Goal: Task Accomplishment & Management: Manage account settings

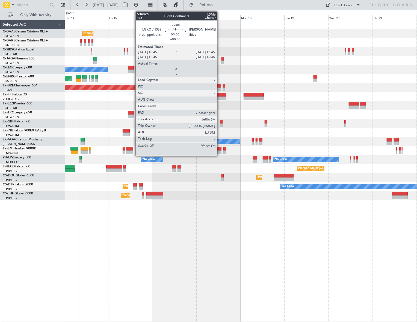
click at [219, 86] on div at bounding box center [219, 86] width 6 height 4
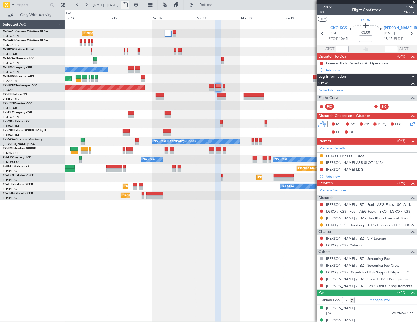
click at [129, 2] on button at bounding box center [125, 5] width 9 height 9
select select "8"
select select "2025"
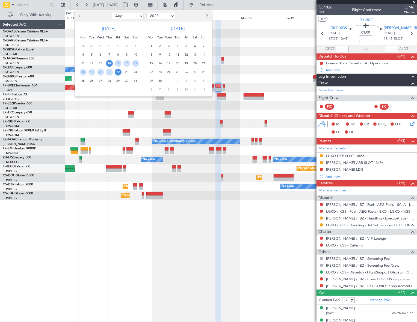
click at [133, 16] on select "Jan Feb Mar Apr May Jun Jul Aug Sep Oct Nov Dec" at bounding box center [128, 16] width 32 height 7
select select "12"
click at [112, 13] on select "Jan Feb Mar Apr May Jun Jul Aug Sep Oct Nov Dec" at bounding box center [128, 16] width 32 height 7
click at [111, 63] on span "18" at bounding box center [109, 63] width 7 height 7
click at [109, 71] on span "25" at bounding box center [109, 72] width 7 height 7
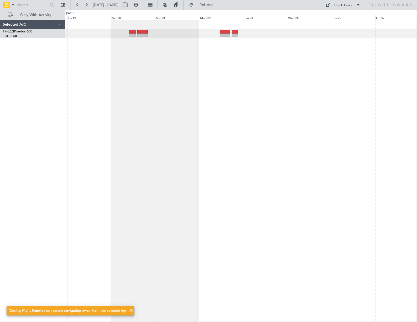
click at [188, 59] on div at bounding box center [241, 171] width 352 height 302
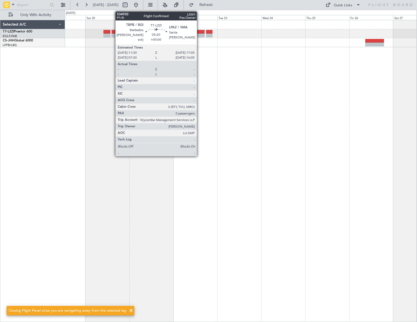
click at [199, 34] on div at bounding box center [199, 36] width 10 height 4
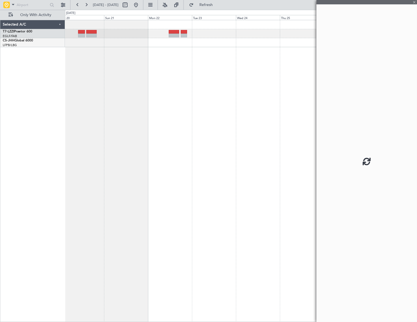
click at [162, 65] on div at bounding box center [241, 171] width 352 height 302
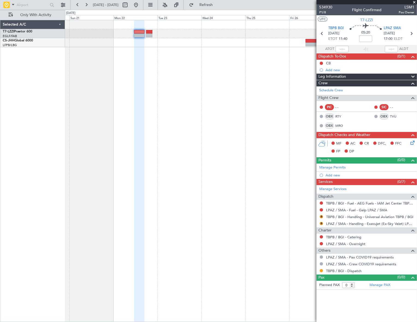
click at [170, 165] on div at bounding box center [240, 171] width 351 height 302
click at [348, 216] on link "TBPB / BGI - Handling - Universal Aviation TBPB / BGI" at bounding box center [369, 217] width 87 height 5
click at [322, 271] on button at bounding box center [320, 270] width 3 height 3
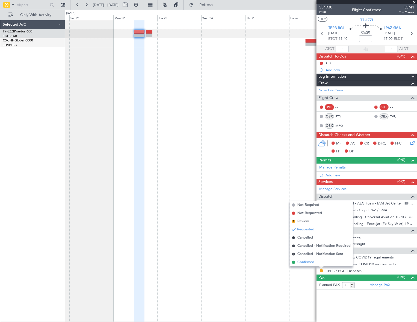
click at [306, 263] on span "Confirmed" at bounding box center [305, 262] width 17 height 5
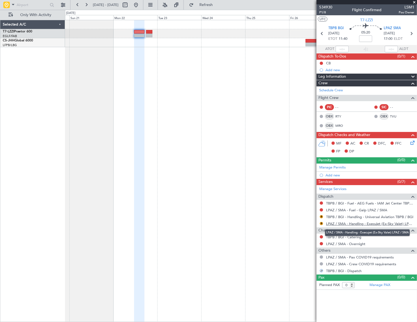
click at [341, 223] on link "LPAZ / SMA - Handling - Execujet (Ex-Sky Valet) LPAZ / SMA" at bounding box center [370, 224] width 88 height 5
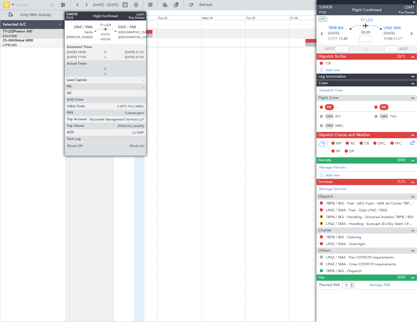
click at [149, 34] on div at bounding box center [149, 36] width 6 height 4
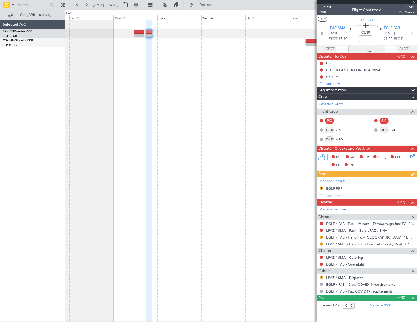
click at [321, 277] on button "R" at bounding box center [320, 277] width 3 height 3
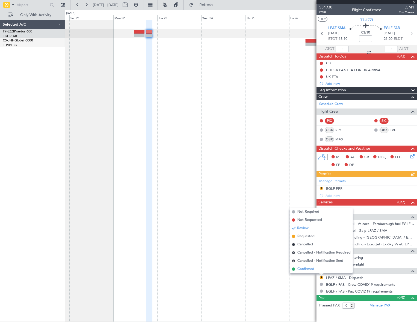
click at [304, 268] on span "Confirmed" at bounding box center [305, 269] width 17 height 5
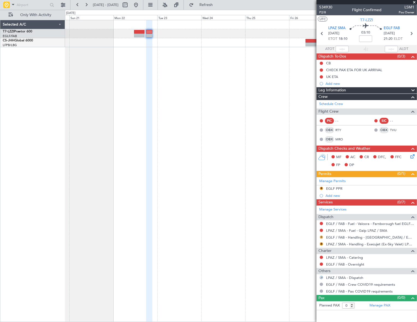
click at [322, 236] on button "R" at bounding box center [320, 237] width 3 height 3
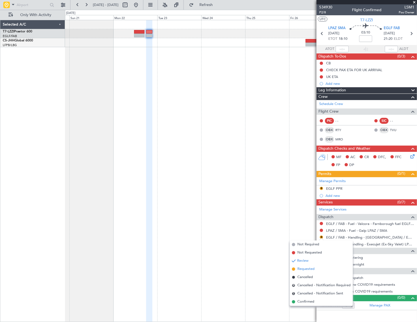
click at [300, 268] on span "Requested" at bounding box center [305, 269] width 17 height 5
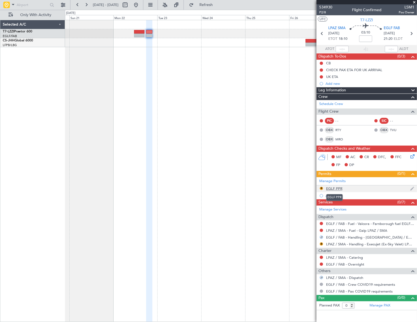
click at [330, 187] on div "EGLF PPR" at bounding box center [334, 188] width 16 height 5
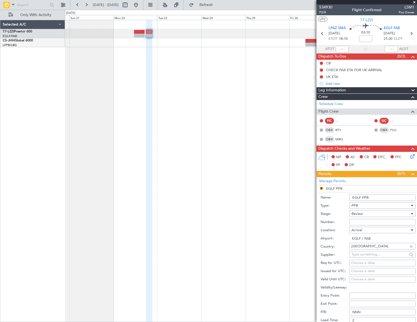
click at [376, 198] on input "EGLF PPR" at bounding box center [382, 198] width 66 height 7
type input "EGLF PPR 2120Z"
click at [375, 214] on div "Review" at bounding box center [380, 214] width 58 height 8
click at [366, 251] on span "Requested" at bounding box center [380, 249] width 58 height 8
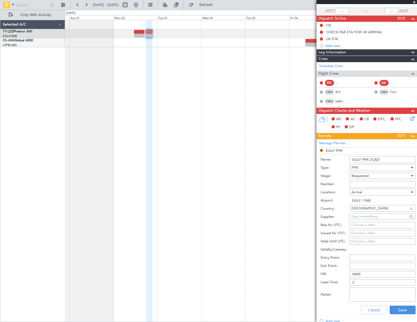
scroll to position [49, 0]
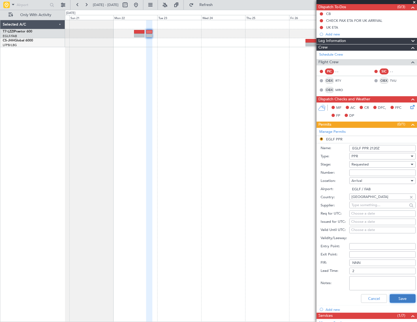
click at [401, 300] on button "Save" at bounding box center [402, 298] width 26 height 9
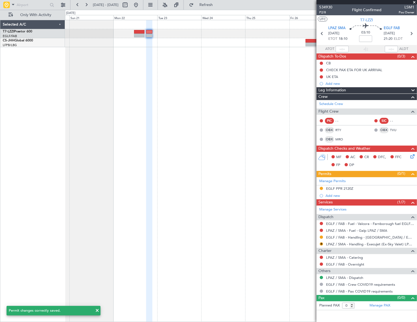
scroll to position [0, 0]
drag, startPoint x: 214, startPoint y: 5, endPoint x: 194, endPoint y: 1, distance: 20.4
click at [213, 4] on span "Refresh" at bounding box center [206, 5] width 23 height 4
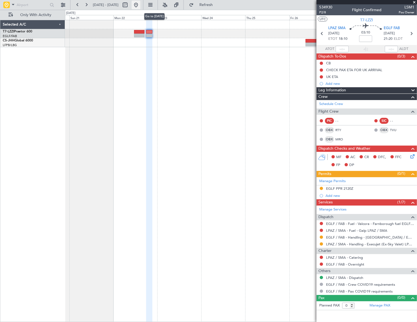
click at [140, 5] on button at bounding box center [135, 5] width 9 height 9
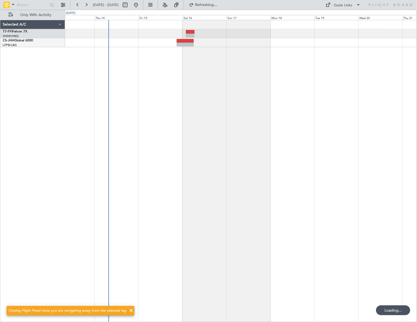
click at [196, 150] on div at bounding box center [240, 171] width 351 height 302
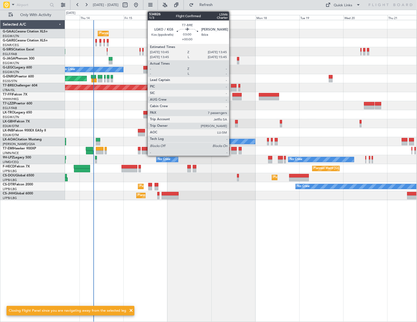
click at [231, 88] on div at bounding box center [234, 90] width 6 height 4
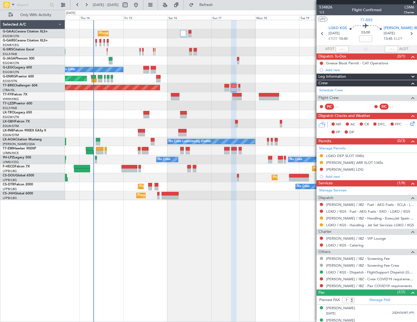
click at [268, 216] on div "Planned Maint Planned Maint London (Farnborough) No Crew A/C Unavailable London…" at bounding box center [240, 171] width 351 height 302
click at [355, 216] on link "[PERSON_NAME] / IBZ - Handling - ExecuJet Spain [PERSON_NAME] / IBZ" at bounding box center [370, 218] width 88 height 5
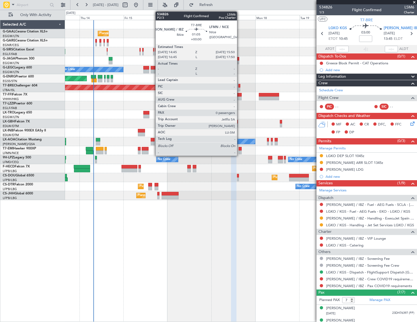
click at [239, 87] on div at bounding box center [239, 86] width 2 height 4
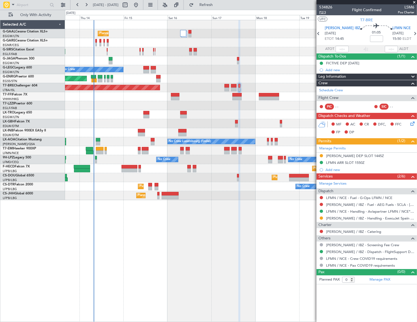
click at [323, 12] on span "P2/3" at bounding box center [325, 12] width 13 height 5
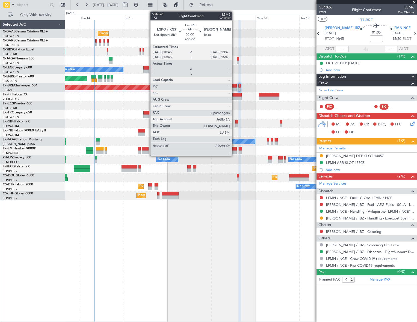
click at [234, 87] on div at bounding box center [234, 86] width 6 height 4
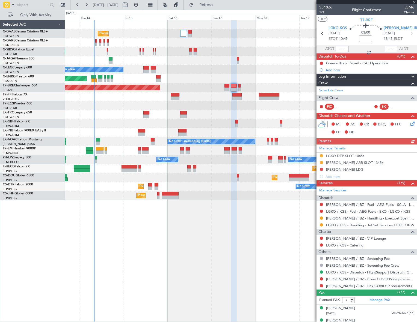
click at [321, 169] on div "Manage Permits LGKO DEP SLOT 1045z LEIB ARR SLOT 1345z LEIB LDG Add new" at bounding box center [366, 163] width 100 height 36
click at [322, 168] on button at bounding box center [320, 169] width 3 height 3
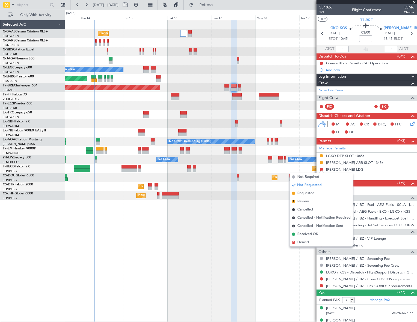
click at [306, 193] on span "Requested" at bounding box center [305, 193] width 17 height 5
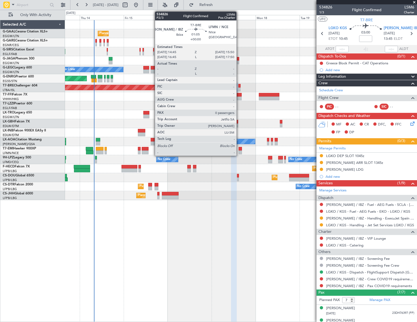
click at [239, 89] on div at bounding box center [239, 90] width 2 height 4
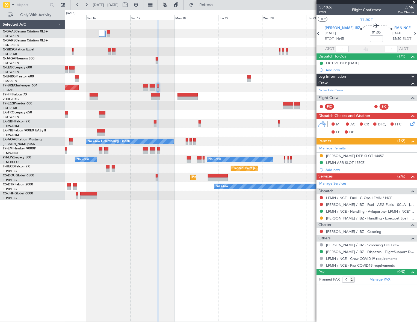
click at [138, 191] on div "Planned Maint Planned Maint London (Farnborough) A/C Unavailable London (Luton)…" at bounding box center [240, 110] width 351 height 180
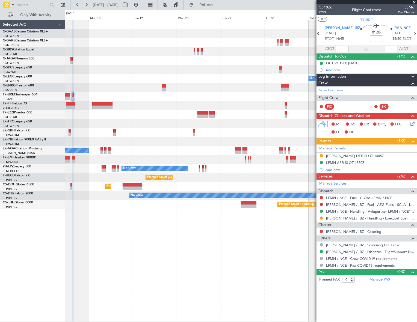
click at [169, 212] on div "Planned Maint Dusseldorf A/C Unavailable London (Luton) Planned Maint Warsaw (M…" at bounding box center [240, 171] width 351 height 302
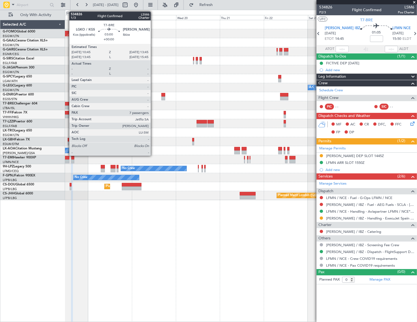
click at [67, 106] on div at bounding box center [67, 108] width 6 height 4
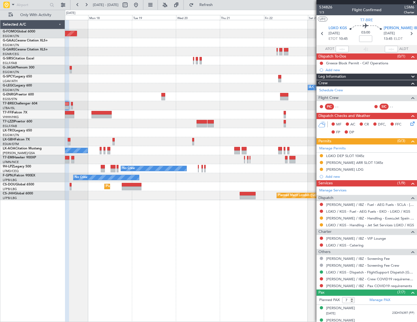
click at [305, 229] on div "Planned Maint Windsor Locks (Bradley Intl) Planned Maint Dusseldorf A/C Unavail…" at bounding box center [240, 171] width 351 height 302
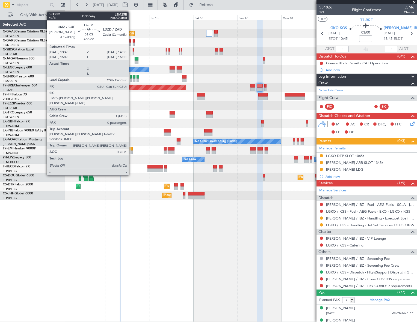
click at [131, 151] on div at bounding box center [131, 153] width 2 height 4
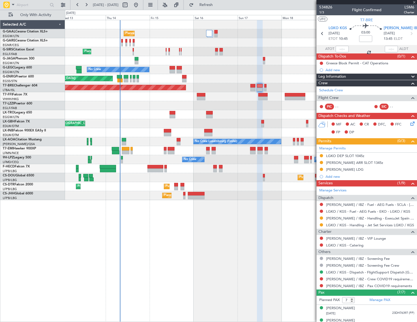
type input "0"
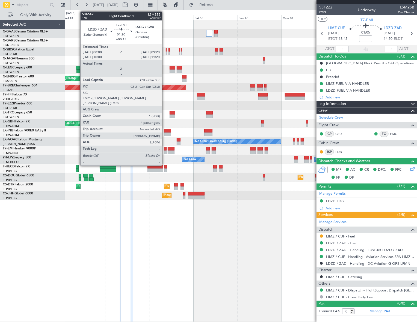
click at [164, 150] on div at bounding box center [165, 149] width 2 height 4
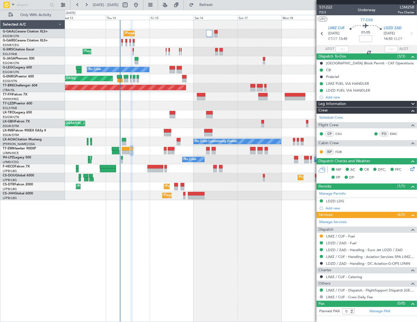
type input "+00:15"
type input "4"
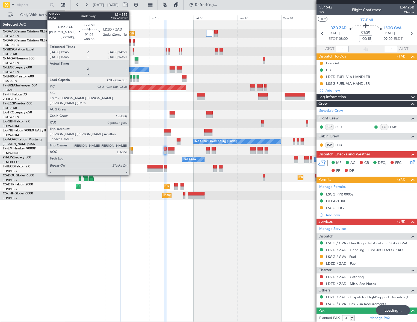
click at [131, 151] on div at bounding box center [131, 153] width 2 height 4
type input "0"
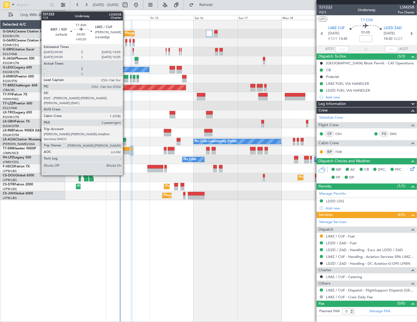
click at [125, 151] on div at bounding box center [126, 153] width 8 height 4
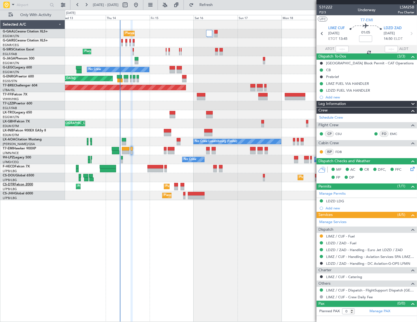
type input "+00:20"
type input "2"
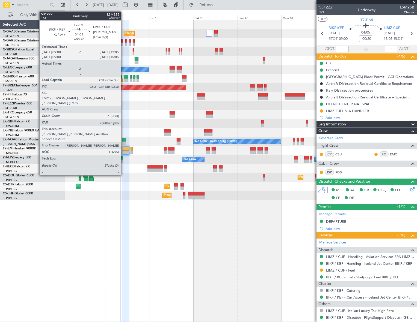
click at [123, 148] on div at bounding box center [126, 149] width 8 height 4
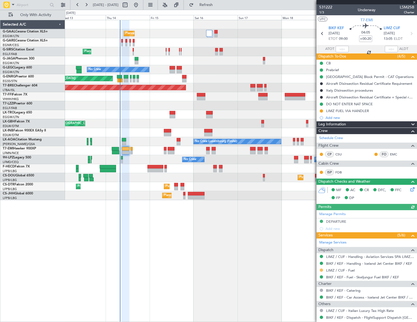
click at [321, 270] on button at bounding box center [320, 270] width 3 height 3
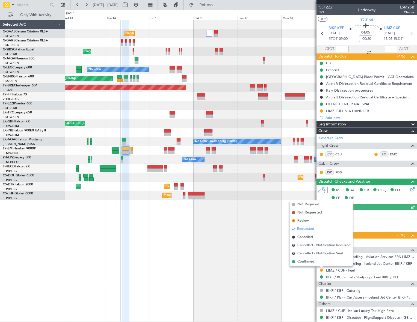
click at [304, 205] on span "Not Required" at bounding box center [308, 204] width 22 height 5
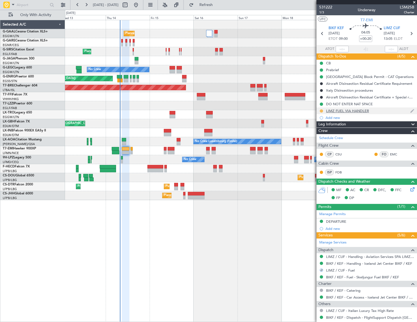
click at [321, 110] on button at bounding box center [320, 110] width 3 height 3
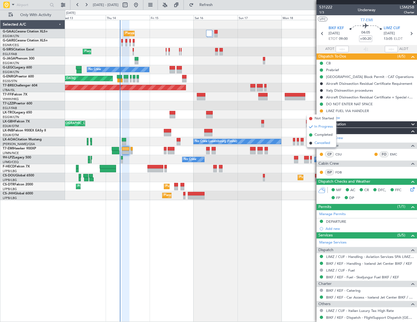
click at [324, 145] on span "Cancelled" at bounding box center [322, 142] width 16 height 5
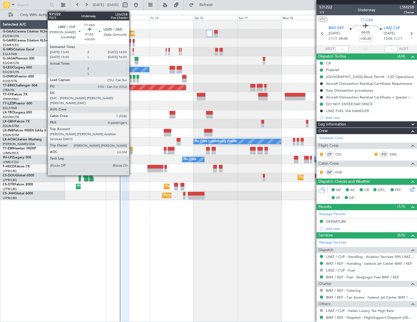
click at [131, 147] on div at bounding box center [131, 149] width 2 height 4
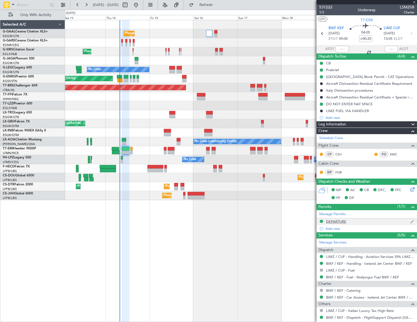
type input "0"
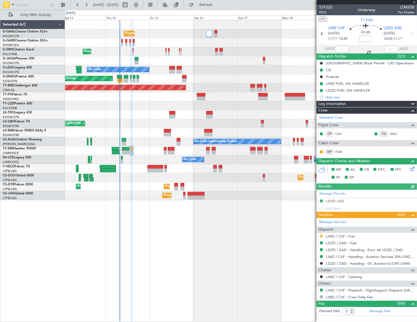
click at [321, 236] on button at bounding box center [320, 236] width 3 height 3
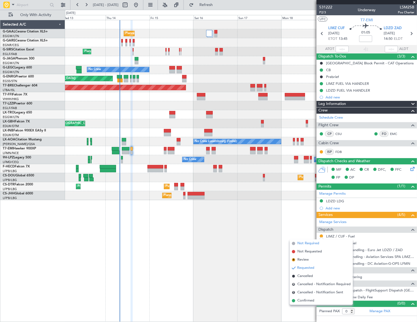
click at [304, 243] on span "Not Required" at bounding box center [308, 243] width 22 height 5
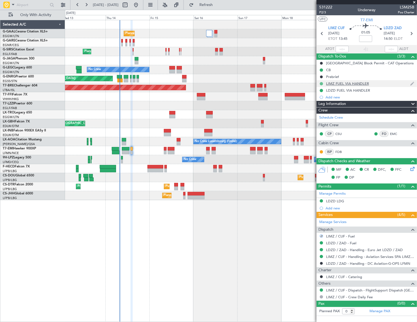
click at [320, 83] on button at bounding box center [320, 83] width 3 height 3
click at [322, 115] on span "Cancelled" at bounding box center [322, 115] width 16 height 5
click at [321, 89] on button at bounding box center [320, 90] width 3 height 3
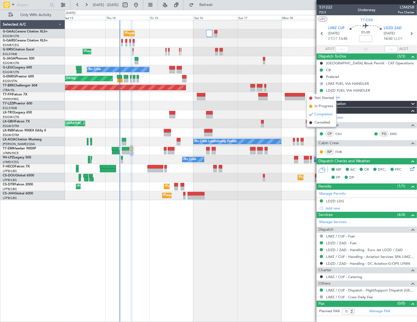
drag, startPoint x: 319, startPoint y: 123, endPoint x: 196, endPoint y: 143, distance: 123.9
click at [317, 123] on span "Cancelled" at bounding box center [322, 122] width 16 height 5
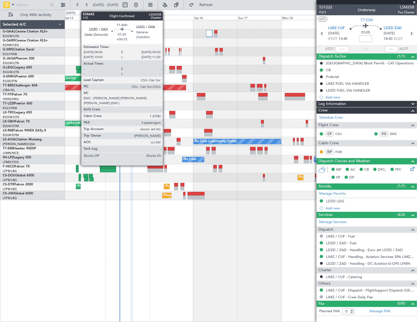
click at [165, 150] on div at bounding box center [165, 149] width 2 height 4
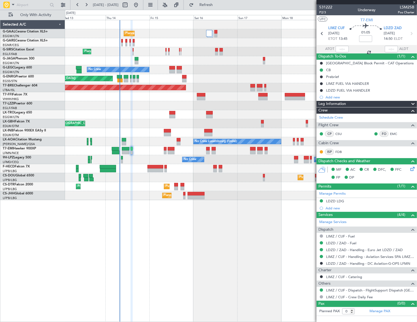
type input "+00:15"
type input "4"
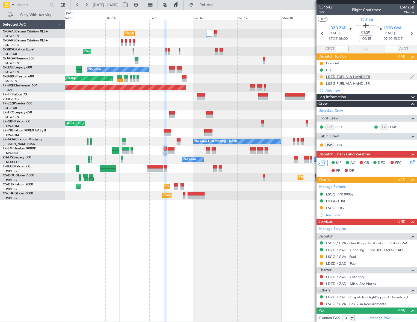
click at [321, 77] on button at bounding box center [320, 76] width 3 height 3
click at [321, 110] on span "Cancelled" at bounding box center [322, 108] width 16 height 5
click at [322, 262] on button at bounding box center [320, 263] width 3 height 3
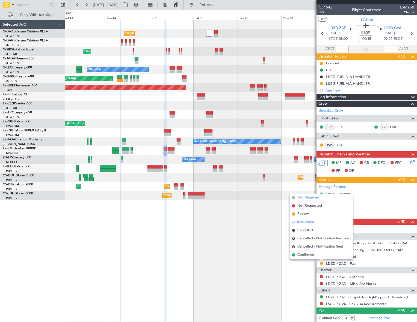
click at [305, 196] on span "Not Required" at bounding box center [308, 197] width 22 height 5
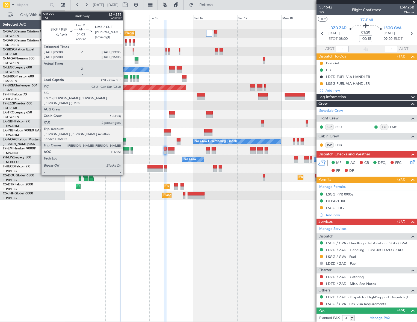
click at [125, 149] on div at bounding box center [126, 149] width 8 height 4
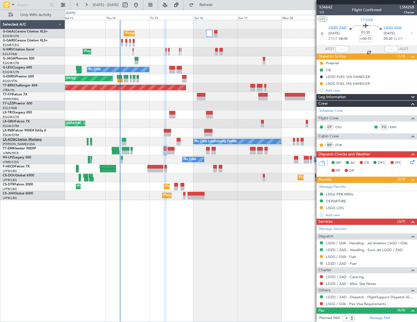
type input "+00:20"
type input "2"
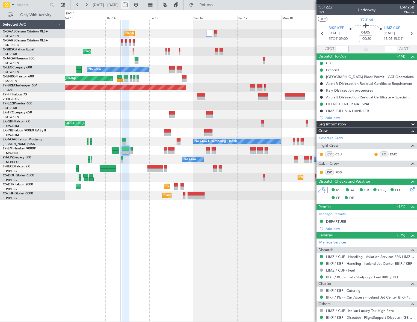
click at [129, 5] on button at bounding box center [125, 5] width 9 height 9
select select "8"
select select "2025"
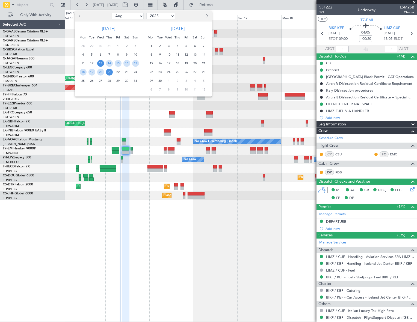
click at [139, 14] on select "Jan Feb Mar Apr May Jun Jul Aug Sep Oct Nov Dec" at bounding box center [128, 16] width 32 height 7
select select "12"
click at [112, 13] on select "Jan Feb Mar Apr May Jun Jul Aug Sep Oct Nov Dec" at bounding box center [128, 16] width 32 height 7
click at [126, 62] on span "20" at bounding box center [126, 63] width 7 height 7
click at [186, 46] on span "2" at bounding box center [186, 46] width 7 height 7
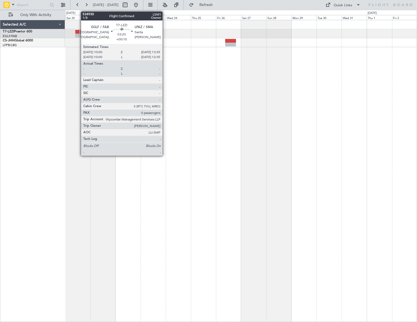
click at [77, 34] on div at bounding box center [77, 36] width 4 height 4
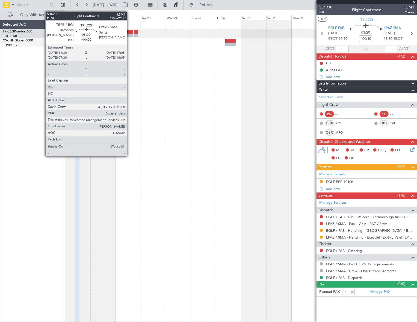
click at [129, 32] on div at bounding box center [130, 32] width 6 height 4
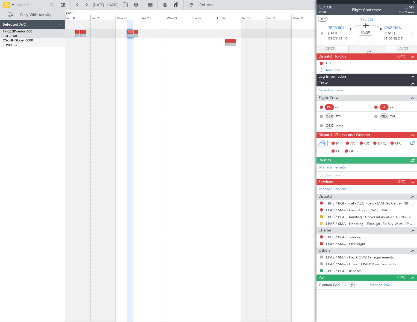
click at [321, 222] on button at bounding box center [320, 223] width 3 height 3
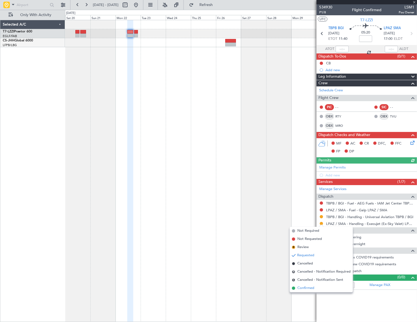
click at [302, 288] on span "Confirmed" at bounding box center [305, 288] width 17 height 5
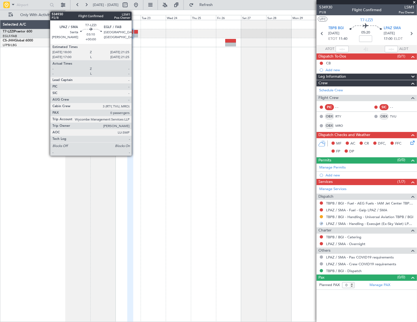
click at [134, 34] on div at bounding box center [136, 36] width 4 height 4
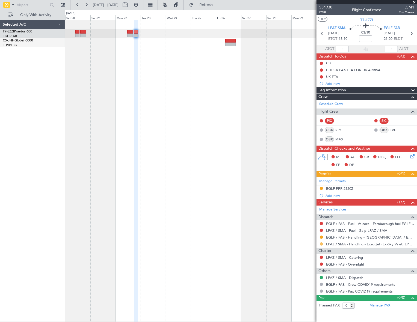
click at [321, 244] on button at bounding box center [320, 244] width 3 height 3
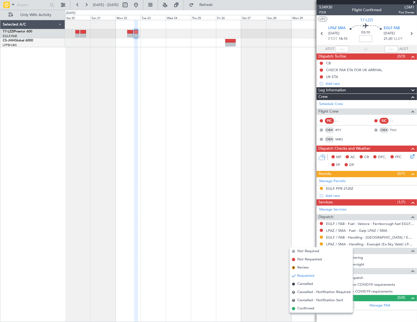
click at [304, 308] on span "Confirmed" at bounding box center [305, 308] width 17 height 5
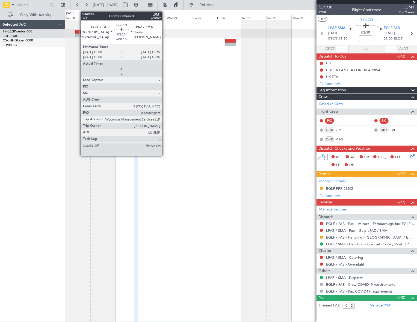
click at [78, 34] on div at bounding box center [77, 36] width 4 height 4
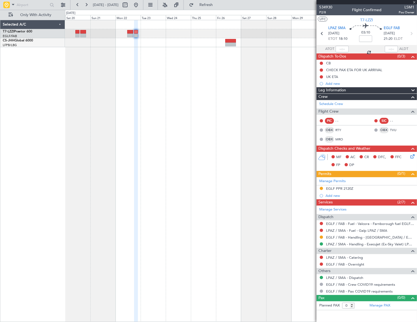
type input "+00:10"
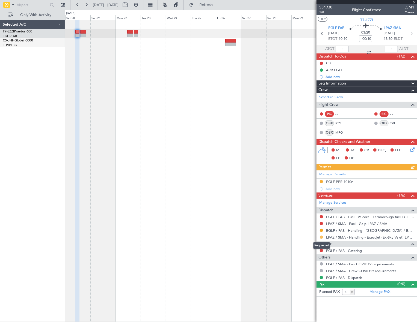
click at [321, 236] on button at bounding box center [320, 237] width 3 height 3
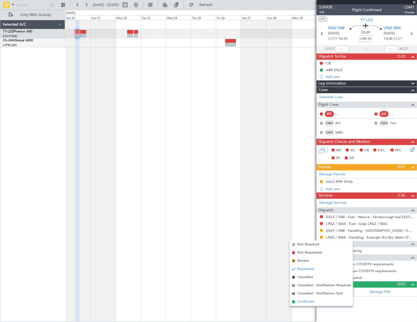
click at [303, 302] on span "Confirmed" at bounding box center [305, 301] width 17 height 5
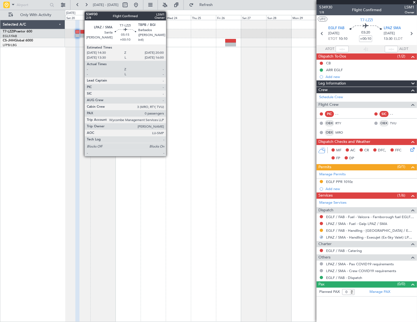
click at [82, 32] on div at bounding box center [83, 32] width 6 height 4
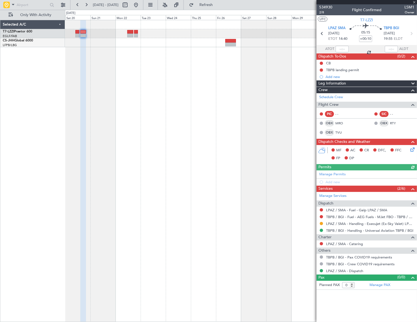
drag, startPoint x: 322, startPoint y: 224, endPoint x: 315, endPoint y: 232, distance: 10.8
click at [322, 224] on button at bounding box center [320, 223] width 3 height 3
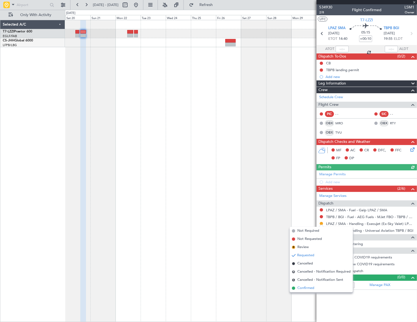
click at [303, 290] on span "Confirmed" at bounding box center [305, 288] width 17 height 5
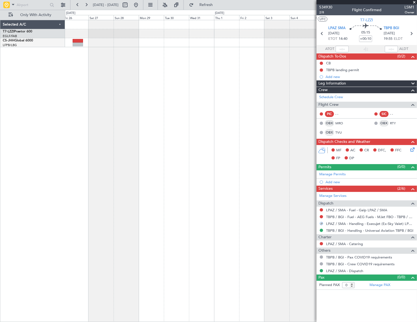
click at [46, 135] on div "Selected A/C T7-LZZI Praetor 600 EGLF/FAB London (Farnborough) CS-JHH Global 60…" at bounding box center [208, 166] width 417 height 312
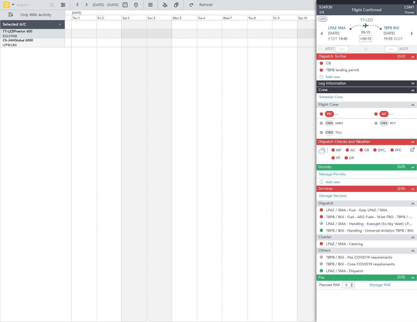
click at [78, 125] on div at bounding box center [240, 171] width 351 height 302
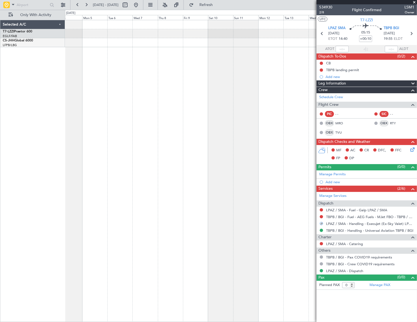
click at [9, 160] on div "Selected A/C T7-LZZI Praetor 600 EGLF/FAB London (Farnborough) CS-JHH Global 60…" at bounding box center [208, 166] width 417 height 312
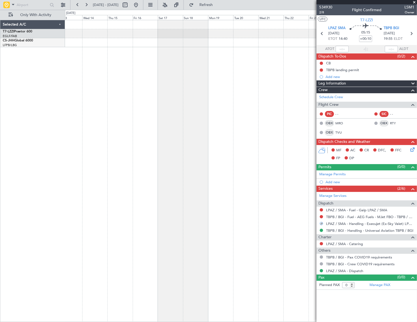
click at [55, 153] on div "Selected A/C T7-LZZI Praetor 600 EGLF/FAB London (Farnborough) CS-JHH Global 60…" at bounding box center [208, 166] width 417 height 312
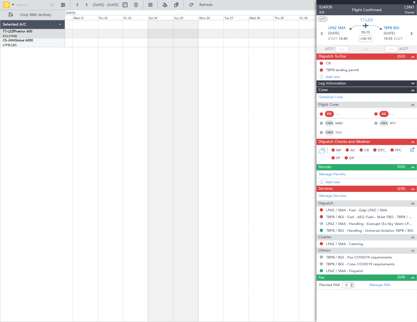
click at [26, 169] on div "Selected A/C T7-LZZI Praetor 600 EGLF/FAB London (Farnborough) CS-JHH Global 60…" at bounding box center [208, 166] width 417 height 312
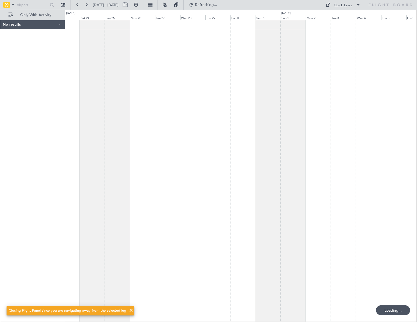
click at [243, 151] on div at bounding box center [240, 171] width 351 height 302
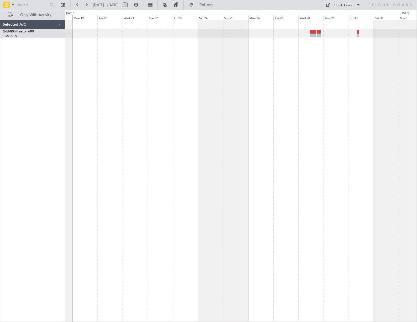
click at [218, 66] on div at bounding box center [241, 171] width 352 height 302
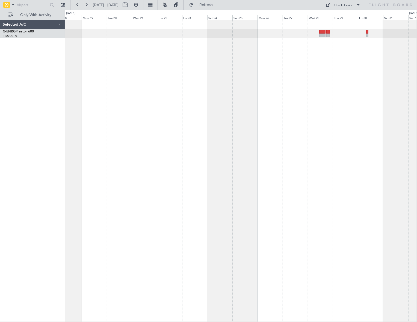
click at [300, 94] on div at bounding box center [241, 171] width 352 height 302
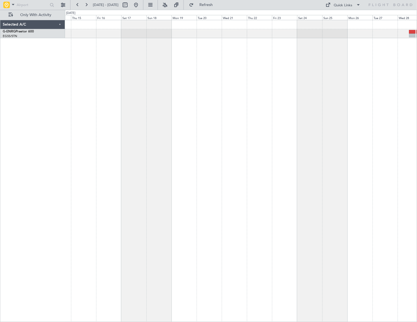
click at [209, 115] on div at bounding box center [241, 171] width 352 height 302
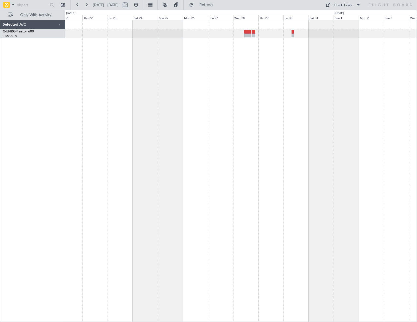
click at [140, 98] on div at bounding box center [241, 171] width 352 height 302
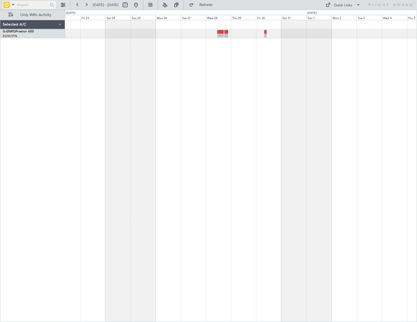
click at [30, 4] on input "text" at bounding box center [32, 5] width 31 height 8
type input "LPAZ"
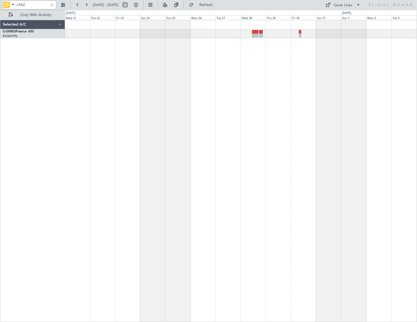
click at [214, 81] on div at bounding box center [241, 171] width 352 height 302
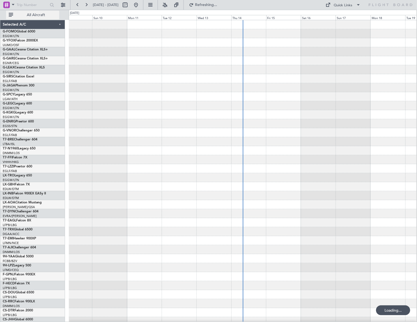
click at [46, 16] on span "All Aircraft" at bounding box center [35, 15] width 43 height 4
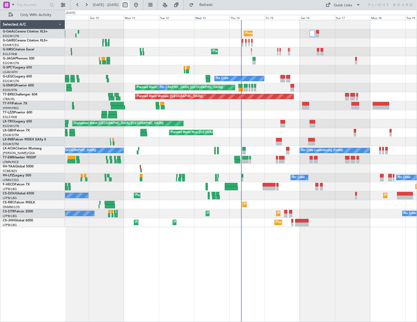
click at [129, 5] on button at bounding box center [125, 5] width 9 height 9
select select "8"
select select "2025"
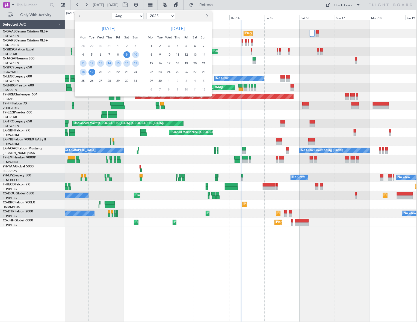
click at [134, 15] on select "Jan Feb Mar Apr May Jun [DATE] Aug Sep Oct Nov Dec" at bounding box center [128, 16] width 32 height 7
click at [112, 13] on select "Jan Feb Mar Apr May Jun Jul Aug Sep Oct Nov Dec" at bounding box center [128, 16] width 32 height 7
click at [195, 72] on span "24" at bounding box center [195, 72] width 7 height 7
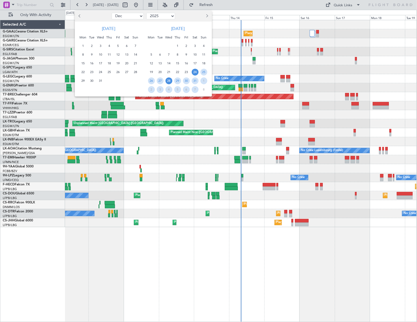
click at [171, 81] on span "28" at bounding box center [168, 80] width 7 height 7
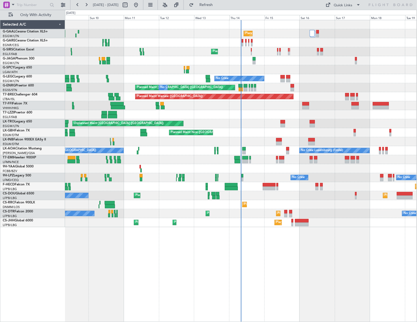
select select "1"
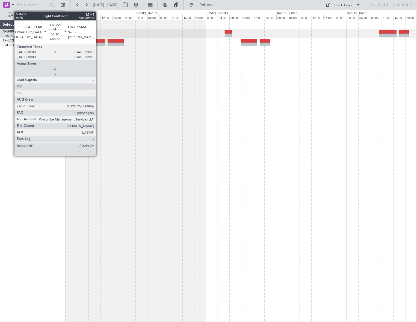
click at [98, 40] on div at bounding box center [99, 41] width 10 height 4
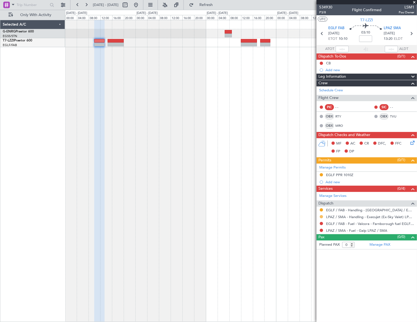
click at [322, 216] on button at bounding box center [320, 216] width 3 height 3
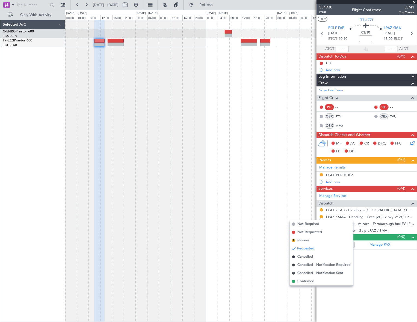
drag, startPoint x: 302, startPoint y: 281, endPoint x: 298, endPoint y: 280, distance: 4.4
click at [302, 281] on span "Confirmed" at bounding box center [305, 281] width 17 height 5
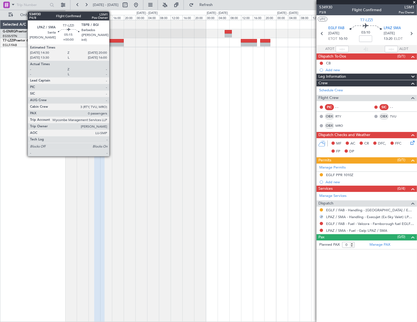
click at [112, 41] on div at bounding box center [115, 41] width 16 height 4
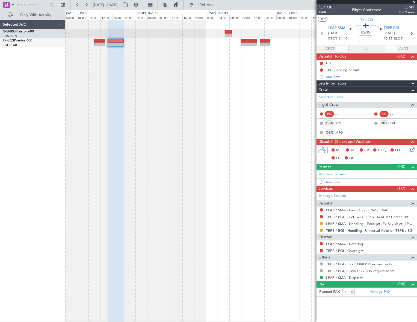
drag, startPoint x: 320, startPoint y: 224, endPoint x: 318, endPoint y: 228, distance: 4.9
click at [320, 224] on button at bounding box center [320, 223] width 3 height 3
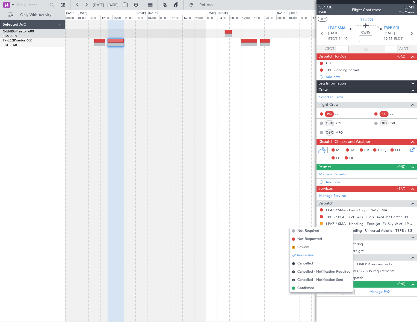
click at [304, 289] on span "Confirmed" at bounding box center [305, 288] width 17 height 5
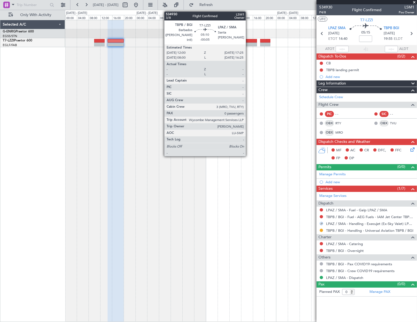
click at [248, 42] on div at bounding box center [249, 41] width 16 height 4
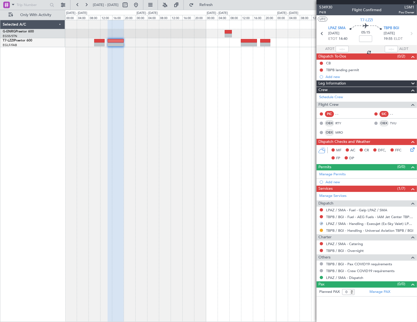
type input "-00:05"
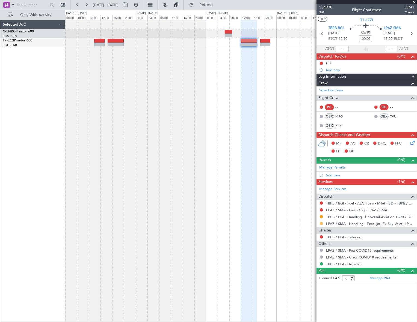
click at [321, 223] on button at bounding box center [320, 223] width 3 height 3
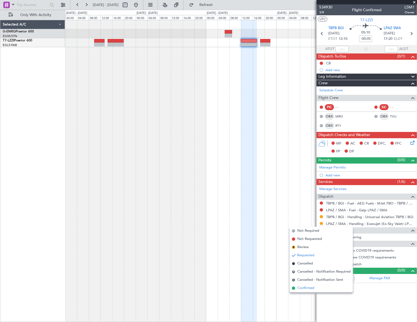
click at [303, 287] on span "Confirmed" at bounding box center [305, 288] width 17 height 5
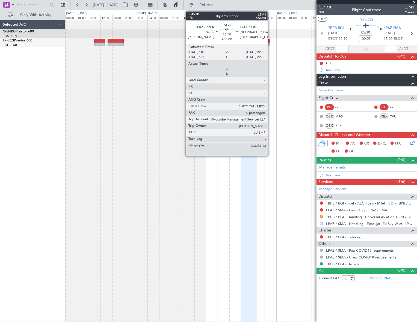
click at [267, 41] on div at bounding box center [265, 41] width 10 height 4
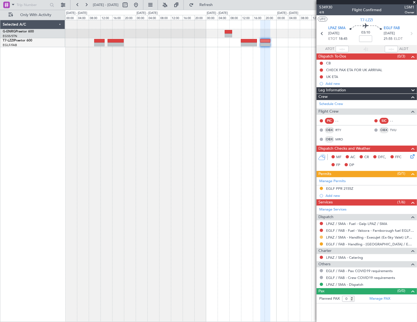
click at [320, 236] on button at bounding box center [320, 237] width 3 height 3
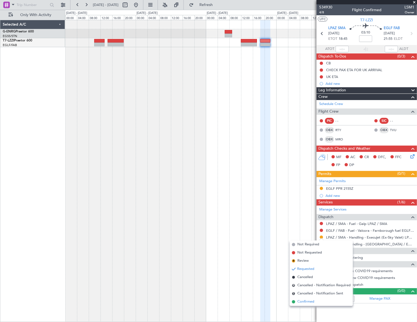
click at [305, 301] on span "Confirmed" at bounding box center [305, 301] width 17 height 5
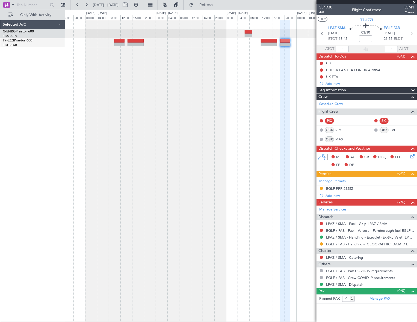
click at [273, 97] on div at bounding box center [241, 171] width 352 height 302
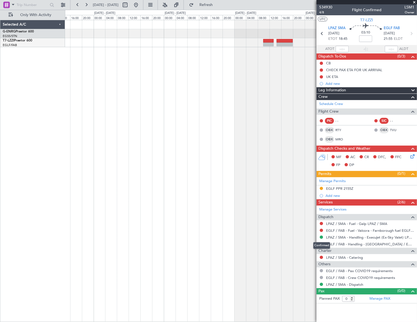
click at [321, 244] on div "Confirmed" at bounding box center [321, 245] width 17 height 7
click at [321, 244] on button at bounding box center [320, 244] width 3 height 3
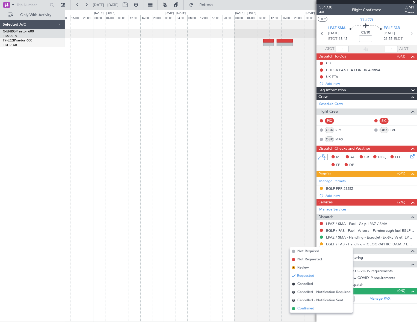
click at [300, 310] on span "Confirmed" at bounding box center [305, 308] width 17 height 5
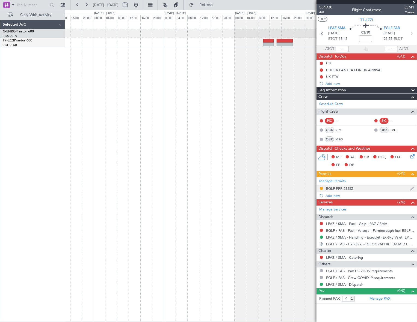
click at [343, 188] on div "EGLF PPR 2155Z" at bounding box center [339, 188] width 27 height 5
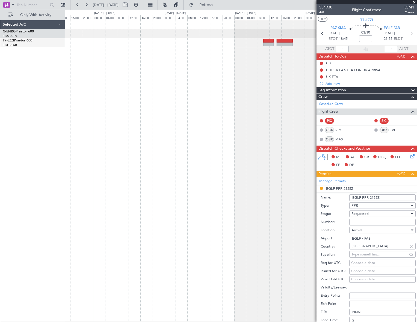
click at [355, 221] on input "Number:" at bounding box center [382, 222] width 66 height 7
paste input "370422"
type input "370422"
click at [359, 211] on span "Requested" at bounding box center [359, 213] width 17 height 5
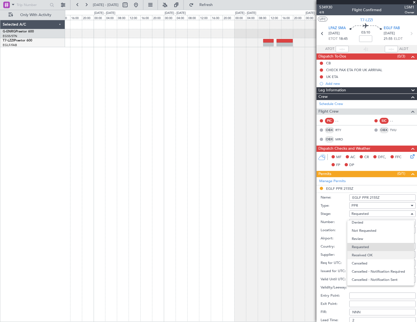
click at [358, 253] on span "Received OK" at bounding box center [380, 255] width 58 height 8
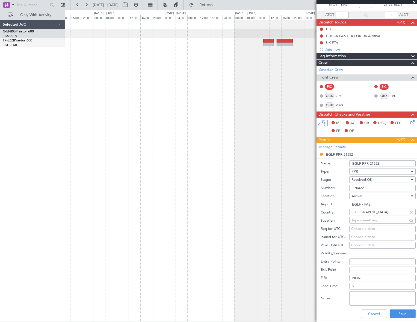
scroll to position [74, 0]
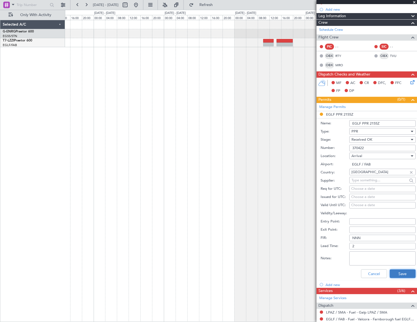
click at [402, 271] on button "Save" at bounding box center [402, 274] width 26 height 9
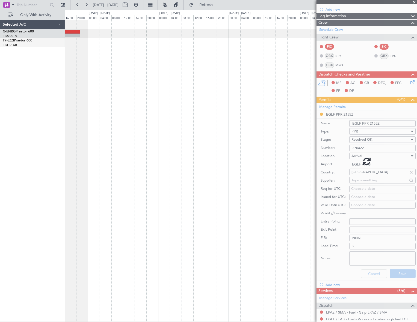
click at [416, 131] on html "21 Jan 2026 - 26 Jan 2026 Refresh Quick Links Only With Activity Selected A/C G…" at bounding box center [208, 161] width 417 height 322
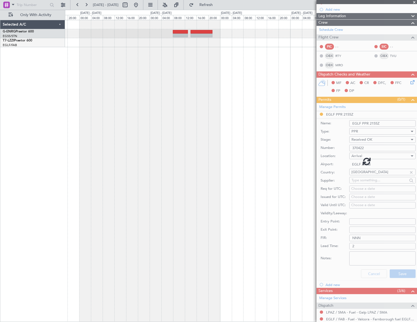
click at [333, 96] on fb-app "21 Jan 2026 - 26 Jan 2026 Refresh Quick Links Only With Activity Selected A/C G…" at bounding box center [208, 163] width 417 height 318
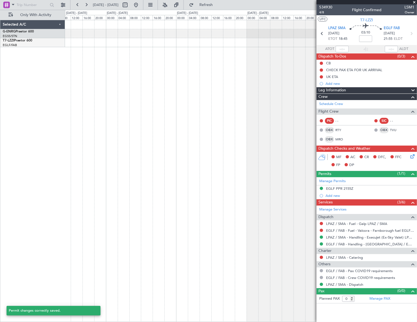
scroll to position [0, 0]
click at [121, 5] on span "21 Jan 2026 - 26 Jan 2026" at bounding box center [106, 5] width 30 height 9
click at [129, 5] on button at bounding box center [125, 5] width 9 height 9
select select "2026"
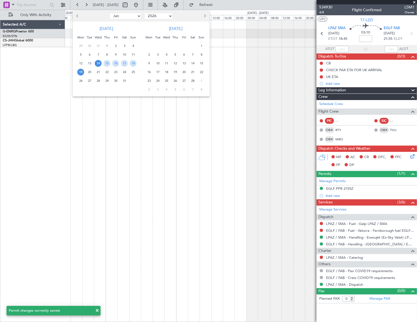
click at [204, 136] on div at bounding box center [208, 161] width 417 height 322
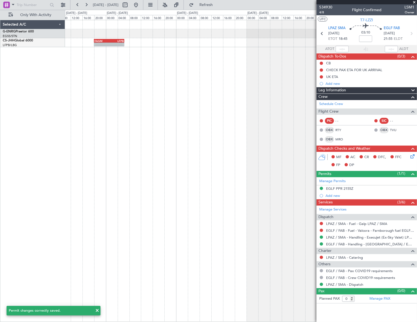
click at [416, 66] on html "14 Jan 2026 - 19 Jan 2026 Refresh Quick Links Only With Activity - - FAGM 20:00…" at bounding box center [208, 161] width 417 height 322
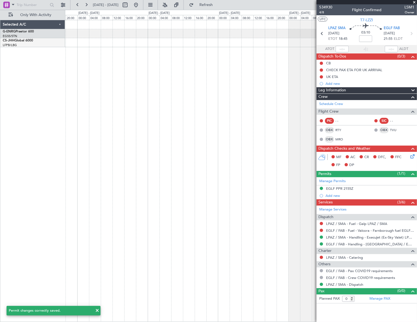
click at [390, 88] on fb-app "14 Jan 2026 - 19 Jan 2026 Refresh Quick Links Only With Activity Selected A/C G…" at bounding box center [208, 163] width 417 height 318
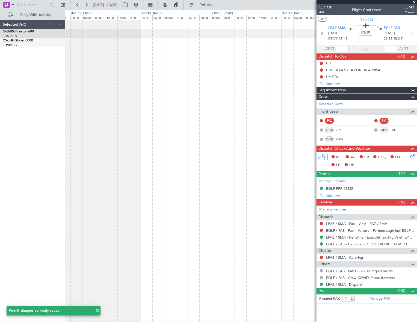
click at [416, 125] on html "14 Jan 2026 - 19 Jan 2026 Refresh Quick Links Only With Activity Selected A/C G…" at bounding box center [208, 161] width 417 height 322
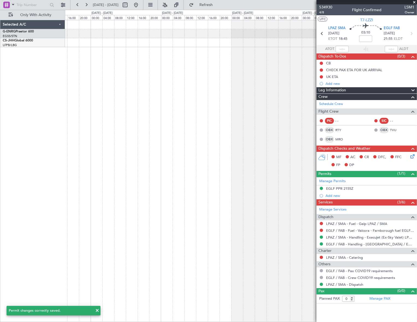
click at [398, 105] on fb-app "14 Jan 2026 - 19 Jan 2026 Refresh Quick Links Only With Activity Selected A/C G…" at bounding box center [208, 163] width 417 height 318
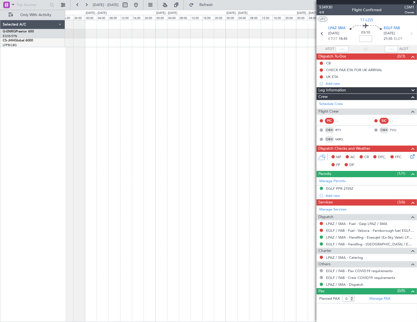
click at [416, 147] on html "14 Jan 2026 - 19 Jan 2026 Refresh Quick Links Only With Activity Selected A/C G…" at bounding box center [208, 161] width 417 height 322
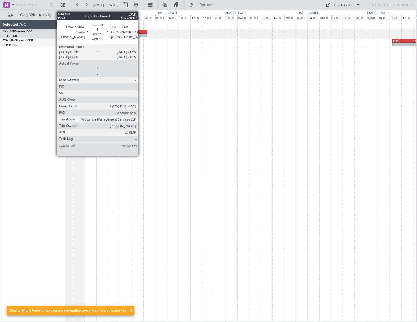
click at [140, 34] on div at bounding box center [142, 36] width 10 height 4
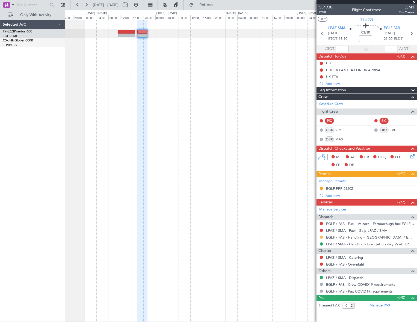
click at [322, 237] on button at bounding box center [320, 237] width 3 height 3
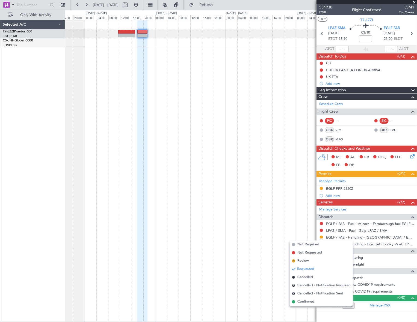
click at [305, 301] on span "Confirmed" at bounding box center [305, 301] width 17 height 5
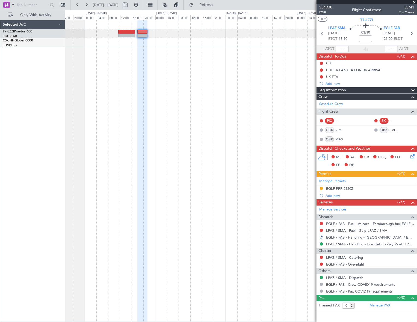
click at [348, 188] on div "EGLF PPR 2120Z" at bounding box center [339, 188] width 27 height 5
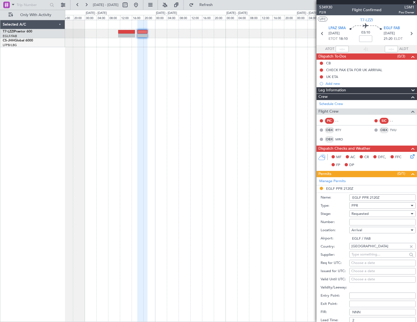
click at [361, 221] on input "Number:" at bounding box center [382, 222] width 66 height 7
paste input "370423"
type input "370423"
click at [361, 214] on span "Requested" at bounding box center [359, 213] width 17 height 5
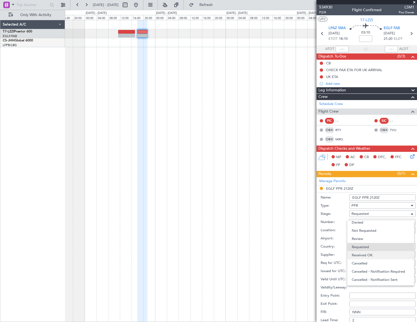
click at [374, 254] on span "Received OK" at bounding box center [380, 255] width 58 height 8
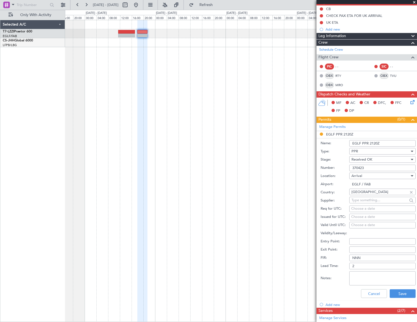
scroll to position [74, 0]
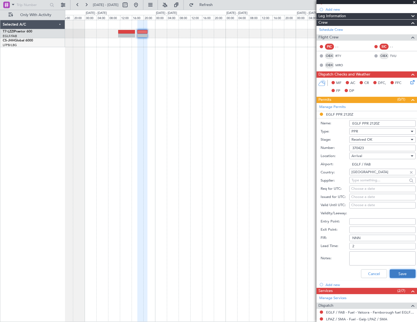
click at [395, 270] on button "Save" at bounding box center [402, 274] width 26 height 9
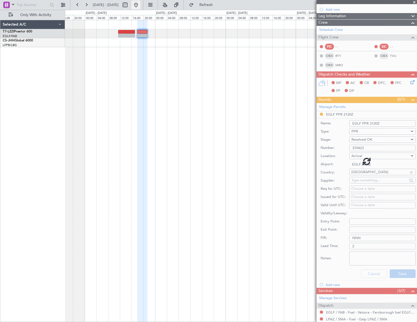
click at [140, 4] on button at bounding box center [135, 5] width 9 height 9
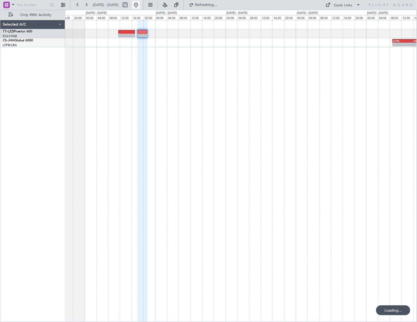
scroll to position [0, 0]
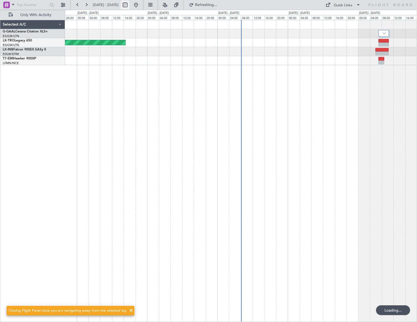
click at [129, 7] on button at bounding box center [125, 5] width 9 height 9
select select "8"
select select "2025"
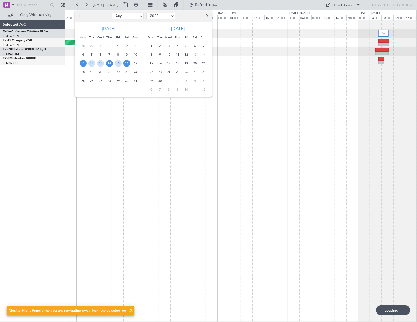
click at [109, 64] on span "14" at bounding box center [109, 63] width 7 height 7
click at [81, 81] on span "25" at bounding box center [83, 80] width 7 height 7
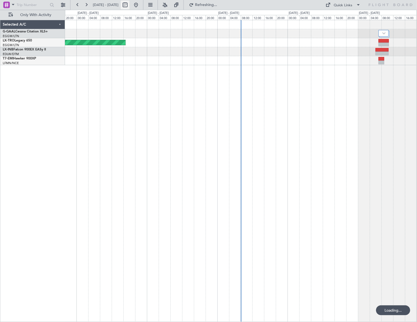
click at [129, 2] on button at bounding box center [125, 5] width 9 height 9
select select "8"
select select "2025"
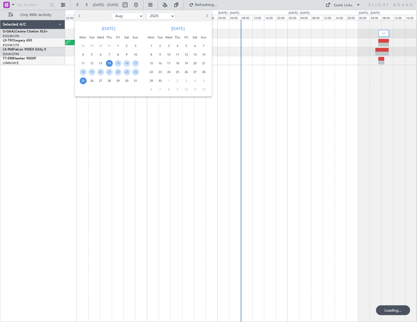
click at [339, 140] on div at bounding box center [208, 161] width 417 height 322
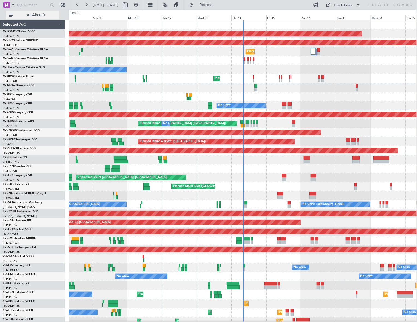
click at [44, 12] on button "All Aircraft" at bounding box center [32, 15] width 53 height 9
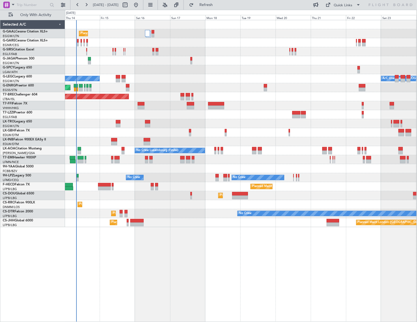
click at [177, 115] on div "Planned Maint Planned Maint Dusseldorf Planned Maint London (Farnborough) No Cr…" at bounding box center [240, 123] width 351 height 207
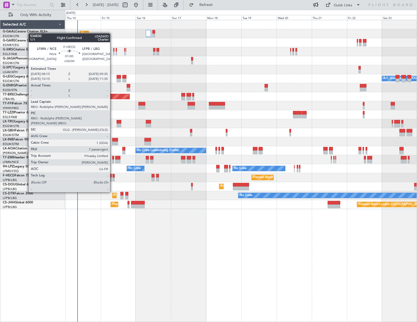
click at [112, 177] on div at bounding box center [113, 176] width 2 height 4
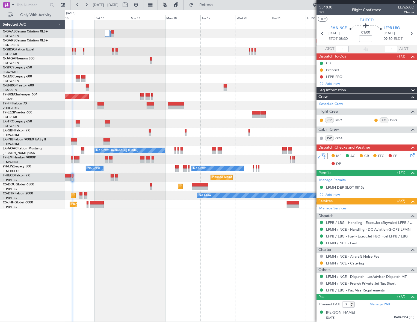
click at [67, 233] on div "Planned Maint Planned Maint Dusseldorf Planned Maint London (Farnborough) A/C U…" at bounding box center [241, 171] width 352 height 302
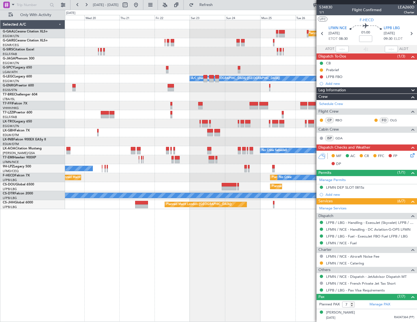
click at [155, 219] on div "Planned Maint Dusseldorf A/C Unavailable London (Luton) No Crew Sabadell No Cre…" at bounding box center [241, 171] width 352 height 302
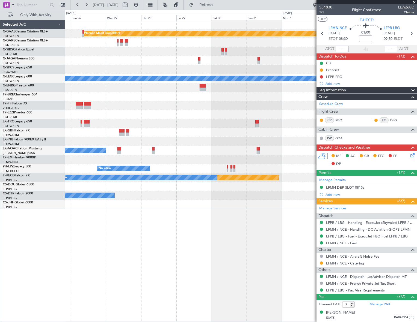
click at [96, 225] on div "Planned Maint Dusseldorf A/C Unavailable London (Luton) No Crew Sabadell No Cre…" at bounding box center [240, 171] width 351 height 302
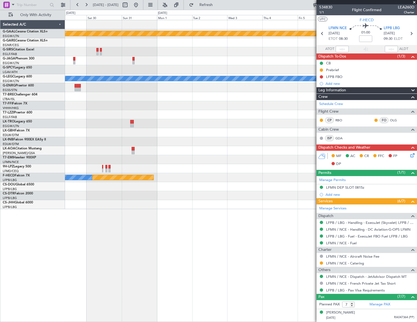
click at [147, 222] on div "Planned Maint Dusseldorf A/C Unavailable London (Luton) No Crew Sabadell No Cre…" at bounding box center [241, 171] width 352 height 302
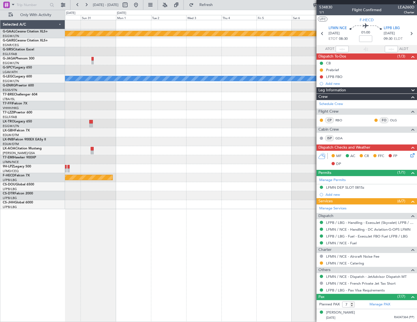
click at [85, 217] on div "Planned Maint Dusseldorf A/C Unavailable London (Luton) No Crew Planned Maint P…" at bounding box center [240, 171] width 351 height 302
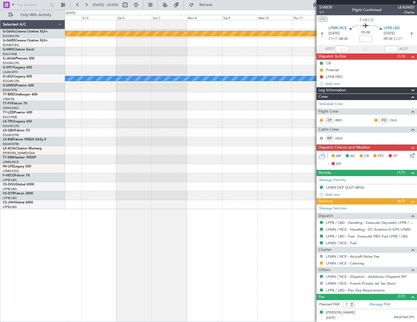
click at [136, 216] on div "Planned Maint Dusseldorf A/C Unavailable London (Luton)" at bounding box center [240, 171] width 351 height 302
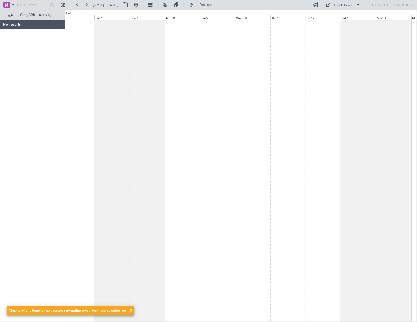
click at [125, 132] on div at bounding box center [241, 171] width 352 height 302
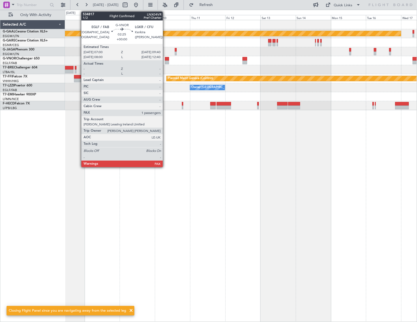
click at [165, 60] on div at bounding box center [167, 59] width 4 height 4
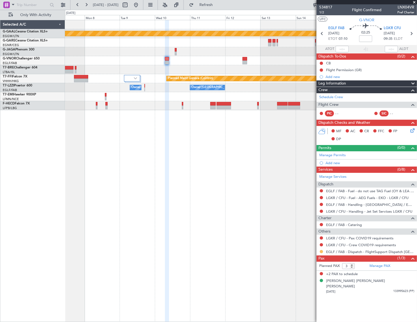
click at [322, 251] on button at bounding box center [320, 251] width 3 height 3
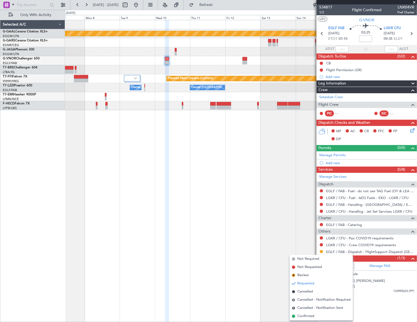
click at [303, 315] on span "Confirmed" at bounding box center [305, 316] width 17 height 5
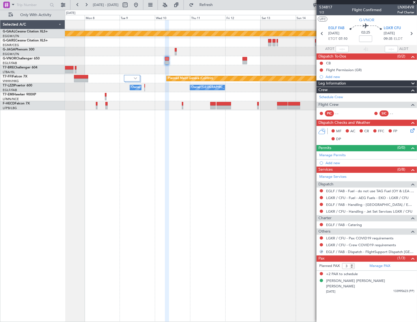
click at [321, 244] on mat-tooltip-component "Not Requested" at bounding box center [321, 246] width 31 height 14
click at [321, 245] on button at bounding box center [320, 244] width 3 height 3
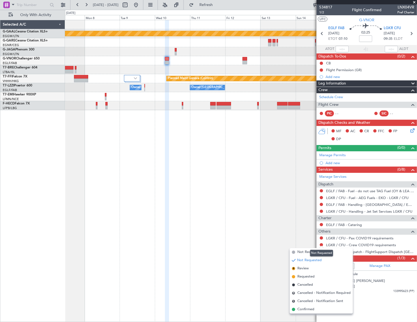
click at [306, 252] on mat-tooltip-component "Not Requested" at bounding box center [321, 253] width 31 height 14
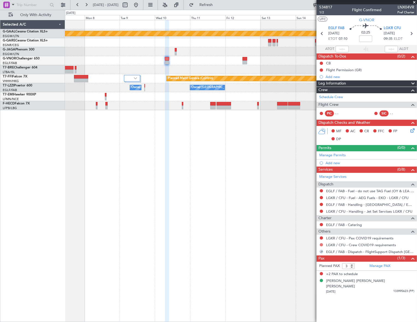
click at [321, 245] on button at bounding box center [320, 244] width 3 height 3
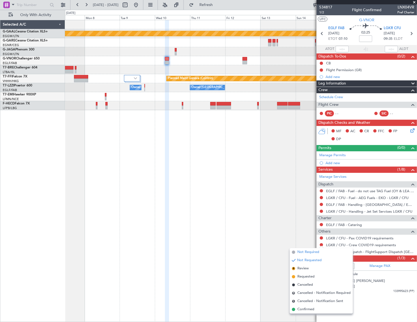
click at [303, 253] on span "Not Required" at bounding box center [308, 252] width 22 height 5
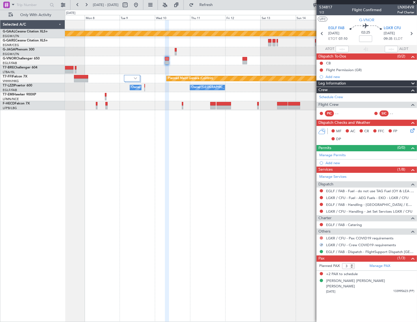
click at [322, 238] on button at bounding box center [320, 238] width 3 height 3
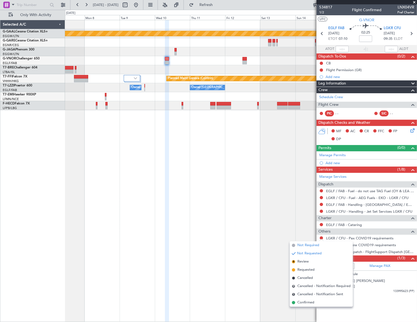
click at [303, 246] on span "Not Required" at bounding box center [308, 245] width 22 height 5
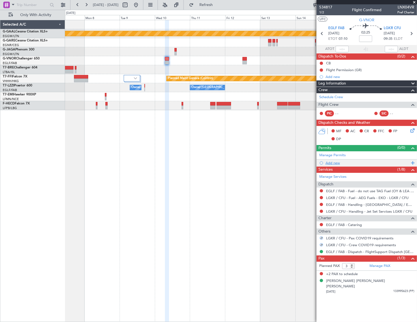
click at [337, 161] on div "Add new" at bounding box center [367, 163] width 84 height 5
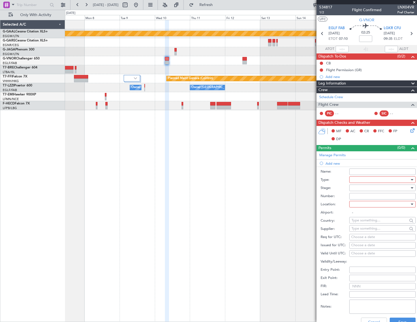
click at [364, 179] on div at bounding box center [380, 180] width 58 height 8
click at [362, 205] on span "PPR" at bounding box center [380, 207] width 58 height 8
click at [401, 187] on div at bounding box center [380, 188] width 58 height 8
click at [367, 221] on span "Requested" at bounding box center [380, 223] width 58 height 8
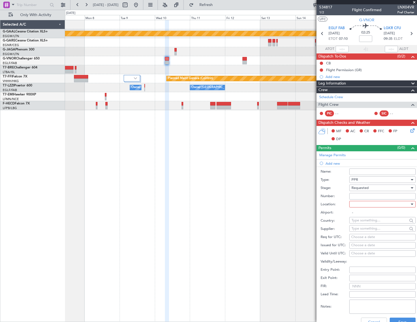
click at [402, 204] on div at bounding box center [380, 204] width 58 height 8
click at [374, 217] on span "Departure" at bounding box center [380, 215] width 58 height 8
type input "EGLF / FAB"
click at [398, 321] on button "Save" at bounding box center [402, 322] width 26 height 9
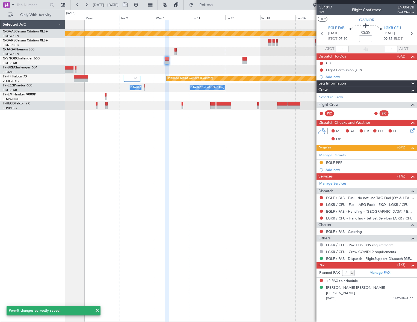
click at [281, 226] on div "Planned Maint Dusseldorf Planned Maint Geneva (Cointrin) Owner London (Biggin H…" at bounding box center [240, 171] width 351 height 302
click at [359, 211] on link "EGLF / FAB - Handling - [GEOGRAPHIC_DATA] / EGLF / FAB" at bounding box center [370, 211] width 88 height 5
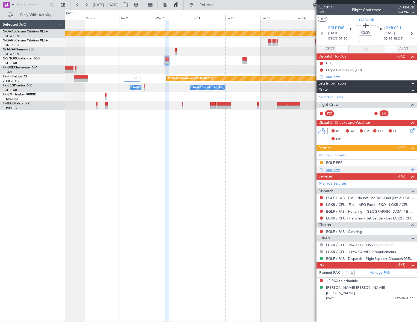
click at [336, 170] on div "Add new" at bounding box center [367, 170] width 84 height 5
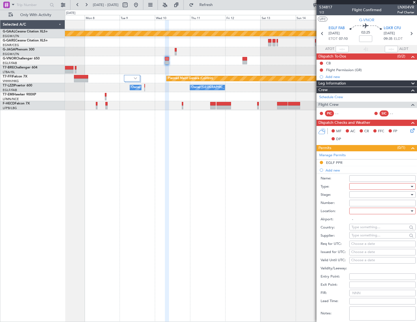
click at [393, 188] on div at bounding box center [380, 187] width 58 height 8
click at [391, 26] on div at bounding box center [208, 161] width 417 height 322
click at [395, 30] on span "LGKR CFU" at bounding box center [391, 28] width 17 height 5
click at [375, 185] on div at bounding box center [380, 187] width 58 height 8
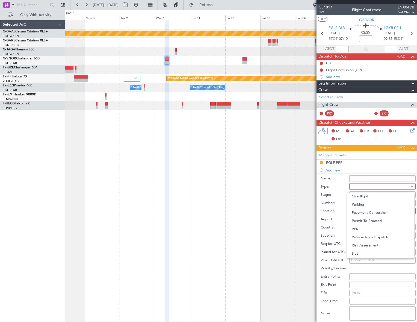
scroll to position [164, 0]
click at [359, 237] on span "Slot" at bounding box center [380, 238] width 58 height 8
click at [405, 193] on div at bounding box center [380, 195] width 58 height 8
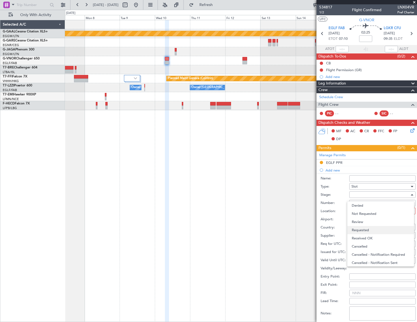
click at [370, 231] on span "Requested" at bounding box center [380, 230] width 58 height 8
click at [402, 211] on div at bounding box center [380, 211] width 58 height 8
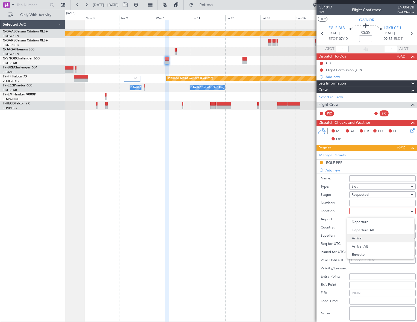
click at [364, 237] on span "Arrival" at bounding box center [380, 238] width 58 height 8
type input "LGKR / CFU"
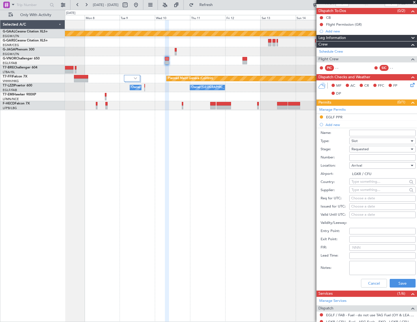
scroll to position [124, 0]
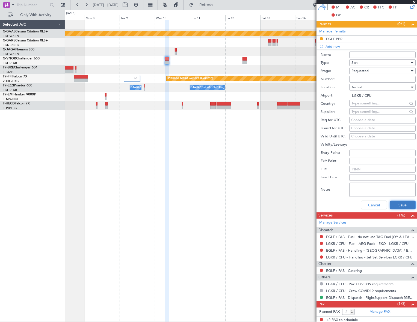
click at [406, 203] on button "Save" at bounding box center [402, 205] width 26 height 9
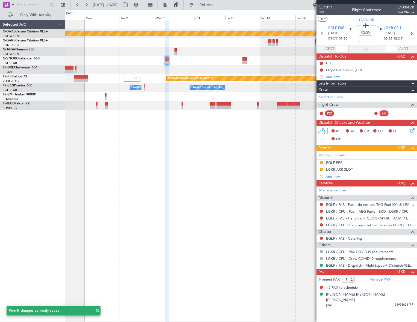
scroll to position [0, 0]
click at [371, 225] on link "LGKR / CFU - Handling - Jet Set Services LGKR / CFU" at bounding box center [369, 225] width 86 height 5
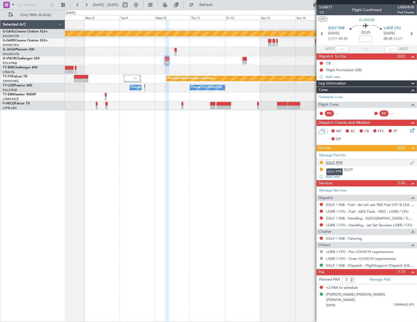
click at [336, 162] on div "EGLF PPR" at bounding box center [334, 162] width 16 height 5
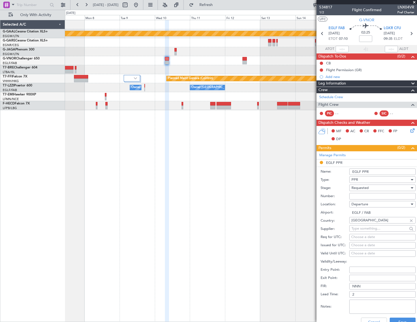
click at [378, 173] on input "EGLF PPR" at bounding box center [382, 172] width 66 height 7
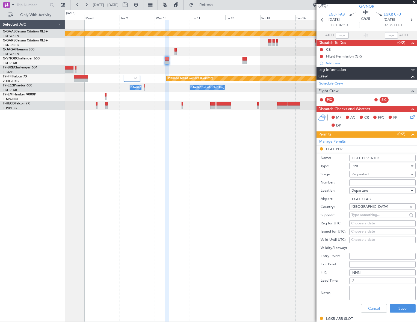
scroll to position [49, 0]
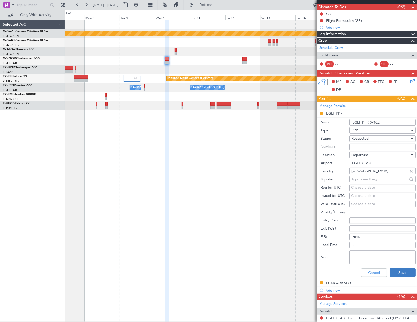
type input "EGLF PPR 0710Z"
click at [397, 268] on button "Save" at bounding box center [402, 272] width 26 height 9
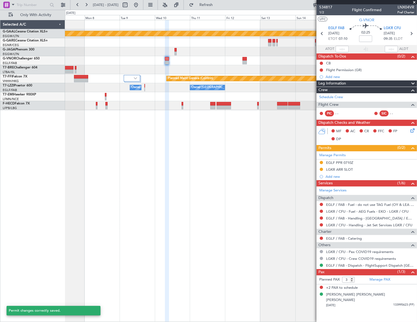
scroll to position [0, 0]
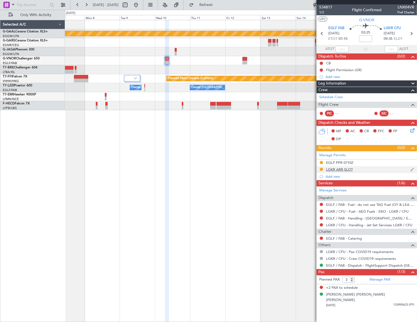
click at [346, 171] on div "LGKR ARR SLOT" at bounding box center [339, 169] width 27 height 5
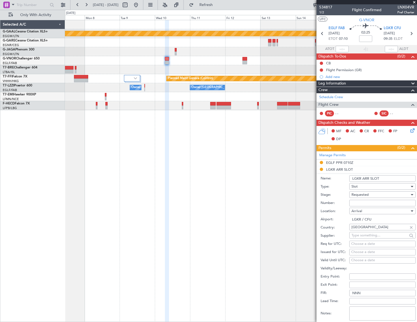
click at [386, 177] on input "LGKR ARR SLOT" at bounding box center [382, 178] width 66 height 7
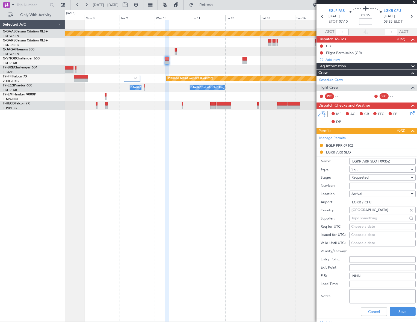
scroll to position [25, 0]
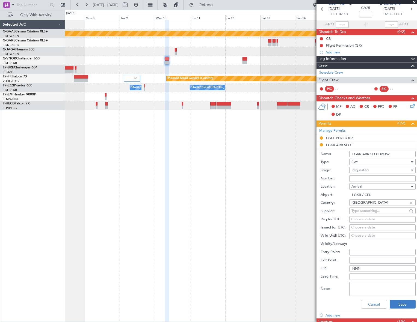
type input "LGKR ARR SLOT 0935Z"
click at [398, 301] on button "Save" at bounding box center [402, 304] width 26 height 9
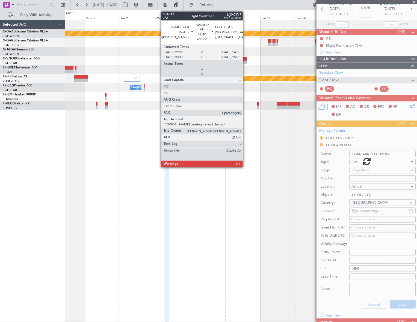
click at [244, 58] on div at bounding box center [244, 59] width 4 height 4
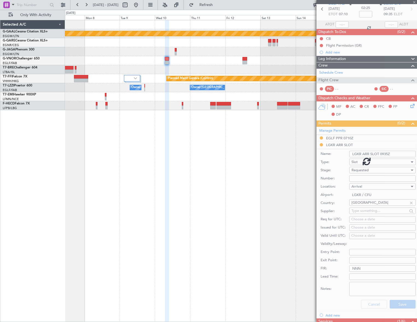
scroll to position [0, 0]
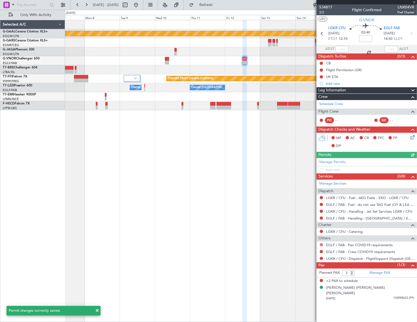
click at [321, 244] on button at bounding box center [320, 244] width 3 height 3
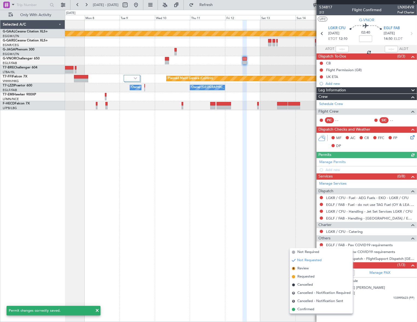
click at [300, 252] on span "Not Required" at bounding box center [308, 252] width 22 height 5
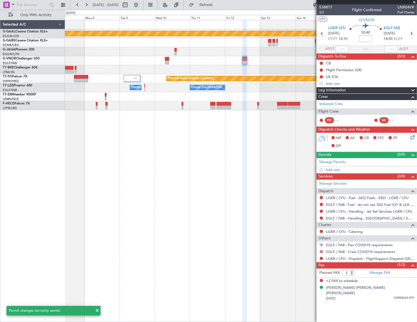
click at [321, 251] on button at bounding box center [320, 251] width 3 height 3
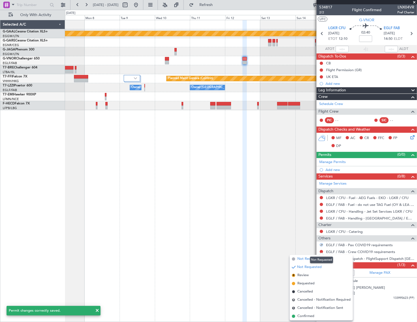
click at [305, 259] on span "Not Required" at bounding box center [308, 258] width 22 height 5
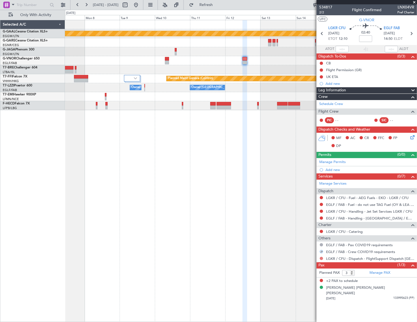
click at [322, 258] on button at bounding box center [320, 258] width 3 height 3
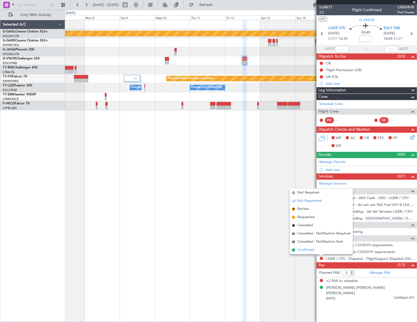
click at [306, 252] on span "Confirmed" at bounding box center [305, 249] width 17 height 5
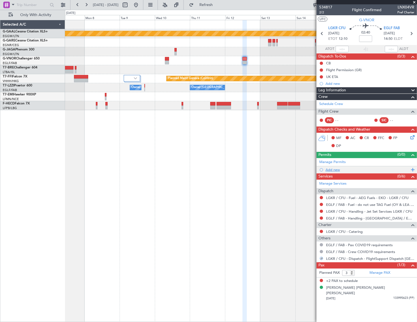
click at [334, 168] on div "Add new" at bounding box center [367, 170] width 84 height 5
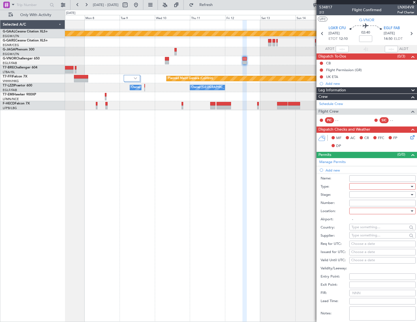
click at [385, 189] on div at bounding box center [380, 187] width 58 height 8
click at [365, 240] on span "Slot" at bounding box center [380, 238] width 58 height 8
click at [401, 194] on div at bounding box center [380, 195] width 58 height 8
click at [368, 229] on span "Requested" at bounding box center [380, 230] width 58 height 8
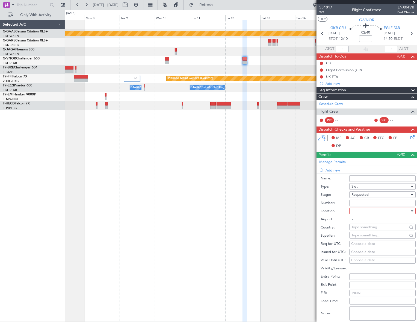
click at [409, 209] on div at bounding box center [411, 211] width 4 height 4
click at [376, 224] on span "Departure" at bounding box center [380, 222] width 58 height 8
type input "LGKR / CFU"
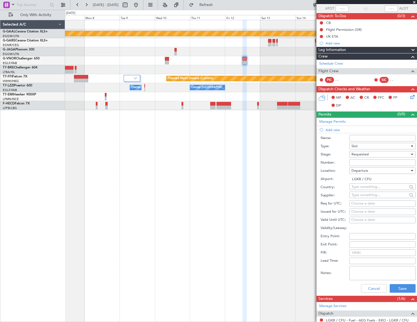
scroll to position [74, 0]
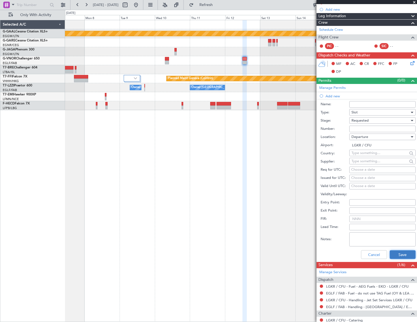
click at [406, 256] on button "Save" at bounding box center [402, 254] width 26 height 9
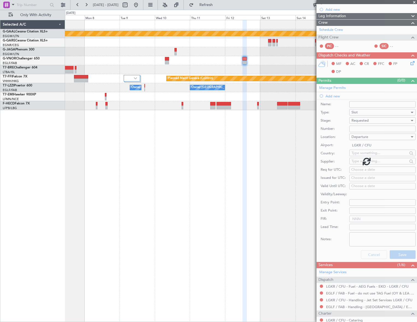
scroll to position [0, 0]
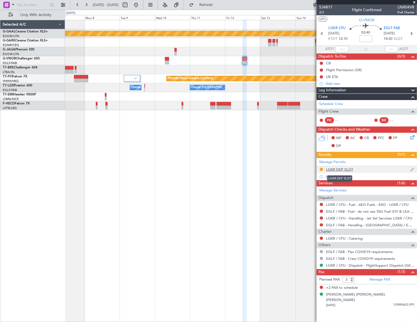
click at [345, 169] on div "LGKR DEP SLOT" at bounding box center [339, 169] width 27 height 5
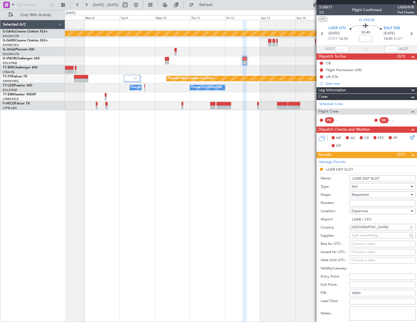
click at [390, 177] on input "LGKR DEP SLOT" at bounding box center [382, 178] width 66 height 7
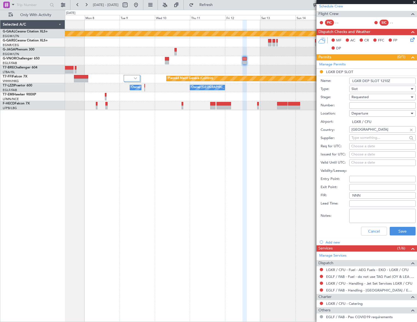
scroll to position [99, 0]
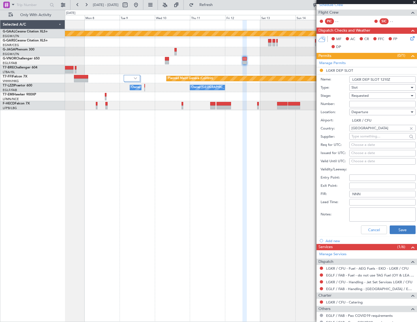
type input "LGKR DEP SLOT 1210Z"
click at [402, 231] on button "Save" at bounding box center [402, 230] width 26 height 9
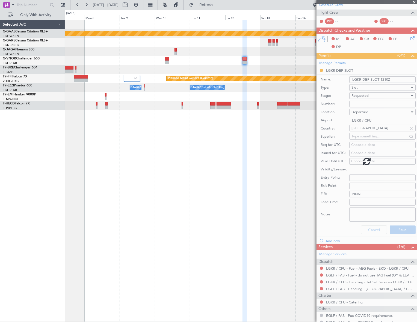
scroll to position [0, 0]
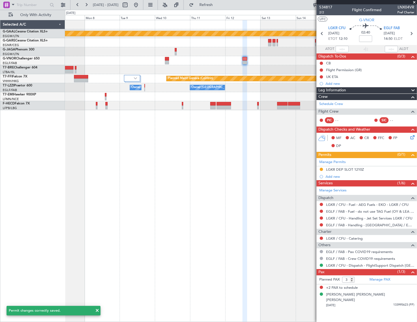
click at [322, 225] on button at bounding box center [320, 224] width 3 height 3
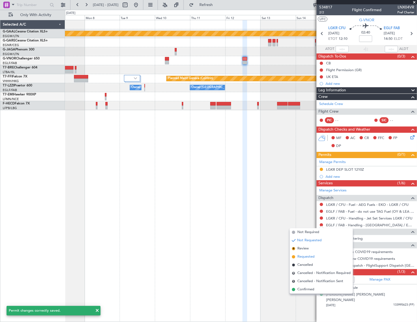
click at [300, 256] on span "Requested" at bounding box center [305, 256] width 17 height 5
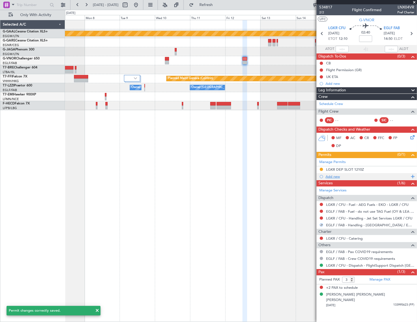
click at [335, 176] on div "Add new" at bounding box center [367, 176] width 84 height 5
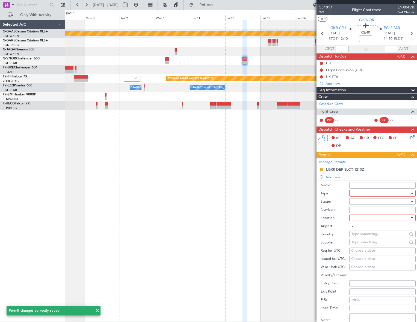
click at [374, 194] on div at bounding box center [380, 193] width 58 height 8
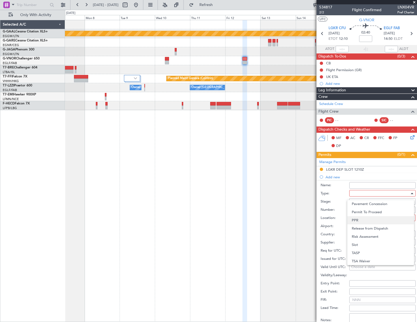
click at [363, 218] on span "PPR" at bounding box center [380, 220] width 58 height 8
click at [400, 201] on div at bounding box center [380, 202] width 58 height 8
click at [371, 237] on span "Requested" at bounding box center [380, 237] width 58 height 8
click at [404, 218] on div at bounding box center [380, 218] width 58 height 8
click at [359, 246] on span "Arrival" at bounding box center [380, 245] width 58 height 8
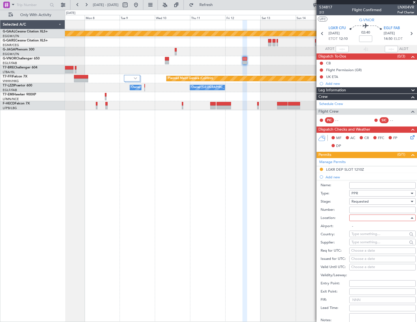
type input "EGLF / FAB"
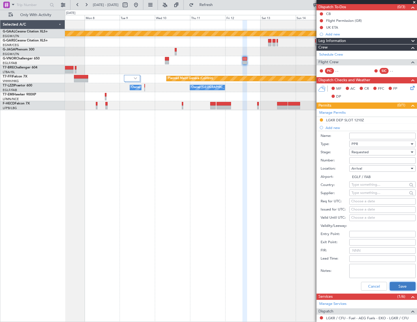
click at [396, 286] on button "Save" at bounding box center [402, 286] width 26 height 9
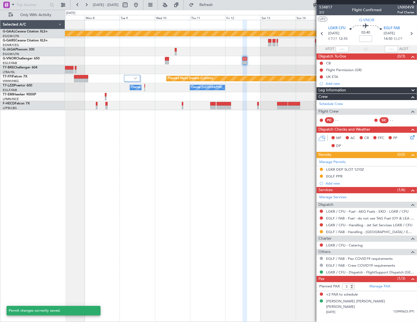
scroll to position [0, 0]
click at [337, 177] on div "EGLF PPR" at bounding box center [334, 176] width 16 height 5
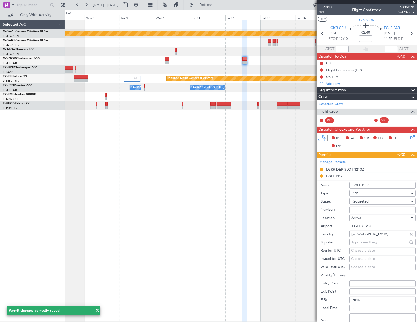
click at [372, 185] on input "EGLF PPR" at bounding box center [382, 185] width 66 height 7
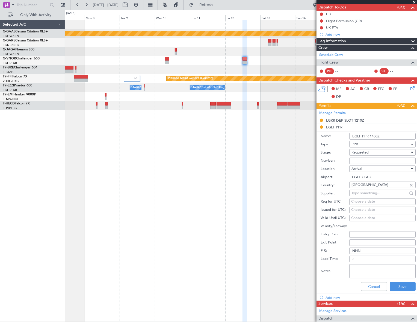
scroll to position [49, 0]
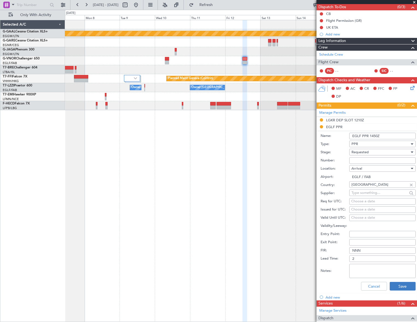
type input "EGLF PPR 1450Z"
click at [406, 286] on button "Save" at bounding box center [402, 286] width 26 height 9
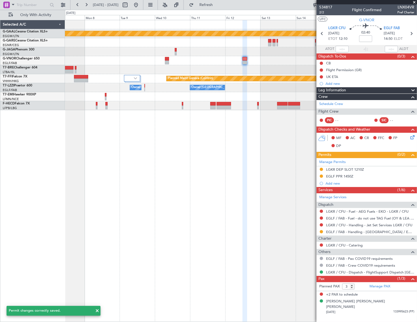
scroll to position [0, 0]
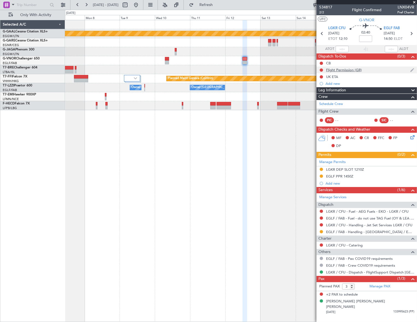
click at [344, 71] on div "Flight Permission (GR)" at bounding box center [344, 70] width 36 height 5
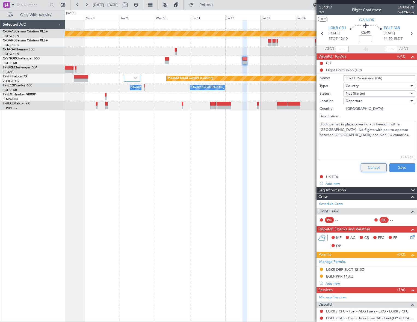
click at [372, 165] on button "Cancel" at bounding box center [373, 167] width 26 height 9
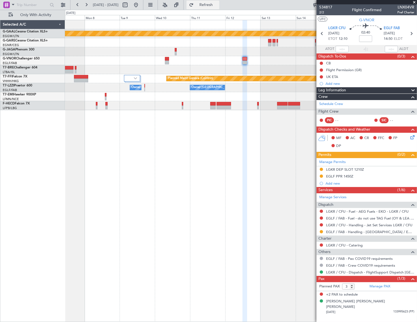
click at [217, 4] on span "Refresh" at bounding box center [206, 5] width 23 height 4
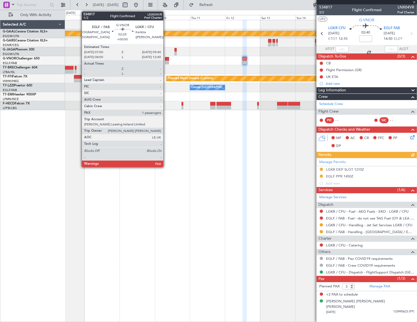
click at [165, 60] on div at bounding box center [167, 59] width 4 height 4
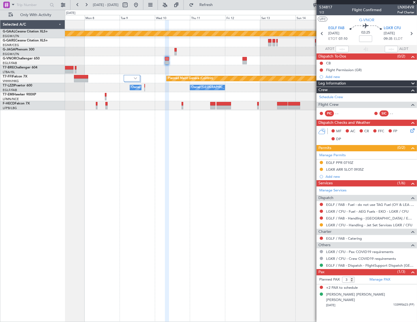
drag, startPoint x: 226, startPoint y: 6, endPoint x: 226, endPoint y: 11, distance: 4.4
click at [217, 6] on span "Refresh" at bounding box center [206, 5] width 23 height 4
click at [321, 218] on div "Manage Services Dispatch EGLF / FAB - Fuel - do not use TAG Fuel (OY & LEA only…" at bounding box center [366, 228] width 100 height 82
click at [321, 217] on button at bounding box center [320, 218] width 3 height 3
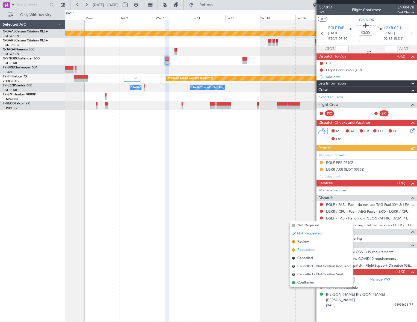
click at [306, 250] on span "Requested" at bounding box center [305, 249] width 17 height 5
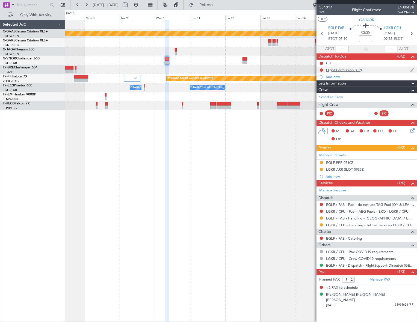
click at [348, 71] on div "Flight Permission (GR)" at bounding box center [344, 70] width 36 height 5
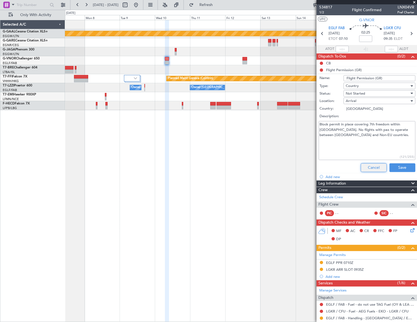
click at [367, 167] on button "Cancel" at bounding box center [373, 167] width 26 height 9
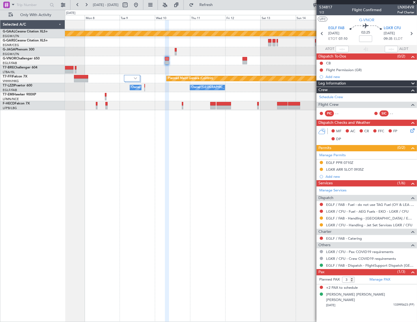
click at [361, 183] on fb-app "07 Sep 2025 - 17 Sep 2025 Refresh Quick Links Only With Activity Planned Maint …" at bounding box center [208, 163] width 417 height 318
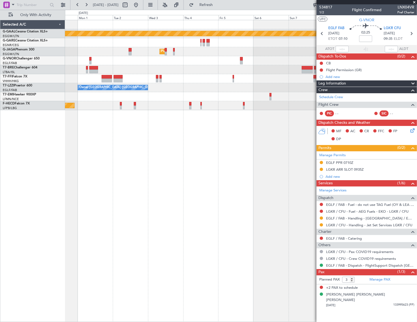
click at [409, 176] on fb-app "07 Sep 2025 - 17 Sep 2025 Refresh Quick Links Only With Activity Planned Maint …" at bounding box center [208, 163] width 417 height 318
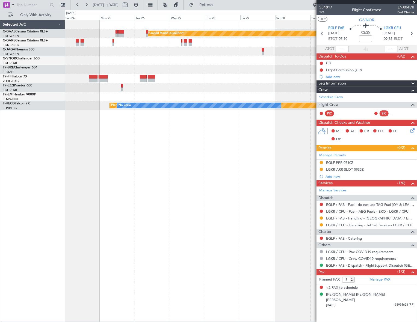
click at [415, 174] on fb-app "07 Sep 2025 - 17 Sep 2025 Refresh Quick Links Only With Activity Planned Maint …" at bounding box center [208, 163] width 417 height 318
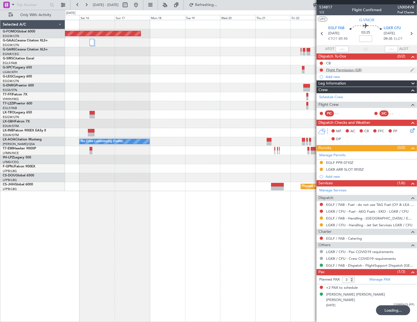
click at [336, 68] on div "Flight Permission (GR)" at bounding box center [344, 70] width 36 height 5
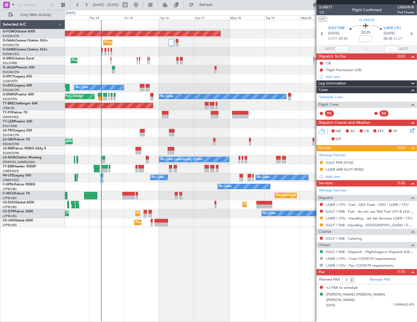
click at [194, 83] on div "Planned Maint Windsor Locks (Bradley Intl) Planned Maint Planned Maint London (…" at bounding box center [240, 123] width 351 height 207
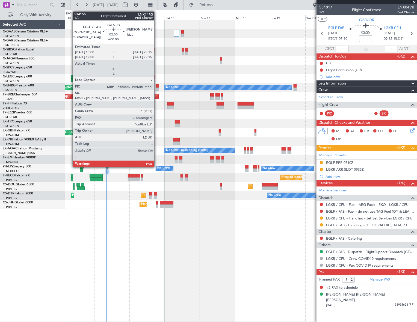
click at [157, 87] on div at bounding box center [158, 86] width 4 height 4
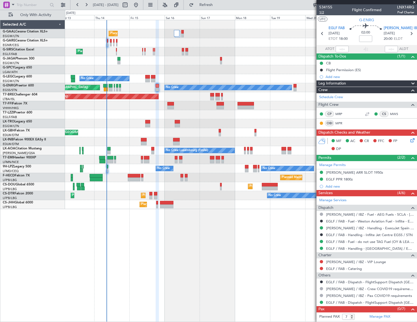
click at [320, 14] on span "1/2" at bounding box center [325, 12] width 13 height 5
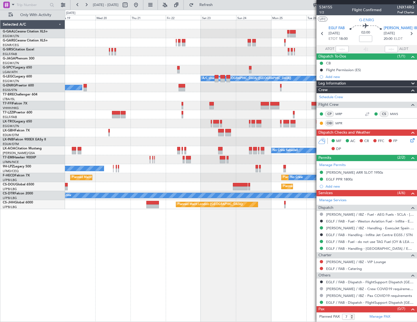
click at [40, 182] on div "Planned Maint Dusseldorf A/C Unavailable London (Luton) Owner No Crew Sabadell …" at bounding box center [208, 166] width 417 height 312
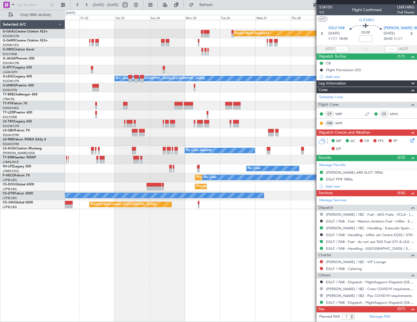
click at [85, 211] on div "Planned Maint Dusseldorf A/C Unavailable London (Luton) Owner Owner London (Lut…" at bounding box center [241, 171] width 352 height 302
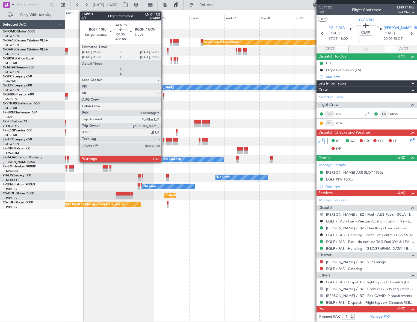
click at [164, 96] on div at bounding box center [163, 95] width 1 height 4
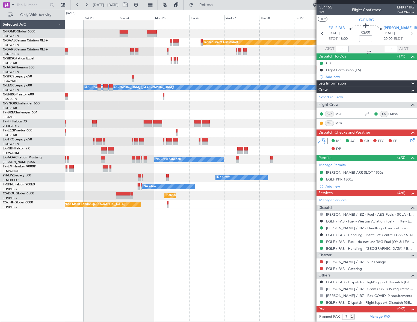
type input "4"
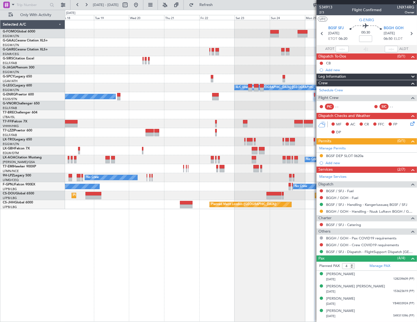
click at [264, 103] on div "Planned Maint Windsor Locks (Bradley Intl) Planned Maint Dusseldorf A/C Unavail…" at bounding box center [240, 114] width 351 height 189
click at [293, 117] on div "Planned Maint Warsaw ([GEOGRAPHIC_DATA])" at bounding box center [240, 114] width 351 height 9
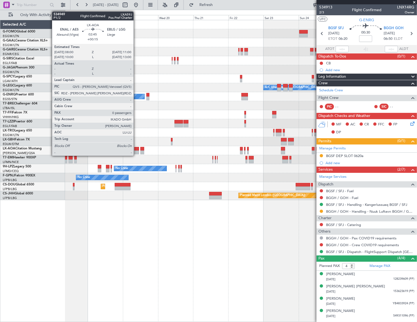
click at [136, 150] on div at bounding box center [136, 149] width 5 height 4
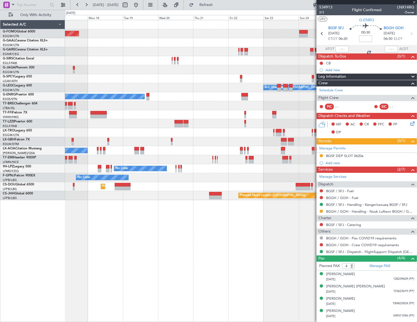
type input "+00:15"
type input "0"
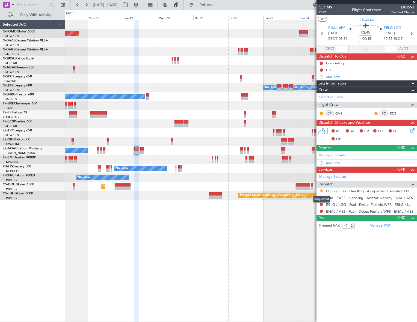
click at [321, 190] on button at bounding box center [320, 190] width 3 height 3
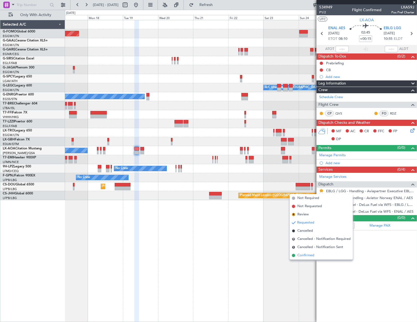
click at [303, 255] on span "Confirmed" at bounding box center [305, 255] width 17 height 5
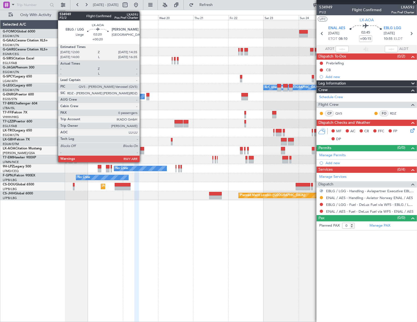
click at [141, 150] on div at bounding box center [142, 149] width 4 height 4
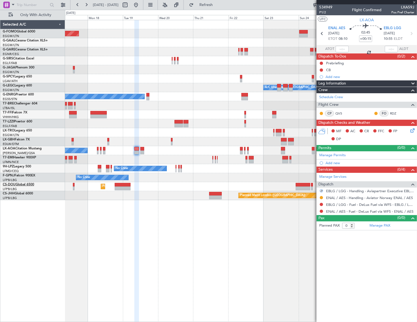
type input "+00:20"
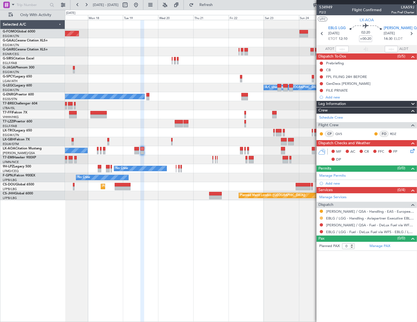
click at [322, 218] on button at bounding box center [320, 218] width 3 height 3
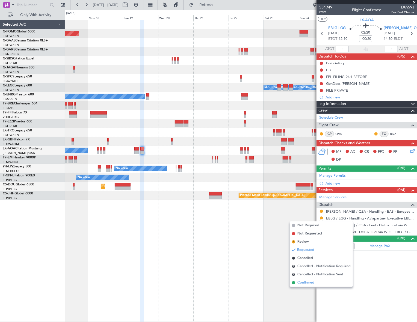
click at [304, 282] on span "Confirmed" at bounding box center [305, 282] width 17 height 5
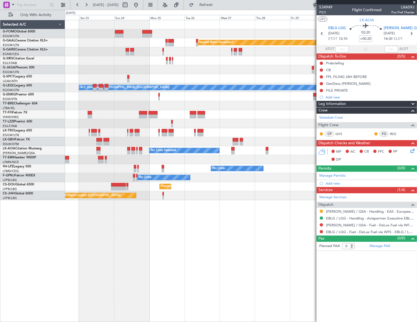
click at [20, 186] on div "Planned Maint Dusseldorf A/C Unavailable London (Luton) Owner London (Luton) No…" at bounding box center [208, 166] width 417 height 312
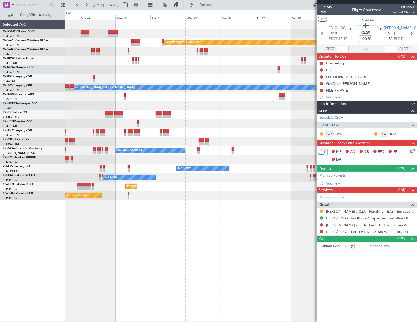
click at [0, 223] on html "17 Aug 2025 - 27 Aug 2025 Refresh Quick Links Only With Activity Planned Maint …" at bounding box center [208, 161] width 417 height 322
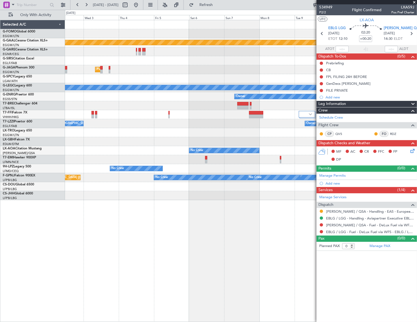
click at [81, 229] on div "Planned Maint Dusseldorf Planned Maint London (Luton) A/C Unavailable London (L…" at bounding box center [240, 171] width 351 height 302
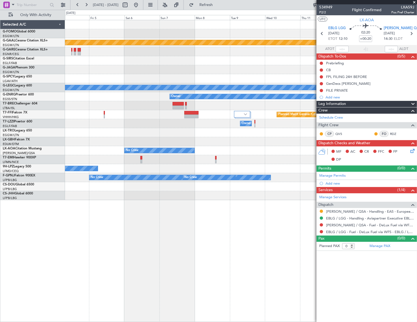
click at [119, 219] on div "Planned Maint Dusseldorf Planned Maint London (Luton) A/C Unavailable London (L…" at bounding box center [240, 171] width 351 height 302
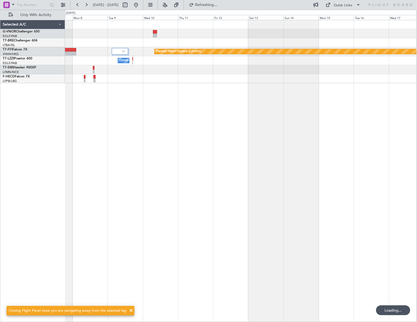
click at [65, 229] on div "Planned Maint Geneva (Cointrin) Owner London (Biggin Hill) No Crew" at bounding box center [240, 171] width 351 height 302
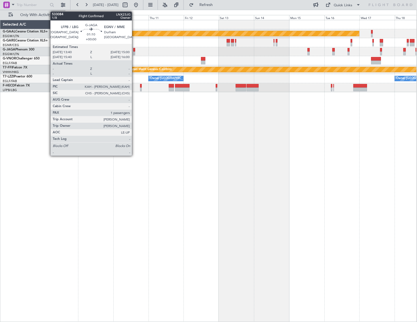
click at [134, 52] on div at bounding box center [134, 54] width 2 height 4
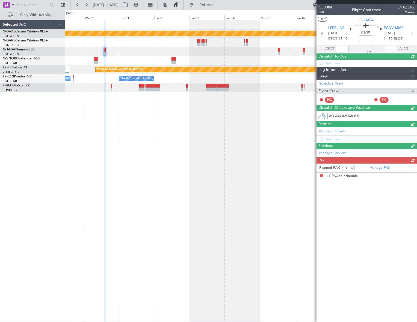
click at [182, 169] on div "Planned Maint Dusseldorf Planned Maint Geneva (Cointrin) Owner London (Biggin H…" at bounding box center [240, 171] width 351 height 302
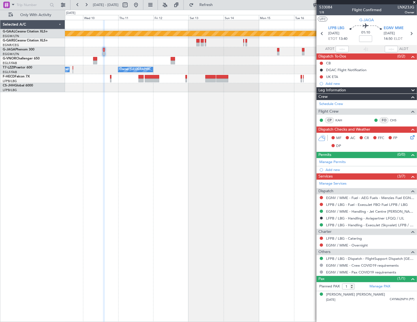
click at [154, 154] on div "Planned Maint Dusseldorf Owner London (Luton) Owner London (Luton) Owner London…" at bounding box center [240, 171] width 351 height 302
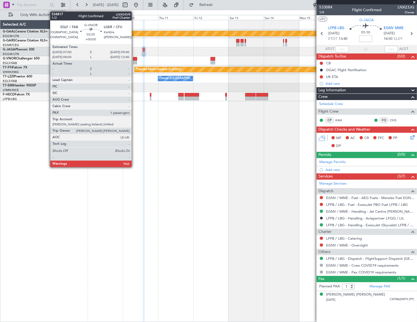
click at [134, 57] on div at bounding box center [135, 59] width 4 height 4
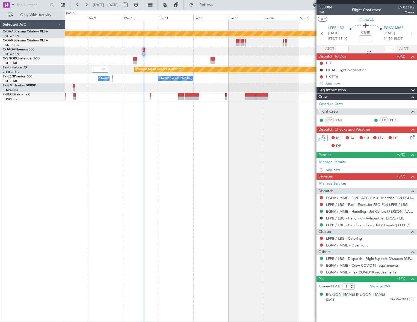
type input "3"
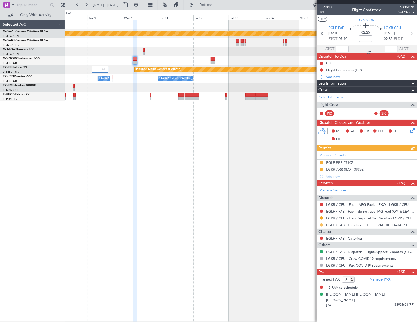
click at [320, 226] on button at bounding box center [320, 224] width 3 height 3
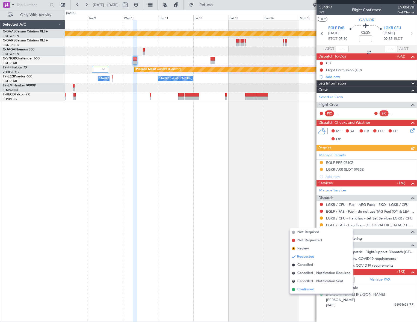
click at [304, 289] on span "Confirmed" at bounding box center [305, 289] width 17 height 5
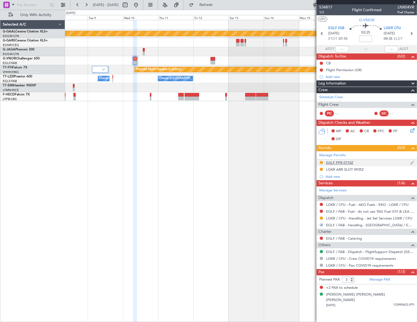
click at [352, 162] on div "EGLF PPR 0710Z" at bounding box center [339, 162] width 27 height 5
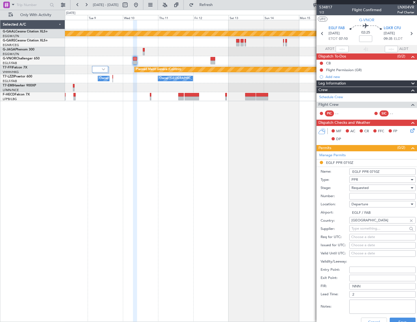
click at [366, 194] on input "Number:" at bounding box center [382, 196] width 66 height 7
paste input "370447"
type input "370447"
click at [366, 186] on span "Requested" at bounding box center [359, 188] width 17 height 5
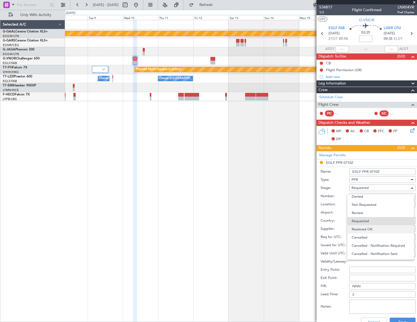
click at [364, 226] on span "Received OK" at bounding box center [380, 229] width 58 height 8
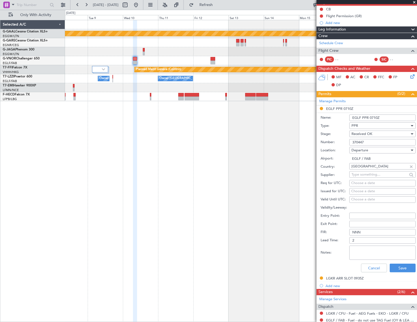
scroll to position [99, 0]
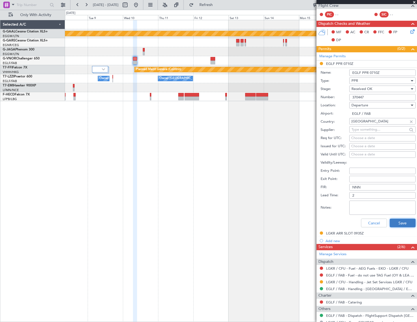
click at [403, 220] on button "Save" at bounding box center [402, 223] width 26 height 9
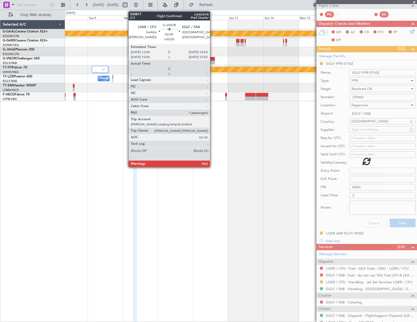
click at [212, 59] on div at bounding box center [212, 59] width 4 height 4
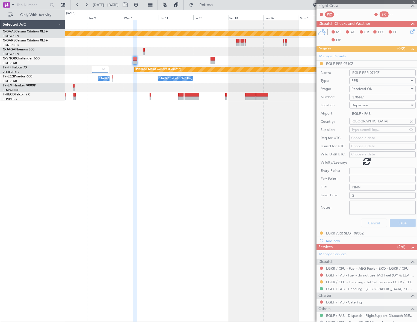
scroll to position [0, 0]
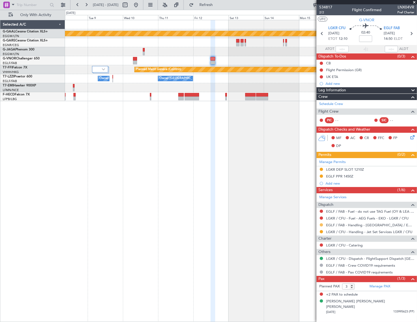
click at [321, 226] on button at bounding box center [320, 224] width 3 height 3
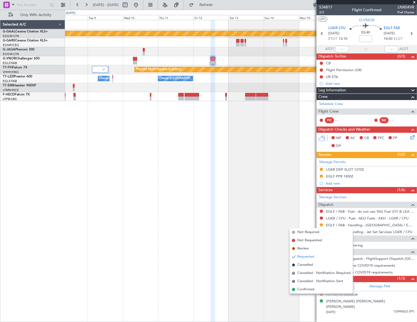
drag, startPoint x: 308, startPoint y: 290, endPoint x: 316, endPoint y: 256, distance: 35.3
click at [309, 290] on span "Confirmed" at bounding box center [305, 289] width 17 height 5
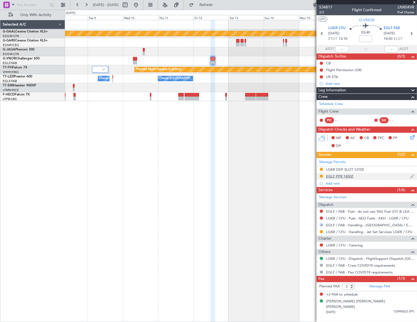
click at [351, 176] on div "EGLF PPR 1450Z" at bounding box center [339, 176] width 27 height 5
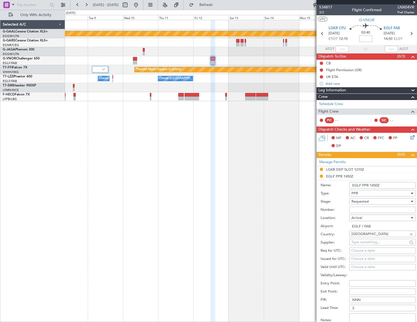
click at [356, 209] on input "Number:" at bounding box center [382, 210] width 66 height 7
paste input "370448"
type input "370448"
click at [362, 202] on span "Requested" at bounding box center [359, 201] width 17 height 5
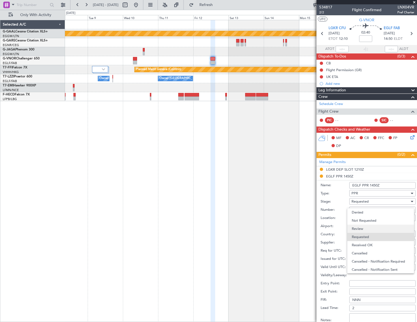
scroll to position [2, 0]
click at [366, 241] on span "Received OK" at bounding box center [380, 243] width 58 height 8
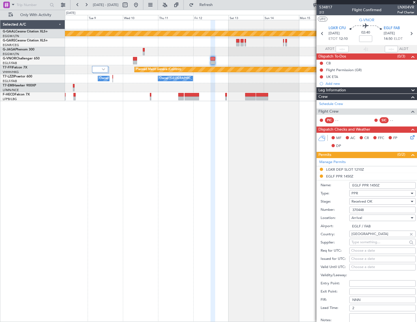
scroll to position [99, 0]
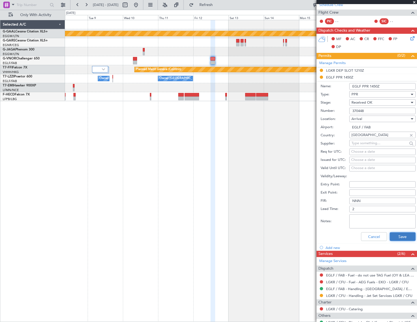
click at [400, 237] on button "Save" at bounding box center [402, 236] width 26 height 9
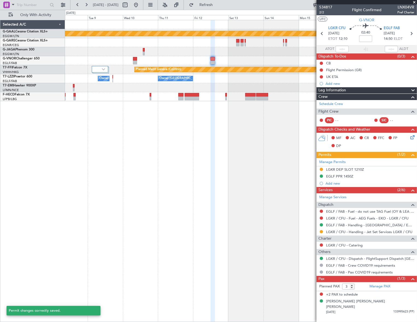
scroll to position [0, 0]
click at [140, 7] on button at bounding box center [135, 5] width 9 height 9
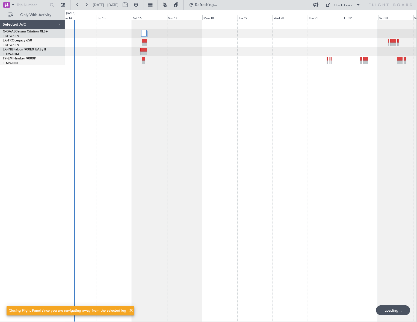
click at [117, 195] on div "Planned Maint Dusseldorf Unplanned Maint London (Luton)" at bounding box center [240, 171] width 351 height 302
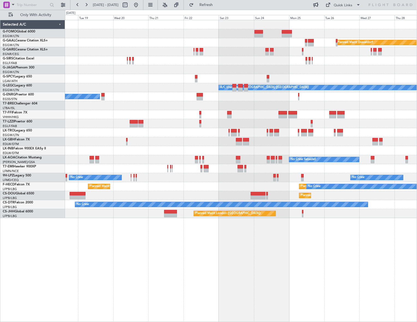
click at [136, 118] on div "Planned Maint Windsor Locks (Bradley Intl) Planned Maint Dusseldorf A/C Unavail…" at bounding box center [240, 119] width 351 height 198
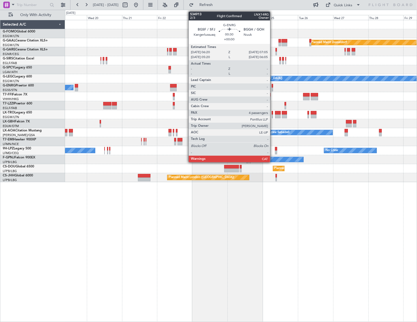
click at [272, 85] on div at bounding box center [271, 86] width 1 height 4
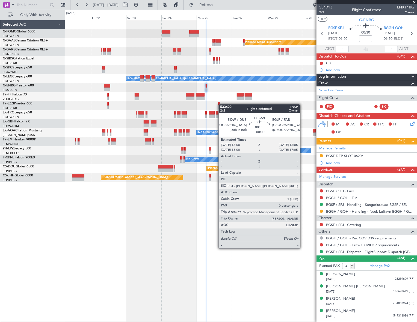
click at [218, 105] on div "Planned Maint Dusseldorf A/C Unavailable London (Luton) Owner Owner London (Lut…" at bounding box center [240, 101] width 351 height 162
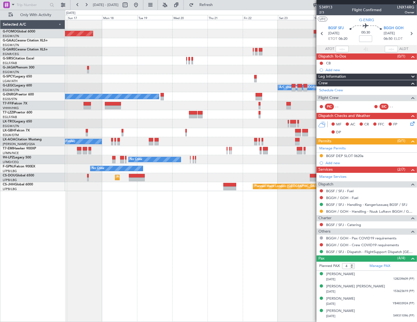
click at [335, 105] on fb-app "21 Aug 2025 - 31 Aug 2025 Refresh Quick Links Only With Activity Planned Maint …" at bounding box center [208, 163] width 417 height 318
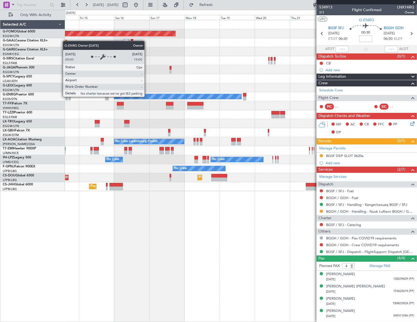
click at [310, 113] on div "Planned Maint Windsor Locks (Bradley Intl) Planned Maint Planned Maint Dusseldo…" at bounding box center [240, 105] width 351 height 171
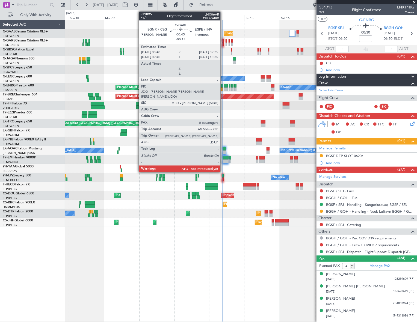
click at [223, 43] on div at bounding box center [222, 45] width 1 height 4
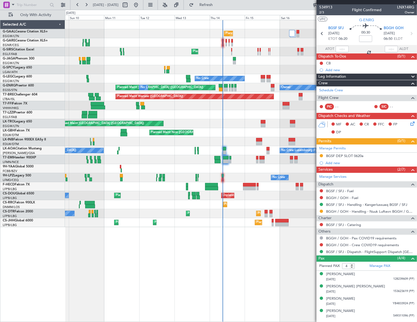
type input "-00:15"
type input "0"
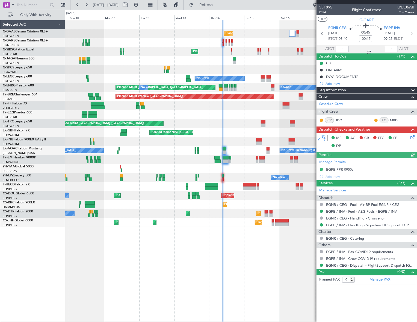
click at [341, 49] on div at bounding box center [341, 49] width 13 height 7
click at [344, 49] on div at bounding box center [341, 49] width 13 height 7
click at [342, 49] on input "text" at bounding box center [341, 49] width 13 height 7
click at [269, 109] on div "Planned Maint Geneva (Cointrin)" at bounding box center [240, 105] width 351 height 9
type input "08:52"
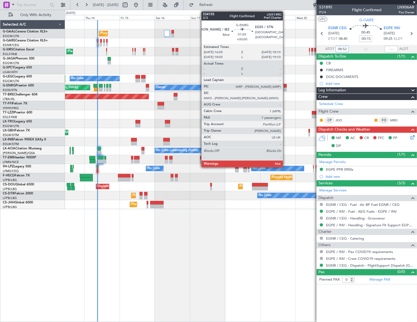
click at [285, 86] on div at bounding box center [284, 86] width 3 height 4
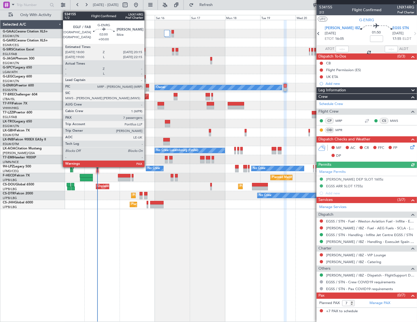
click at [147, 88] on div at bounding box center [148, 90] width 4 height 4
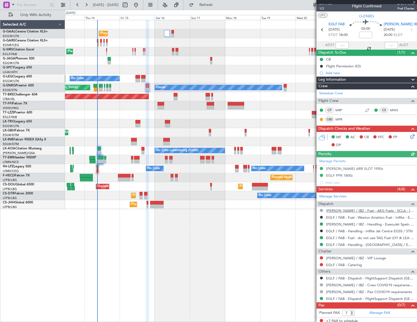
scroll to position [5, 0]
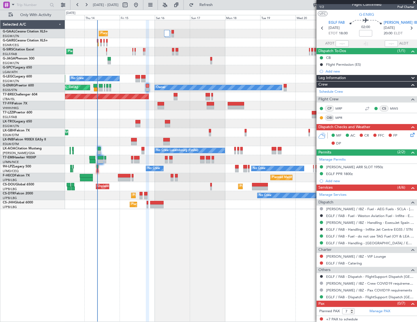
click at [44, 211] on div "Planned Maint Planned Maint [GEOGRAPHIC_DATA] ([GEOGRAPHIC_DATA]) A/C Unavailab…" at bounding box center [208, 166] width 417 height 312
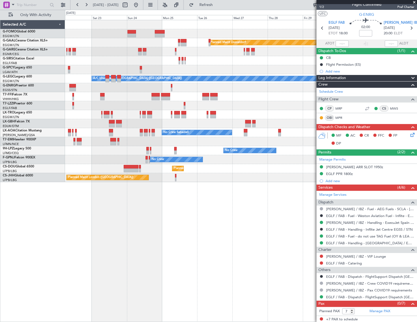
click at [120, 243] on div "Planned Maint Dusseldorf A/C Unavailable [GEOGRAPHIC_DATA] ([GEOGRAPHIC_DATA]) …" at bounding box center [241, 171] width 352 height 302
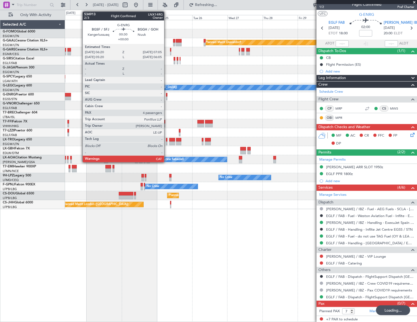
click at [166, 93] on div at bounding box center [166, 95] width 1 height 4
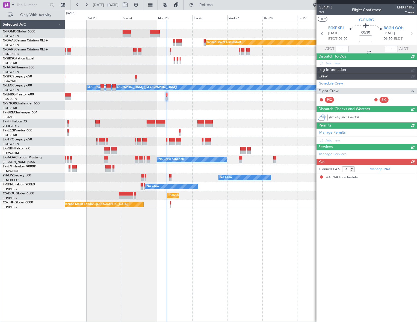
scroll to position [0, 0]
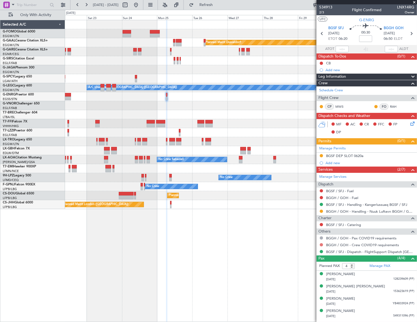
click at [321, 244] on button at bounding box center [320, 244] width 3 height 3
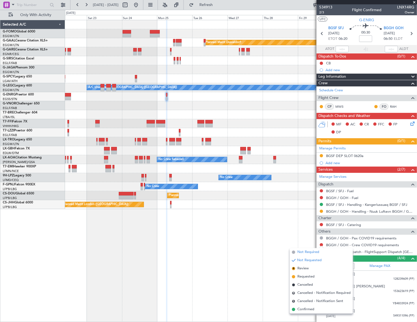
click at [310, 252] on span "Not Required" at bounding box center [308, 252] width 22 height 5
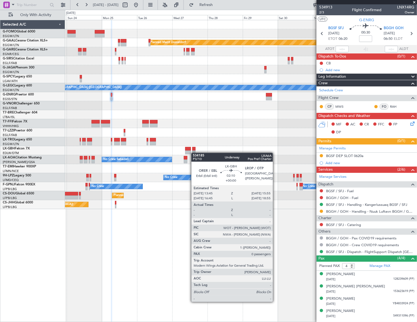
click at [194, 153] on div "Planned Maint Dusseldorf Planned Maint [GEOGRAPHIC_DATA] ([GEOGRAPHIC_DATA]) A/…" at bounding box center [240, 114] width 351 height 189
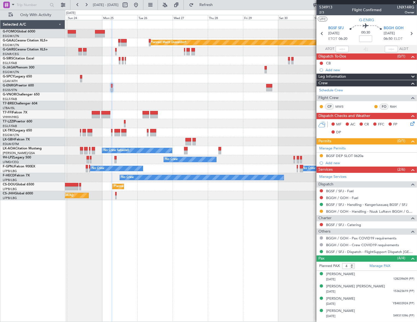
click at [268, 227] on div "Planned Maint Dusseldorf Planned Maint [GEOGRAPHIC_DATA] ([GEOGRAPHIC_DATA]) Ow…" at bounding box center [241, 171] width 352 height 302
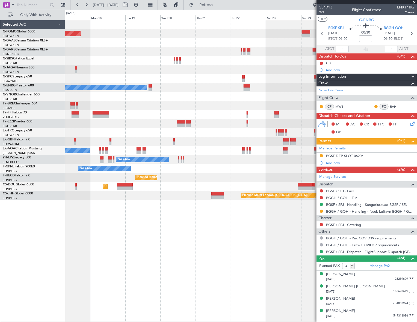
click at [231, 241] on div "Planned Maint Windsor Locks (Bradley Intl) Planned Maint Dusseldorf Owner Plann…" at bounding box center [241, 171] width 352 height 302
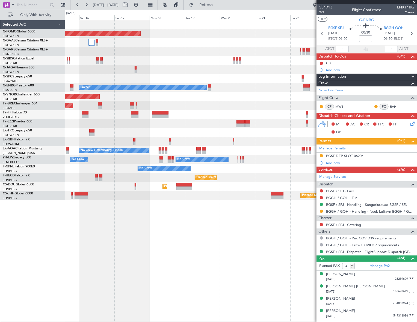
click at [164, 255] on div "Planned Maint Windsor Locks (Bradley Intl) Planned Maint Planned Maint Dusseldo…" at bounding box center [241, 171] width 352 height 302
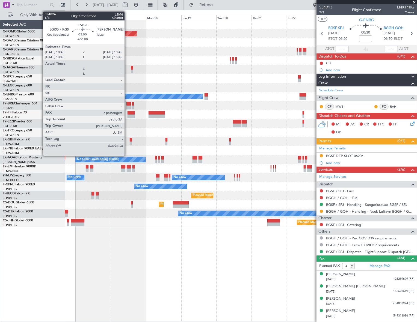
click at [127, 102] on div at bounding box center [128, 104] width 5 height 4
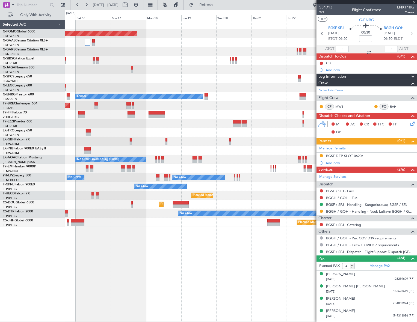
type input "7"
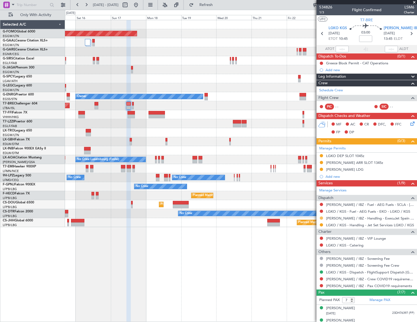
click at [322, 218] on button at bounding box center [320, 218] width 3 height 3
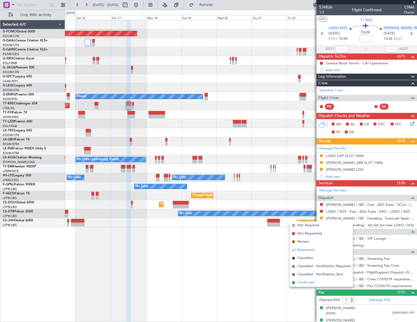
click at [300, 282] on span "Confirmed" at bounding box center [305, 282] width 17 height 5
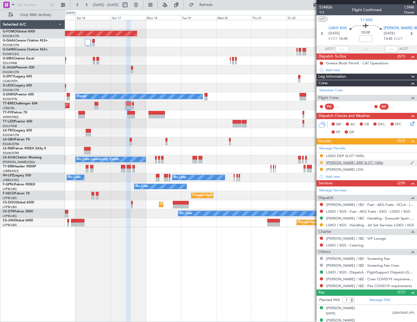
click at [321, 162] on button at bounding box center [320, 162] width 3 height 3
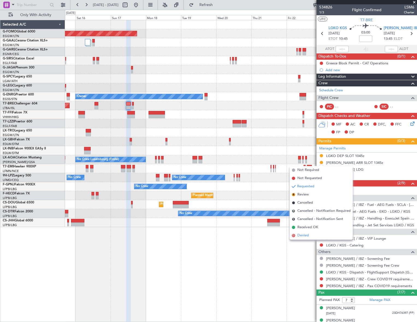
click at [303, 234] on span "Denied" at bounding box center [302, 235] width 11 height 5
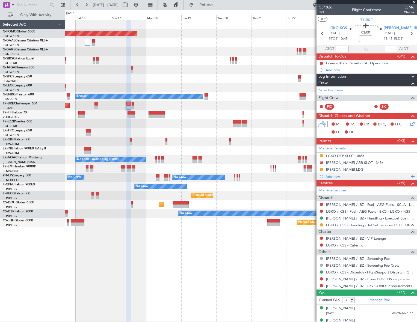
click at [339, 175] on div "Add new" at bounding box center [367, 176] width 84 height 5
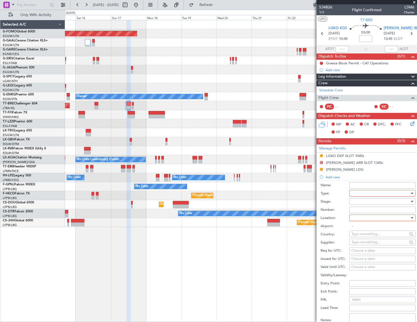
click at [399, 193] on div at bounding box center [380, 193] width 58 height 8
click at [364, 243] on span "Slot" at bounding box center [380, 245] width 58 height 8
click at [402, 202] on div at bounding box center [380, 202] width 58 height 8
click at [370, 244] on span "Received OK" at bounding box center [380, 245] width 58 height 8
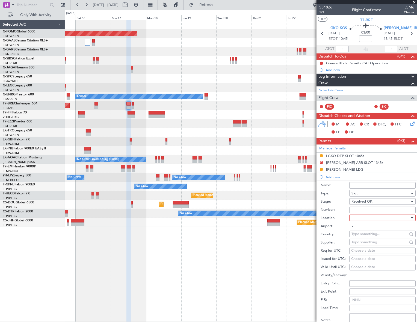
click at [399, 218] on div at bounding box center [380, 218] width 58 height 8
click at [363, 243] on span "Arrival" at bounding box center [380, 245] width 58 height 8
type input "[PERSON_NAME] / IBZ"
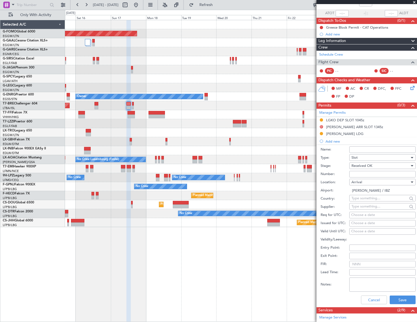
scroll to position [99, 0]
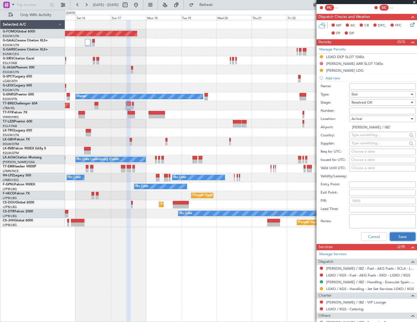
click at [401, 234] on button "Save" at bounding box center [402, 236] width 26 height 9
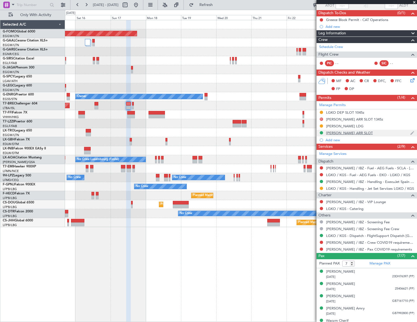
scroll to position [25, 0]
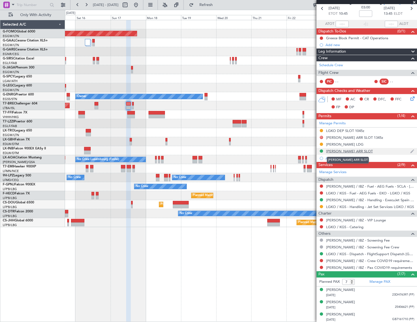
click at [341, 151] on div "LEIB ARR SLOT" at bounding box center [349, 151] width 47 height 5
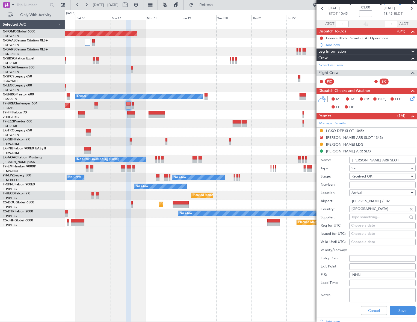
click at [382, 161] on input "LEIB ARR SLOT" at bounding box center [382, 160] width 66 height 7
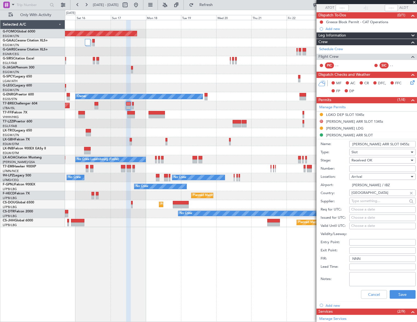
scroll to position [50, 0]
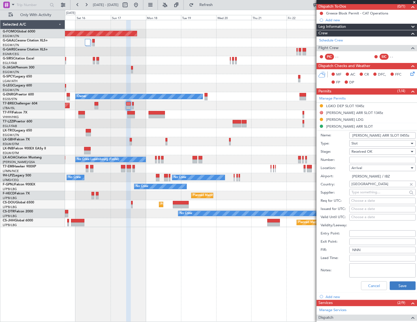
type input "LEIB ARR SLOT 0455z"
click at [396, 284] on button "Save" at bounding box center [402, 286] width 26 height 9
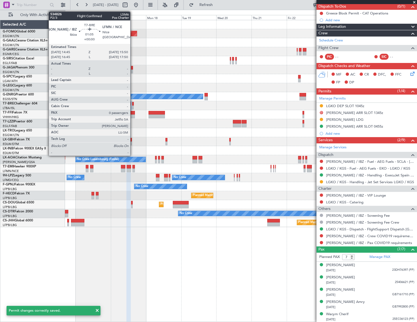
click at [133, 104] on div at bounding box center [133, 104] width 2 height 4
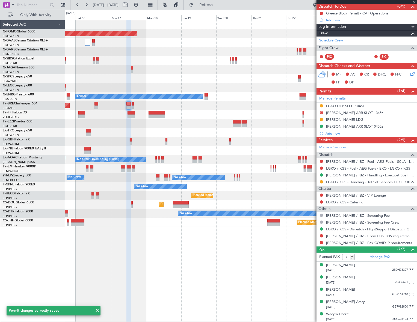
type input "0"
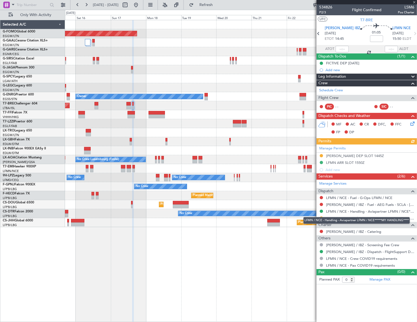
click at [322, 217] on div "LFMN / NCE - Handling - Aviapartner LFMN / NCE*****MY HANDLING****" at bounding box center [356, 220] width 106 height 7
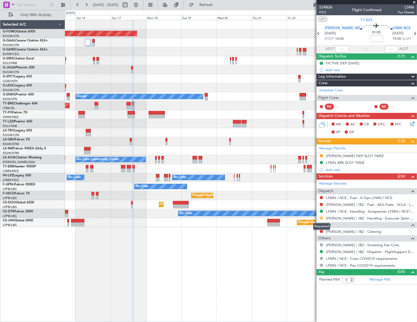
click at [321, 218] on button at bounding box center [320, 218] width 3 height 3
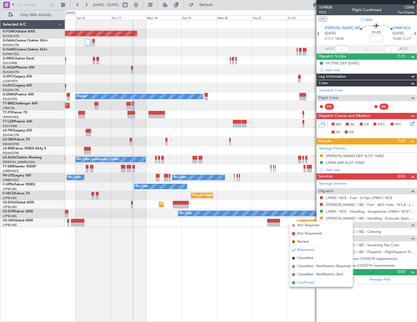
click at [303, 283] on span "Confirmed" at bounding box center [305, 282] width 17 height 5
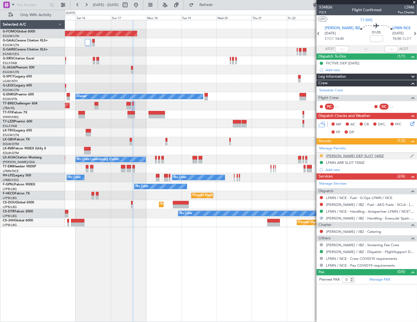
click at [321, 155] on button at bounding box center [320, 155] width 3 height 3
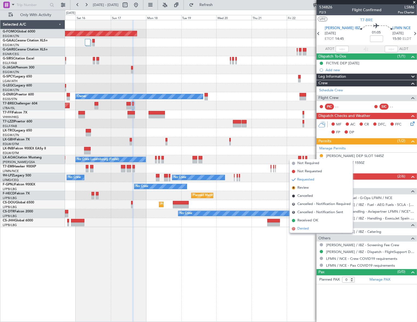
click at [305, 229] on span "Denied" at bounding box center [302, 228] width 11 height 5
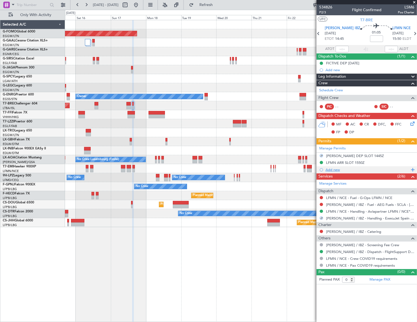
click at [334, 169] on div "Add new" at bounding box center [367, 170] width 84 height 5
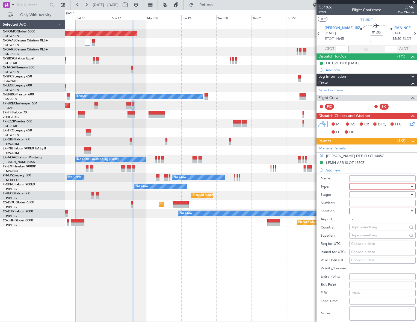
click at [357, 186] on div at bounding box center [380, 187] width 58 height 8
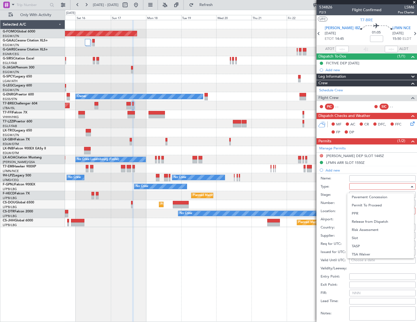
click at [360, 237] on span "Slot" at bounding box center [380, 238] width 58 height 8
click at [395, 193] on div at bounding box center [380, 195] width 58 height 8
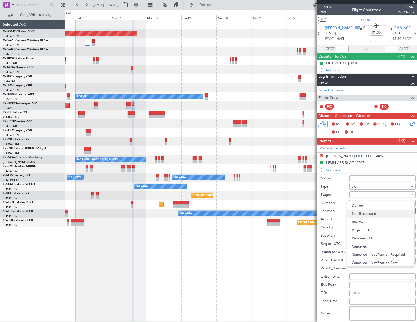
click at [375, 210] on span "Not Requested" at bounding box center [380, 214] width 58 height 8
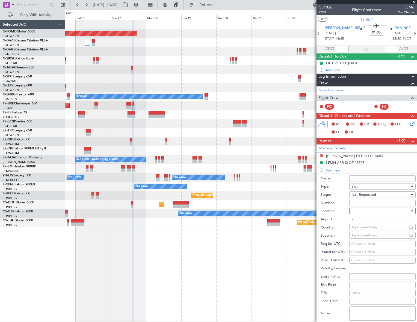
click at [380, 194] on div "Not Requested" at bounding box center [380, 195] width 58 height 8
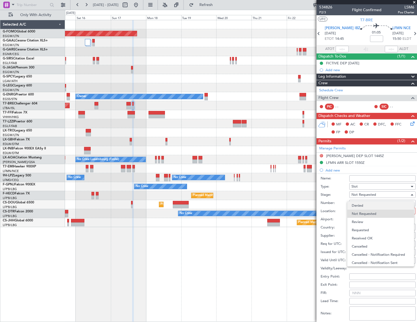
click at [368, 207] on span "Denied" at bounding box center [380, 206] width 58 height 8
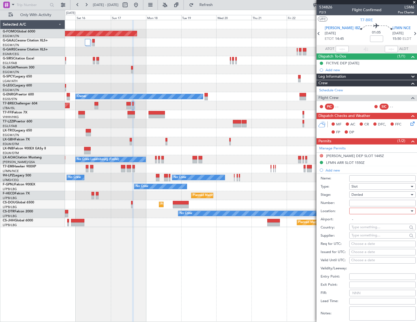
click at [374, 193] on div "Denied" at bounding box center [380, 195] width 58 height 8
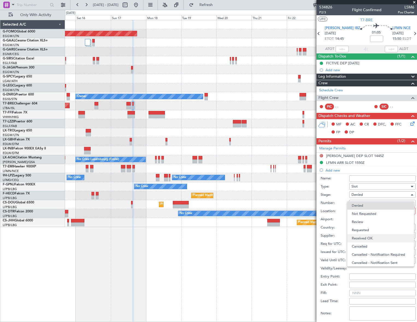
click at [366, 237] on span "Received OK" at bounding box center [380, 238] width 58 height 8
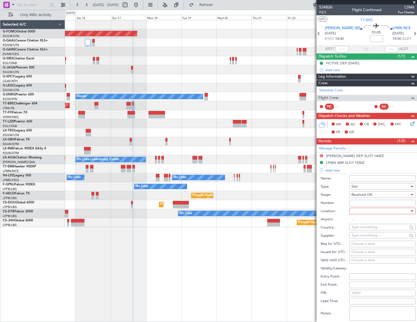
click at [383, 212] on div at bounding box center [380, 211] width 58 height 8
click at [366, 226] on span "Departure Alt" at bounding box center [380, 230] width 58 height 8
click at [374, 211] on div "Departure Alt" at bounding box center [380, 211] width 58 height 8
click at [363, 222] on span "Departure" at bounding box center [380, 222] width 58 height 8
type input "[PERSON_NAME] / IBZ"
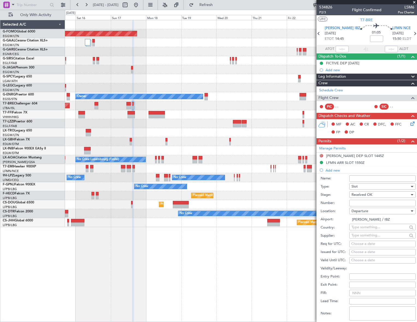
scroll to position [99, 0]
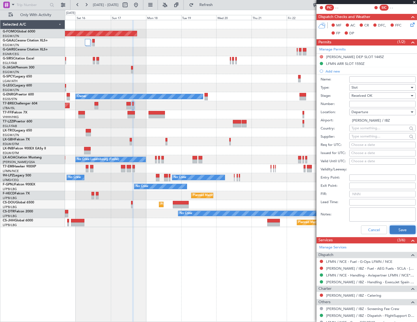
click at [401, 230] on button "Save" at bounding box center [402, 230] width 26 height 9
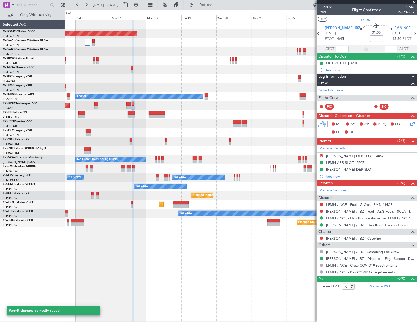
scroll to position [0, 0]
click at [350, 169] on div "LEIB DEP SLOT" at bounding box center [349, 169] width 47 height 5
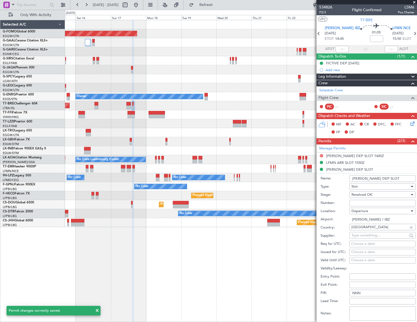
click at [381, 178] on input "LEIB DEP SLOT" at bounding box center [382, 178] width 66 height 7
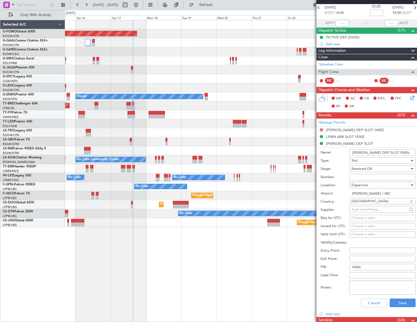
scroll to position [74, 0]
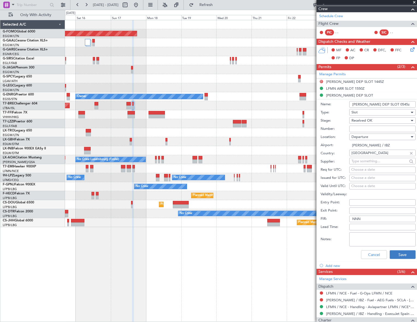
type input "LEIB DEP SLOT 0545z"
click at [398, 256] on button "Save" at bounding box center [402, 254] width 26 height 9
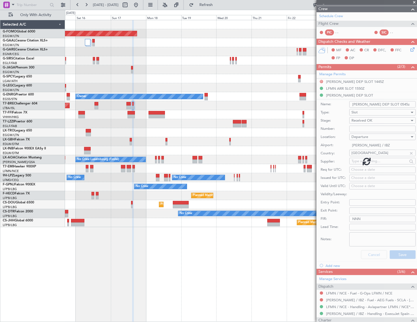
scroll to position [0, 0]
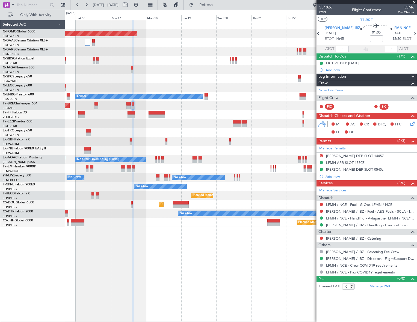
click at [306, 255] on div "Planned Maint Windsor Locks (Bradley Intl) Planned Maint Planned Maint Dusseldo…" at bounding box center [241, 171] width 352 height 302
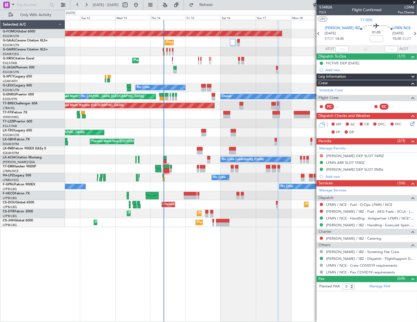
click at [156, 257] on div "Planned Maint Windsor Locks (Bradley Intl) Planned Maint No Crew Planned Maint …" at bounding box center [241, 171] width 352 height 302
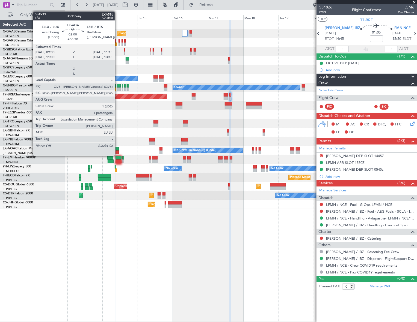
click at [117, 149] on div at bounding box center [117, 149] width 4 height 4
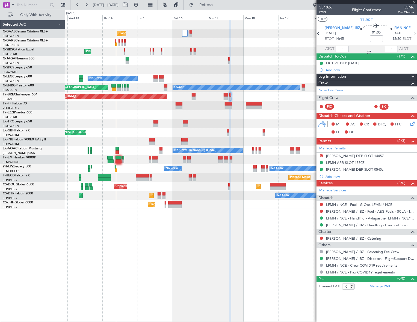
type input "+00:30"
type input "1"
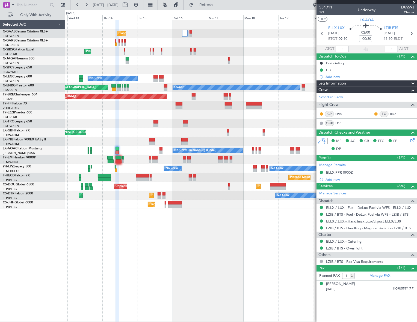
click at [396, 221] on link "ELLX / LUX - Handling - Lux-Airport ELLX/LUX" at bounding box center [363, 221] width 75 height 5
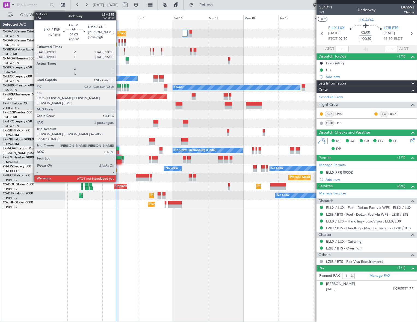
click at [118, 160] on div at bounding box center [118, 162] width 6 height 4
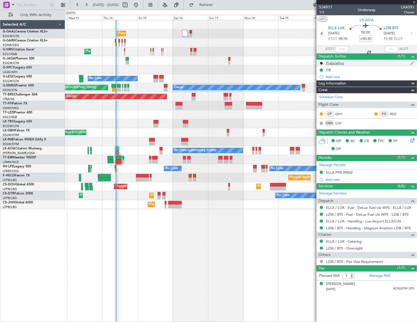
type input "+00:20"
type input "2"
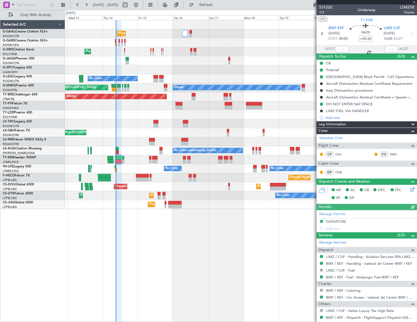
click at [402, 7] on span "LSM25B" at bounding box center [406, 7] width 14 height 6
copy span "LSM25B"
drag, startPoint x: 340, startPoint y: 49, endPoint x: 336, endPoint y: 49, distance: 4.9
click at [340, 49] on input "text" at bounding box center [341, 49] width 13 height 7
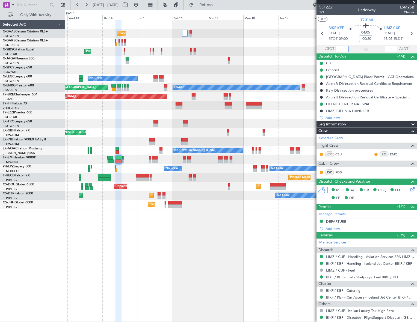
click at [341, 49] on input "text" at bounding box center [341, 49] width 13 height 7
click at [245, 219] on div "Planned Maint Planned Maint London (Farnborough) No Crew A/C Unavailable London…" at bounding box center [241, 171] width 352 height 302
type input "08:36"
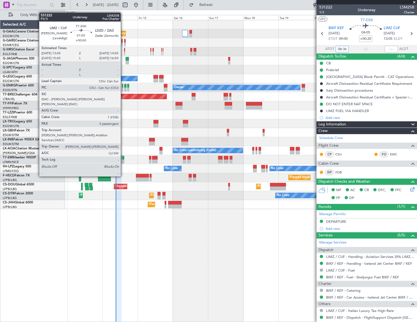
click at [123, 161] on div at bounding box center [123, 162] width 2 height 4
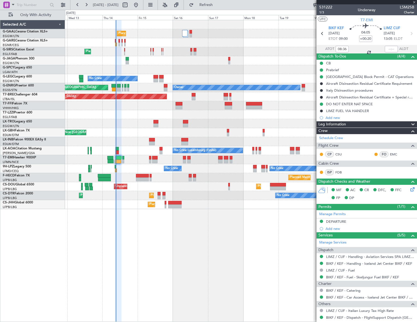
type input "0"
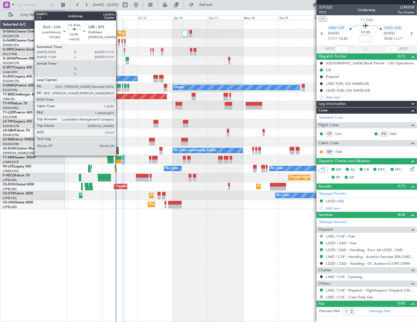
click at [117, 150] on div at bounding box center [117, 149] width 4 height 4
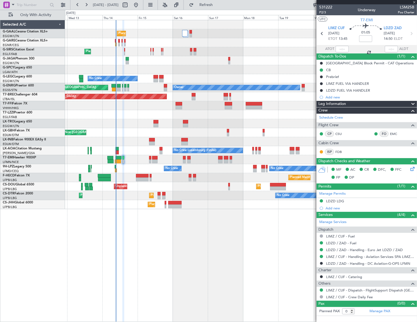
type input "+00:30"
type input "1"
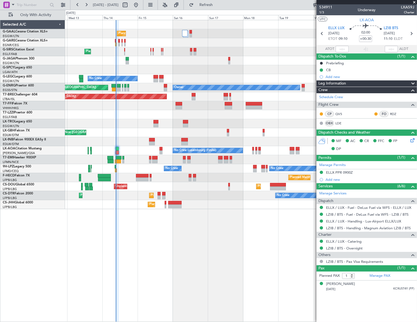
click at [408, 7] on span "LXA59J" at bounding box center [406, 7] width 13 height 6
copy span "LXA59J"
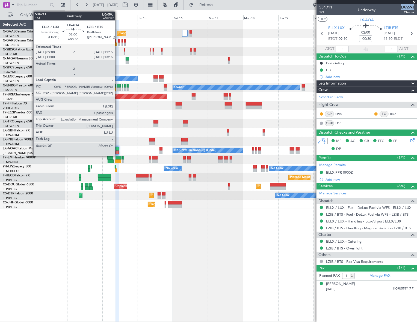
click at [117, 147] on div at bounding box center [117, 149] width 4 height 4
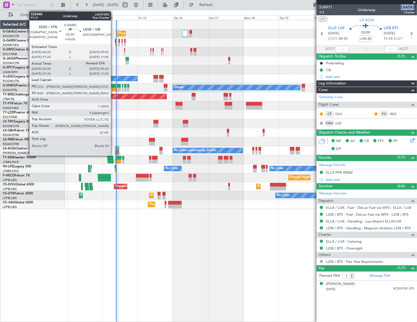
click at [113, 86] on div at bounding box center [113, 86] width 4 height 4
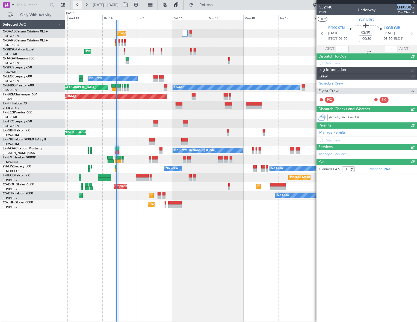
type input "+00:05"
type input "06:35"
type input "0"
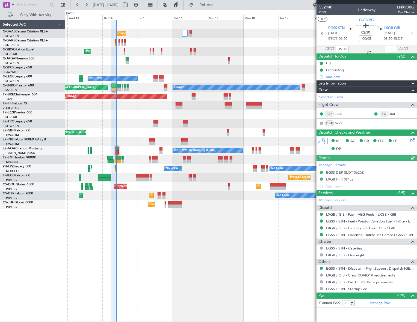
click at [394, 49] on div at bounding box center [390, 49] width 13 height 7
click at [392, 48] on input "text" at bounding box center [390, 49] width 13 height 7
click at [277, 245] on div "Planned Maint Planned Maint London (Farnborough) No Crew A/C Unavailable London…" at bounding box center [241, 171] width 352 height 302
type input "09:17"
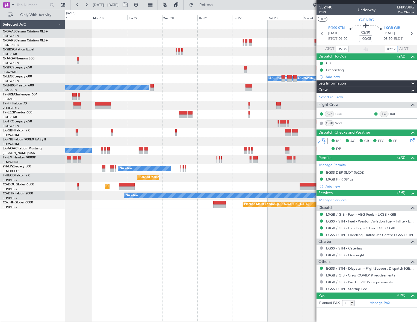
click at [92, 137] on div "Planned Maint Dusseldorf A/C Unavailable London (Luton) No Crew Owner Planned M…" at bounding box center [240, 114] width 351 height 189
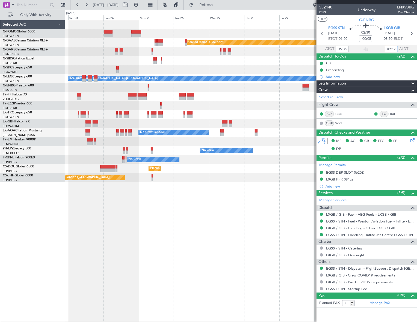
click at [13, 168] on div "Planned Maint Dusseldorf A/C Unavailable London (Luton) Owner London (Luton) No…" at bounding box center [208, 166] width 417 height 312
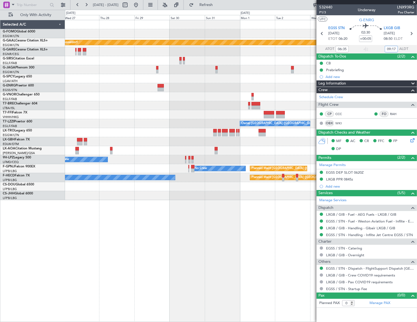
click at [67, 160] on div "Planned Maint Dusseldorf Planned Maint London (Luton) Owner Owner London (Luton…" at bounding box center [240, 110] width 351 height 180
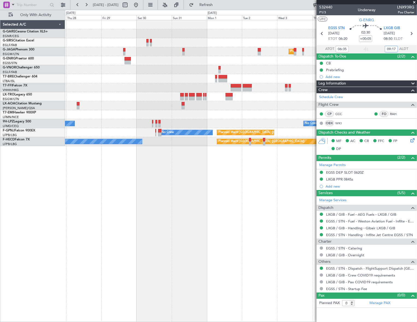
click at [254, 90] on div at bounding box center [240, 87] width 351 height 9
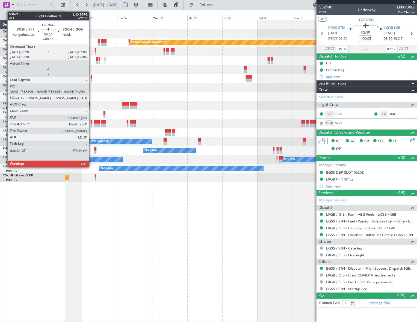
click at [91, 76] on div at bounding box center [91, 77] width 1 height 4
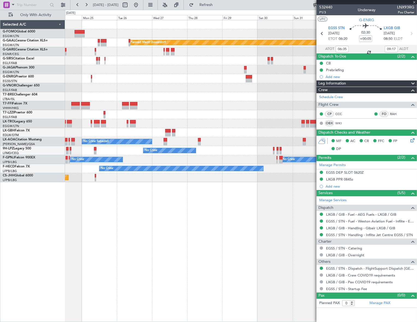
type input "4"
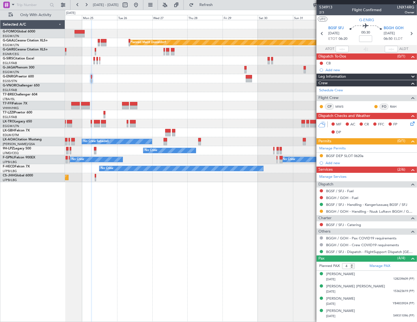
click at [173, 76] on div at bounding box center [240, 78] width 351 height 9
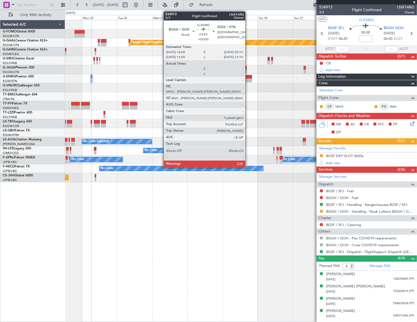
click at [247, 77] on div at bounding box center [249, 77] width 6 height 4
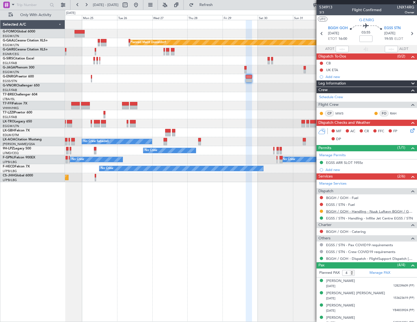
click at [345, 213] on link "BGGH / GOH - Handling - Nuuk Luftavn BGGH / GOH" at bounding box center [370, 211] width 88 height 5
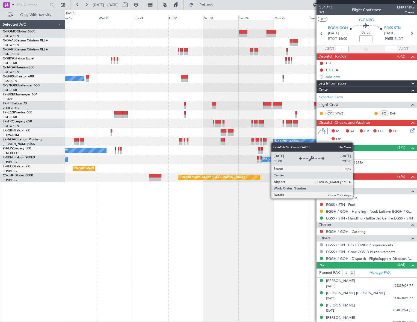
click at [336, 143] on fb-app "24 Aug 2025 - 03 Sep 2025 Refresh Quick Links Only With Activity Planned Maint …" at bounding box center [208, 163] width 417 height 318
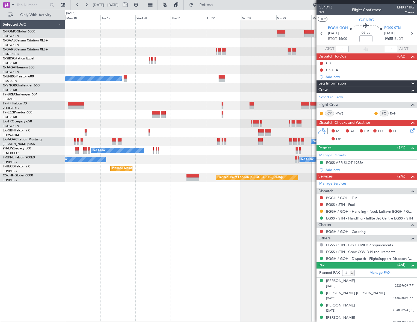
click at [303, 219] on div "Planned Maint Windsor Locks (Bradley Intl) Planned Maint Dusseldorf Owner Plann…" at bounding box center [240, 171] width 351 height 302
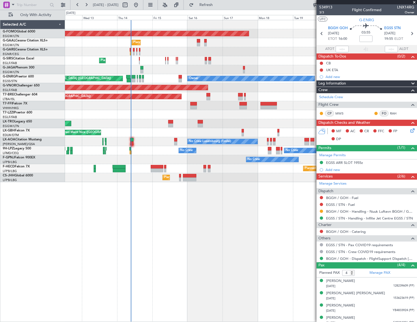
click at [139, 226] on div "Planned Maint Windsor Locks (Bradley Intl) Planned Maint Planned Maint London (…" at bounding box center [240, 171] width 351 height 302
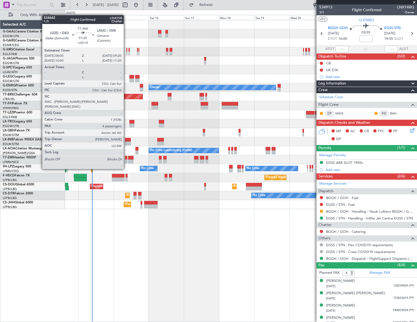
click at [126, 159] on div at bounding box center [126, 158] width 2 height 4
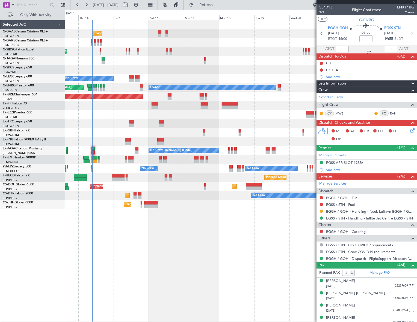
type input "+00:15"
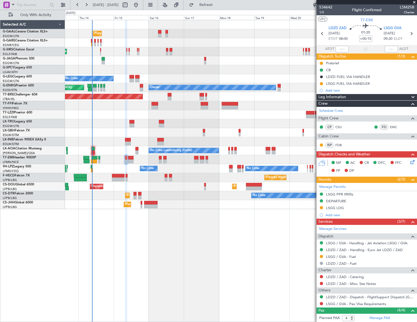
click at [371, 97] on div "Leg Information" at bounding box center [366, 97] width 100 height 6
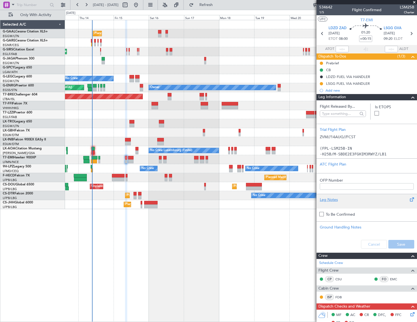
click at [329, 197] on div "Leg Notes" at bounding box center [366, 200] width 94 height 6
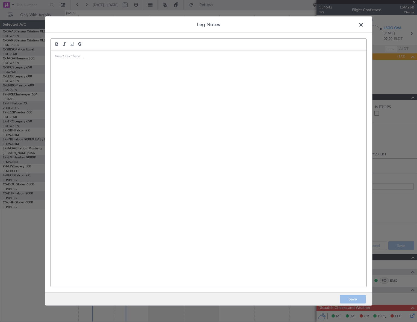
click at [171, 74] on div at bounding box center [208, 168] width 315 height 237
click at [55, 55] on p "Hook-up fee per uplift LSGG / GVA 75.00 CHF" at bounding box center [208, 55] width 307 height 5
click at [358, 298] on button "Save" at bounding box center [353, 299] width 26 height 9
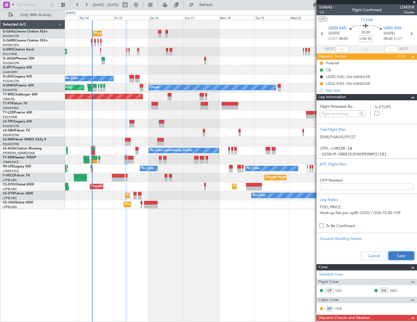
click at [403, 256] on button "Save" at bounding box center [401, 256] width 26 height 9
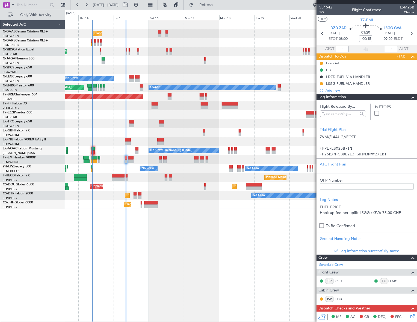
click at [410, 96] on span at bounding box center [412, 97] width 7 height 7
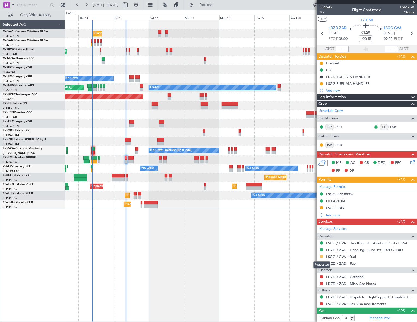
click at [321, 256] on button at bounding box center [320, 256] width 3 height 3
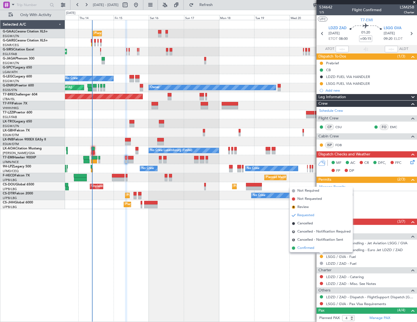
click at [307, 247] on span "Confirmed" at bounding box center [305, 248] width 17 height 5
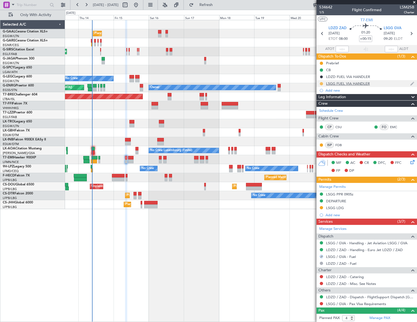
click at [321, 83] on button at bounding box center [320, 83] width 3 height 3
drag, startPoint x: 316, startPoint y: 108, endPoint x: 288, endPoint y: 111, distance: 29.0
click at [314, 107] on span "Completed" at bounding box center [323, 107] width 18 height 5
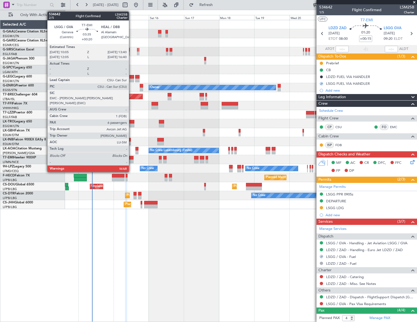
click at [131, 157] on div at bounding box center [130, 158] width 5 height 4
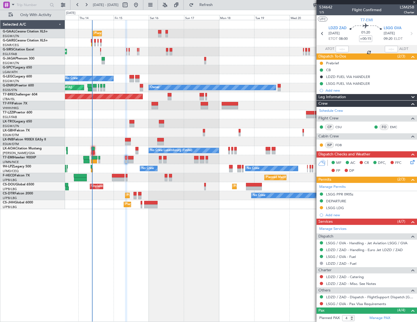
type input "+00:20"
type input "6"
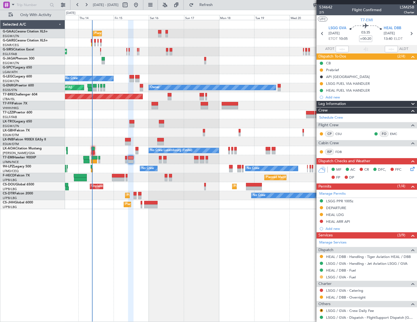
click at [321, 277] on button at bounding box center [320, 277] width 3 height 3
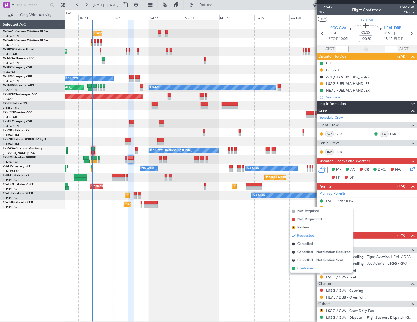
click at [308, 269] on span "Confirmed" at bounding box center [305, 268] width 17 height 5
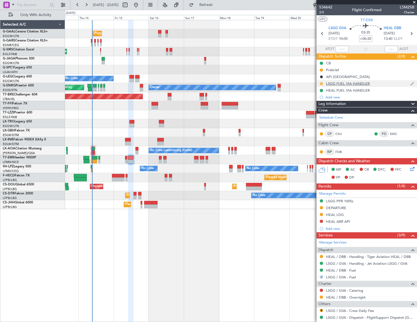
click at [320, 83] on button at bounding box center [320, 83] width 3 height 3
click at [320, 108] on span "Completed" at bounding box center [323, 107] width 18 height 5
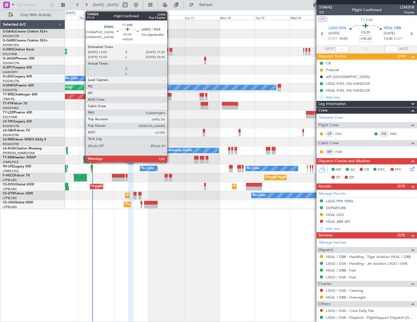
click at [169, 97] on div at bounding box center [170, 99] width 4 height 4
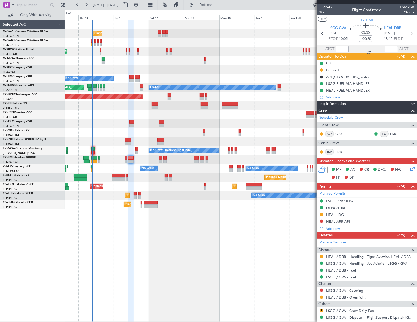
type input "0"
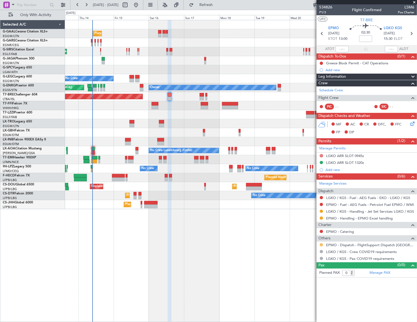
click at [321, 243] on button at bounding box center [320, 244] width 3 height 3
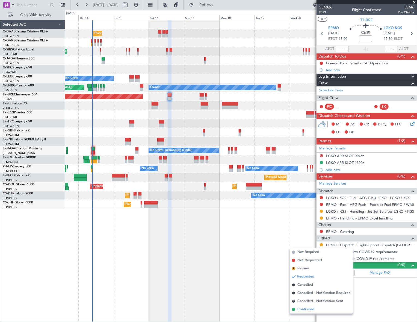
click at [306, 309] on span "Confirmed" at bounding box center [305, 309] width 17 height 5
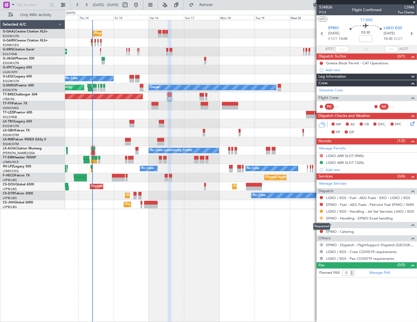
click at [321, 219] on button at bounding box center [320, 218] width 3 height 3
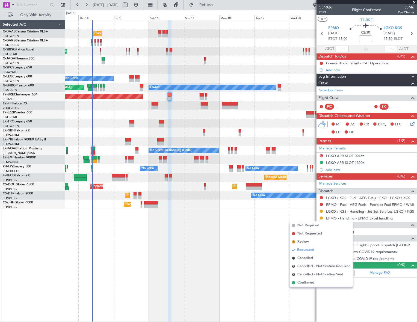
click at [303, 286] on li "Confirmed" at bounding box center [320, 283] width 63 height 8
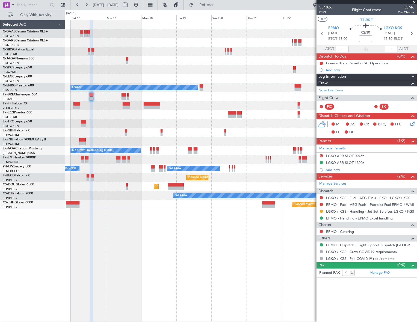
click at [169, 227] on div "Planned Maint Planned [GEOGRAPHIC_DATA] Planned Maint [GEOGRAPHIC_DATA] ([GEOGR…" at bounding box center [241, 171] width 352 height 302
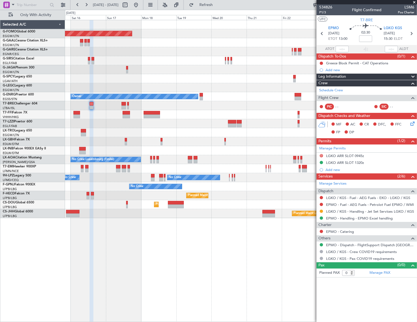
click at [12, 256] on div "Planned Maint Windsor Locks ([PERSON_NAME] Intl) Planned Maint Planned [GEOGRAP…" at bounding box center [208, 166] width 417 height 312
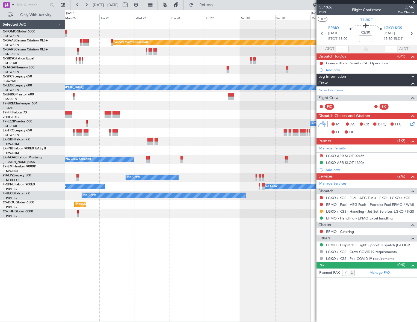
click at [17, 262] on div "Planned Maint Dusseldorf Planned Maint [GEOGRAPHIC_DATA] ([GEOGRAPHIC_DATA]) A/…" at bounding box center [208, 166] width 417 height 312
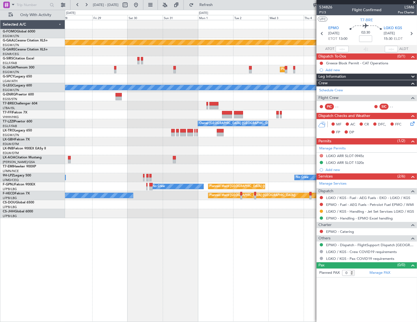
click at [0, 264] on html "[DATE] - [DATE] Refresh Quick Links Only With Activity Planned [GEOGRAPHIC_DATA…" at bounding box center [208, 161] width 417 height 322
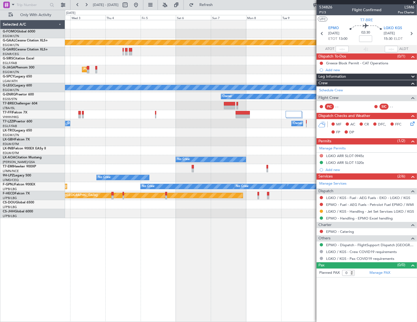
click at [60, 245] on div "Planned Maint Dusseldorf Planned Maint [GEOGRAPHIC_DATA] ([GEOGRAPHIC_DATA]) A/…" at bounding box center [208, 166] width 417 height 312
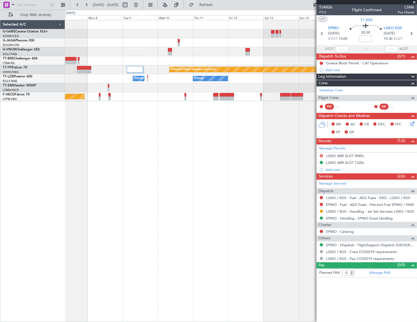
click at [65, 161] on div "Planned Maint Geneva (Cointrin) Owner Owner Owner Planned Maint [GEOGRAPHIC_DAT…" at bounding box center [208, 166] width 417 height 312
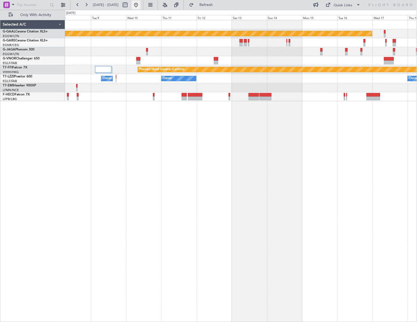
click at [140, 7] on button at bounding box center [135, 5] width 9 height 9
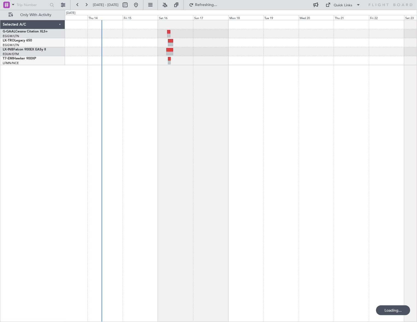
click at [106, 219] on div "Unplanned Maint [GEOGRAPHIC_DATA] ([GEOGRAPHIC_DATA])" at bounding box center [241, 171] width 352 height 302
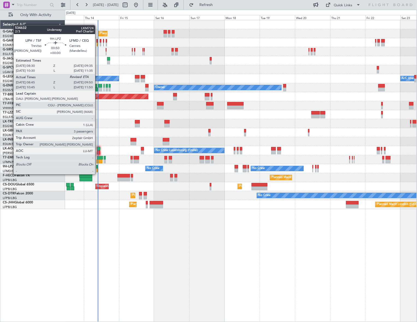
click at [97, 169] on div at bounding box center [97, 171] width 2 height 4
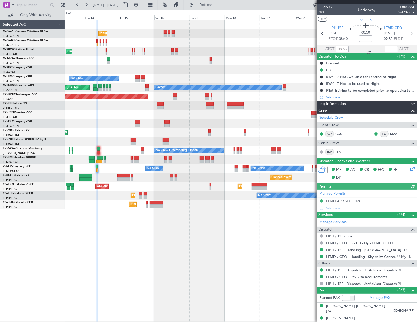
click at [391, 48] on div at bounding box center [390, 49] width 13 height 7
click at [390, 49] on input "text" at bounding box center [390, 49] width 13 height 7
click at [217, 251] on div "Planned Maint Planned Maint London (Farnborough) A/C Unavailable London (Luton)…" at bounding box center [240, 171] width 351 height 302
type input "09:36"
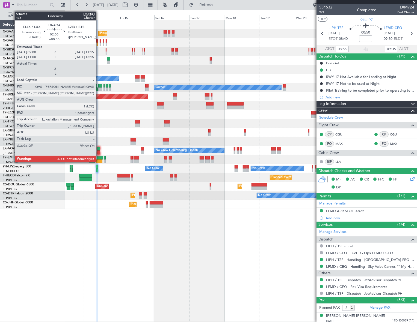
click at [98, 148] on div at bounding box center [99, 149] width 4 height 4
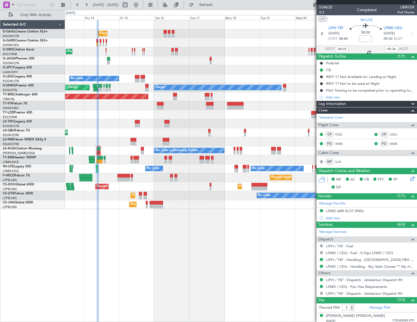
type input "+00:30"
type input "1"
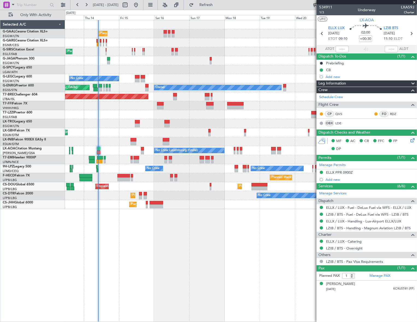
click at [57, 259] on div "Planned Maint Planned Maint London (Farnborough) A/C Unavailable London (Luton)…" at bounding box center [208, 166] width 417 height 312
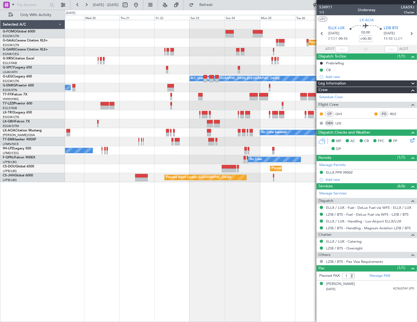
click at [335, 178] on fb-app "19 Aug 2025 - 29 Aug 2025 Refresh Quick Links Only With Activity Planned Maint …" at bounding box center [208, 163] width 417 height 318
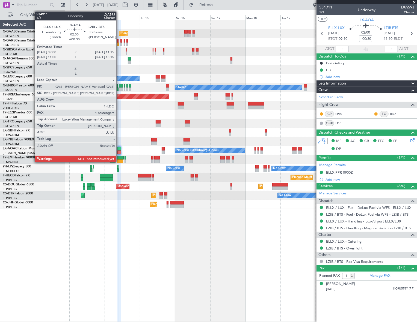
click at [119, 149] on div at bounding box center [119, 149] width 4 height 4
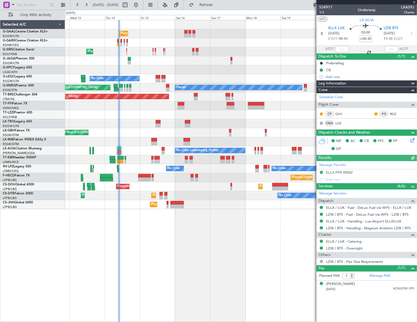
click at [409, 6] on span "LXA59J" at bounding box center [406, 7] width 13 height 6
copy span "LXA59J"
click at [262, 262] on div "Planned Maint Planned Maint London (Farnborough) No Crew A/C Unavailable London…" at bounding box center [241, 171] width 352 height 302
type input "09:23"
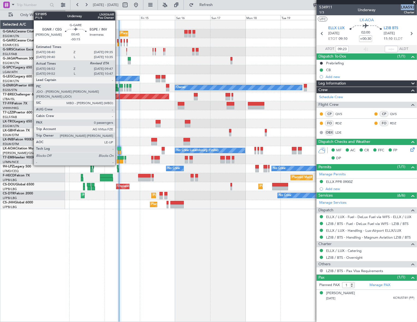
click at [118, 44] on div at bounding box center [117, 45] width 1 height 4
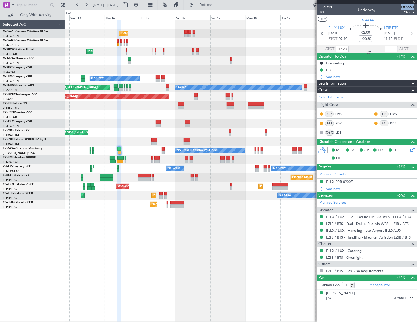
type input "-00:15"
type input "08:52"
type input "0"
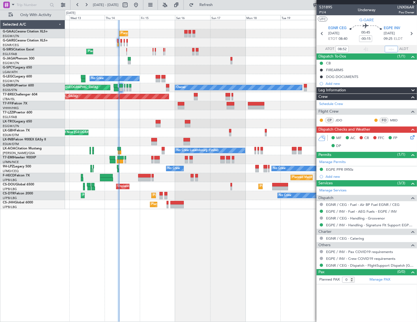
click at [392, 48] on input "text" at bounding box center [390, 49] width 13 height 7
click at [249, 235] on div "Planned Maint Planned Maint London (Farnborough) No Crew A/C Unavailable London…" at bounding box center [241, 171] width 352 height 302
type input "09:45"
drag, startPoint x: 212, startPoint y: 6, endPoint x: 182, endPoint y: 37, distance: 42.6
click at [212, 6] on button "Refresh" at bounding box center [202, 5] width 33 height 9
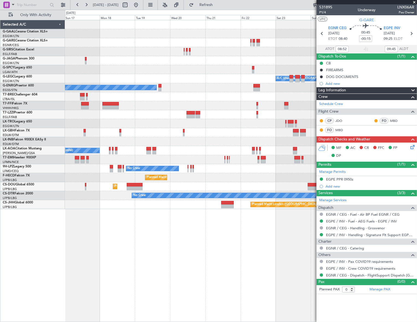
click at [111, 265] on div "Planned Maint Dusseldorf Planned Maint A/C Unavailable London (Luton) No Crew O…" at bounding box center [241, 171] width 352 height 302
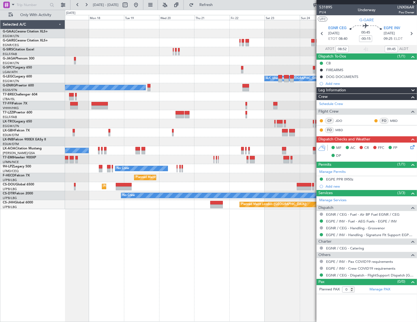
click at [95, 286] on div "Planned Maint Dusseldorf A/C Unavailable London (Luton) No Crew Owner Planned M…" at bounding box center [240, 171] width 351 height 302
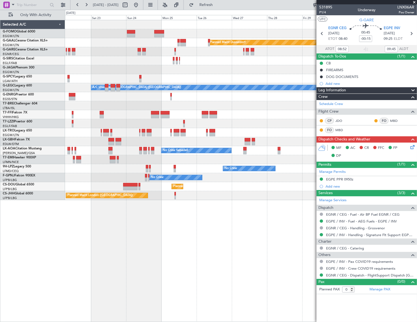
click at [44, 222] on div "Planned Maint Dusseldorf Planned Maint London (Luton) A/C Unavailable London (L…" at bounding box center [208, 166] width 417 height 312
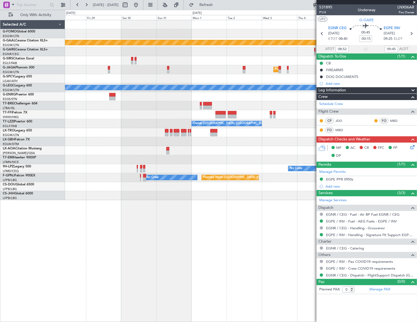
click at [196, 184] on div "Planned Maint Dusseldorf Planned Maint London (Luton) A/C Unavailable London (L…" at bounding box center [240, 110] width 351 height 180
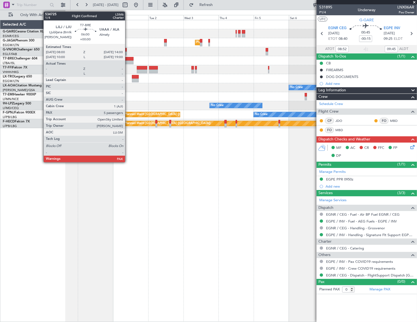
click at [127, 59] on div at bounding box center [128, 59] width 9 height 4
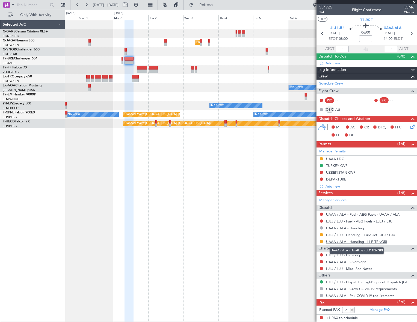
click at [377, 242] on link "UAAA / ALA - Handling - LLP TENGRI" at bounding box center [356, 242] width 61 height 5
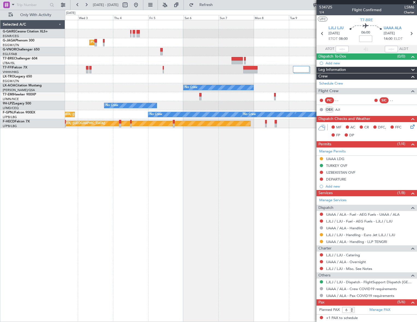
click at [88, 119] on div "Planned Maint London (Luton) Planned Maint Geneva (Cointrin) No Crew No Crew Sa…" at bounding box center [240, 74] width 351 height 108
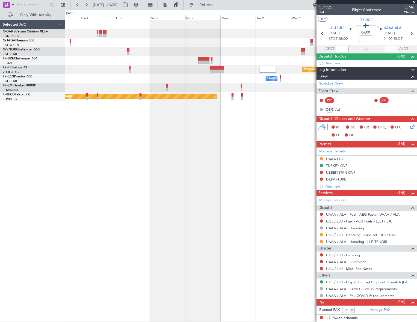
click at [66, 198] on div "Planned Maint London (Luton) Planned Maint Geneva (Cointrin) Owner Owner Owner …" at bounding box center [240, 171] width 351 height 302
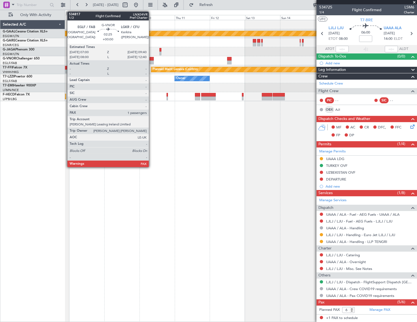
click at [151, 61] on div at bounding box center [152, 63] width 4 height 4
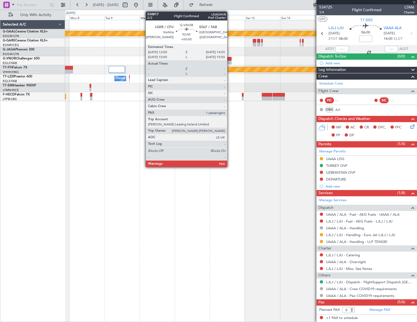
type input "3"
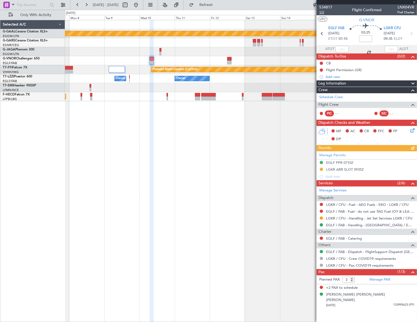
click at [322, 11] on span "1/2" at bounding box center [325, 12] width 13 height 5
click at [359, 219] on link "LGKR / CFU - Handling - Jet Set Services LGKR / CFU" at bounding box center [369, 218] width 86 height 5
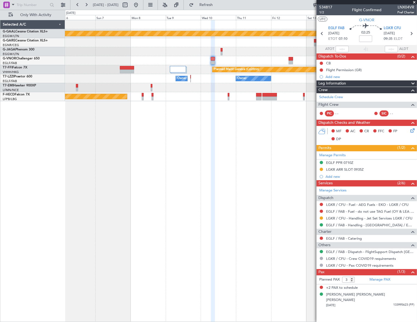
click at [164, 136] on div "Planned Maint Dusseldorf Planned Maint Geneva (Cointrin) Owner Owner Owner Plan…" at bounding box center [241, 171] width 352 height 302
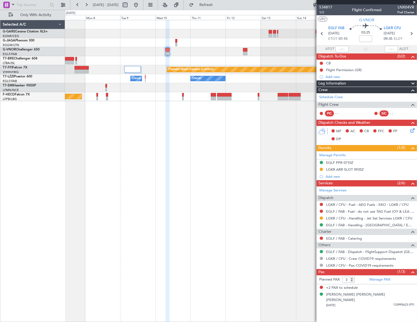
click at [157, 183] on div "Planned Maint Geneva (Cointrin) Owner Owner Owner Planned Maint Paris (Le Bourg…" at bounding box center [240, 171] width 351 height 302
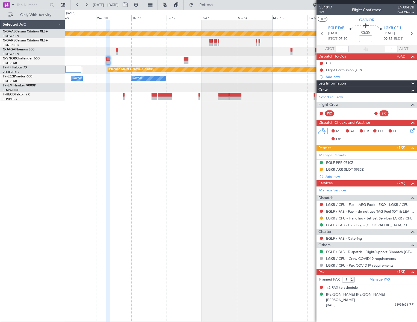
click at [196, 56] on div "Planned Maint Dusseldorf Planned Maint Geneva (Cointrin) Owner Owner Owner No C…" at bounding box center [240, 60] width 351 height 81
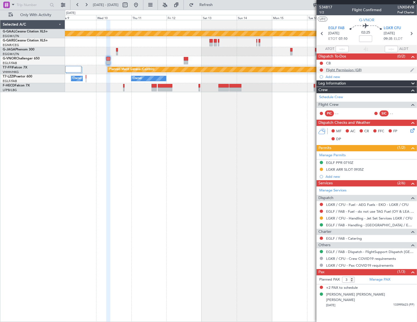
click at [337, 71] on div "Flight Permission (GR)" at bounding box center [344, 70] width 36 height 5
click at [13, 5] on span at bounding box center [13, 4] width 7 height 7
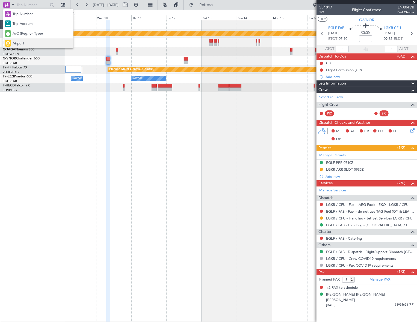
click at [11, 42] on div "Airport" at bounding box center [38, 43] width 70 height 10
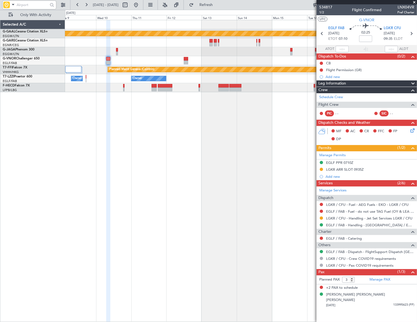
click at [19, 5] on input "text" at bounding box center [32, 5] width 31 height 8
type input "LG"
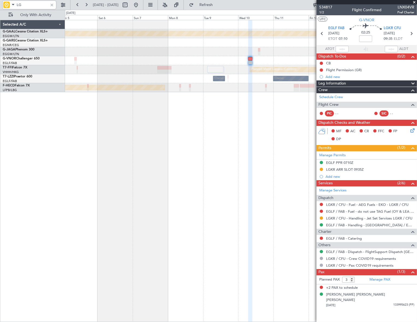
click at [416, 117] on html "LG 09 Sep 2025 - 19 Sep 2025 Refresh Quick Links Only With Activity Planned Mai…" at bounding box center [208, 161] width 417 height 322
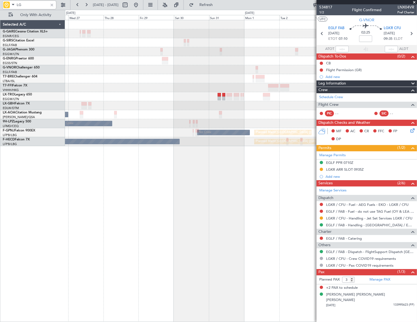
click at [416, 90] on html "LG 27 Aug 2025 - 06 Sep 2025 Refresh Quick Links Only With Activity Planned Mai…" at bounding box center [208, 161] width 417 height 322
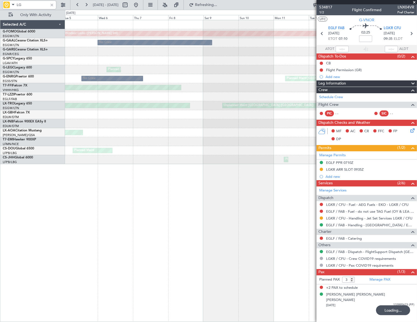
click at [416, 111] on html "LG 14 Aug 2025 - 24 Aug 2025 Refreshing... Quick Links Only With Activity Plann…" at bounding box center [208, 161] width 417 height 322
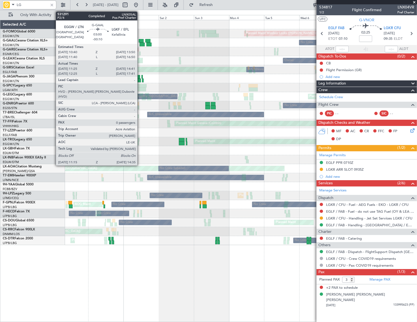
click at [140, 43] on div at bounding box center [141, 45] width 5 height 4
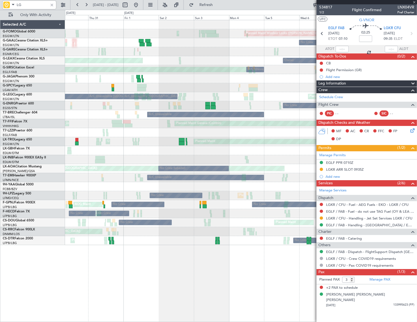
type input "-00:10"
type input "11:25"
type input "14:31"
type input "0"
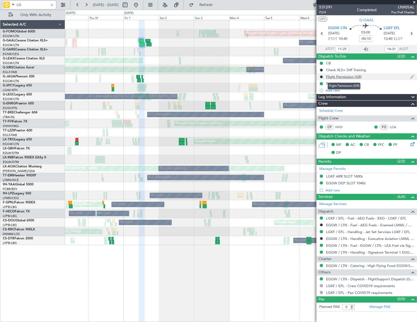
type input "LG"
click at [353, 76] on div "Flight Permission (GR)" at bounding box center [344, 76] width 36 height 5
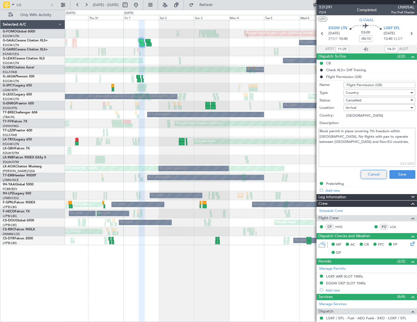
click at [376, 173] on button "Cancel" at bounding box center [373, 174] width 26 height 9
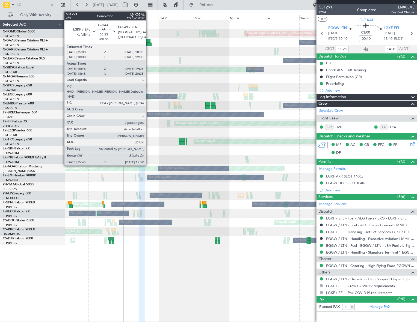
click at [148, 43] on div at bounding box center [148, 45] width 5 height 4
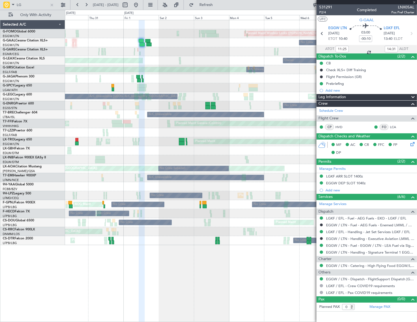
type input "-00:05"
type input "15:48"
type input "19:15"
type input "2"
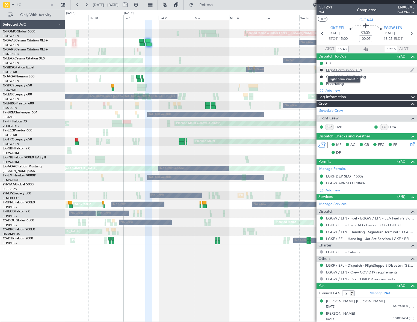
click at [357, 70] on div "Flight Permission (GR)" at bounding box center [344, 70] width 36 height 5
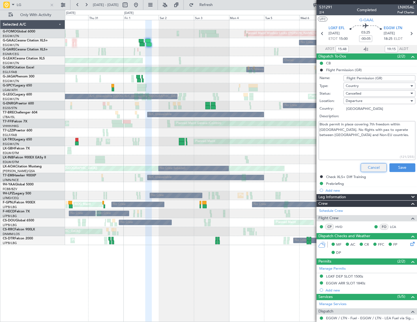
click at [375, 171] on button "Cancel" at bounding box center [373, 167] width 26 height 9
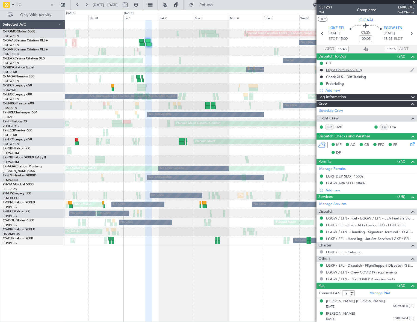
click at [344, 70] on div "Flight Permission (GR)" at bounding box center [344, 70] width 36 height 5
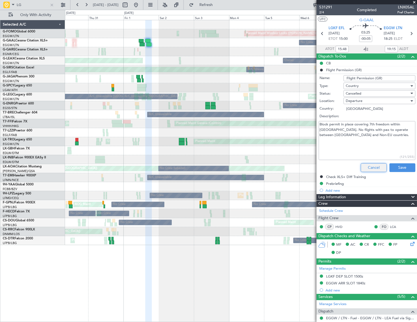
click at [371, 165] on button "Cancel" at bounding box center [373, 167] width 26 height 9
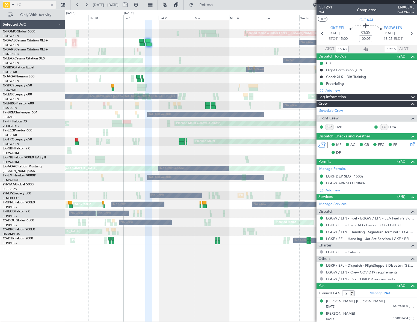
click at [52, 3] on div at bounding box center [52, 5] width 6 height 6
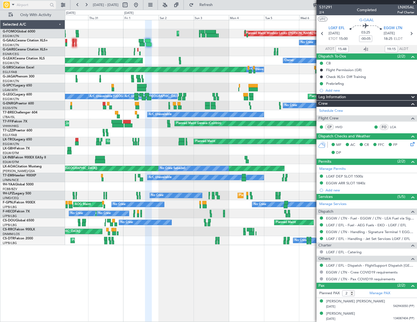
click at [27, 4] on input "text" at bounding box center [32, 5] width 31 height 8
type input "LG"
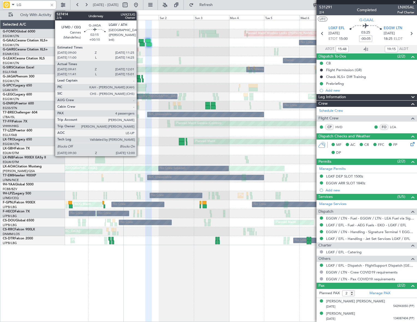
click at [139, 79] on div at bounding box center [139, 81] width 4 height 4
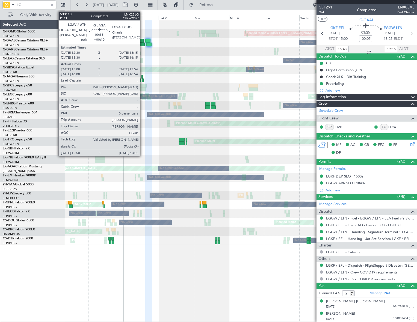
type input "+00:10"
type input "09:41"
type input "11:51"
type input "4"
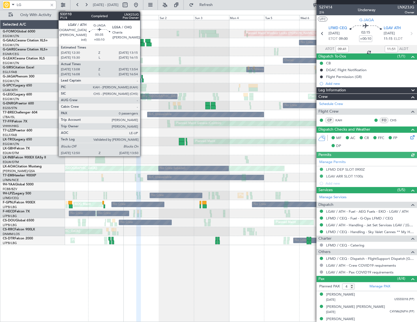
click at [142, 80] on div at bounding box center [143, 81] width 2 height 4
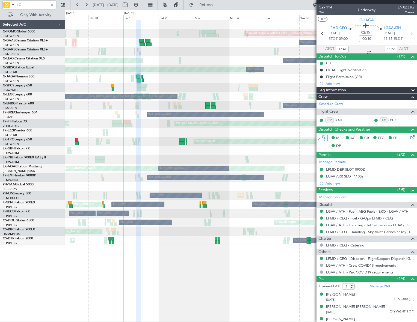
type input "13:08"
type input "13:44"
type input "0"
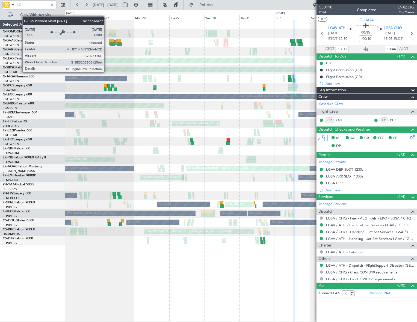
click at [285, 70] on div "Planned Maint Oxford (Kidlington)" at bounding box center [101, 69] width 596 height 5
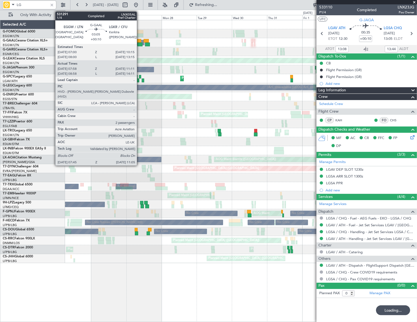
click at [139, 44] on div at bounding box center [139, 45] width 5 height 4
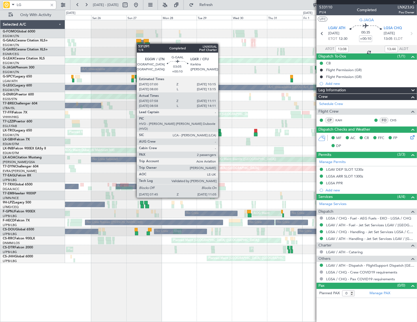
type input "07:58"
type input "11:01"
type input "2"
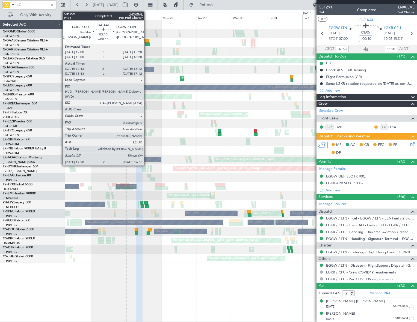
click at [146, 43] on div at bounding box center [147, 45] width 5 height 4
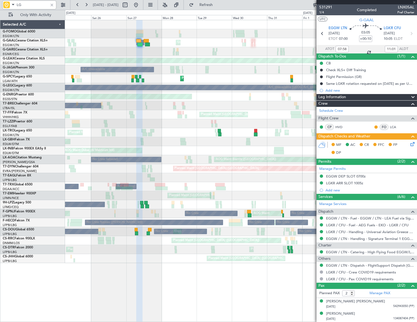
type input "+00:15"
type input "12:43"
type input "16:02"
type input "0"
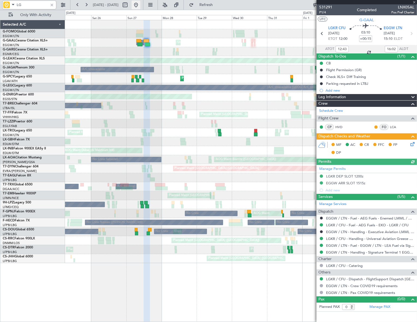
type input "LG"
click at [140, 3] on button at bounding box center [135, 5] width 9 height 9
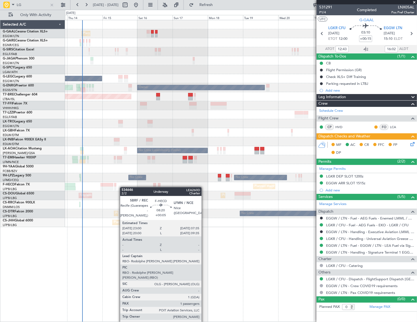
click at [78, 192] on div "Planned Maint Planned Maint Dusseldorf Planned Maint London (Farnborough) No Cr…" at bounding box center [240, 123] width 351 height 207
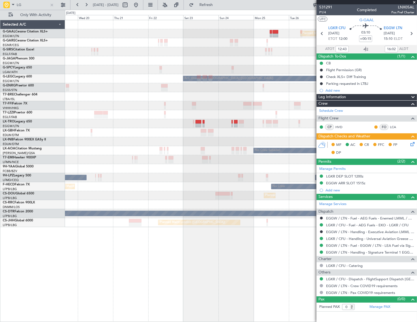
click at [31, 207] on div "Planned Maint Dusseldorf A/C Unavailable London (Luton) Owner No Crew Sabadell …" at bounding box center [208, 166] width 417 height 312
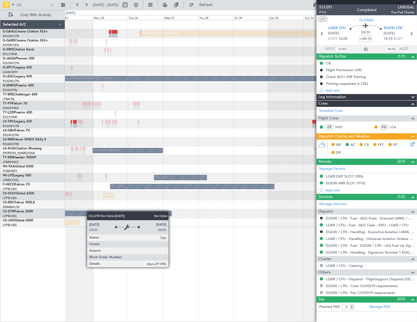
click at [76, 215] on div "Planned Maint Dusseldorf A/C Unavailable London (Luton) No Crew Sabadell No Cre…" at bounding box center [240, 123] width 351 height 207
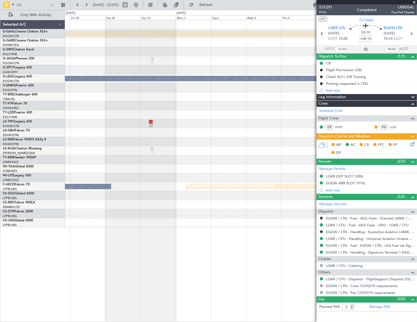
click at [98, 221] on div "Planned Maint Dusseldorf A/C Unavailable London (Luton) Owner Planned Maint Gen…" at bounding box center [240, 123] width 351 height 207
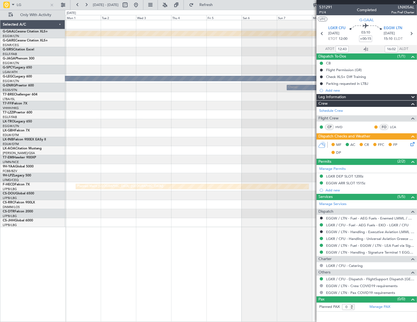
click at [104, 222] on div "Planned Maint Dusseldorf A/C Unavailable London (Luton) Owner Planned Maint Gen…" at bounding box center [240, 123] width 351 height 207
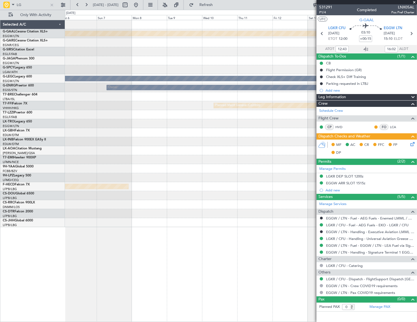
click at [73, 228] on div "Planned Maint Dusseldorf A/C Unavailable London (Luton) Owner Planned Maint Gen…" at bounding box center [241, 171] width 352 height 302
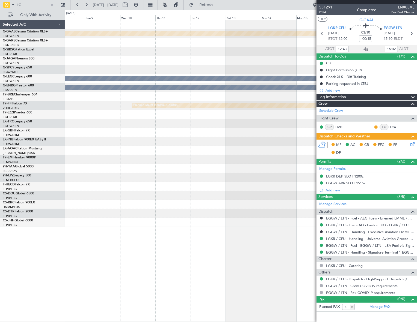
click at [168, 218] on div "Planned Maint Dusseldorf A/C Unavailable London (Luton) Owner Planned Maint Gen…" at bounding box center [240, 123] width 351 height 207
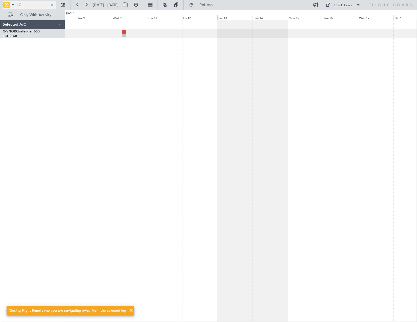
click at [52, 3] on div at bounding box center [52, 5] width 6 height 6
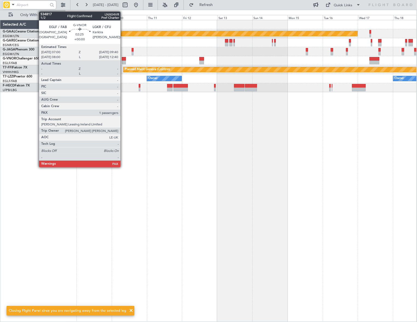
click at [123, 62] on div at bounding box center [124, 63] width 4 height 4
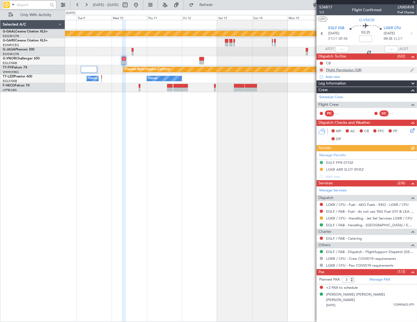
click at [321, 70] on button at bounding box center [320, 69] width 3 height 3
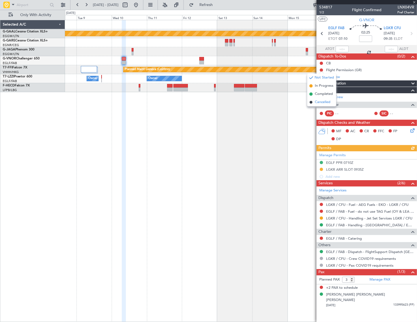
click at [320, 102] on span "Cancelled" at bounding box center [323, 102] width 16 height 5
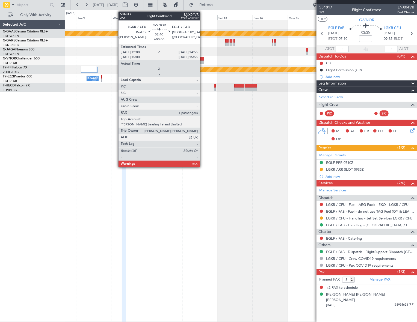
click at [202, 60] on div at bounding box center [201, 59] width 4 height 4
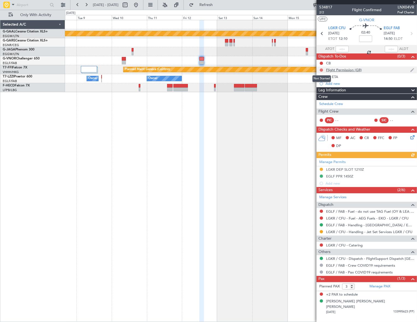
click at [321, 68] on button at bounding box center [320, 69] width 3 height 3
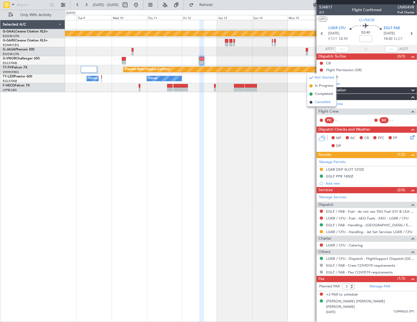
click at [322, 103] on span "Cancelled" at bounding box center [323, 102] width 16 height 5
click at [140, 4] on button at bounding box center [135, 5] width 9 height 9
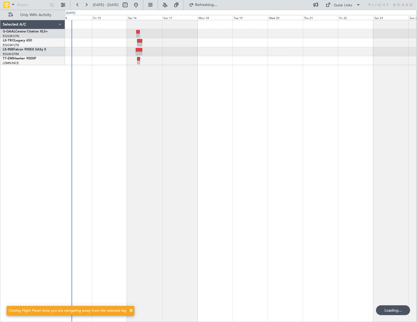
click at [49, 231] on div "Planned Maint Dusseldorf Unplanned Maint [GEOGRAPHIC_DATA] ([GEOGRAPHIC_DATA]) …" at bounding box center [208, 166] width 417 height 312
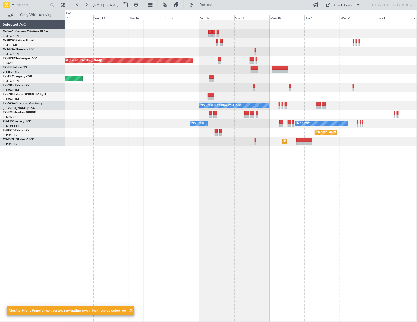
click at [175, 222] on div "Planned Maint Warsaw ([GEOGRAPHIC_DATA]) Unplanned Maint [GEOGRAPHIC_DATA] ([GE…" at bounding box center [241, 171] width 352 height 302
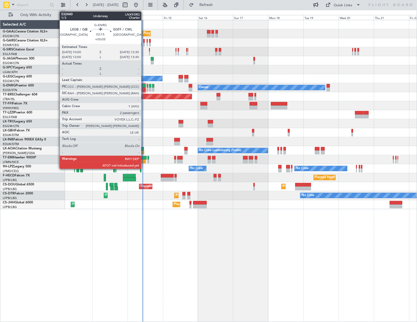
click at [143, 85] on div at bounding box center [144, 86] width 4 height 4
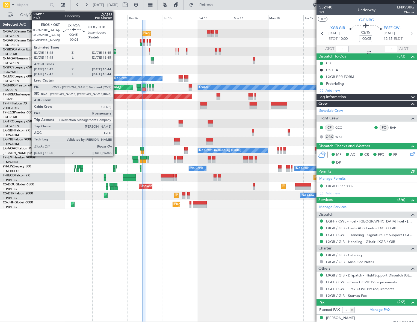
click at [339, 49] on mat-tooltip-component "Estimated Take-Off Time" at bounding box center [343, 48] width 44 height 14
click at [344, 48] on div at bounding box center [341, 49] width 13 height 7
click at [339, 49] on input "text" at bounding box center [341, 49] width 13 height 7
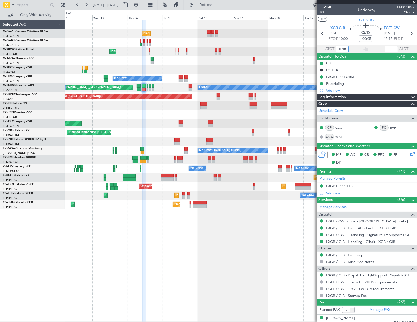
click at [237, 222] on div "Planned Maint Planned Maint [GEOGRAPHIC_DATA] ([GEOGRAPHIC_DATA]) No Crew A/C U…" at bounding box center [241, 171] width 352 height 302
type input "10:18"
click at [217, 3] on span "Refresh" at bounding box center [206, 5] width 23 height 4
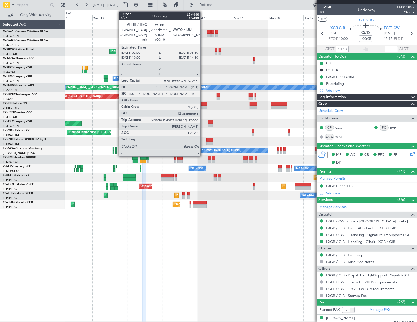
click at [203, 104] on div at bounding box center [203, 104] width 7 height 4
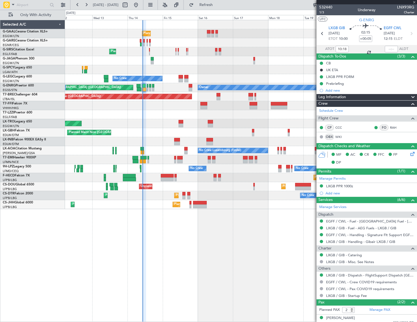
type input "+00:10"
type input "12"
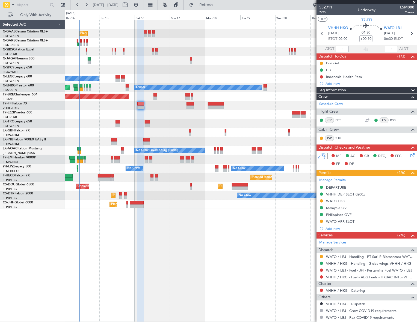
click at [206, 256] on div "Planned Maint Planned [GEOGRAPHIC_DATA] Planned Maint [GEOGRAPHIC_DATA] ([GEOGR…" at bounding box center [240, 171] width 351 height 302
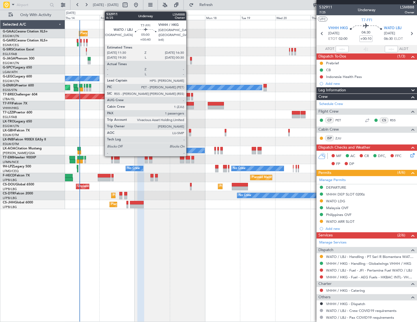
click at [189, 103] on div at bounding box center [189, 104] width 7 height 4
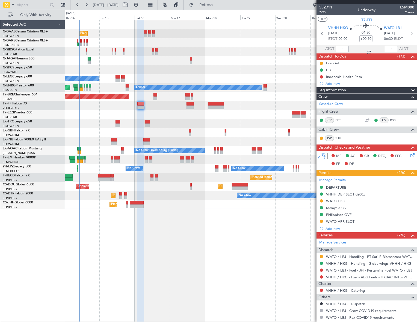
type input "+00:40"
type input "1"
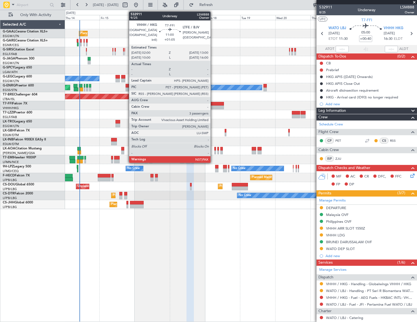
click at [213, 106] on div at bounding box center [216, 108] width 16 height 4
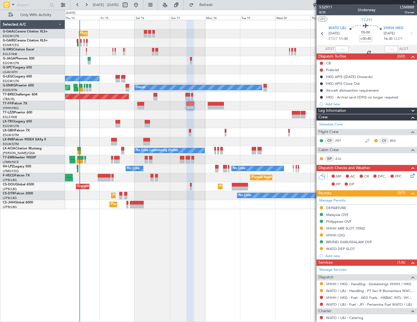
type input "+01:05"
type input "3"
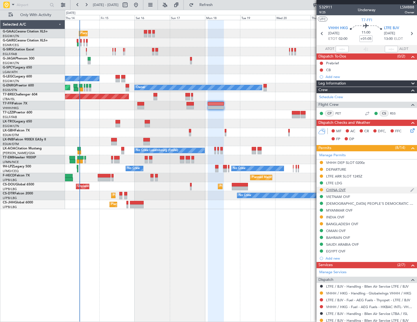
click at [343, 190] on div "CHINA OVF" at bounding box center [336, 190] width 20 height 5
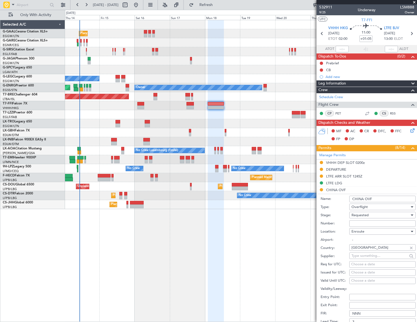
click at [365, 222] on input "Number:" at bounding box center [382, 223] width 66 height 7
paste input "CAD/2025V4880"
type input "CAD/2025V4880"
click at [374, 214] on div "Requested" at bounding box center [380, 215] width 58 height 8
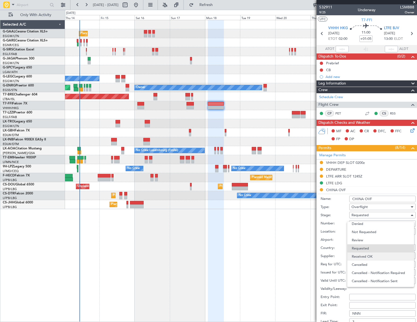
click at [363, 259] on span "Received OK" at bounding box center [380, 257] width 58 height 8
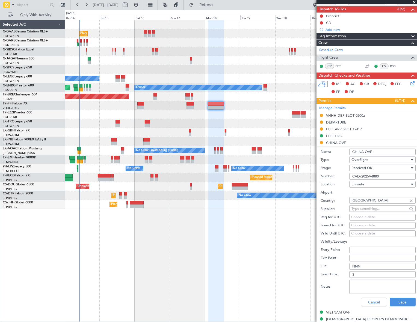
scroll to position [124, 0]
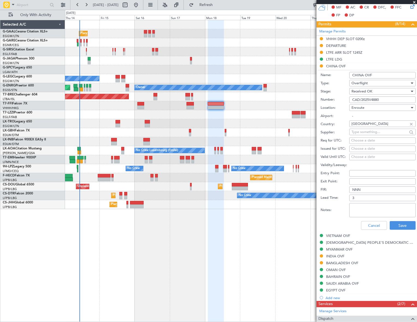
click at [362, 209] on textarea "Notes:" at bounding box center [382, 210] width 66 height 14
paste textarea "ETD(Z): [DATE] 02:00"
type textarea "ETD(Z): [DATE] 02:00"
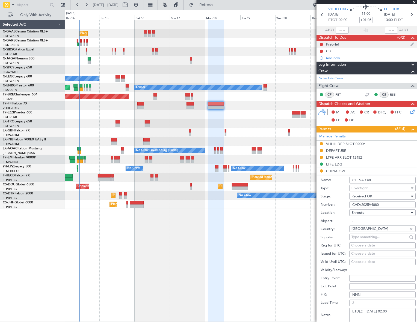
scroll to position [0, 0]
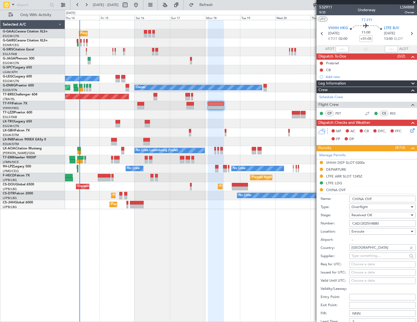
click at [349, 84] on div "Leg Information" at bounding box center [366, 83] width 100 height 6
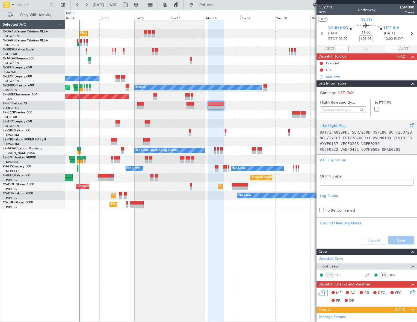
scroll to position [25, 0]
click at [333, 123] on div "Trial Flight Plan" at bounding box center [366, 126] width 94 height 6
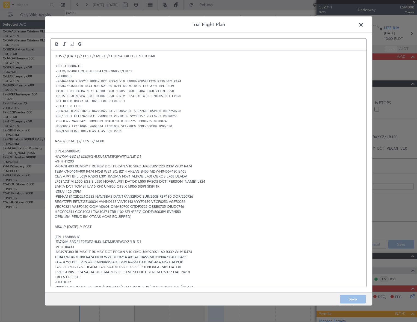
click at [54, 56] on div "DDS // [DATE] // FCST // M0.80 // CHINA EXIT POINT TEBAK (FPL-LSM888-IG -FA7X/M…" at bounding box center [208, 168] width 315 height 237
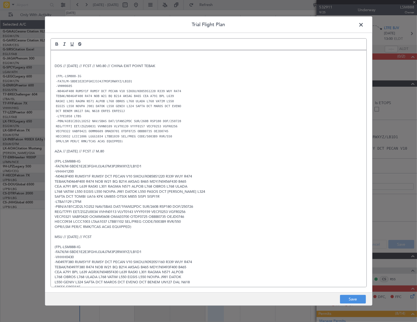
click at [57, 54] on p at bounding box center [208, 55] width 307 height 5
drag, startPoint x: 358, startPoint y: 298, endPoint x: 361, endPoint y: 291, distance: 7.7
click at [358, 298] on button "Save" at bounding box center [353, 299] width 26 height 9
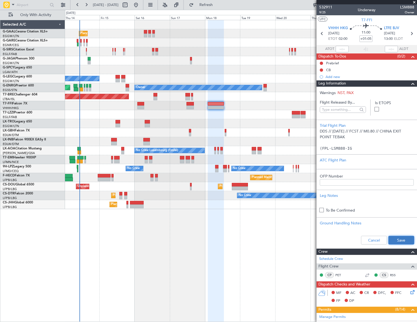
click at [400, 239] on button "Save" at bounding box center [401, 240] width 26 height 9
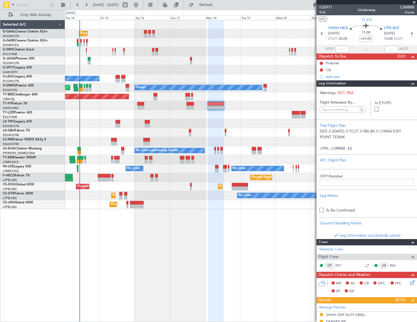
click at [409, 84] on span at bounding box center [412, 83] width 7 height 7
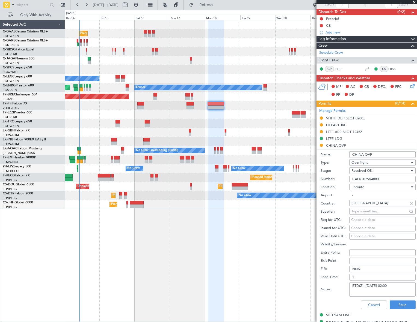
scroll to position [74, 0]
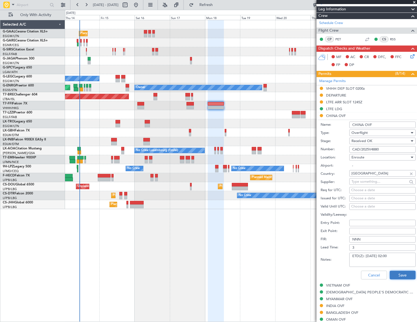
click at [405, 275] on button "Save" at bounding box center [402, 275] width 26 height 9
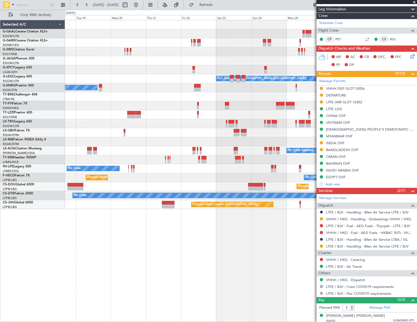
click at [115, 138] on div "Planned Maint Dusseldorf A/C Unavailable [GEOGRAPHIC_DATA] ([GEOGRAPHIC_DATA]) …" at bounding box center [240, 114] width 351 height 189
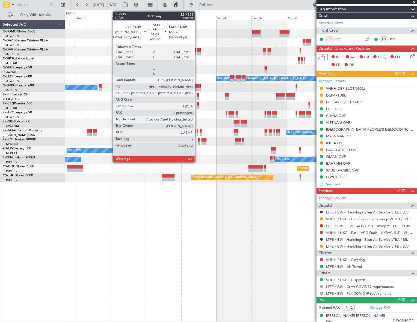
click at [197, 95] on div at bounding box center [198, 95] width 2 height 4
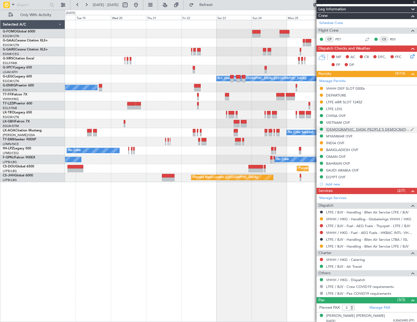
scroll to position [0, 0]
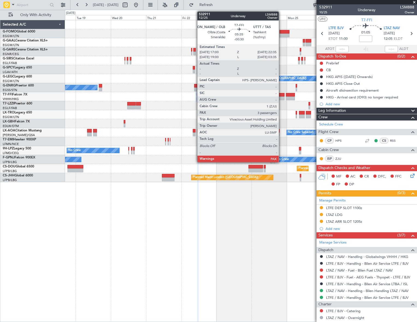
click at [281, 94] on div at bounding box center [280, 95] width 8 height 4
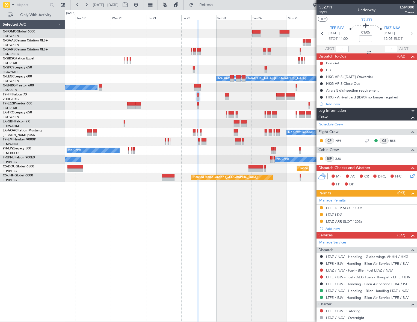
click at [178, 213] on div "Planned Maint Windsor Locks ([PERSON_NAME] Intl) Planned [GEOGRAPHIC_DATA] A/C …" at bounding box center [241, 171] width 352 height 302
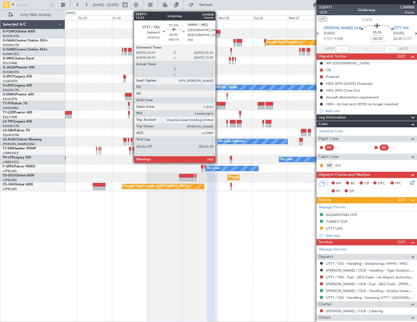
click at [218, 104] on div at bounding box center [221, 104] width 9 height 4
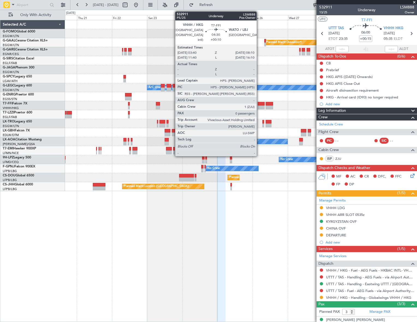
click at [259, 106] on div at bounding box center [261, 108] width 7 height 4
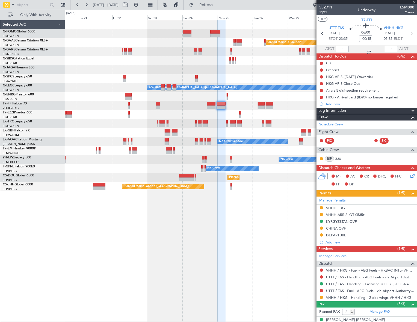
type input "+00:10"
type input "0"
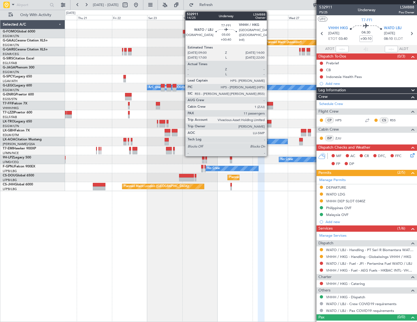
click at [269, 106] on div at bounding box center [268, 108] width 7 height 4
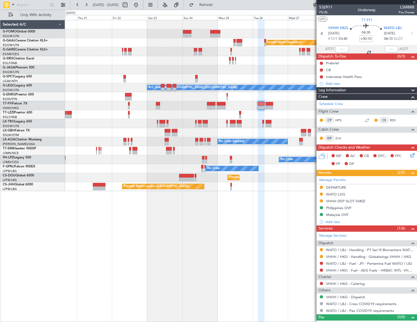
type input "+00:40"
type input "11"
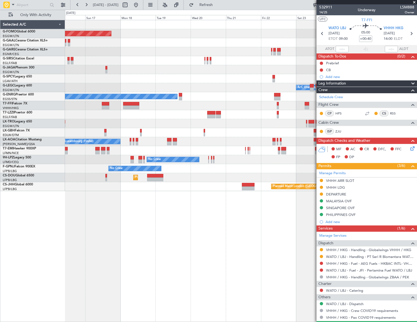
click at [322, 164] on fb-app "[DATE] - [DATE] Refresh Quick Links Only With Activity Planned Maint Windsor Lo…" at bounding box center [208, 163] width 417 height 318
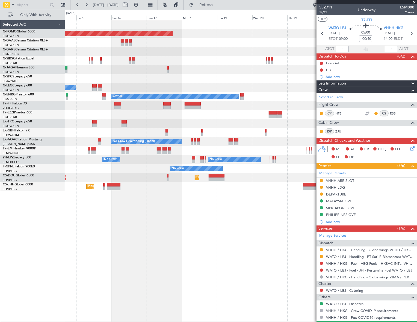
click at [300, 220] on div "Planned Maint Windsor Locks ([PERSON_NAME] Intl) Planned Maint Planned [GEOGRAP…" at bounding box center [240, 171] width 351 height 302
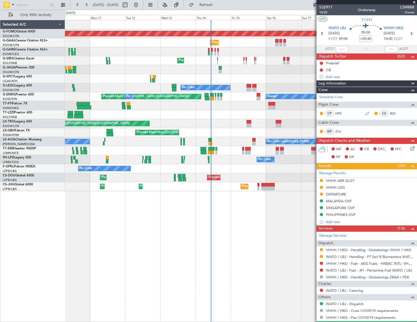
click at [95, 239] on div "Planned Maint Windsor Locks ([PERSON_NAME] Intl) Planned Maint No Crew Planned …" at bounding box center [241, 171] width 352 height 302
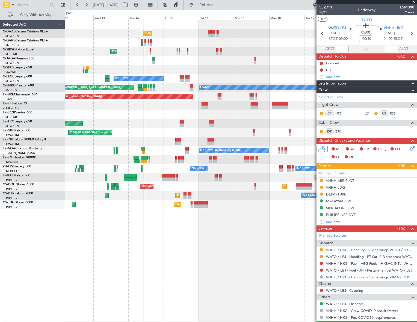
click at [5, 244] on div "Selected A/C G-GAAL Cessna Citation XLS+ EGGW/LTN [GEOGRAPHIC_DATA] ([GEOGRAPHI…" at bounding box center [32, 171] width 65 height 302
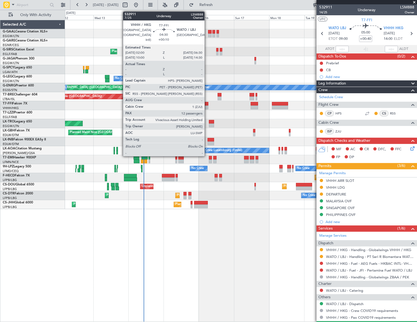
click at [207, 104] on div at bounding box center [204, 104] width 7 height 4
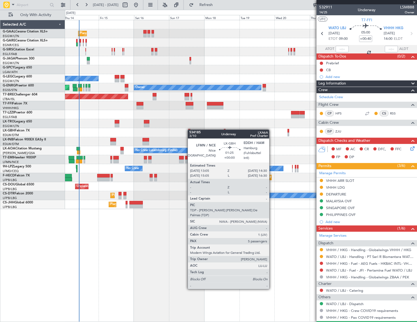
click at [190, 130] on div "Planned Maint Planned [GEOGRAPHIC_DATA] Planned Maint [GEOGRAPHIC_DATA] ([GEOGR…" at bounding box center [240, 114] width 351 height 189
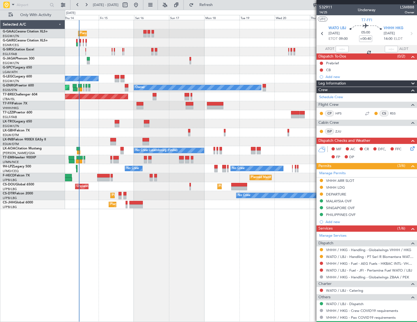
type input "+00:10"
type input "12"
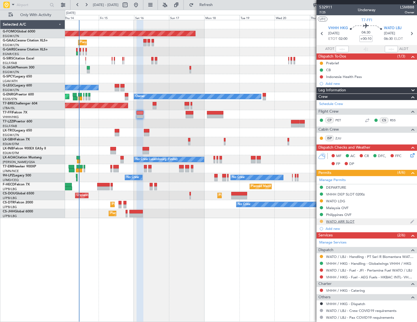
click at [320, 222] on button at bounding box center [320, 221] width 3 height 3
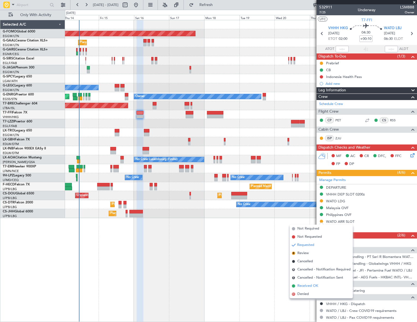
click at [307, 286] on span "Received OK" at bounding box center [307, 285] width 21 height 5
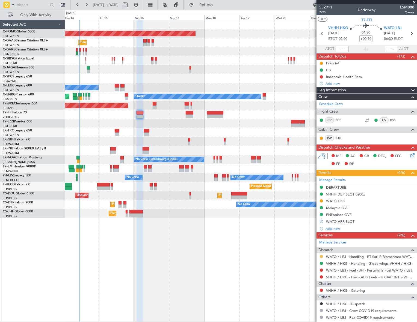
click at [321, 256] on button at bounding box center [320, 256] width 3 height 3
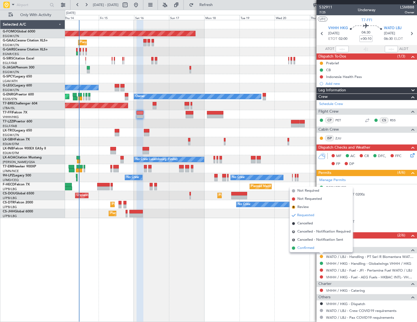
click at [304, 250] on span "Confirmed" at bounding box center [305, 248] width 17 height 5
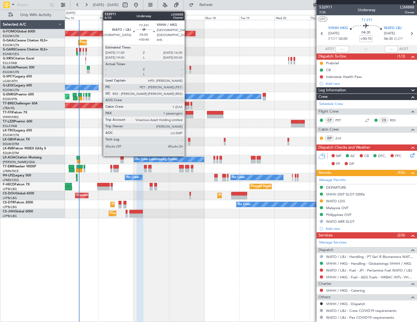
click at [187, 114] on div at bounding box center [189, 113] width 7 height 4
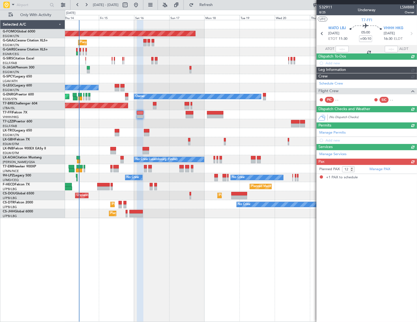
type input "+00:40"
type input "1"
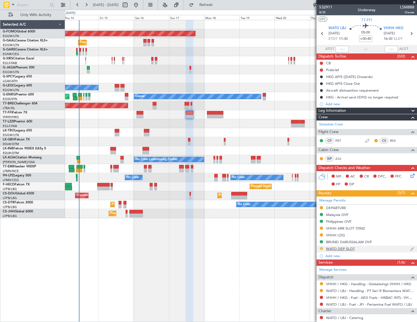
click at [321, 249] on button at bounding box center [320, 248] width 3 height 3
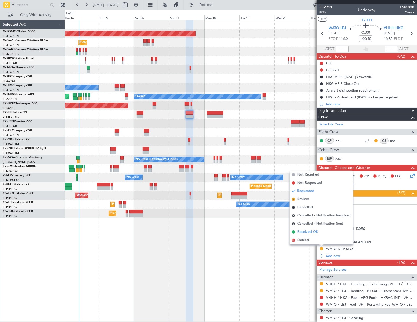
click at [311, 233] on span "Received OK" at bounding box center [307, 231] width 21 height 5
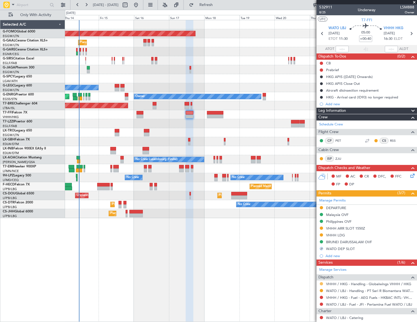
click at [321, 283] on button at bounding box center [320, 283] width 3 height 3
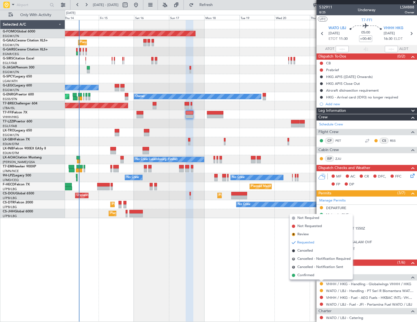
click at [297, 292] on div "Planned Maint Windsor Locks ([PERSON_NAME] Intl) Planned Maint Planned [GEOGRAP…" at bounding box center [240, 171] width 351 height 302
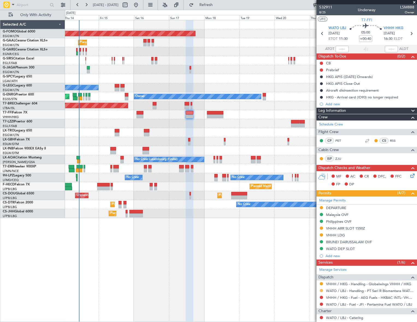
click at [320, 291] on button at bounding box center [320, 290] width 3 height 3
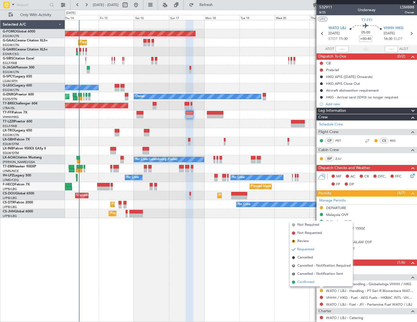
click at [305, 284] on span "Confirmed" at bounding box center [305, 282] width 17 height 5
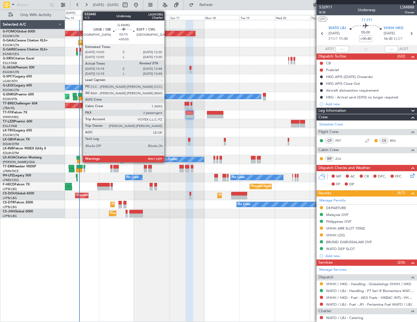
click at [80, 96] on div at bounding box center [80, 95] width 4 height 4
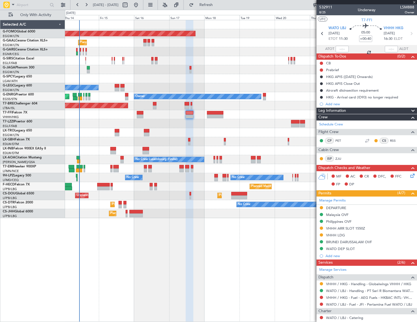
type input "+00:05"
type input "10:18"
type input "2"
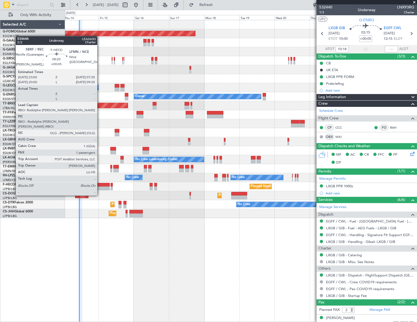
click at [100, 185] on div at bounding box center [103, 185] width 13 height 4
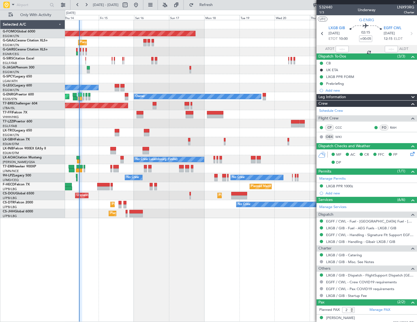
type input "1"
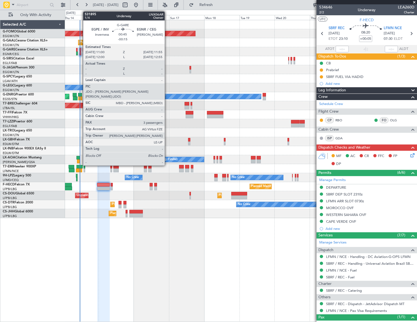
click at [80, 52] on div at bounding box center [79, 54] width 1 height 4
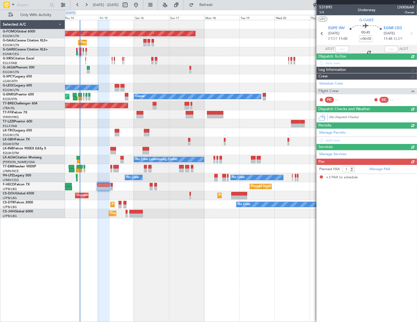
type input "-00:15"
type input "3"
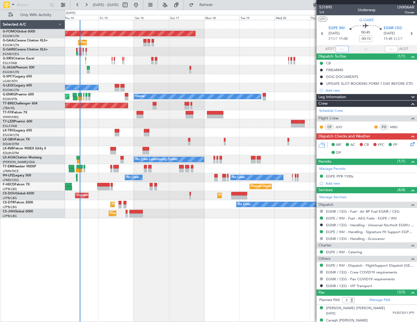
drag, startPoint x: 339, startPoint y: 49, endPoint x: 341, endPoint y: 50, distance: 3.2
click at [339, 49] on input "text" at bounding box center [341, 49] width 13 height 7
click at [194, 262] on div "Planned Maint Windsor Locks ([PERSON_NAME] Intl) Planned Maint Planned [GEOGRAP…" at bounding box center [240, 171] width 351 height 302
type input "11:06"
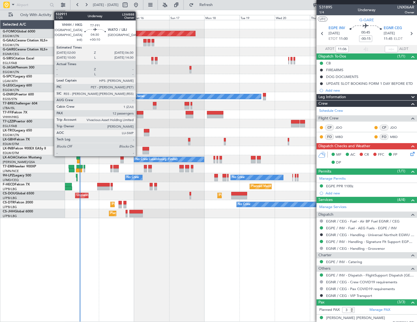
click at [138, 115] on div at bounding box center [140, 117] width 7 height 4
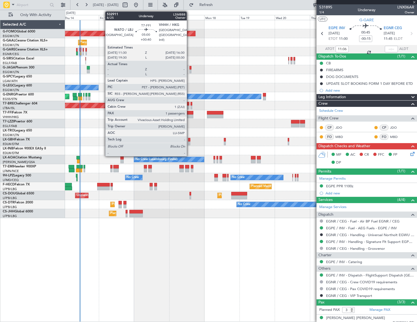
type input "+00:10"
type input "12"
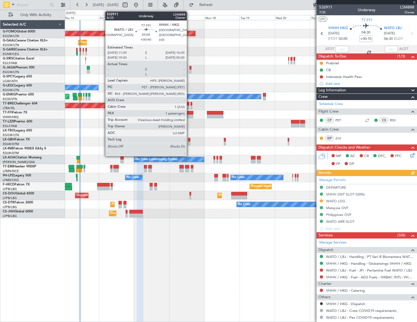
click at [189, 114] on div at bounding box center [189, 113] width 7 height 4
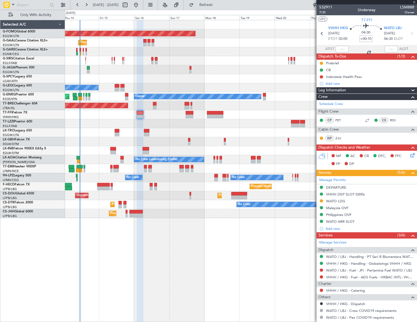
type input "+00:40"
type input "1"
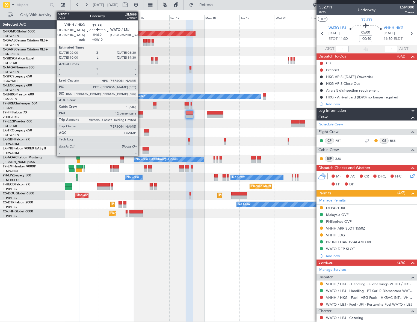
click at [140, 115] on div at bounding box center [140, 117] width 7 height 4
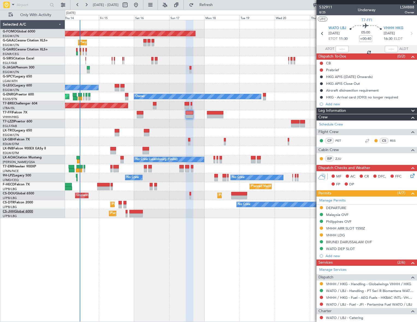
type input "+00:10"
type input "12"
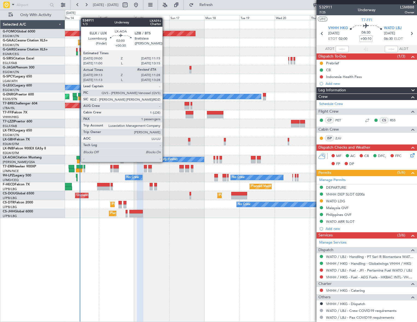
click at [78, 162] on div at bounding box center [79, 162] width 4 height 4
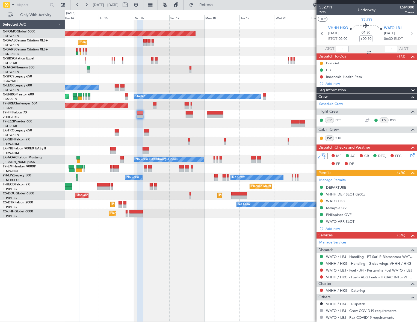
type input "+00:30"
type input "09:23"
type input "1"
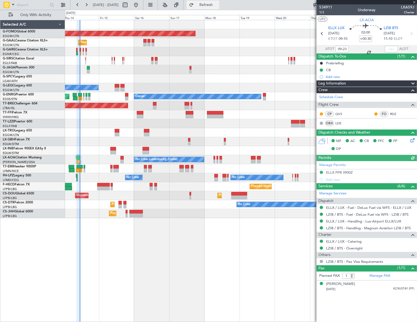
click at [217, 4] on span "Refresh" at bounding box center [206, 5] width 23 height 4
click at [408, 7] on span "LXA59J" at bounding box center [406, 7] width 13 height 6
click at [408, 6] on span "LXA59J" at bounding box center [406, 7] width 13 height 6
copy span "LXA59J"
click at [392, 48] on input "text" at bounding box center [390, 49] width 13 height 7
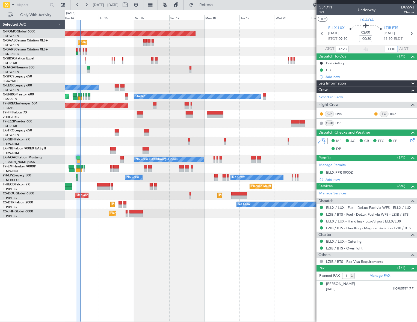
click at [215, 273] on div "Planned Maint Windsor Locks ([PERSON_NAME] Intl) Planned Maint Planned [GEOGRAP…" at bounding box center [241, 171] width 352 height 302
type input "11:10"
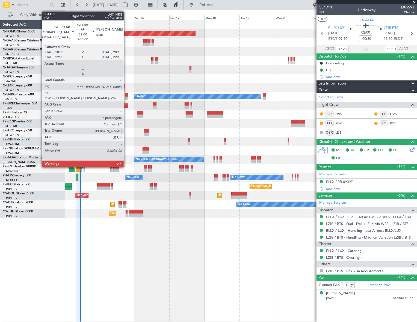
click at [126, 95] on div at bounding box center [127, 95] width 4 height 4
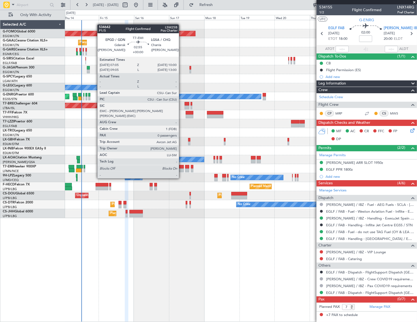
click at [181, 168] on div at bounding box center [181, 167] width 4 height 4
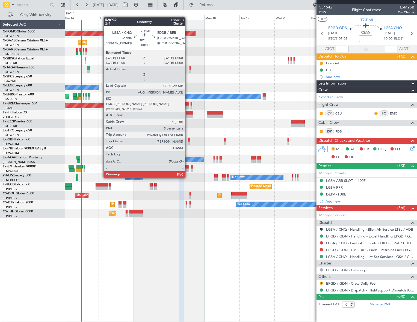
click at [187, 168] on div at bounding box center [187, 167] width 4 height 4
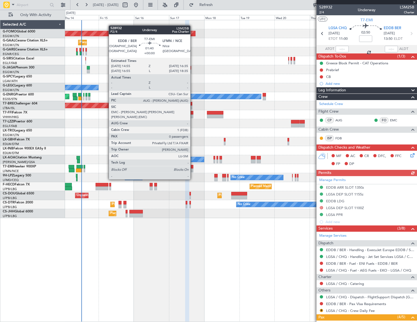
click at [193, 169] on div at bounding box center [192, 171] width 2 height 4
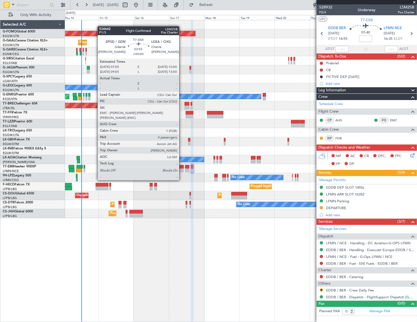
click at [181, 170] on div at bounding box center [181, 171] width 4 height 4
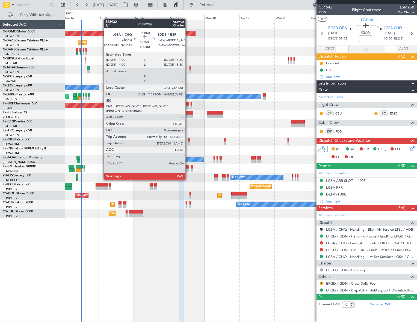
click at [188, 169] on div at bounding box center [187, 171] width 4 height 4
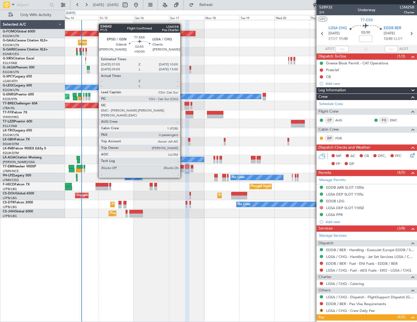
click at [183, 168] on div at bounding box center [181, 167] width 4 height 4
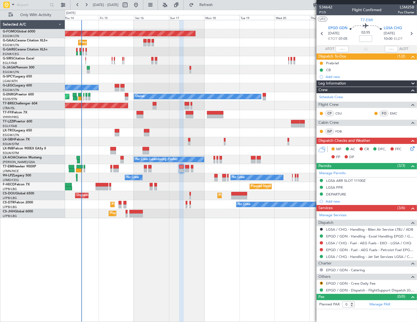
drag, startPoint x: 354, startPoint y: 82, endPoint x: 360, endPoint y: 84, distance: 6.2
click at [354, 82] on div "Leg Information" at bounding box center [366, 83] width 100 height 6
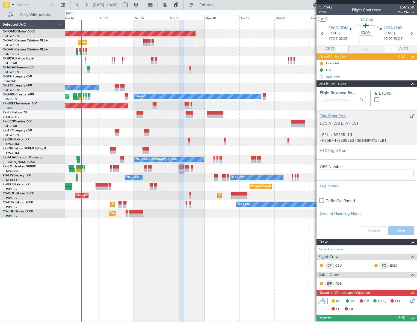
click at [351, 135] on p "(FPL-LSM25B-IN" at bounding box center [366, 135] width 94 height 6
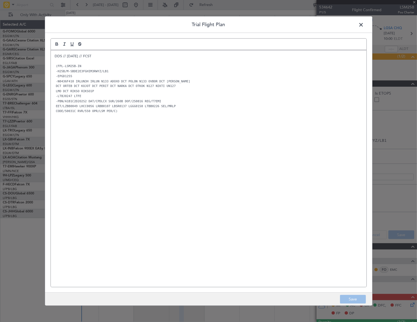
click at [364, 24] on span at bounding box center [364, 25] width 0 height 11
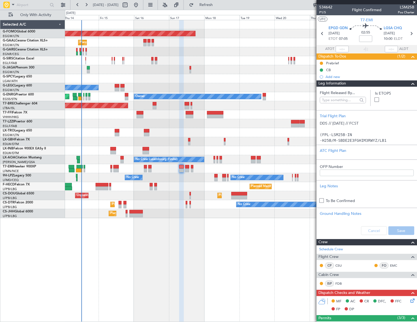
click at [410, 84] on span at bounding box center [412, 83] width 7 height 7
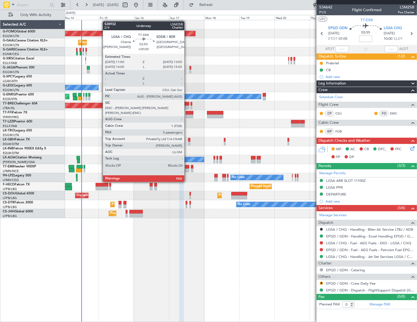
click at [187, 171] on div at bounding box center [187, 171] width 4 height 4
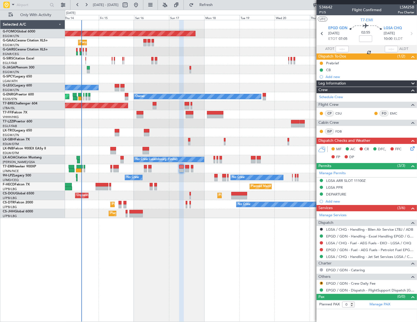
type input "5"
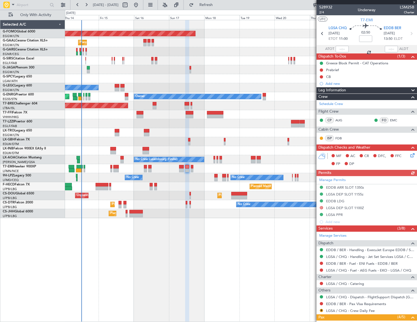
click at [356, 89] on div "Leg Information" at bounding box center [366, 90] width 100 height 6
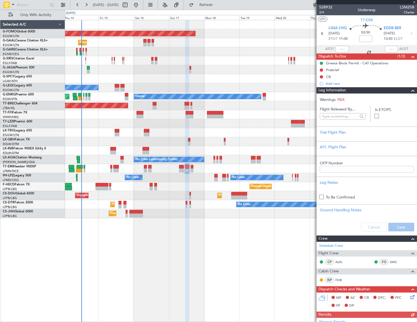
click at [356, 89] on div "Leg Information" at bounding box center [366, 90] width 100 height 6
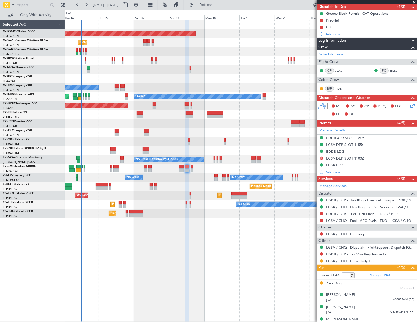
scroll to position [67, 0]
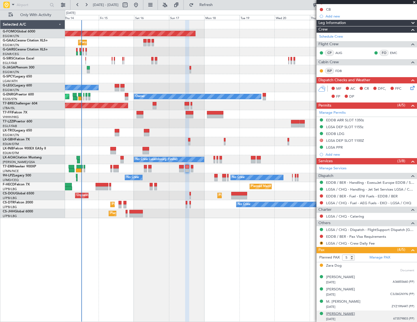
click at [341, 314] on div "[PERSON_NAME]" at bounding box center [340, 314] width 29 height 5
click at [339, 289] on div "[PERSON_NAME]" at bounding box center [340, 289] width 29 height 5
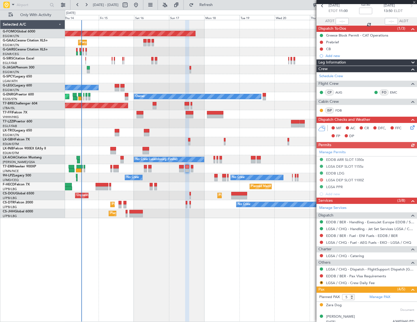
scroll to position [0, 0]
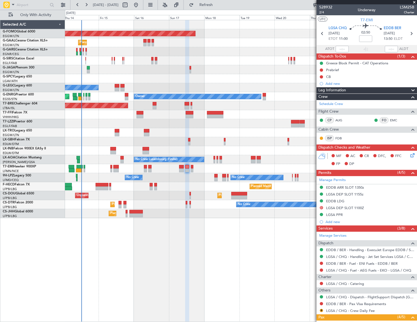
click at [350, 90] on div "Leg Information" at bounding box center [366, 90] width 100 height 6
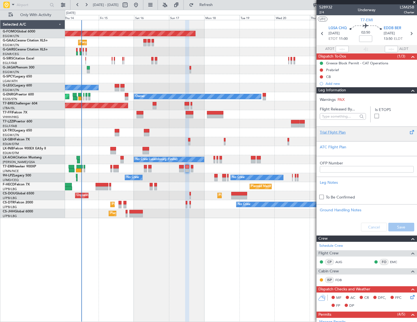
click at [338, 132] on div "Trial Flight Plan" at bounding box center [366, 133] width 94 height 6
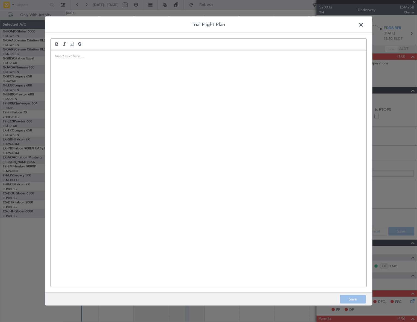
drag, startPoint x: 338, startPoint y: 132, endPoint x: 193, endPoint y: 127, distance: 145.2
click at [193, 127] on div at bounding box center [208, 168] width 315 height 237
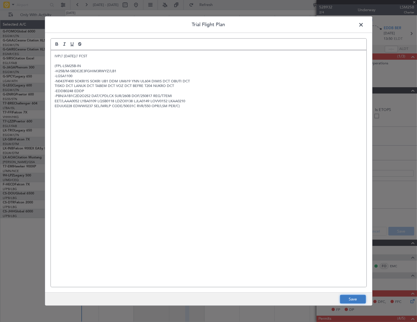
click at [352, 300] on button "Save" at bounding box center [353, 299] width 26 height 9
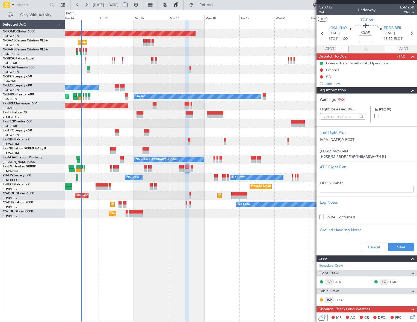
click at [401, 252] on div "Cancel Save" at bounding box center [366, 247] width 100 height 16
click at [401, 249] on button "Save" at bounding box center [401, 247] width 26 height 9
click at [409, 90] on span at bounding box center [412, 90] width 7 height 7
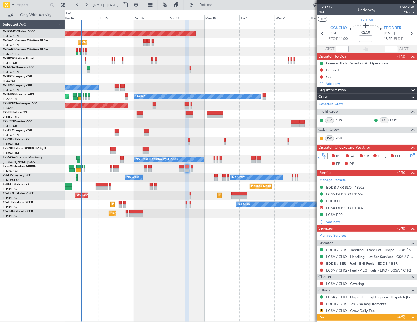
click at [409, 155] on icon at bounding box center [411, 154] width 4 height 4
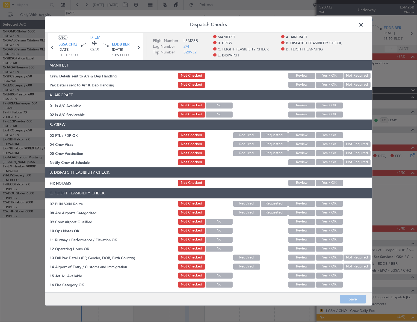
click at [325, 107] on button "Yes / OK" at bounding box center [329, 105] width 27 height 6
click at [325, 111] on div "Yes / OK" at bounding box center [329, 114] width 28 height 8
click at [325, 113] on button "Yes / OK" at bounding box center [329, 114] width 27 height 6
click at [360, 300] on button "Save" at bounding box center [353, 299] width 26 height 9
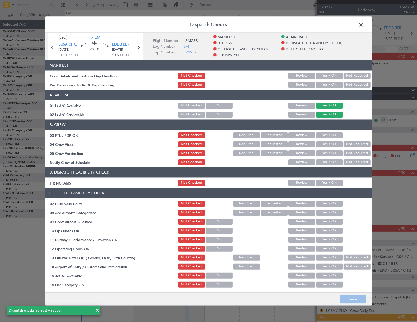
drag, startPoint x: 363, startPoint y: 24, endPoint x: 357, endPoint y: 35, distance: 12.7
click at [364, 24] on span at bounding box center [364, 25] width 0 height 11
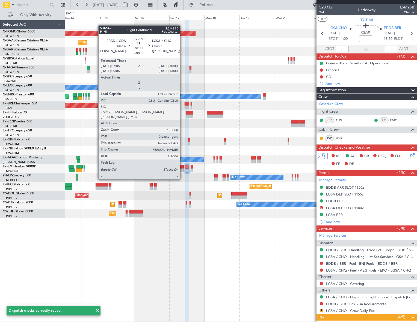
click at [183, 169] on div at bounding box center [181, 171] width 4 height 4
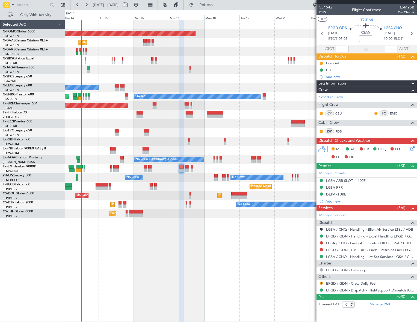
click at [409, 151] on div "MF AC CR DFC, FFC FP DP" at bounding box center [366, 153] width 100 height 19
drag, startPoint x: 409, startPoint y: 150, endPoint x: 412, endPoint y: 148, distance: 3.1
click at [412, 148] on icon at bounding box center [411, 147] width 4 height 4
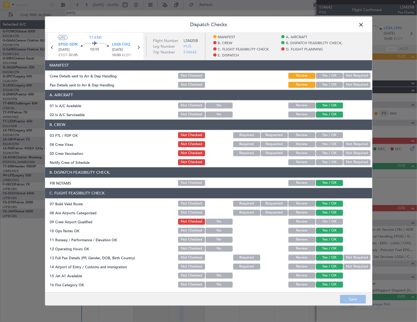
click at [364, 22] on span at bounding box center [364, 25] width 0 height 11
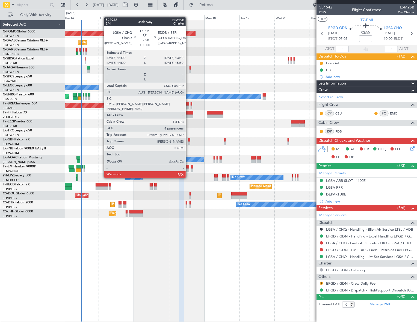
click at [188, 168] on div at bounding box center [187, 167] width 4 height 4
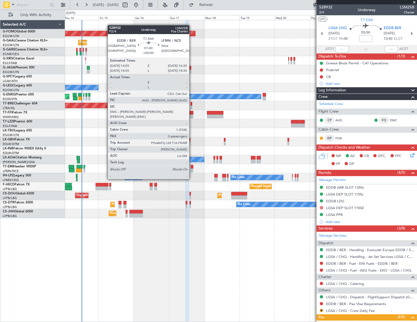
click at [192, 169] on div at bounding box center [192, 171] width 2 height 4
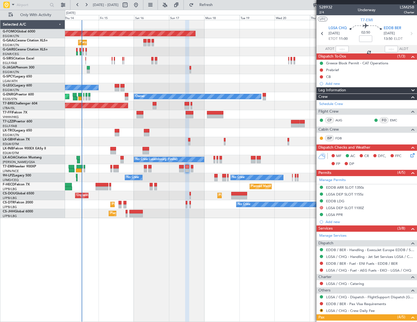
type input "0"
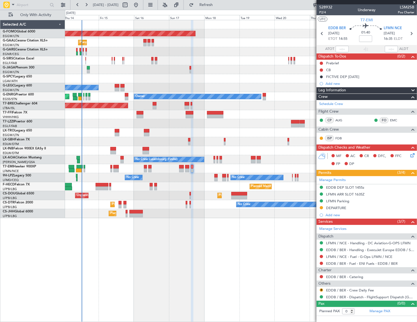
click at [411, 154] on icon at bounding box center [411, 154] width 4 height 4
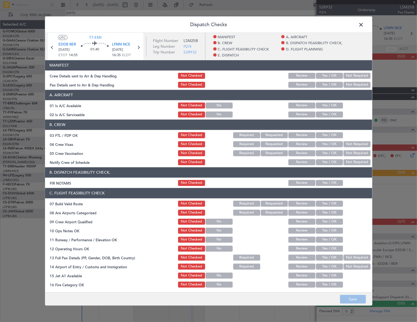
click at [332, 107] on button "Yes / OK" at bounding box center [329, 105] width 27 height 6
click at [331, 112] on button "Yes / OK" at bounding box center [329, 114] width 27 height 6
click at [353, 298] on button "Save" at bounding box center [353, 299] width 26 height 9
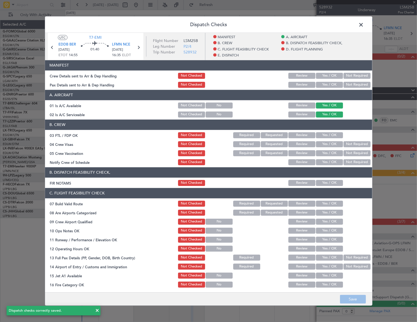
click at [323, 205] on button "Yes / OK" at bounding box center [329, 204] width 27 height 6
click at [352, 298] on button "Save" at bounding box center [353, 299] width 26 height 9
click at [364, 25] on span at bounding box center [364, 25] width 0 height 11
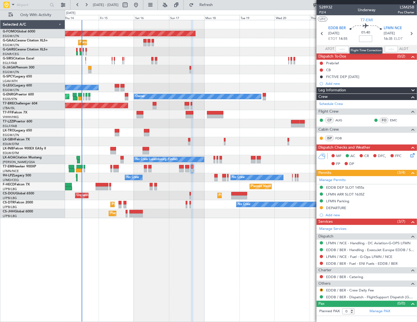
click at [367, 38] on input at bounding box center [365, 38] width 13 height 7
type input "+00:15"
drag, startPoint x: 334, startPoint y: 88, endPoint x: 334, endPoint y: 91, distance: 3.5
click at [334, 88] on span "Leg Information" at bounding box center [332, 90] width 28 height 6
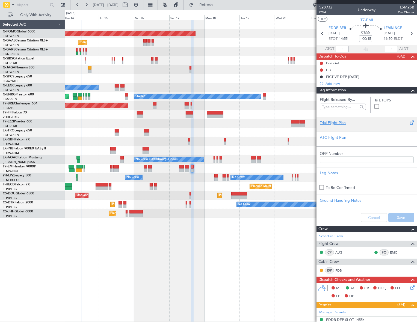
click at [339, 125] on div "Trial Flight Plan" at bounding box center [366, 123] width 94 height 6
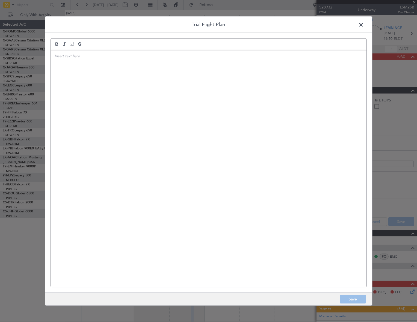
click at [214, 112] on div at bounding box center [208, 168] width 315 height 237
click at [105, 109] on div "IVP// [DATE]// FCST" at bounding box center [208, 168] width 315 height 237
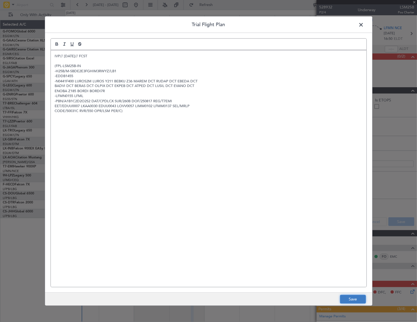
click at [357, 296] on button "Save" at bounding box center [353, 299] width 26 height 9
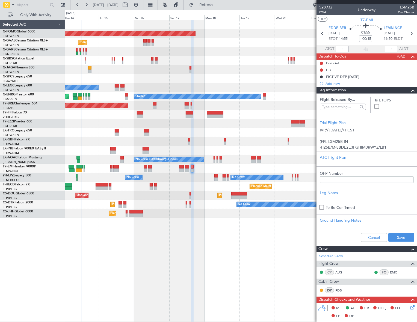
click at [409, 91] on span at bounding box center [412, 90] width 7 height 7
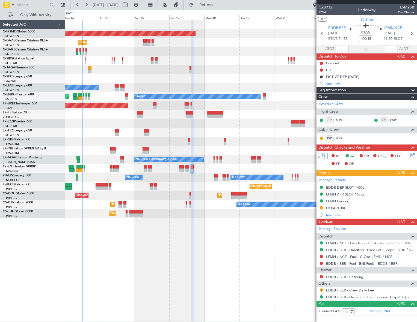
click at [283, 266] on div "Planned Maint Windsor Locks (Bradley Intl) Planned Maint Planned Maint Dusseldo…" at bounding box center [241, 171] width 352 height 302
click at [411, 154] on icon at bounding box center [411, 154] width 4 height 4
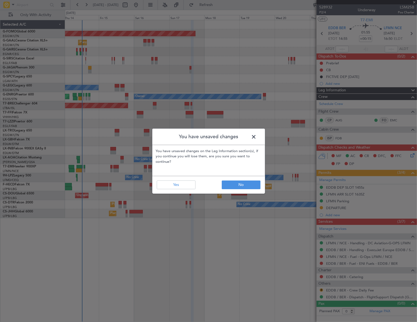
click at [240, 189] on footer "No Yes" at bounding box center [208, 185] width 112 height 18
click at [252, 185] on button "No" at bounding box center [241, 185] width 39 height 9
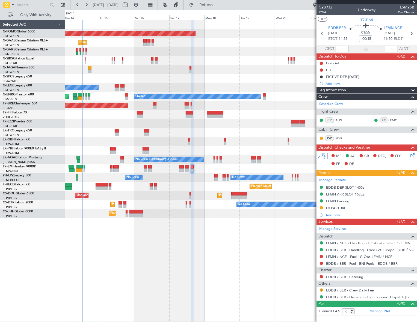
click at [297, 263] on div "Planned Maint Windsor Locks (Bradley Intl) Planned Maint Planned Maint Dusseldo…" at bounding box center [241, 171] width 352 height 302
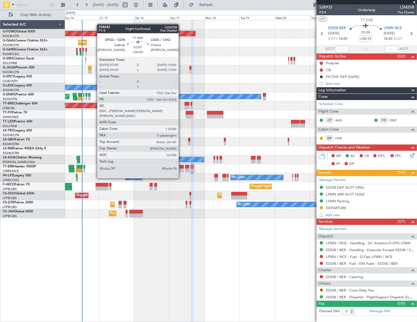
click at [181, 168] on div at bounding box center [181, 167] width 4 height 4
click at [181, 169] on div at bounding box center [181, 171] width 4 height 4
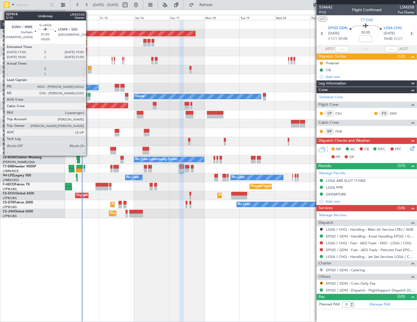
click at [88, 67] on div at bounding box center [89, 68] width 3 height 4
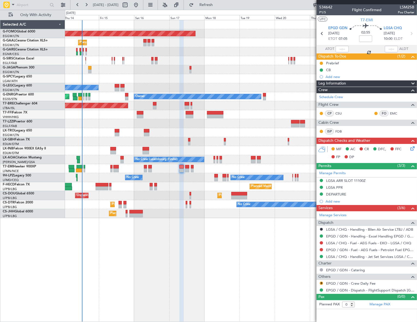
type input "-00:05"
type input "2"
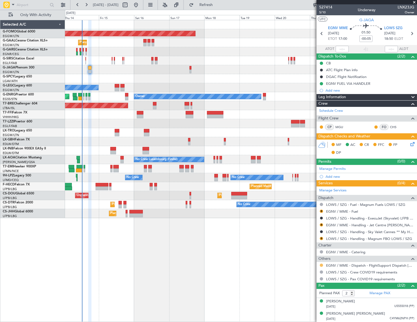
click at [320, 265] on button at bounding box center [320, 265] width 3 height 3
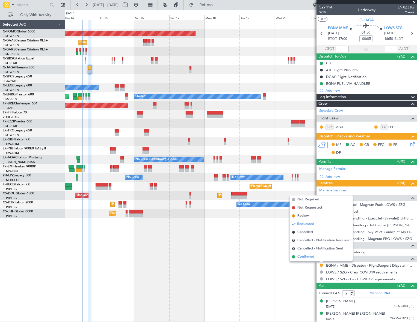
click at [303, 258] on span "Confirmed" at bounding box center [305, 256] width 17 height 5
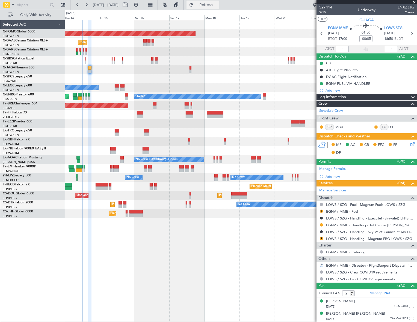
click at [217, 4] on span "Refresh" at bounding box center [206, 5] width 23 height 4
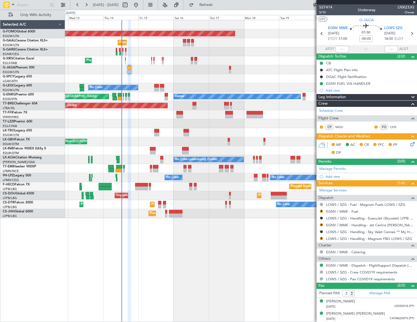
click at [158, 70] on div at bounding box center [240, 69] width 351 height 9
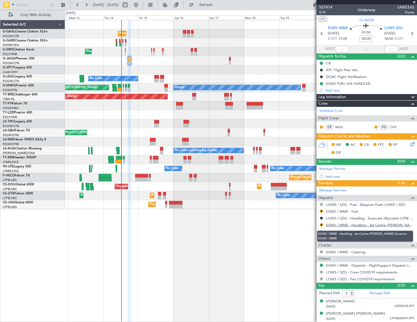
click at [343, 225] on link "EGNV / MME - Handling - Jet Centre Willis Aviation EGNV / MME" at bounding box center [370, 225] width 88 height 5
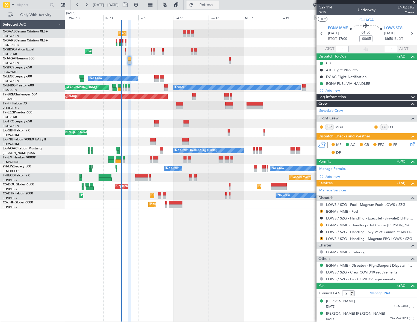
click at [217, 5] on span "Refresh" at bounding box center [206, 5] width 23 height 4
click at [341, 238] on link "LOWS / SZG - Handling - Magnum FBO LOWS / SZG" at bounding box center [369, 239] width 86 height 5
click at [217, 5] on span "Refresh" at bounding box center [206, 5] width 23 height 4
click at [217, 6] on span "Refresh" at bounding box center [206, 5] width 23 height 4
click at [322, 211] on button "R" at bounding box center [320, 211] width 3 height 3
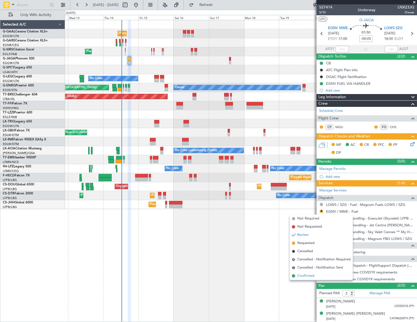
click at [309, 275] on span "Confirmed" at bounding box center [305, 275] width 17 height 5
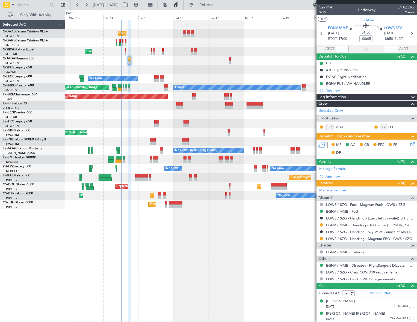
click at [413, 144] on icon at bounding box center [411, 143] width 4 height 4
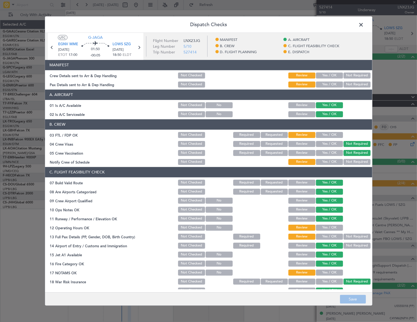
click at [321, 76] on button "Yes / OK" at bounding box center [329, 75] width 27 height 6
click at [325, 85] on button "Yes / OK" at bounding box center [329, 84] width 27 height 6
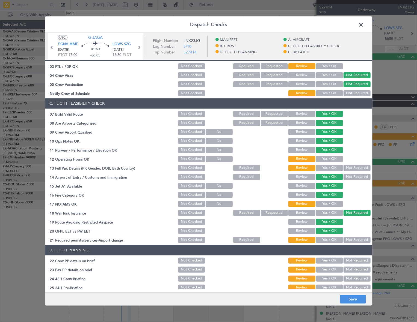
scroll to position [99, 0]
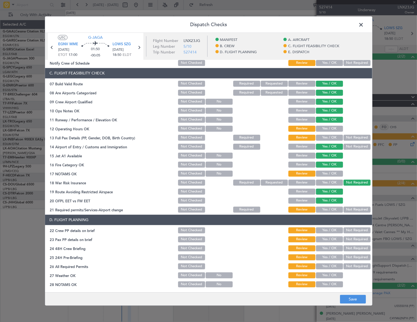
click at [333, 128] on button "Yes / OK" at bounding box center [329, 128] width 27 height 6
click at [332, 135] on button "Yes / OK" at bounding box center [329, 137] width 27 height 6
click at [330, 174] on button "Yes / OK" at bounding box center [329, 174] width 27 height 6
click at [330, 208] on button "Yes / OK" at bounding box center [329, 210] width 27 height 6
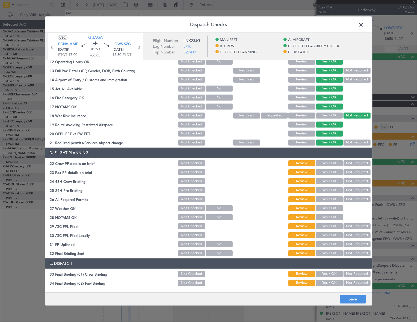
scroll to position [198, 0]
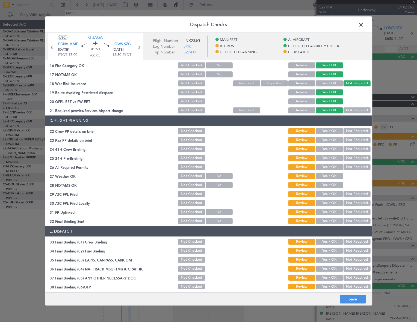
click at [328, 132] on button "Yes / OK" at bounding box center [329, 131] width 27 height 6
click at [327, 138] on button "Yes / OK" at bounding box center [329, 140] width 27 height 6
click at [327, 148] on button "Yes / OK" at bounding box center [329, 149] width 27 height 6
click at [344, 156] on button "Not Required" at bounding box center [356, 158] width 27 height 6
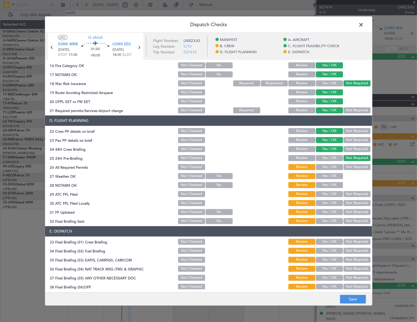
click at [332, 167] on button "Yes / OK" at bounding box center [329, 167] width 27 height 6
click at [331, 180] on div "Yes / OK" at bounding box center [329, 176] width 28 height 8
click at [334, 178] on button "Yes / OK" at bounding box center [329, 176] width 27 height 6
click at [333, 187] on button "Yes / OK" at bounding box center [329, 185] width 27 height 6
click at [333, 195] on button "Yes / OK" at bounding box center [329, 194] width 27 height 6
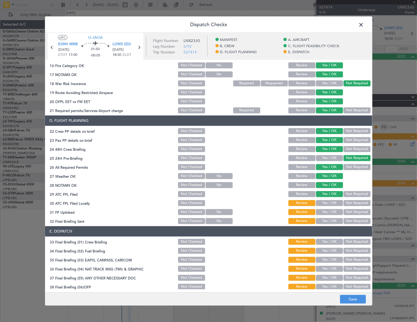
click at [353, 202] on button "Not Required" at bounding box center [356, 203] width 27 height 6
click at [330, 211] on button "Yes / OK" at bounding box center [329, 212] width 27 height 6
click at [330, 221] on button "Yes / OK" at bounding box center [329, 221] width 27 height 6
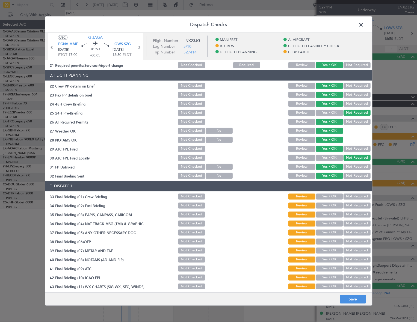
scroll to position [255, 0]
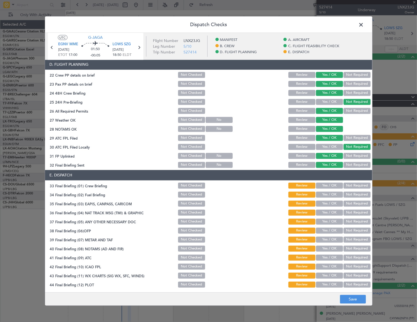
click at [330, 187] on button "Yes / OK" at bounding box center [329, 186] width 27 height 6
click at [330, 196] on button "Yes / OK" at bounding box center [329, 195] width 27 height 6
drag, startPoint x: 351, startPoint y: 204, endPoint x: 351, endPoint y: 212, distance: 7.7
click at [351, 205] on button "Not Required" at bounding box center [356, 204] width 27 height 6
click at [351, 212] on button "Not Required" at bounding box center [356, 213] width 27 height 6
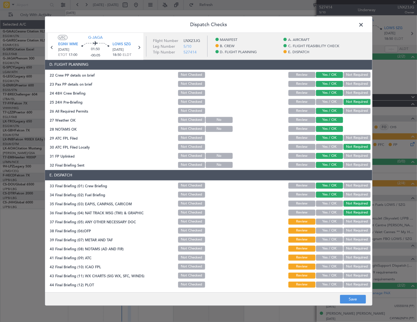
click at [333, 221] on button "Yes / OK" at bounding box center [329, 222] width 27 height 6
drag, startPoint x: 331, startPoint y: 231, endPoint x: 325, endPoint y: 244, distance: 15.0
click at [330, 231] on button "Yes / OK" at bounding box center [329, 231] width 27 height 6
click at [325, 246] on button "Yes / OK" at bounding box center [329, 249] width 27 height 6
click at [331, 239] on button "Yes / OK" at bounding box center [329, 240] width 27 height 6
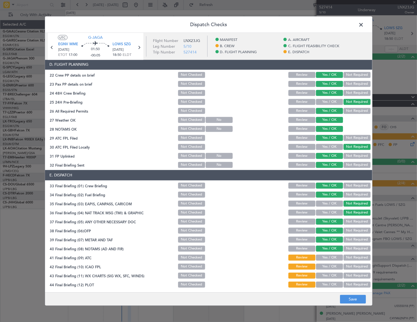
click at [327, 255] on button "Yes / OK" at bounding box center [329, 258] width 27 height 6
drag, startPoint x: 328, startPoint y: 264, endPoint x: 330, endPoint y: 271, distance: 6.9
click at [328, 264] on button "Yes / OK" at bounding box center [329, 267] width 27 height 6
drag, startPoint x: 332, startPoint y: 276, endPoint x: 335, endPoint y: 286, distance: 10.5
click at [332, 276] on button "Yes / OK" at bounding box center [329, 276] width 27 height 6
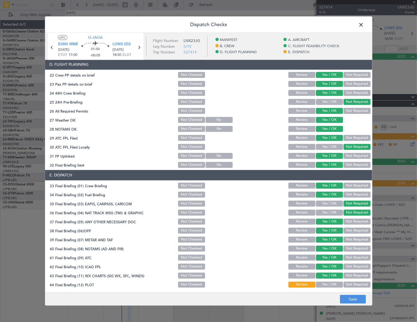
drag, startPoint x: 334, startPoint y: 286, endPoint x: 341, endPoint y: 289, distance: 7.2
click at [335, 286] on button "Yes / OK" at bounding box center [329, 285] width 27 height 6
click at [347, 297] on button "Save" at bounding box center [353, 299] width 26 height 9
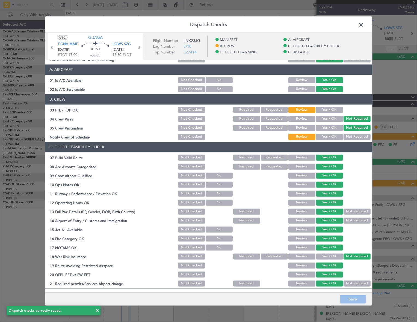
scroll to position [0, 0]
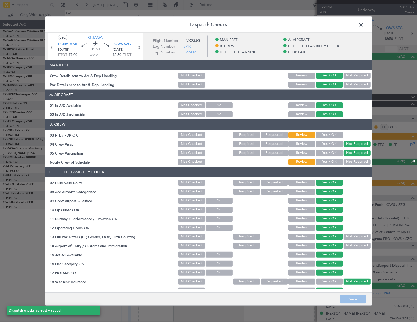
click at [364, 25] on span at bounding box center [364, 25] width 0 height 11
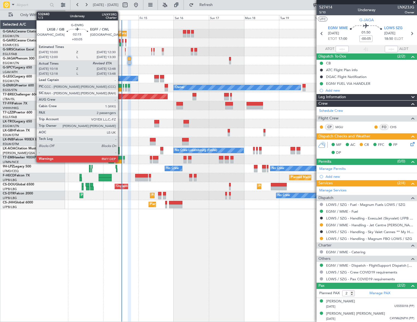
click at [120, 88] on div at bounding box center [120, 90] width 4 height 4
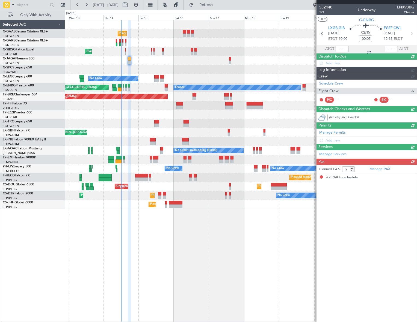
type input "+00:05"
type input "10:18"
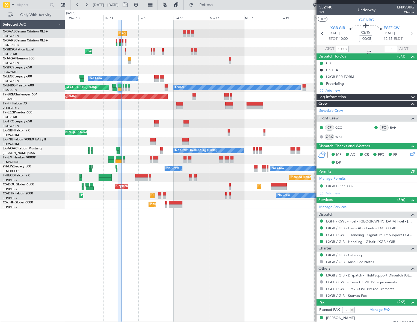
click at [387, 47] on div at bounding box center [390, 49] width 13 height 7
drag, startPoint x: 387, startPoint y: 49, endPoint x: 394, endPoint y: 50, distance: 7.5
click at [387, 49] on input "text" at bounding box center [390, 49] width 13 height 7
click at [191, 216] on div "Planned Maint Planned Maint London (Farnborough) No Crew A/C Unavailable London…" at bounding box center [241, 171] width 352 height 302
type input "12:34"
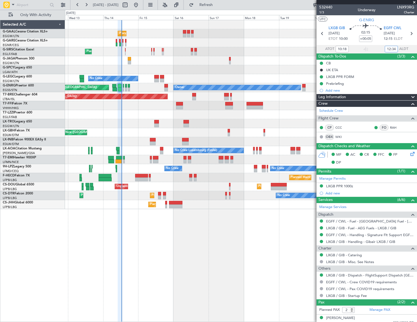
click at [87, 209] on div "Planned Maint Planned Maint London (Farnborough) No Crew A/C Unavailable London…" at bounding box center [240, 171] width 351 height 302
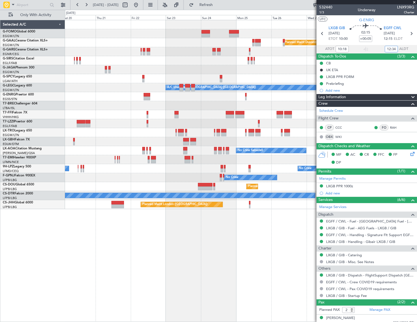
click at [128, 225] on div "Planned Maint Windsor Locks (Bradley Intl) Planned Maint Dusseldorf A/C Unavail…" at bounding box center [241, 171] width 352 height 302
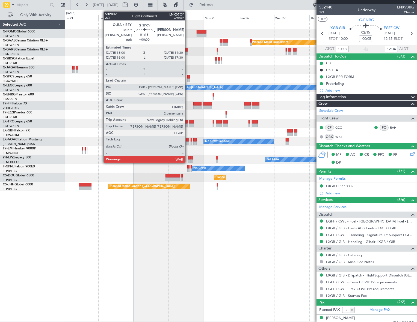
click at [187, 79] on div at bounding box center [188, 81] width 2 height 4
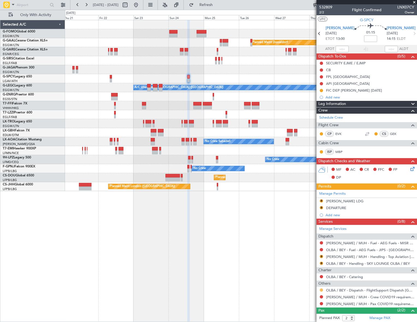
click at [322, 290] on button at bounding box center [320, 290] width 3 height 3
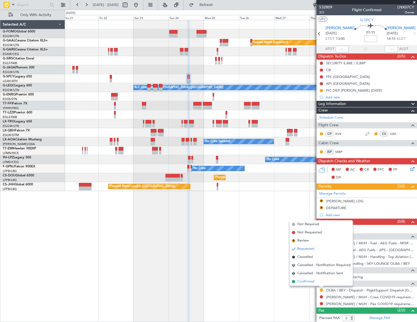
click at [308, 283] on span "Confirmed" at bounding box center [305, 281] width 17 height 5
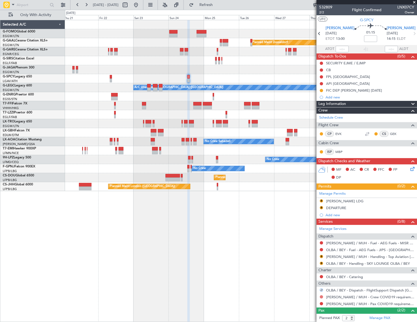
click at [322, 297] on button at bounding box center [320, 296] width 3 height 3
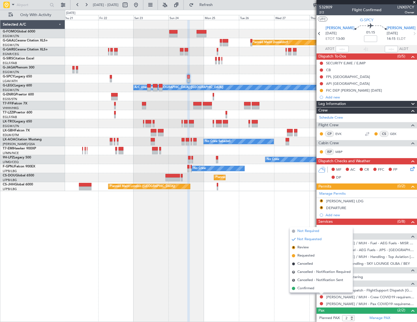
click at [313, 234] on span "Not Required" at bounding box center [308, 231] width 22 height 5
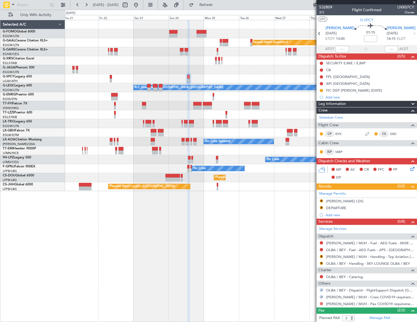
click at [322, 303] on button at bounding box center [320, 303] width 3 height 3
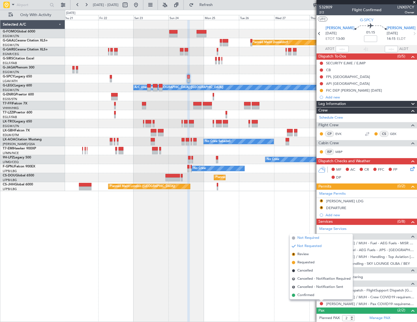
click at [306, 237] on span "Not Required" at bounding box center [308, 237] width 22 height 5
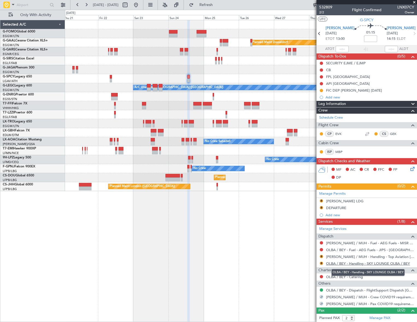
click at [361, 262] on link "OLBA / BEY - Handling - SKY LOUNGE OLBA / BEY" at bounding box center [368, 263] width 84 height 5
click at [364, 256] on link "[PERSON_NAME] / MUH - Handling - Top Aviation [PERSON_NAME]/MUH" at bounding box center [370, 257] width 88 height 5
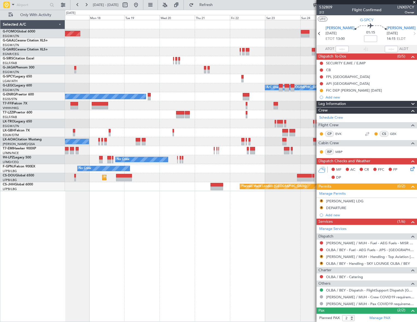
click at [246, 130] on div "Planned Maint Windsor Locks ([PERSON_NAME] Intl) Planned [GEOGRAPHIC_DATA] A/C …" at bounding box center [240, 105] width 351 height 171
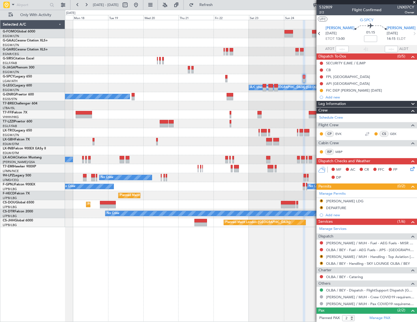
click at [142, 113] on div "Planned Maint Windsor Locks ([PERSON_NAME] Intl) Planned [GEOGRAPHIC_DATA] A/C …" at bounding box center [240, 123] width 351 height 207
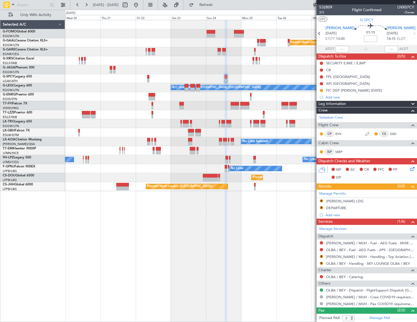
click at [216, 108] on div at bounding box center [240, 105] width 351 height 9
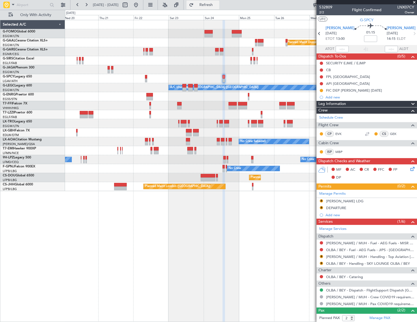
click at [219, 7] on button "Refresh" at bounding box center [202, 5] width 33 height 9
click at [321, 207] on div "Manage Permits R [PERSON_NAME] LDG R DEPARTURE Add new" at bounding box center [366, 204] width 100 height 29
click at [319, 207] on button "R" at bounding box center [320, 207] width 3 height 3
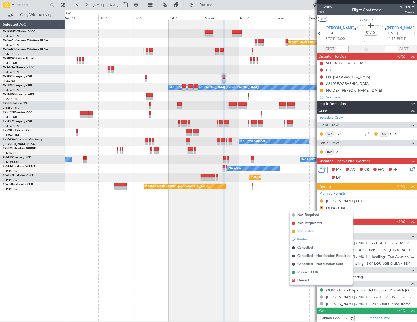
click at [306, 231] on span "Requested" at bounding box center [305, 231] width 17 height 5
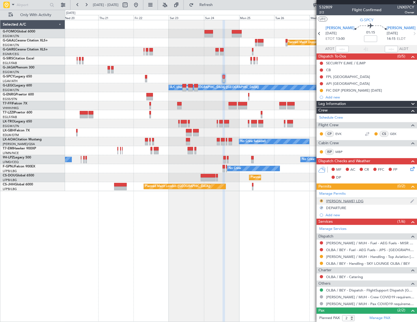
click at [322, 200] on button "R" at bounding box center [320, 200] width 3 height 3
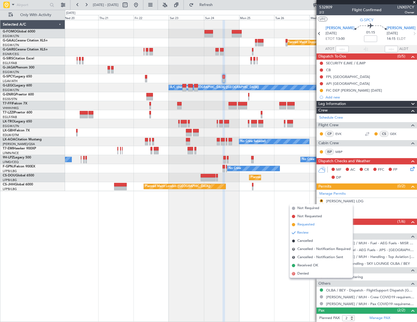
click at [304, 223] on span "Requested" at bounding box center [305, 224] width 17 height 5
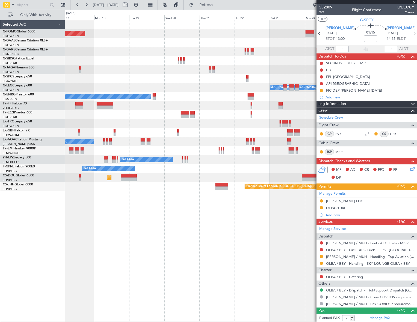
click at [181, 234] on div "Planned Maint Windsor Locks ([PERSON_NAME] Intl) Planned [GEOGRAPHIC_DATA] A/C …" at bounding box center [240, 171] width 351 height 302
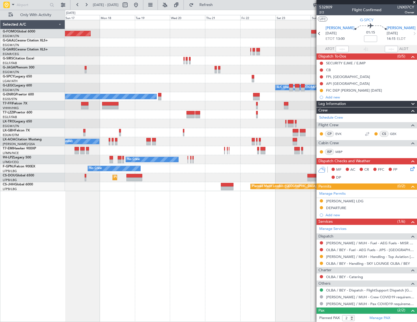
click at [206, 268] on div "Planned Maint Windsor Locks ([PERSON_NAME] Intl) Planned [GEOGRAPHIC_DATA] Plan…" at bounding box center [241, 171] width 352 height 302
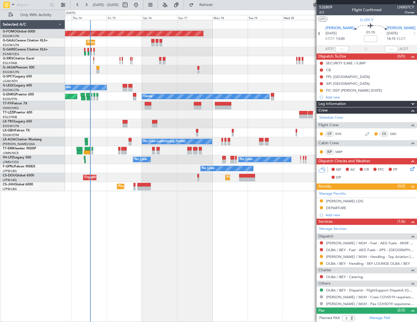
click at [165, 273] on div "Planned Maint Windsor Locks ([PERSON_NAME] Intl) Planned Maint Planned Maint [G…" at bounding box center [241, 171] width 352 height 302
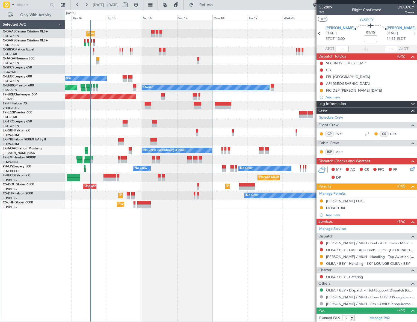
click at [106, 39] on div at bounding box center [240, 42] width 351 height 9
click at [138, 238] on div "Planned Maint Planned Maint [GEOGRAPHIC_DATA] ([GEOGRAPHIC_DATA]) A/C Unavailab…" at bounding box center [240, 171] width 351 height 302
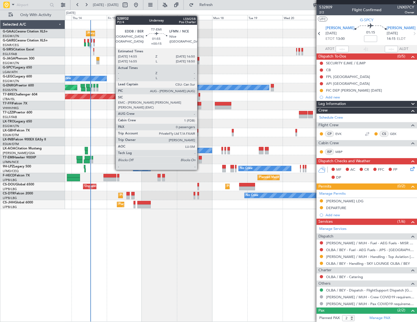
click at [199, 160] on div at bounding box center [200, 162] width 3 height 4
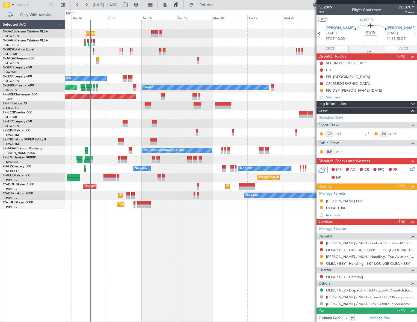
type input "+00:15"
type input "0"
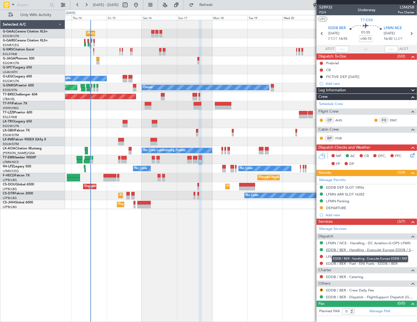
click at [360, 249] on link "EDDB / BER - Handling - ExecuJet Europe EDDB / SXF" at bounding box center [370, 250] width 88 height 5
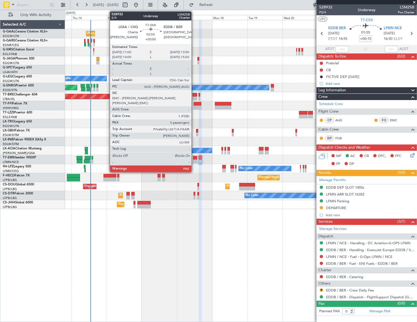
click at [194, 160] on div at bounding box center [195, 162] width 4 height 4
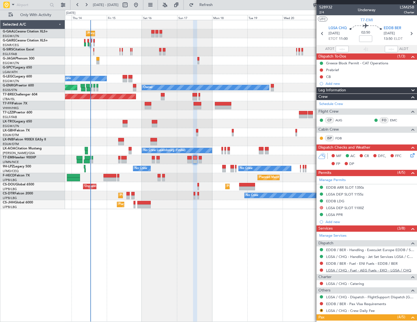
click at [363, 269] on link "LGSA / CHQ - Fuel - AEG Fuels - EKO - LGSA / CHQ" at bounding box center [368, 270] width 85 height 5
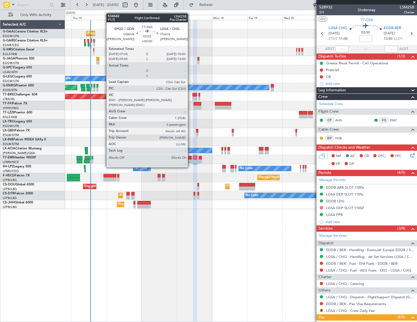
click at [190, 157] on div at bounding box center [189, 158] width 4 height 4
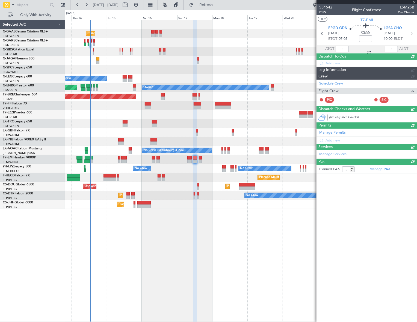
type input "0"
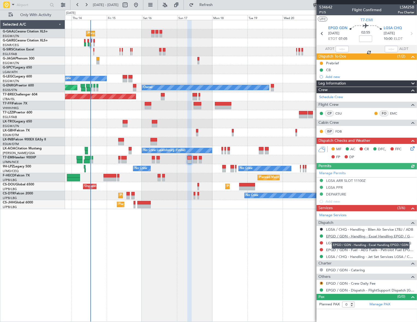
click at [364, 236] on link "EPGD / GDN - Handling - Excel Handling EPGD / GDN" at bounding box center [370, 236] width 88 height 5
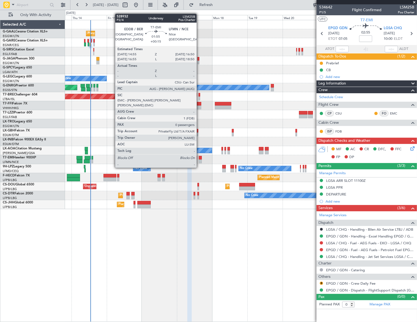
click at [199, 157] on div at bounding box center [200, 158] width 3 height 4
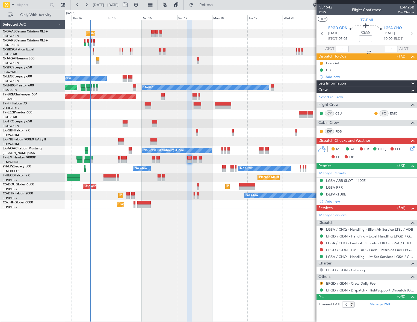
type input "+00:15"
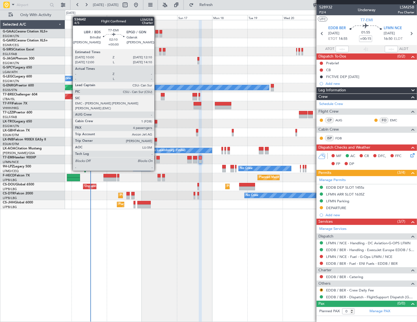
click at [157, 160] on div at bounding box center [157, 162] width 3 height 4
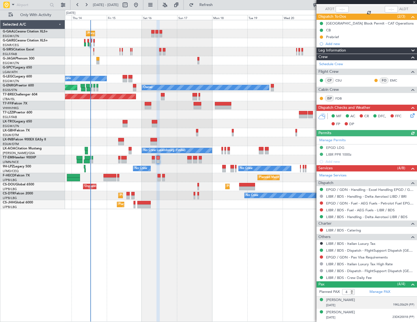
scroll to position [63, 0]
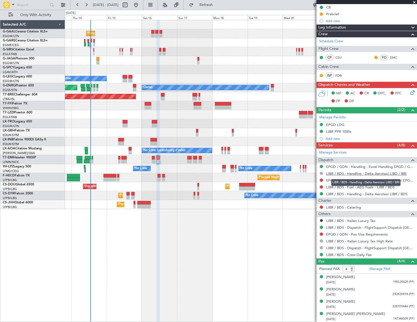
click at [355, 173] on link "LIBR / BDS - Handling - Delta Aerotaxi LIBD / BRI" at bounding box center [366, 173] width 80 height 5
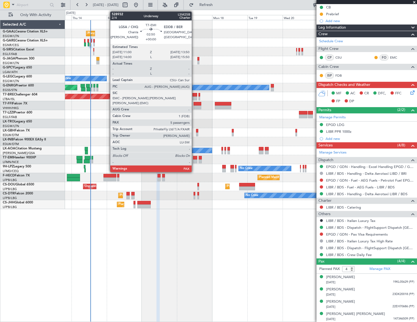
click at [194, 158] on div at bounding box center [195, 158] width 4 height 4
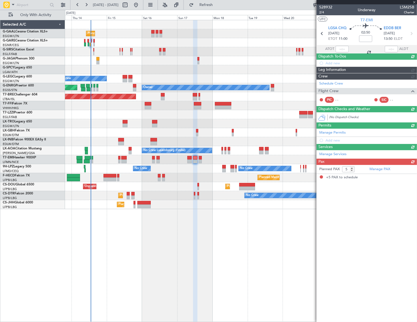
scroll to position [0, 0]
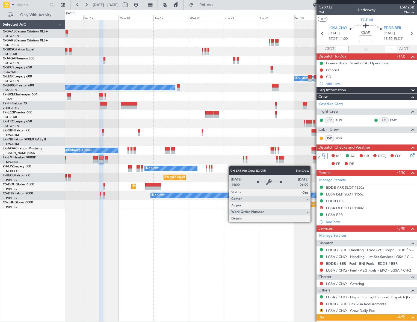
click at [176, 168] on div "Planned Maint Dusseldorf Planned Maint A/C Unavailable London (Luton) No Crew O…" at bounding box center [240, 114] width 351 height 189
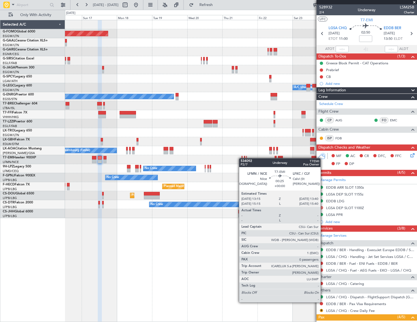
click at [241, 158] on div at bounding box center [241, 158] width 1 height 4
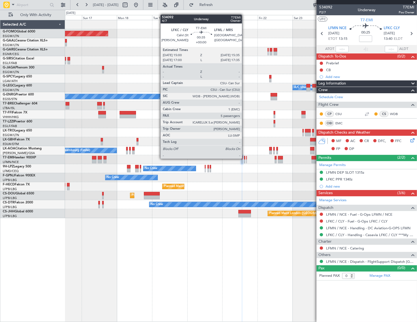
click at [244, 158] on div at bounding box center [244, 158] width 1 height 4
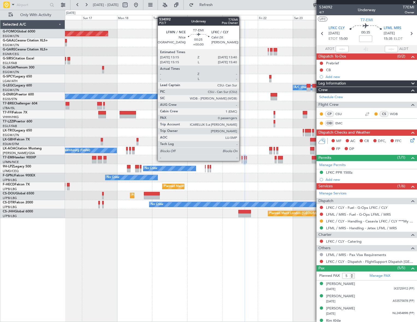
click at [241, 160] on div at bounding box center [241, 162] width 1 height 4
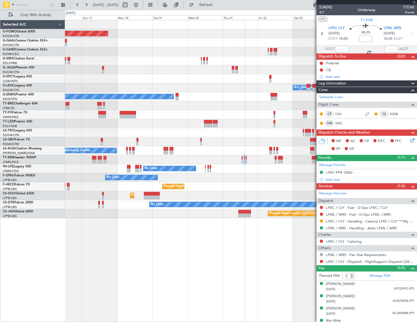
type input "0"
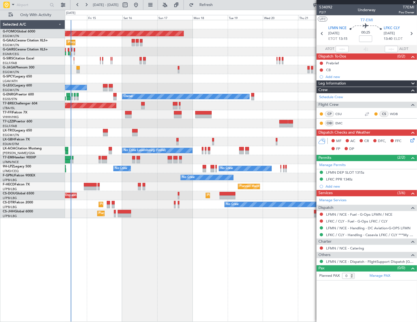
click at [191, 170] on div "No Crew No Crew No Crew" at bounding box center [240, 168] width 351 height 9
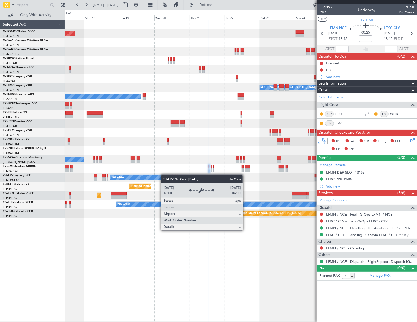
click at [147, 176] on div "Planned Maint Windsor Locks (Bradley Intl) Planned Maint Dusseldorf A/C Unavail…" at bounding box center [240, 119] width 351 height 198
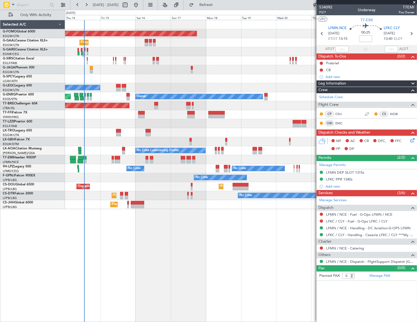
click at [277, 252] on div "Planned Maint Windsor Locks (Bradley Intl) Planned Maint Planned Maint Dusseldo…" at bounding box center [241, 171] width 352 height 302
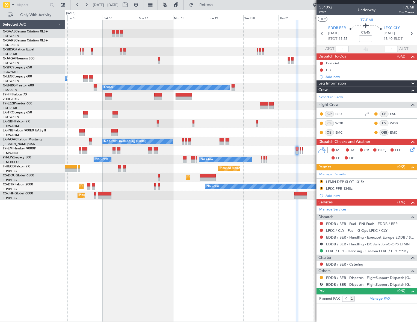
click at [177, 224] on div "Planned Maint Planned Maint Dusseldorf Planned Maint London (Farnborough) No Cr…" at bounding box center [241, 171] width 352 height 302
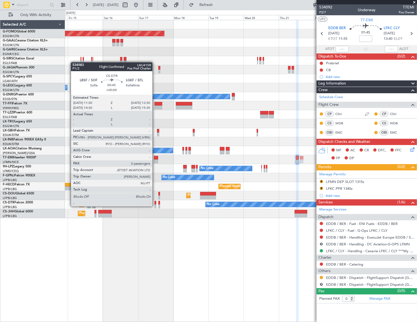
click at [155, 206] on div at bounding box center [155, 207] width 2 height 4
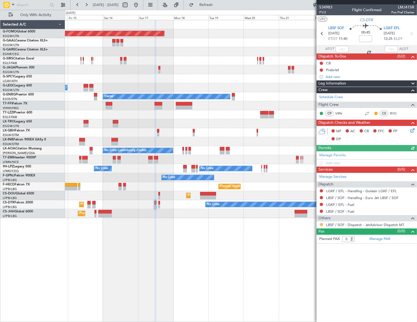
click at [322, 225] on button at bounding box center [320, 224] width 3 height 3
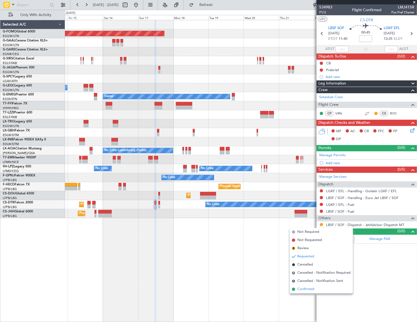
click at [307, 290] on span "Confirmed" at bounding box center [305, 289] width 17 height 5
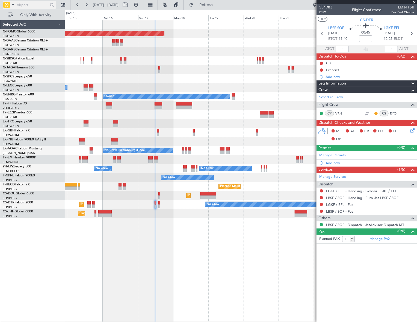
click at [22, 5] on input "text" at bounding box center [32, 5] width 31 height 8
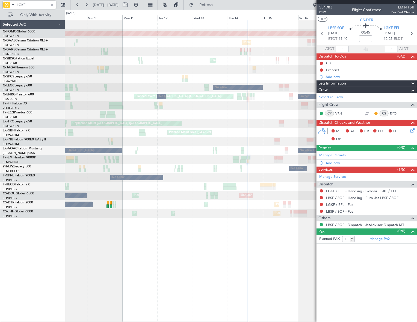
click at [265, 92] on div "Planned Maint Windsor Locks (Bradley Intl) Planned Maint No Crew Planned Maint …" at bounding box center [240, 119] width 351 height 198
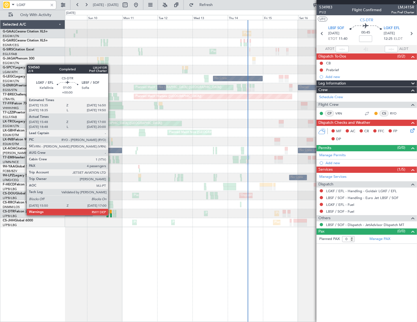
click at [111, 215] on div at bounding box center [111, 216] width 2 height 4
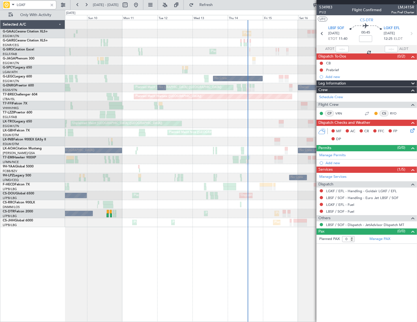
type input "LGKF"
type input "15:58"
type input "16:55"
type input "4"
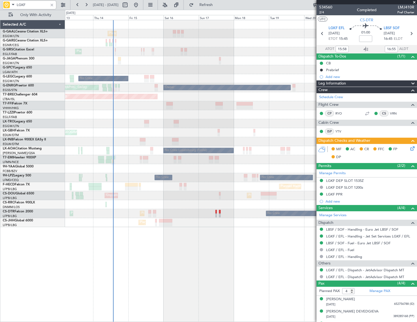
click at [110, 251] on div "Planned Maint Planned Maint London (Farnborough) No Crew A/C Unavailable London…" at bounding box center [240, 171] width 351 height 302
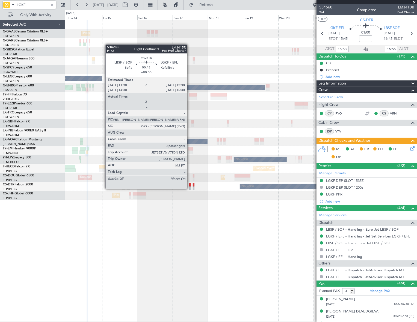
click at [189, 188] on div at bounding box center [190, 189] width 2 height 4
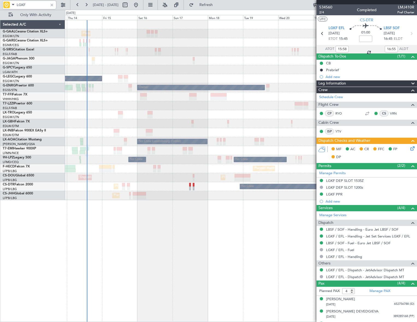
type input "0"
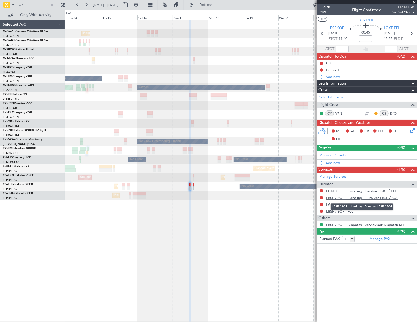
drag, startPoint x: 0, startPoint y: 0, endPoint x: 366, endPoint y: 199, distance: 416.4
click at [366, 199] on link "LBSF / SOF - Handling - Euro Jet LBSF / SOF" at bounding box center [362, 198] width 72 height 5
click at [382, 190] on link "LGKF / EFL - Handling - Goldair LGKF / EFL" at bounding box center [361, 191] width 71 height 5
click at [234, 232] on div "Planned Maint Planned [GEOGRAPHIC_DATA] Planned Maint [GEOGRAPHIC_DATA] ([GEOGR…" at bounding box center [241, 171] width 352 height 302
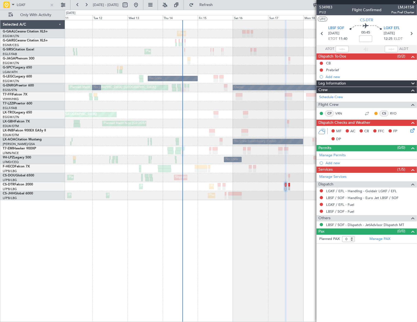
click at [196, 247] on div "Planned Maint No Crew Planned Maint [GEOGRAPHIC_DATA] ([GEOGRAPHIC_DATA]) No Cr…" at bounding box center [241, 171] width 352 height 302
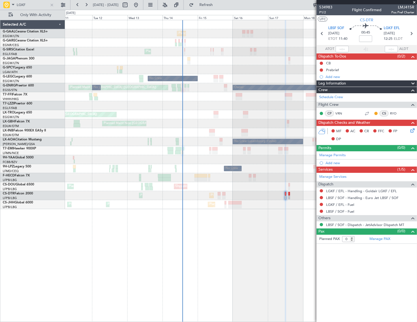
click at [202, 255] on div "Planned Maint No Crew Planned Maint [GEOGRAPHIC_DATA] ([GEOGRAPHIC_DATA]) No Cr…" at bounding box center [240, 171] width 351 height 302
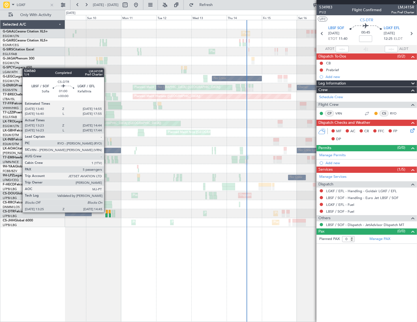
click at [106, 212] on div at bounding box center [107, 212] width 2 height 4
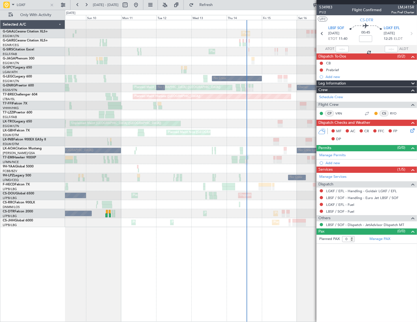
type input "13:33"
type input "14:39"
type input "5"
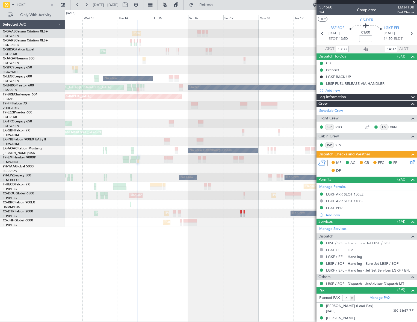
click at [133, 250] on div "Planned Maint Planned Maint [GEOGRAPHIC_DATA] ([GEOGRAPHIC_DATA]) No Crew A/C U…" at bounding box center [240, 171] width 351 height 302
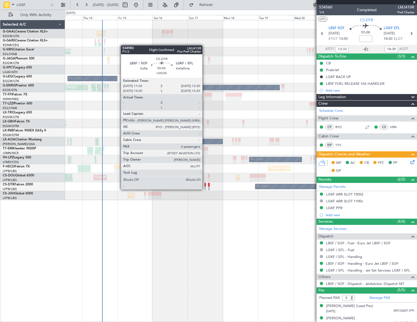
click at [205, 189] on div at bounding box center [205, 189] width 2 height 4
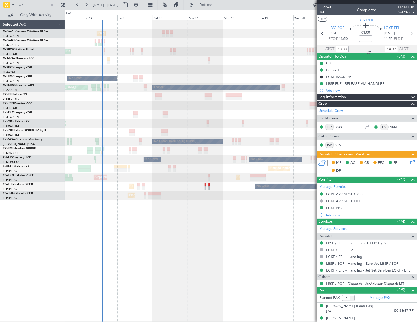
type input "0"
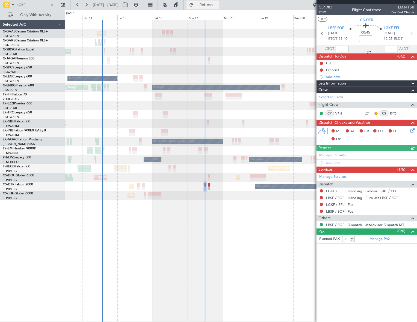
click at [217, 3] on span "Refresh" at bounding box center [206, 5] width 23 height 4
click at [331, 163] on div "Add new" at bounding box center [367, 163] width 84 height 5
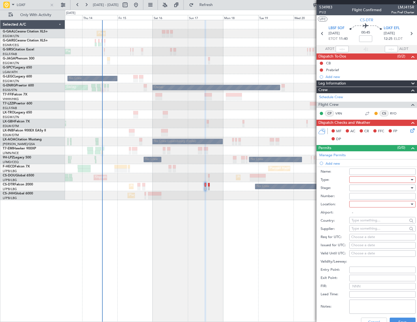
click at [366, 178] on div at bounding box center [380, 180] width 58 height 8
click at [357, 229] on span "Slot" at bounding box center [380, 231] width 58 height 8
click at [397, 186] on div at bounding box center [380, 188] width 58 height 8
click at [369, 225] on span "Requested" at bounding box center [380, 223] width 58 height 8
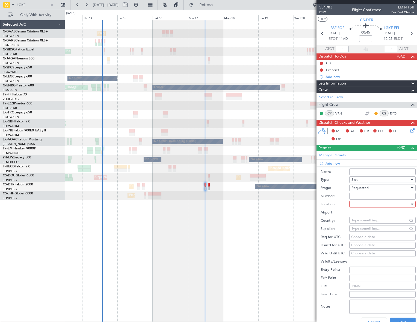
click at [396, 204] on div at bounding box center [380, 204] width 58 height 8
click at [364, 228] on span "Arrival" at bounding box center [380, 232] width 58 height 8
type input "LGKF / EFL"
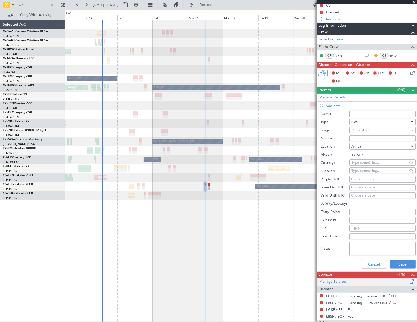
scroll to position [84, 0]
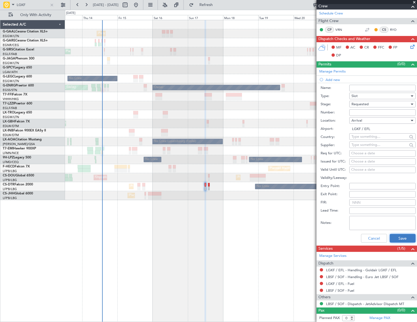
click at [406, 237] on button "Save" at bounding box center [402, 238] width 26 height 9
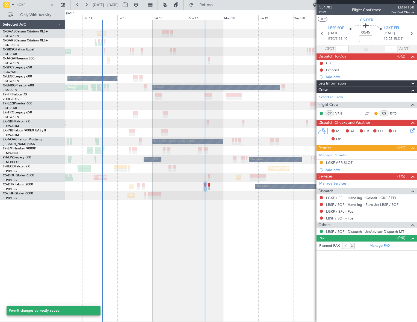
scroll to position [0, 0]
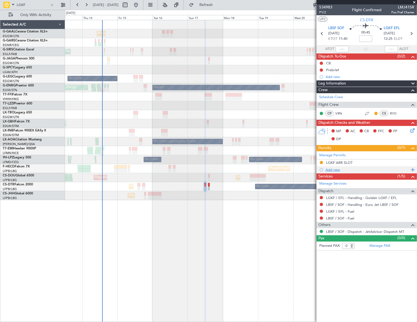
click at [336, 168] on div "Add new" at bounding box center [367, 170] width 84 height 5
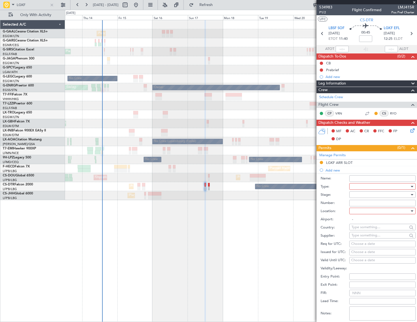
click at [372, 186] on div at bounding box center [380, 187] width 58 height 8
click at [361, 213] on span "PPR" at bounding box center [380, 214] width 58 height 8
click at [384, 195] on div at bounding box center [380, 195] width 58 height 8
click at [364, 229] on span "Requested" at bounding box center [380, 230] width 58 height 8
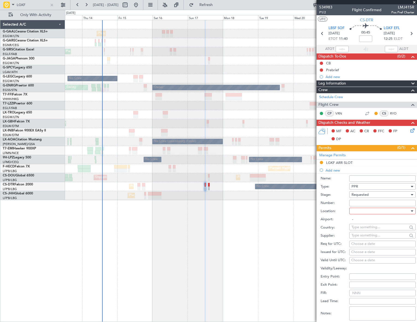
click at [384, 211] on div at bounding box center [380, 211] width 58 height 8
click at [360, 240] on span "Arrival" at bounding box center [380, 238] width 58 height 8
type input "LGKF / EFL"
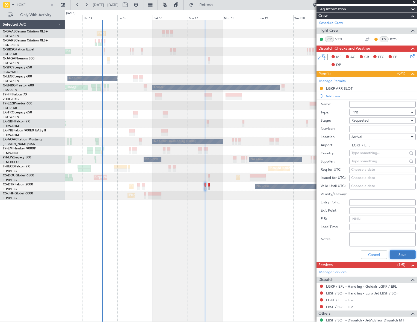
click at [402, 255] on button "Save" at bounding box center [402, 254] width 26 height 9
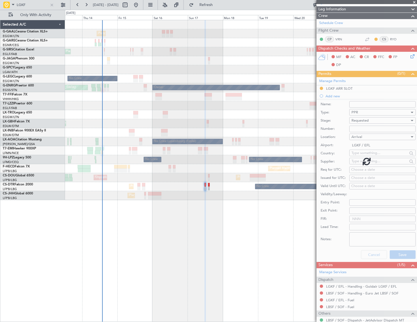
scroll to position [0, 0]
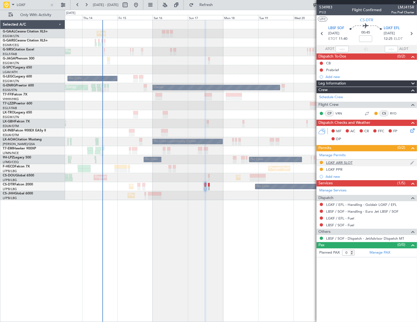
click at [343, 162] on div "LGKF ARR SLOT" at bounding box center [339, 162] width 26 height 5
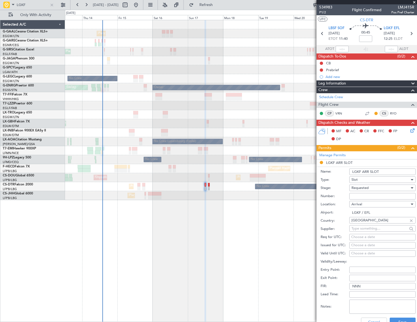
click at [385, 171] on input "LGKF ARR SLOT" at bounding box center [382, 172] width 66 height 7
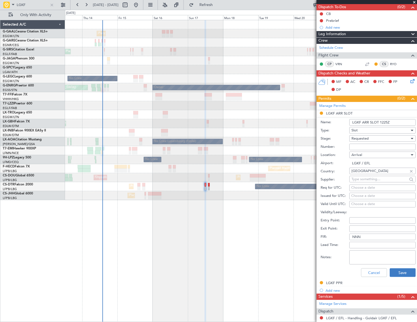
type input "LGKF ARR SLOT 1225Z"
click at [401, 274] on button "Save" at bounding box center [402, 272] width 26 height 9
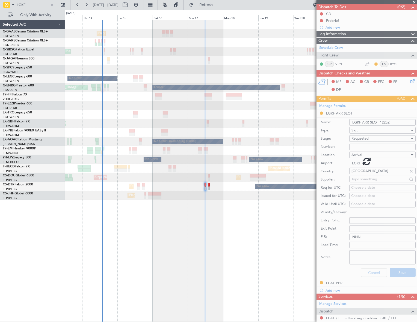
scroll to position [0, 0]
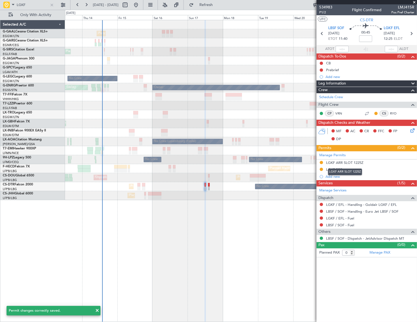
click at [336, 171] on div "LGKF ARR SLOT 1225Z" at bounding box center [345, 172] width 34 height 7
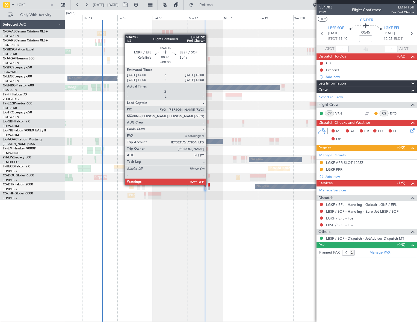
click at [208, 185] on div at bounding box center [209, 185] width 2 height 4
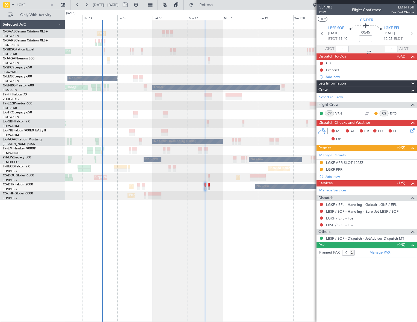
type input "3"
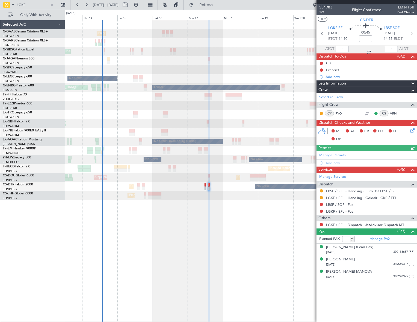
click at [338, 167] on div "Services (0/5)" at bounding box center [366, 170] width 100 height 6
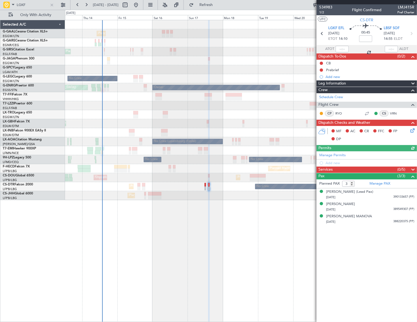
click at [337, 167] on div "Services (0/5)" at bounding box center [366, 170] width 100 height 6
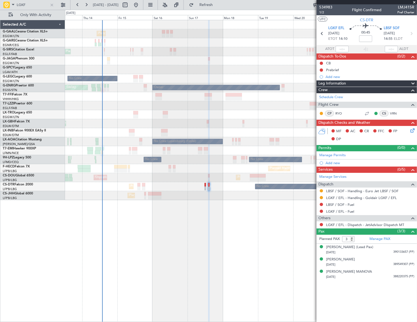
click at [333, 162] on div "Add new" at bounding box center [369, 163] width 89 height 5
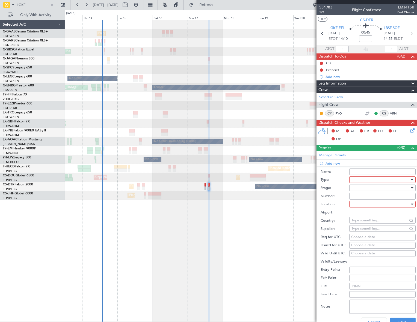
click at [351, 178] on div at bounding box center [382, 180] width 66 height 7
click at [363, 229] on span "Slot" at bounding box center [380, 231] width 58 height 8
click at [387, 187] on div at bounding box center [380, 188] width 58 height 8
click at [368, 223] on span "Requested" at bounding box center [380, 223] width 58 height 8
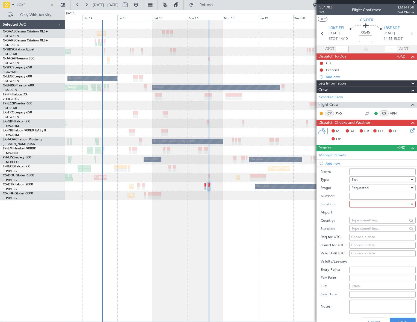
click at [390, 204] on div at bounding box center [380, 204] width 58 height 8
click at [370, 216] on span "Departure" at bounding box center [380, 215] width 58 height 8
type input "LGKF / EFL"
click at [398, 322] on button "Save" at bounding box center [402, 322] width 26 height 9
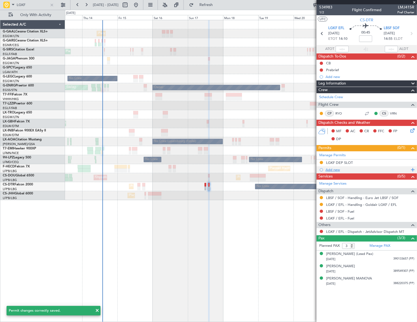
click at [336, 169] on div "Add new" at bounding box center [367, 170] width 84 height 5
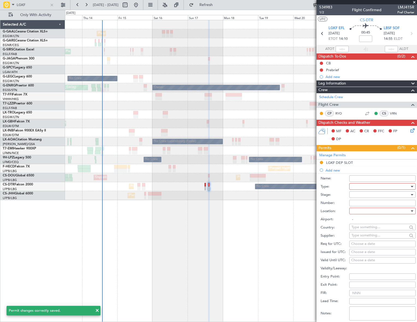
click at [360, 187] on div at bounding box center [380, 187] width 58 height 8
click at [358, 214] on span "PPR" at bounding box center [380, 214] width 58 height 8
click at [384, 195] on div at bounding box center [380, 195] width 58 height 8
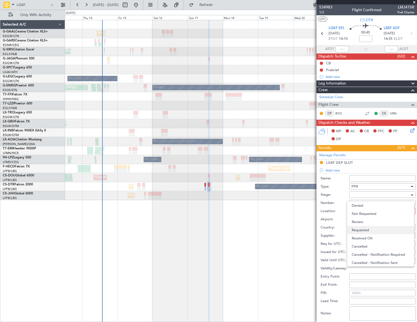
click at [366, 228] on span "Requested" at bounding box center [380, 230] width 58 height 8
click at [379, 209] on div at bounding box center [380, 211] width 58 height 8
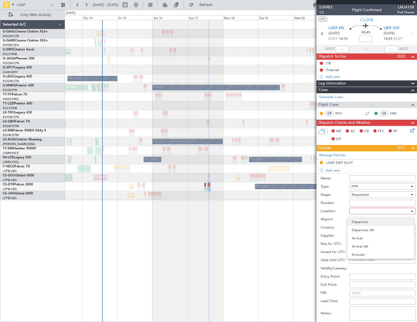
click at [358, 221] on span "Departure" at bounding box center [380, 222] width 58 height 8
type input "LGKF / EFL"
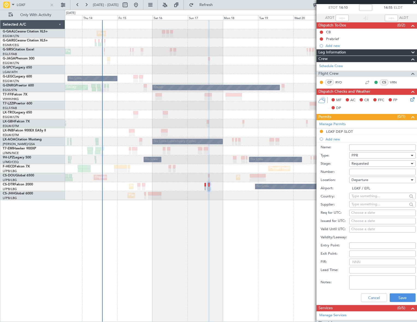
scroll to position [49, 0]
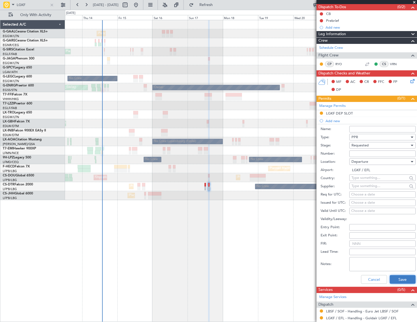
click at [399, 279] on button "Save" at bounding box center [402, 279] width 26 height 9
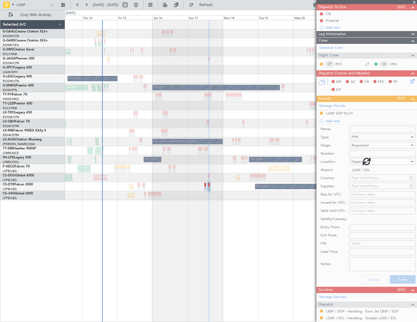
scroll to position [0, 0]
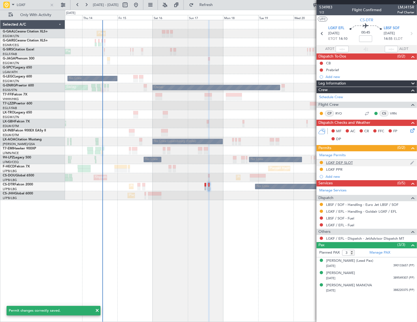
click at [345, 163] on div "LGKF DEP SLOT" at bounding box center [339, 162] width 27 height 5
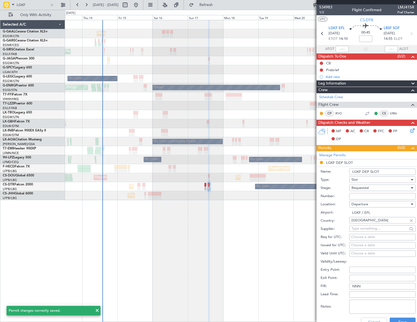
click at [388, 172] on input "LGKF DEP SLOT" at bounding box center [382, 172] width 66 height 7
type input "LGKF DEP SLOT 1400Z"
click at [404, 319] on button "Save" at bounding box center [402, 322] width 26 height 9
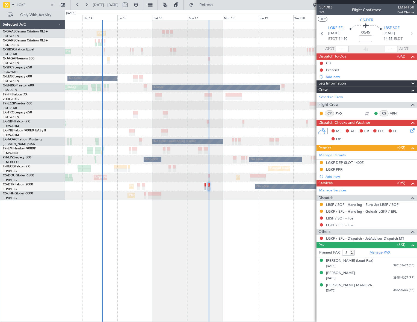
click at [259, 243] on div "Planned Maint Planned Maint London (Farnborough) A/C Unavailable London (Luton)…" at bounding box center [240, 171] width 351 height 302
click at [351, 219] on link "LBSF / SOF - Fuel" at bounding box center [340, 218] width 28 height 5
click at [219, 7] on button "Refresh" at bounding box center [202, 5] width 33 height 9
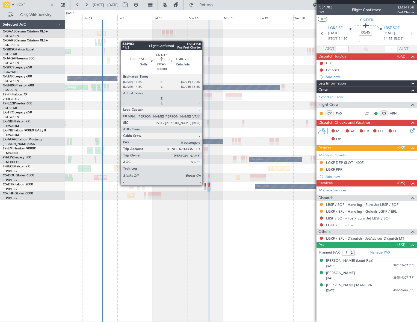
click at [205, 185] on div at bounding box center [205, 185] width 2 height 4
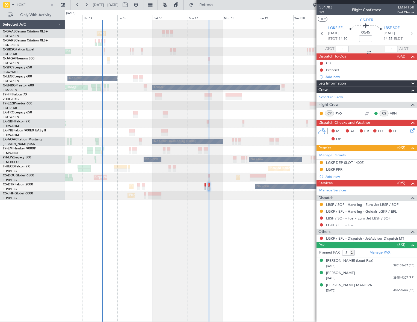
type input "0"
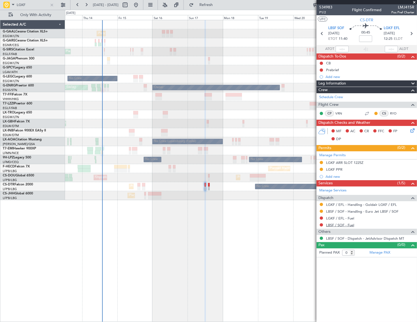
click at [349, 226] on link "LBSF / SOF - Fuel" at bounding box center [340, 225] width 28 height 5
click at [50, 4] on div at bounding box center [52, 5] width 6 height 6
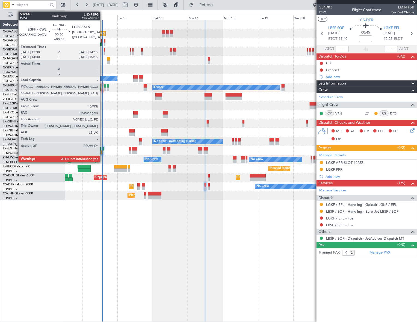
click at [102, 85] on div at bounding box center [102, 86] width 1 height 4
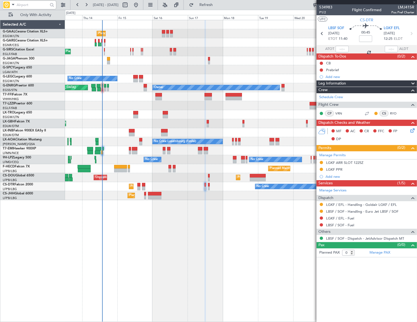
type input "+00:05"
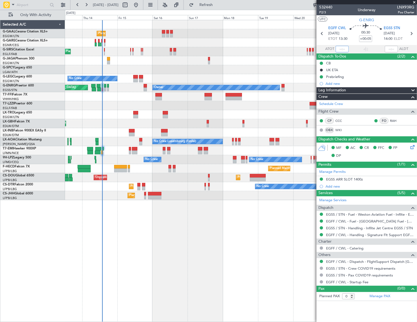
click at [343, 48] on input "text" at bounding box center [341, 49] width 13 height 7
click at [257, 211] on div "Planned Maint Planned Maint London (Farnborough) A/C Unavailable London (Luton)…" at bounding box center [240, 171] width 351 height 302
type input "13:43"
click at [14, 105] on div "Planned Maint Planned Maint London (Farnborough) A/C Unavailable London (Luton)…" at bounding box center [208, 166] width 417 height 312
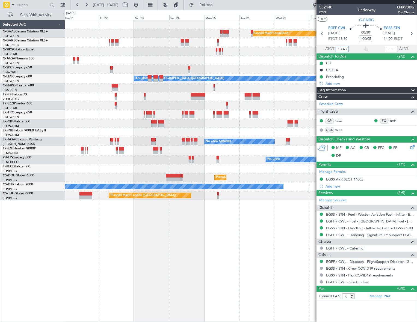
click at [41, 131] on div "Planned Maint Dusseldorf A/C Unavailable London (Luton) Owner Owner London (Far…" at bounding box center [208, 166] width 417 height 312
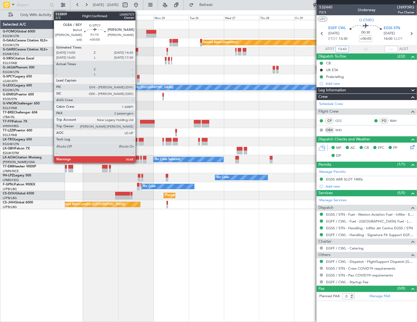
click at [138, 77] on div at bounding box center [138, 77] width 2 height 4
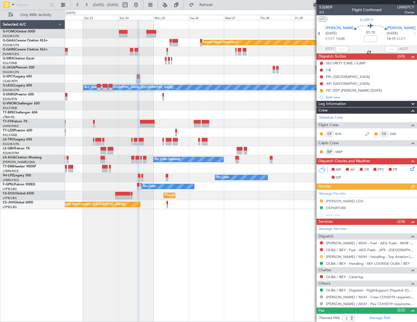
click at [320, 258] on mat-tooltip-component "Requested" at bounding box center [321, 265] width 25 height 14
click at [322, 256] on button at bounding box center [320, 256] width 3 height 3
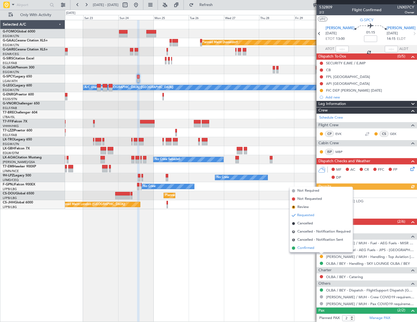
click at [295, 247] on li "Confirmed" at bounding box center [320, 248] width 63 height 8
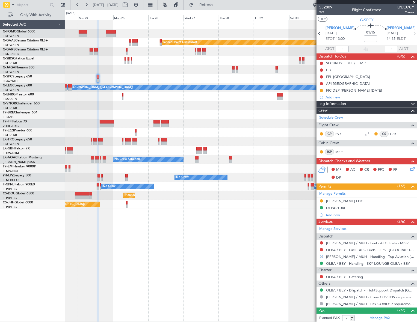
click at [174, 91] on div "Planned Maint Dusseldorf Planned Maint London (Luton) A/C Unavailable London (L…" at bounding box center [240, 114] width 351 height 189
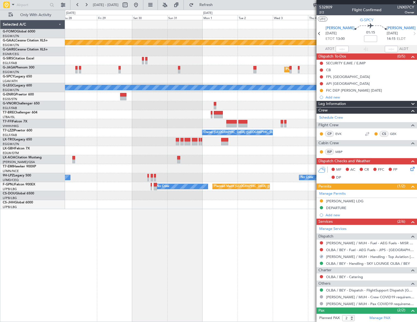
click at [174, 103] on div "Planned Maint Dusseldorf Planned Maint London (Luton) A/C Unavailable London (L…" at bounding box center [240, 114] width 351 height 189
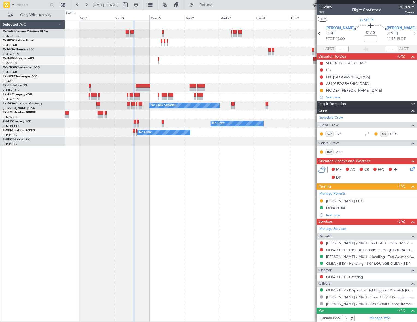
click at [225, 144] on div "Planned Maint London (Luton) No Crew Sabadell No Crew No Crew No Crew No Crew P…" at bounding box center [240, 83] width 351 height 126
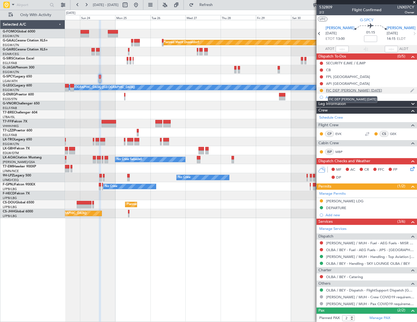
click at [335, 91] on div "FIC DEP HEMM 29AUG" at bounding box center [354, 90] width 56 height 5
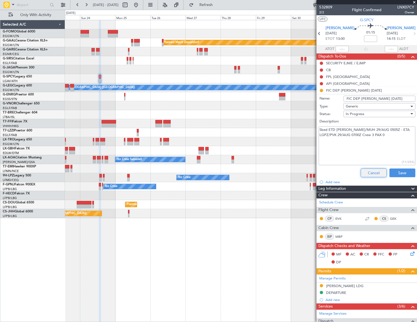
click at [370, 175] on button "Cancel" at bounding box center [373, 173] width 26 height 9
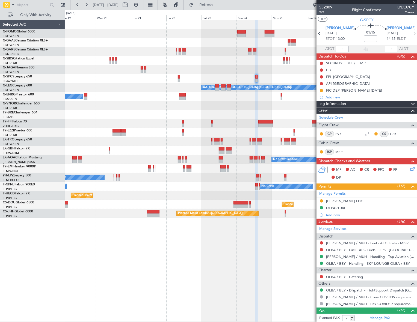
click at [248, 113] on div "Planned Maint Windsor Locks (Bradley Intl) Planned Maint Dusseldorf A/C Unavail…" at bounding box center [240, 119] width 351 height 198
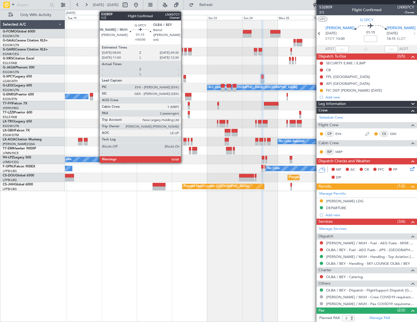
click at [184, 80] on div at bounding box center [184, 81] width 2 height 4
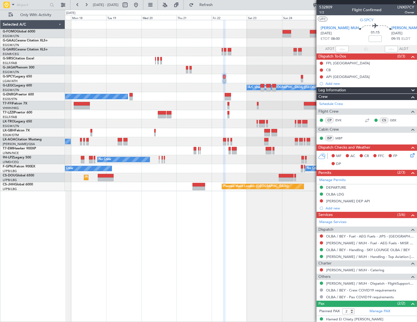
click at [189, 219] on div "Planned Maint Windsor Locks (Bradley Intl) Planned Maint Dusseldorf A/C Unavail…" at bounding box center [241, 171] width 352 height 302
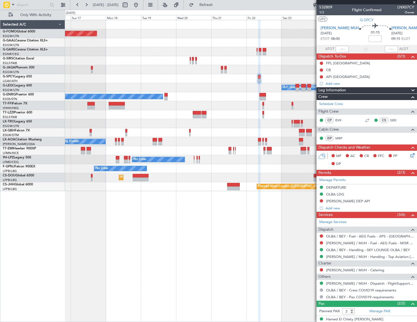
click at [226, 237] on div "Planned Maint Windsor Locks (Bradley Intl) Planned Maint Dusseldorf Planned Mai…" at bounding box center [240, 171] width 351 height 302
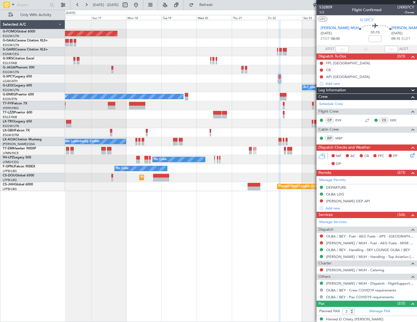
click at [184, 224] on div "Planned Maint Windsor Locks (Bradley Intl) Planned Maint Planned Maint Dusseldo…" at bounding box center [240, 171] width 351 height 302
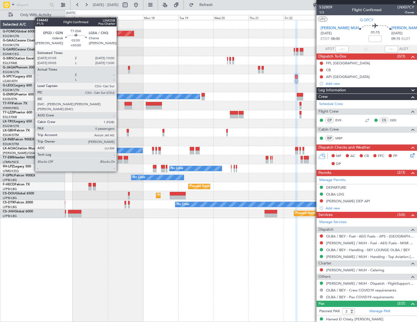
click at [119, 161] on div at bounding box center [120, 162] width 4 height 4
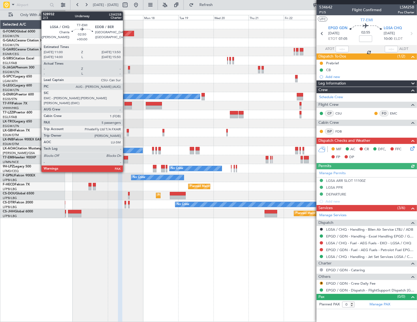
click at [125, 160] on div at bounding box center [126, 162] width 4 height 4
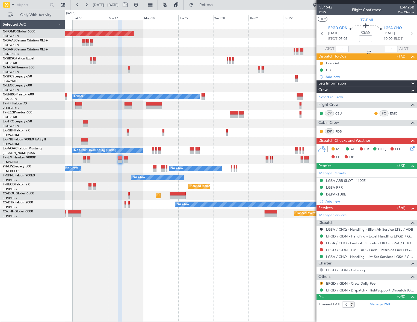
type input "5"
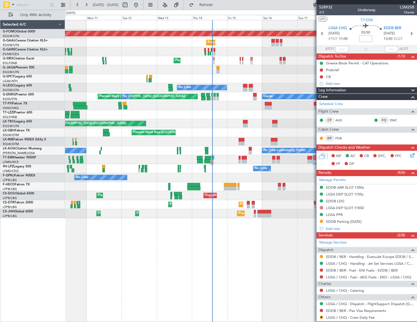
click at [289, 75] on div at bounding box center [240, 78] width 351 height 9
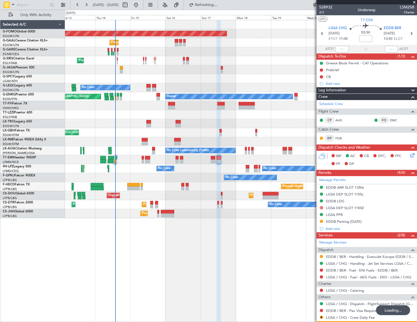
click at [113, 106] on div "Planned Maint Windsor Locks (Bradley Intl) Planned Maint Planned Maint London (…" at bounding box center [240, 119] width 351 height 198
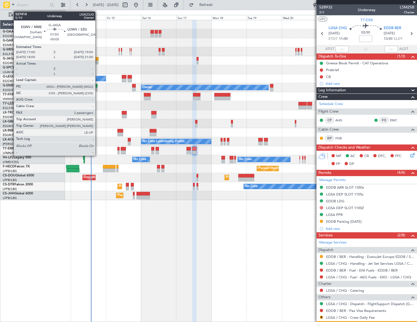
click at [98, 58] on div at bounding box center [96, 59] width 3 height 4
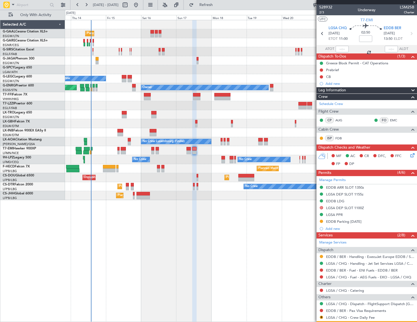
type input "-00:05"
type input "2"
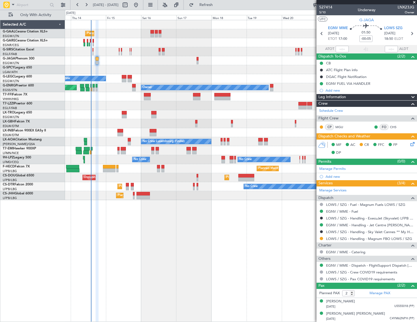
click at [351, 96] on div "Leg Information" at bounding box center [366, 97] width 100 height 6
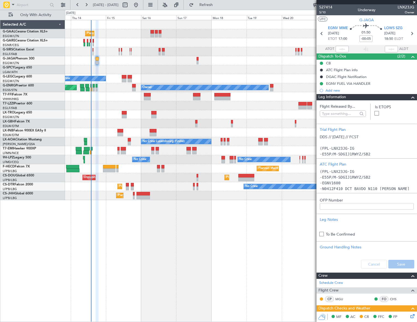
click at [405, 96] on div at bounding box center [410, 97] width 11 height 7
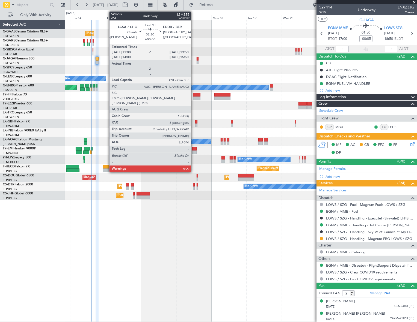
click at [193, 151] on div at bounding box center [194, 153] width 4 height 4
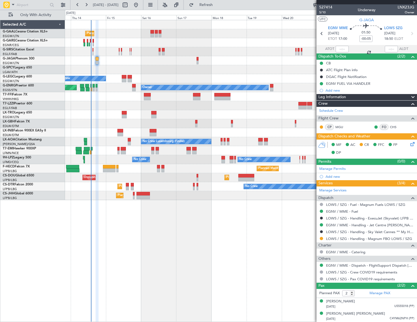
type input "5"
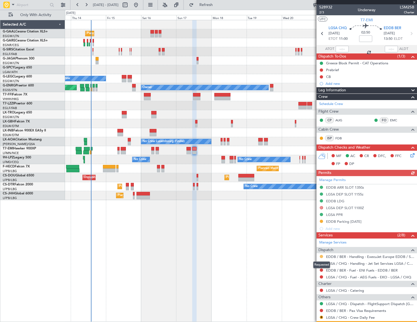
click at [322, 256] on button at bounding box center [320, 256] width 3 height 3
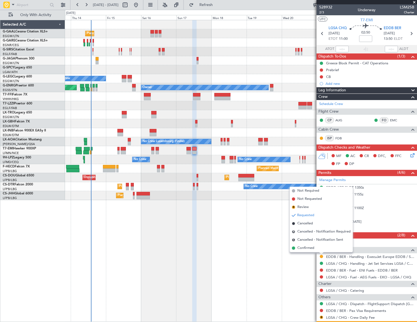
click at [308, 248] on span "Confirmed" at bounding box center [305, 248] width 17 height 5
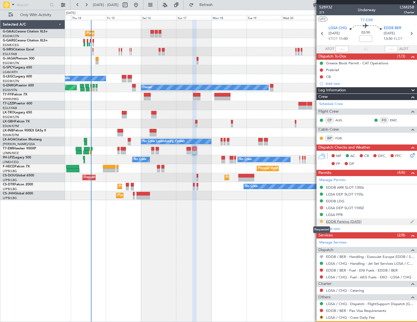
click at [322, 221] on button at bounding box center [320, 221] width 3 height 3
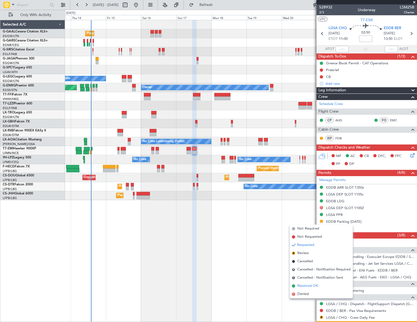
click at [307, 286] on span "Received OK" at bounding box center [307, 285] width 21 height 5
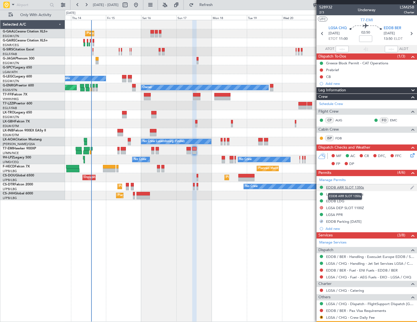
click at [352, 189] on div "EDDB ARR SLOT 1350z" at bounding box center [345, 187] width 38 height 5
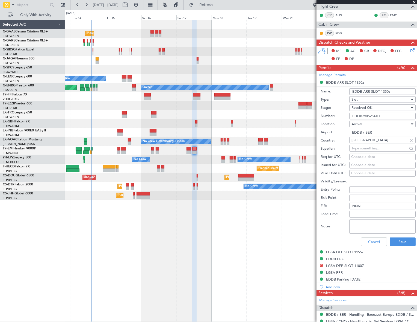
scroll to position [174, 0]
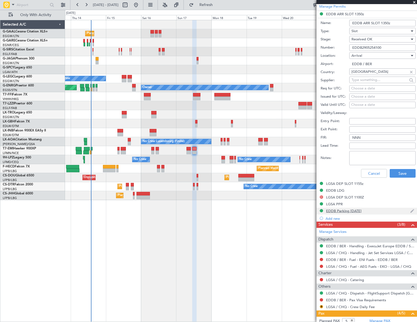
click at [352, 210] on div "EDDB Parking 21AUG" at bounding box center [343, 211] width 35 height 5
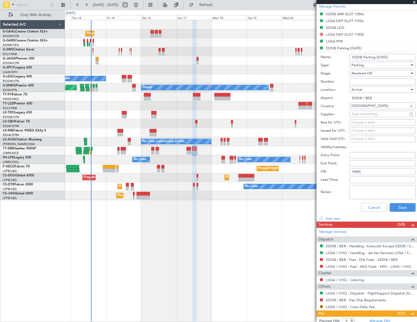
click at [362, 191] on textarea "Notes:" at bounding box center [382, 192] width 66 height 14
paste textarea "ASLEDDB2905254101"
type textarea "ETD 1300Z ASLEDDB2905254101"
click at [399, 207] on button "Save" at bounding box center [402, 207] width 26 height 9
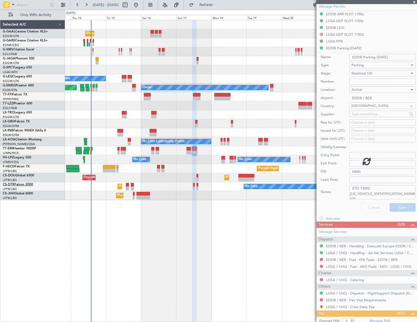
scroll to position [88, 0]
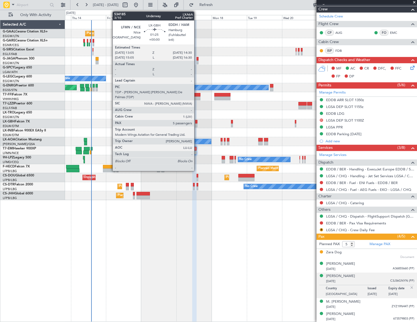
click at [196, 122] on div at bounding box center [196, 122] width 2 height 4
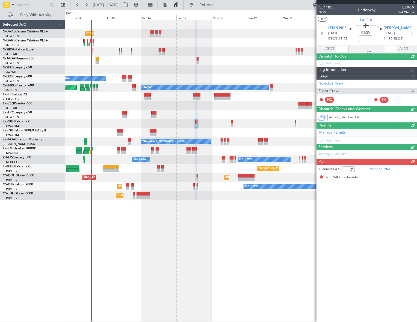
scroll to position [0, 0]
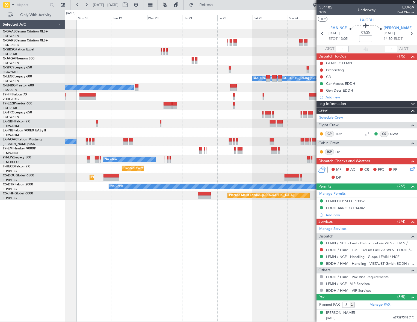
click at [97, 140] on div "Planned Maint Dusseldorf A/C Unavailable London (Luton) Owner No Crew Luxembour…" at bounding box center [240, 110] width 351 height 180
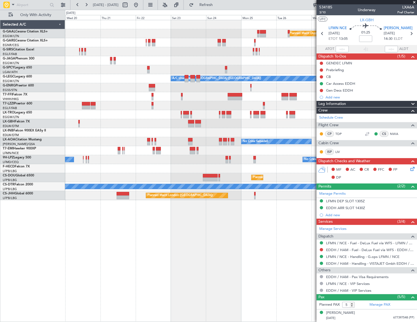
click at [145, 139] on div "Planned Maint Dusseldorf A/C Unavailable London (Luton) Owner Owner London (Far…" at bounding box center [240, 110] width 351 height 180
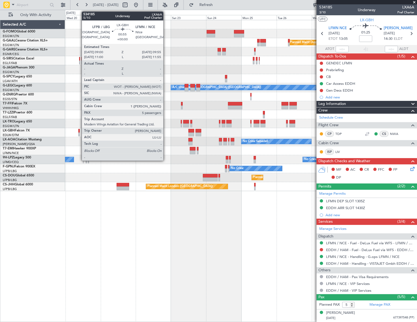
click at [79, 133] on div at bounding box center [78, 135] width 1 height 4
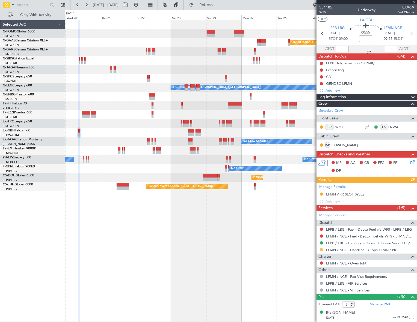
click at [321, 249] on button at bounding box center [320, 249] width 3 height 3
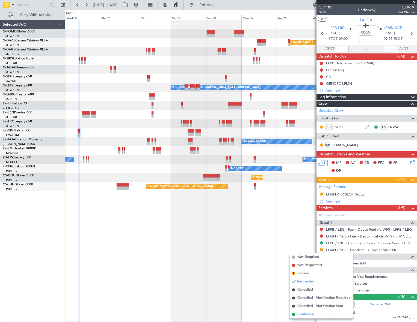
click at [303, 314] on span "Confirmed" at bounding box center [305, 314] width 17 height 5
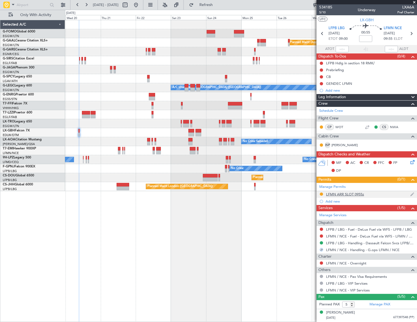
click at [360, 194] on div "LFMN ARR SLOT 0955z" at bounding box center [345, 194] width 38 height 5
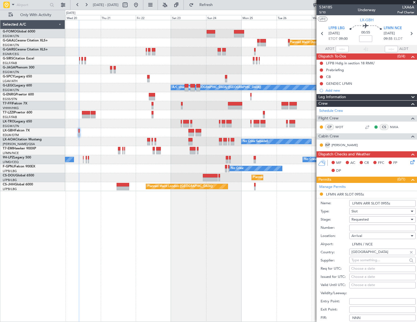
click at [369, 228] on input "Number:" at bounding box center [382, 228] width 66 height 7
paste input "LFMNA000071065"
type input "LFMNA000071065"
click at [372, 217] on div "Requested" at bounding box center [380, 220] width 58 height 8
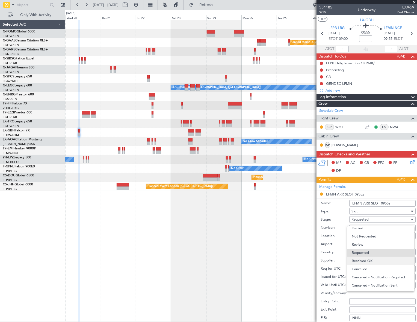
click at [368, 260] on span "Received OK" at bounding box center [380, 261] width 58 height 8
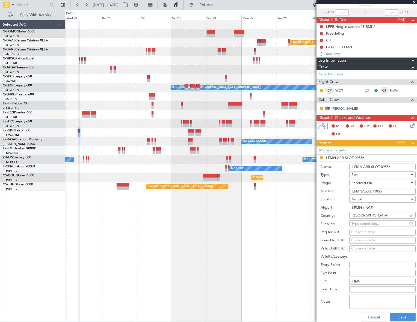
scroll to position [74, 0]
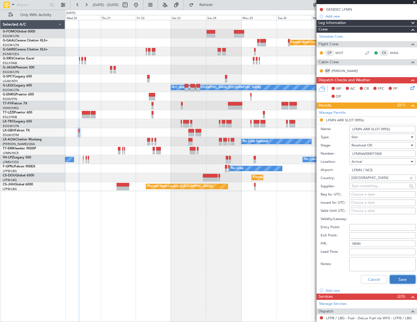
click at [401, 280] on button "Save" at bounding box center [402, 279] width 26 height 9
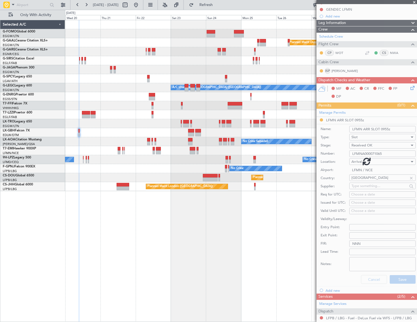
scroll to position [48, 0]
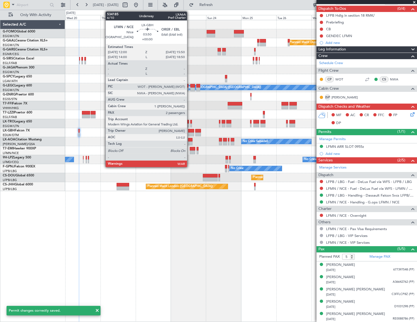
click at [189, 133] on div at bounding box center [191, 135] width 6 height 4
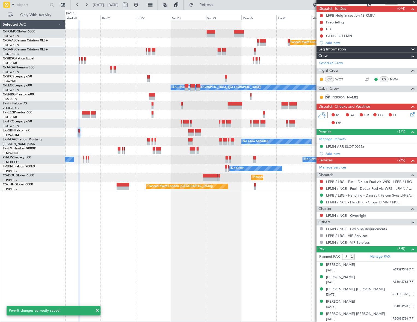
type input "2"
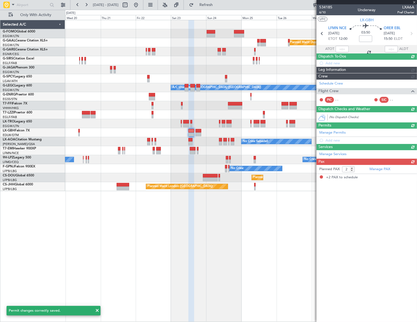
scroll to position [0, 0]
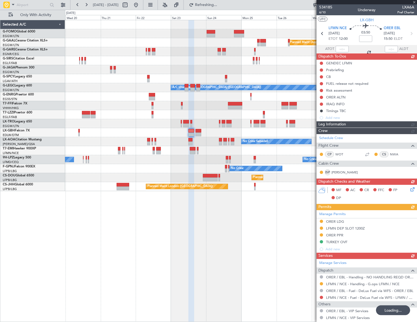
click at [336, 229] on div "Manage Permits ORER LDG LFMN DEP SLOT 1200Z ORER PPR TURKEY OVF Add new" at bounding box center [366, 231] width 100 height 43
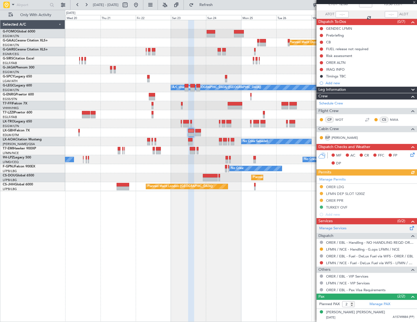
scroll to position [45, 0]
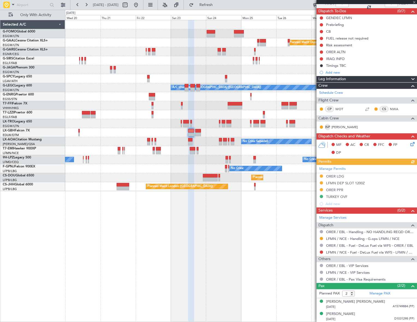
click at [355, 181] on div "Manage Permits ORER LDG LFMN DEP SLOT 1200Z ORER PPR TURKEY OVF Add new" at bounding box center [366, 186] width 100 height 43
click at [354, 183] on div "LFMN DEP SLOT 1200Z" at bounding box center [345, 183] width 39 height 5
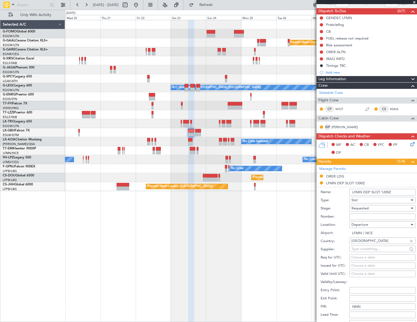
click at [369, 215] on input "Number:" at bounding box center [382, 217] width 66 height 7
paste input "LFMND000071066"
type input "LFMND000071066"
drag, startPoint x: 369, startPoint y: 215, endPoint x: 367, endPoint y: 207, distance: 8.0
click at [367, 207] on span "Requested" at bounding box center [359, 208] width 17 height 5
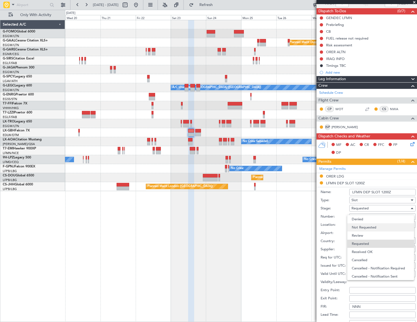
scroll to position [2, 0]
click at [365, 252] on span "Received OK" at bounding box center [380, 250] width 58 height 8
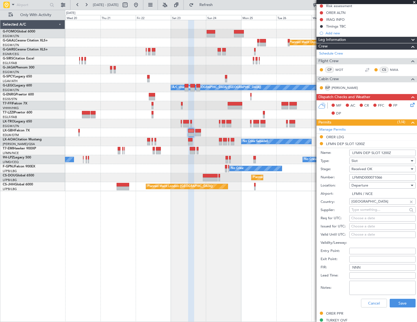
scroll to position [145, 0]
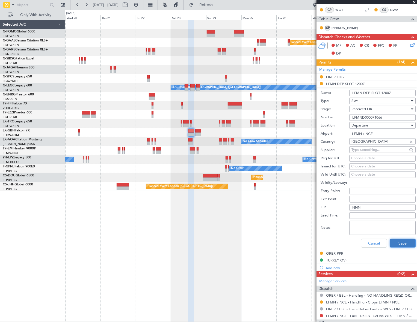
click at [395, 242] on button "Save" at bounding box center [402, 243] width 26 height 9
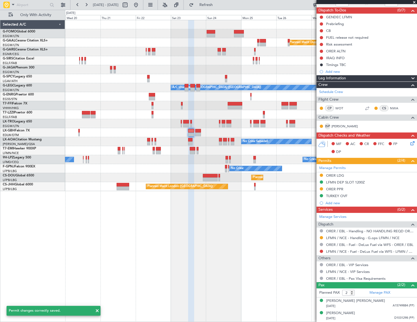
scroll to position [46, 0]
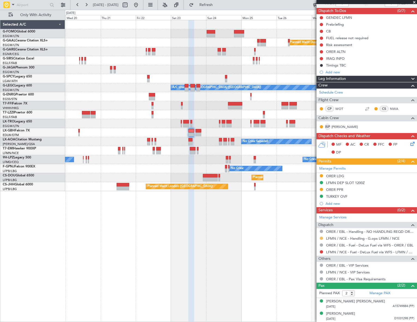
click at [321, 238] on button at bounding box center [320, 238] width 3 height 3
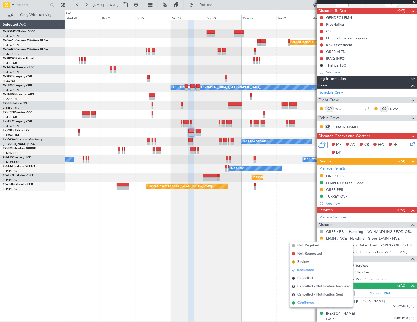
click at [305, 302] on span "Confirmed" at bounding box center [305, 302] width 17 height 5
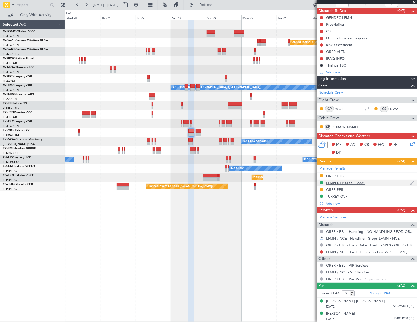
click at [358, 182] on div "LFMN DEP SLOT 1200Z" at bounding box center [345, 183] width 39 height 5
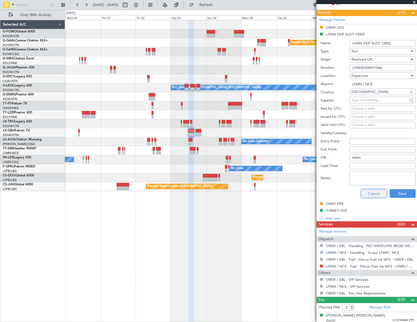
click at [367, 192] on button "Cancel" at bounding box center [374, 193] width 26 height 9
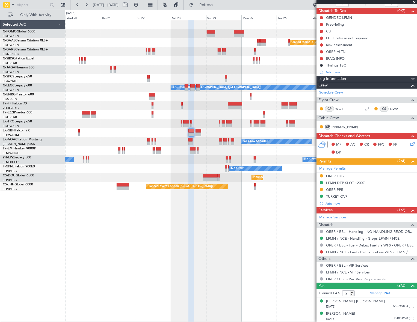
click at [319, 113] on fb-app "19 Aug 2025 - 29 Aug 2025 Refresh Quick Links Only With Activity Planned Maint …" at bounding box center [208, 163] width 417 height 318
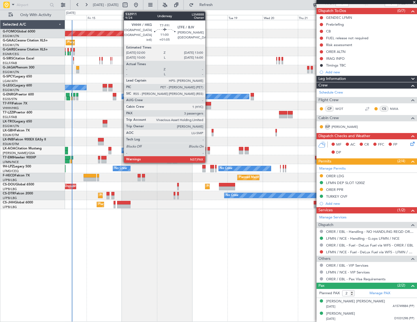
click at [208, 104] on div at bounding box center [203, 104] width 16 height 4
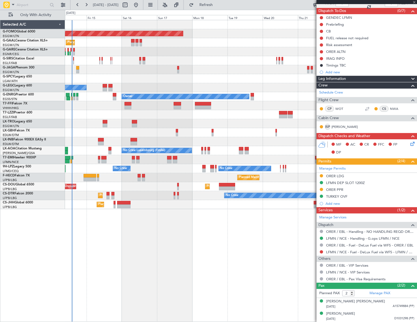
type input "+01:05"
type input "3"
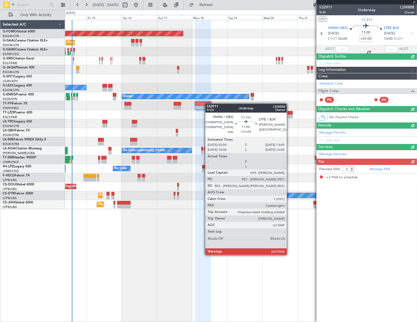
scroll to position [0, 0]
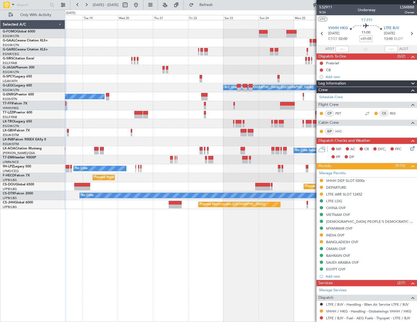
click at [112, 139] on div "Planned Maint Windsor Locks (Bradley Intl) Planned Maint Dusseldorf A/C Unavail…" at bounding box center [240, 114] width 351 height 189
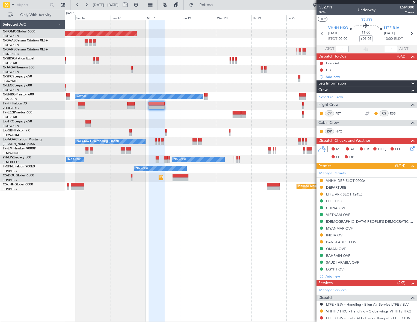
click at [193, 215] on div "Planned Maint Windsor Locks (Bradley Intl) Planned Maint Planned Maint Dusseldo…" at bounding box center [240, 171] width 351 height 302
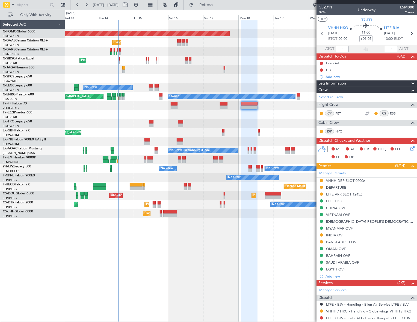
click at [220, 254] on div "Planned Maint Windsor Locks (Bradley Intl) Planned Maint Planned Maint London (…" at bounding box center [241, 171] width 352 height 302
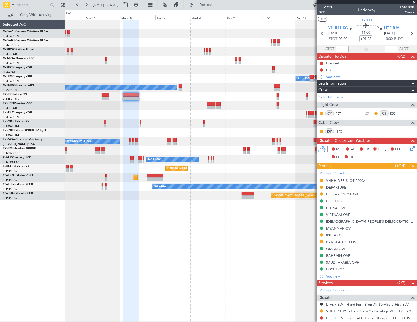
click at [72, 245] on div "Planned Maint Dusseldorf Planned Maint A/C Unavailable [GEOGRAPHIC_DATA] ([GEOG…" at bounding box center [240, 171] width 351 height 302
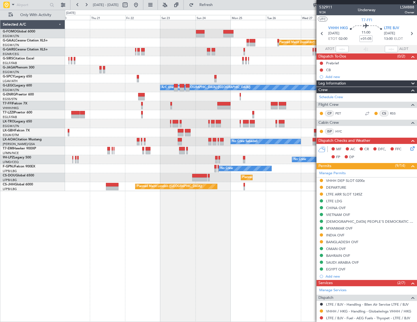
click at [117, 218] on div "Planned Maint Dusseldorf A/C Unavailable [GEOGRAPHIC_DATA] ([GEOGRAPHIC_DATA]) …" at bounding box center [240, 171] width 351 height 302
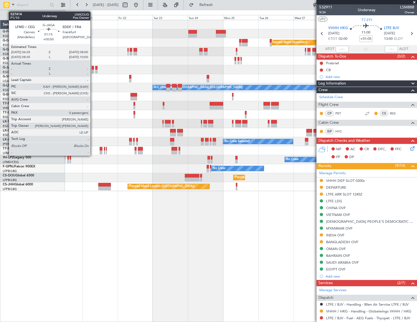
click at [93, 70] on div at bounding box center [93, 72] width 2 height 4
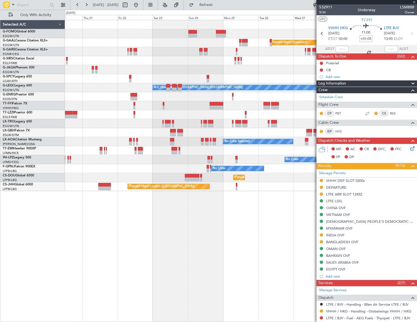
type input "0"
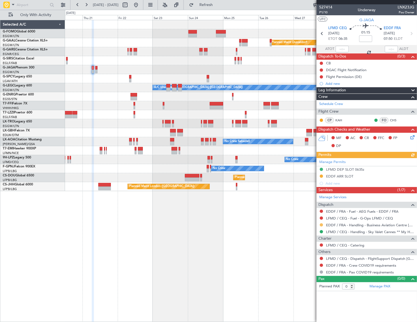
click at [321, 225] on button at bounding box center [320, 224] width 3 height 3
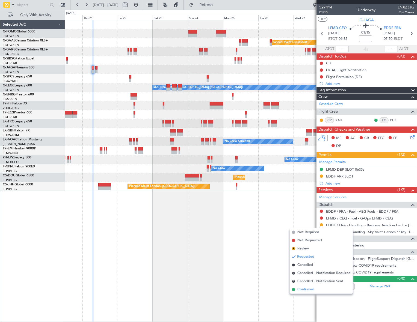
click at [303, 289] on span "Confirmed" at bounding box center [305, 289] width 17 height 5
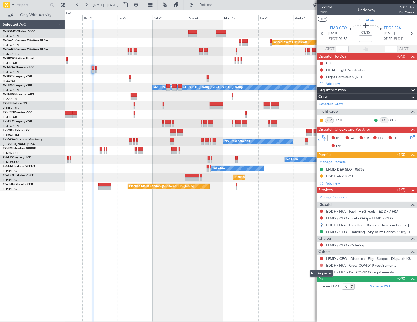
click at [322, 264] on button at bounding box center [320, 265] width 3 height 3
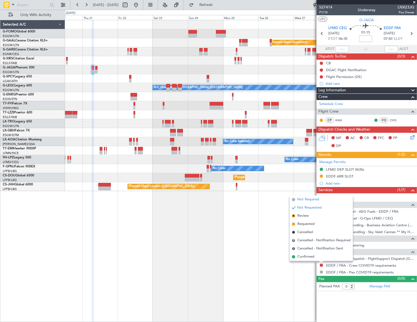
click at [297, 201] on span "Not Required" at bounding box center [308, 199] width 22 height 5
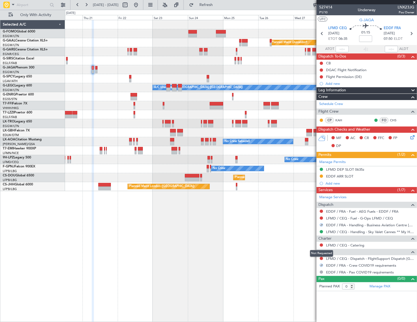
click at [321, 259] on mat-tooltip-component "Not Requested" at bounding box center [321, 253] width 31 height 14
click at [321, 257] on button at bounding box center [320, 258] width 3 height 3
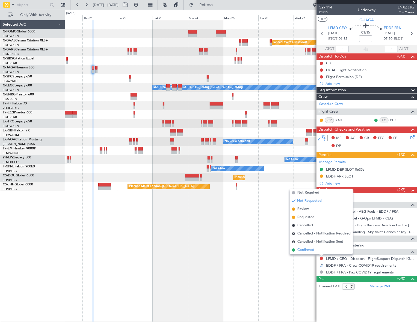
click at [305, 251] on span "Confirmed" at bounding box center [305, 249] width 17 height 5
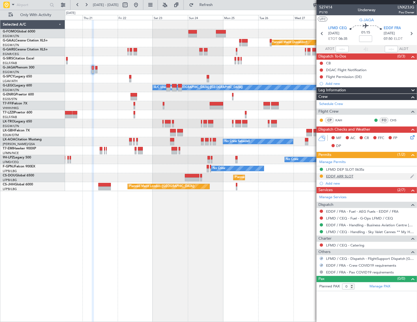
click at [344, 177] on div "EDDF ARR SLOT" at bounding box center [339, 176] width 27 height 5
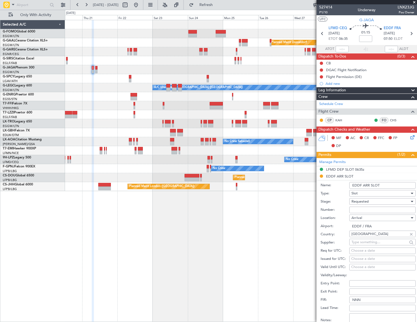
click at [366, 211] on input "Number:" at bounding box center [382, 210] width 66 height 7
paste input "EDDF1408255601"
type input "EDDF1408255601"
click at [385, 187] on input "EDDF ARR SLOT" at bounding box center [382, 185] width 66 height 7
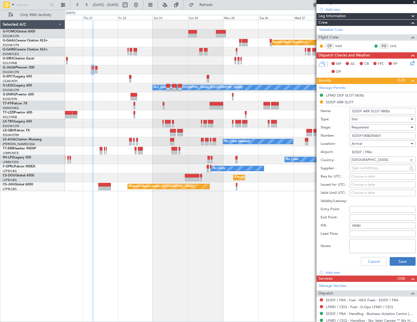
type input "EDDF ARR SLOT 0800z"
click at [409, 262] on button "Save" at bounding box center [402, 261] width 26 height 9
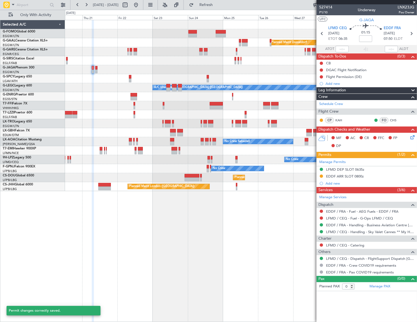
scroll to position [0, 0]
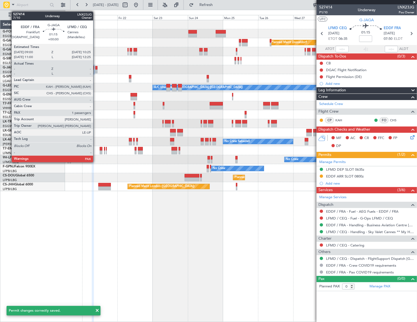
click at [95, 67] on div at bounding box center [96, 68] width 2 height 4
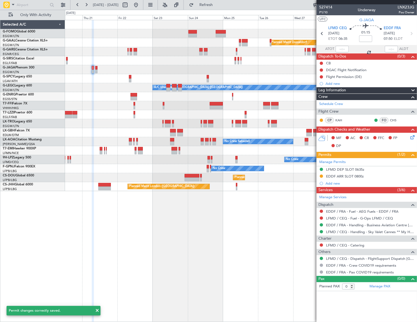
type input "1"
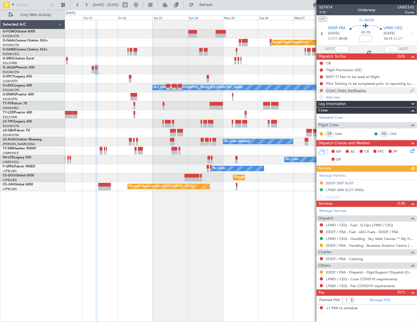
click at [321, 91] on button at bounding box center [320, 90] width 3 height 3
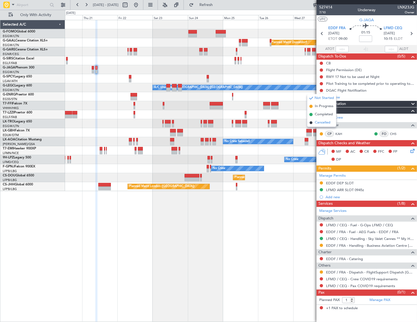
click at [317, 122] on span "Cancelled" at bounding box center [323, 122] width 16 height 5
click at [321, 70] on button at bounding box center [320, 69] width 3 height 3
click at [320, 104] on span "Cancelled" at bounding box center [323, 102] width 16 height 5
click at [322, 244] on button at bounding box center [320, 245] width 3 height 3
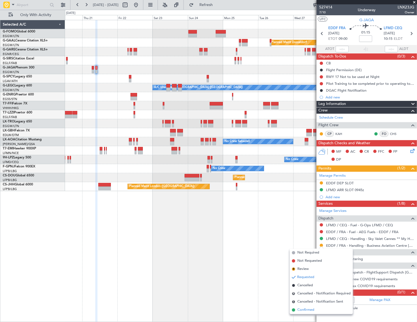
click at [307, 311] on span "Confirmed" at bounding box center [305, 309] width 17 height 5
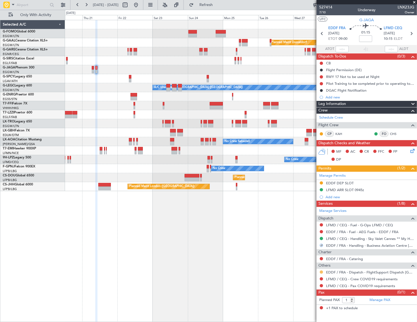
click at [321, 271] on button at bounding box center [320, 272] width 3 height 3
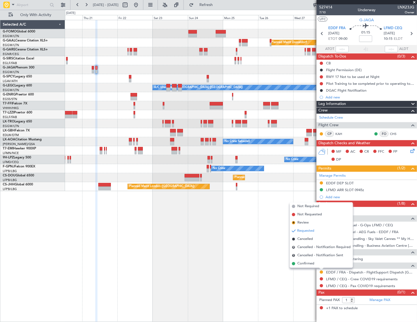
click at [310, 264] on span "Confirmed" at bounding box center [305, 263] width 17 height 5
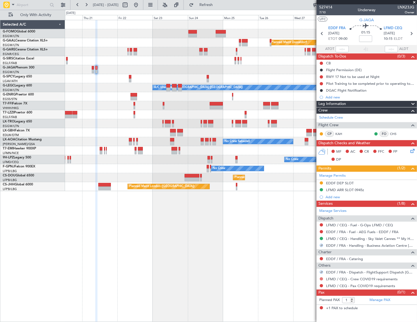
click at [322, 278] on button at bounding box center [320, 278] width 3 height 3
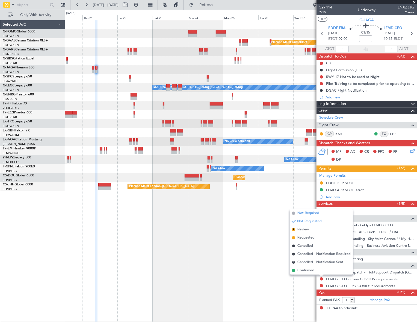
click at [307, 213] on span "Not Required" at bounding box center [308, 213] width 22 height 5
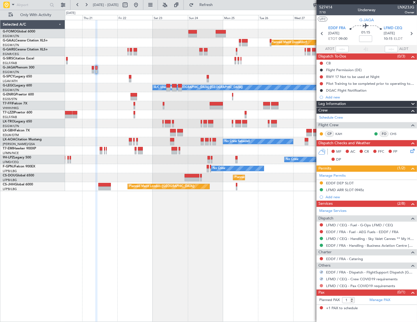
click at [321, 285] on button at bounding box center [320, 285] width 3 height 3
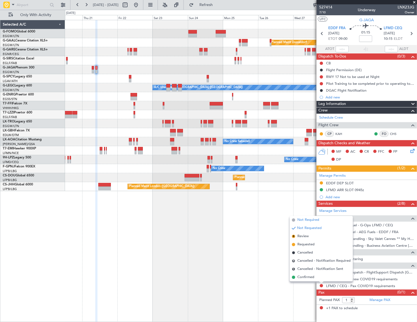
click at [307, 220] on span "Not Required" at bounding box center [308, 219] width 22 height 5
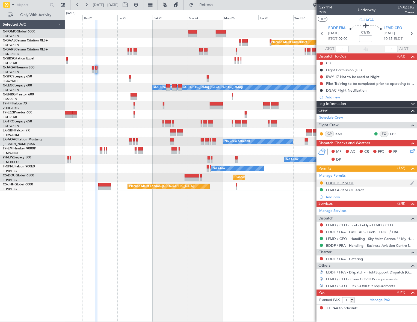
click at [334, 185] on mat-tooltip-component "EDDF DEP SLOT" at bounding box center [339, 192] width 33 height 14
click at [349, 184] on div "EDDF DEP SLOT" at bounding box center [340, 183] width 28 height 5
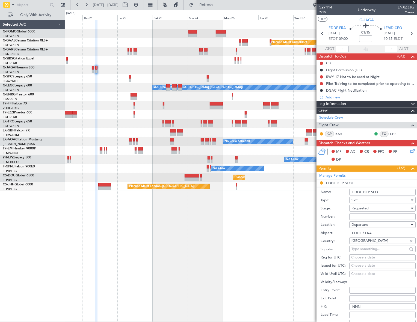
click at [357, 217] on input "Number:" at bounding box center [382, 217] width 66 height 7
paste input "EDDF1408255602"
type input "EDDF1408255602"
click at [365, 208] on span "Requested" at bounding box center [359, 208] width 17 height 5
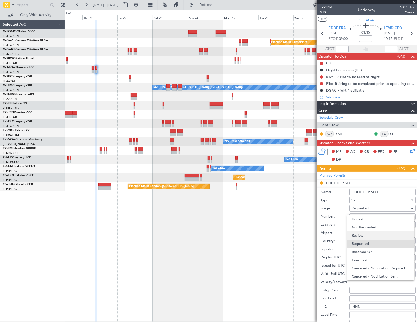
scroll to position [2, 0]
drag, startPoint x: 367, startPoint y: 248, endPoint x: 371, endPoint y: 230, distance: 18.7
click at [367, 248] on span "Received OK" at bounding box center [380, 250] width 58 height 8
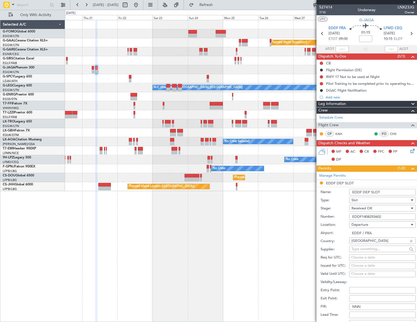
click at [387, 191] on input "EDDF DEP SLOT" at bounding box center [382, 192] width 66 height 7
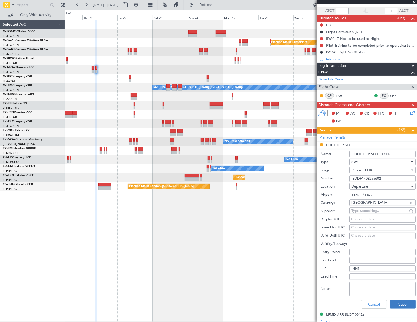
scroll to position [49, 0]
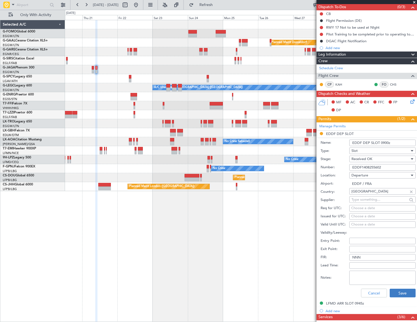
type input "EDDF DEP SLOT 0900z"
click at [405, 292] on button "Save" at bounding box center [402, 293] width 26 height 9
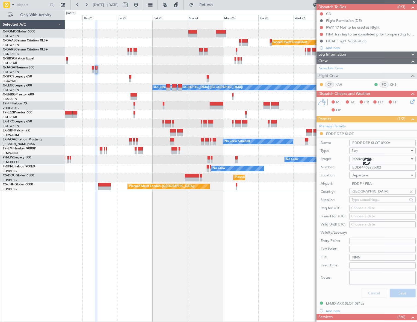
scroll to position [0, 0]
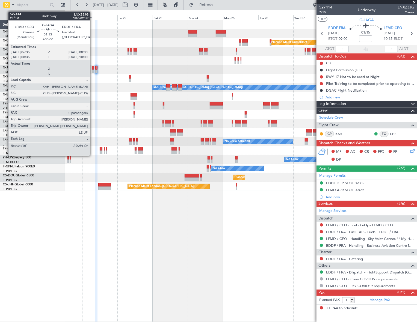
click at [92, 67] on div at bounding box center [93, 68] width 2 height 4
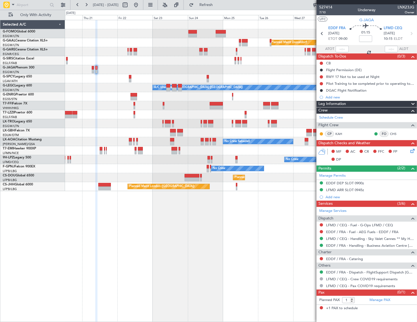
type input "0"
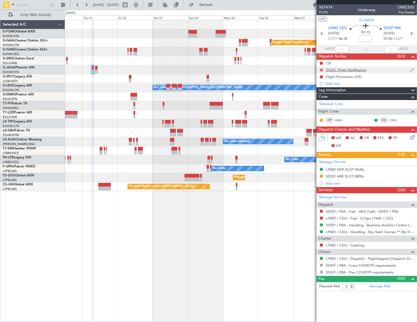
click at [321, 70] on button at bounding box center [320, 69] width 3 height 3
click at [319, 101] on span "Cancelled" at bounding box center [323, 102] width 16 height 5
click at [322, 76] on button at bounding box center [320, 76] width 3 height 3
click at [318, 109] on span "Cancelled" at bounding box center [323, 108] width 16 height 5
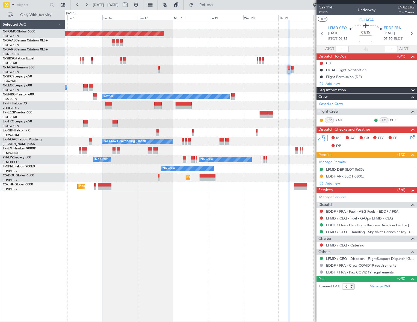
click at [347, 112] on fb-app "[DATE] - [DATE] Refresh Quick Links Only With Activity Planned Maint Windsor Lo…" at bounding box center [208, 163] width 417 height 318
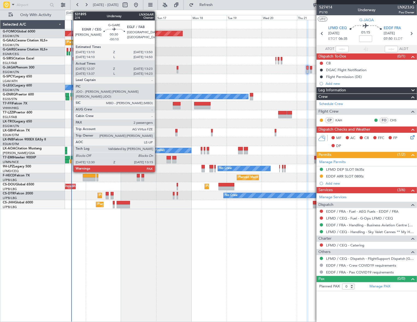
click at [70, 49] on div at bounding box center [70, 50] width 1 height 4
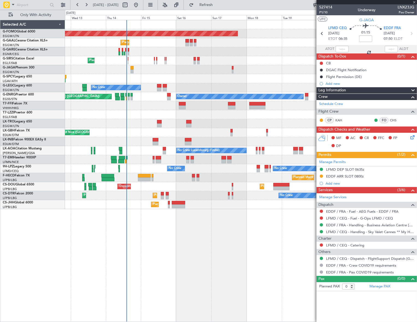
click at [142, 67] on div "Planned Maint Windsor Locks ([PERSON_NAME] Intl) Planned Maint Planned Maint [G…" at bounding box center [240, 114] width 351 height 189
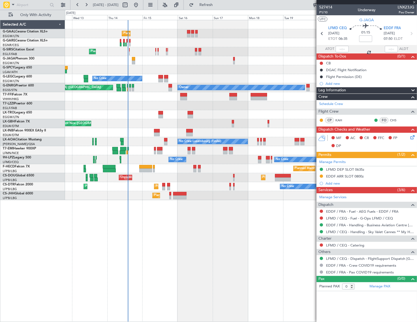
type input "-00:10"
type input "12:37"
type input "13:13"
type input "3"
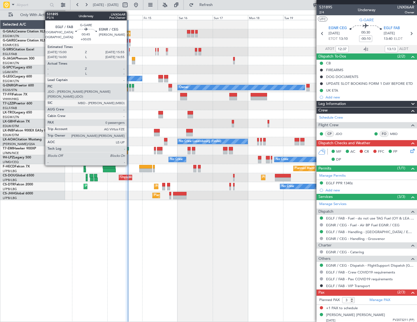
click at [129, 42] on div at bounding box center [129, 41] width 1 height 4
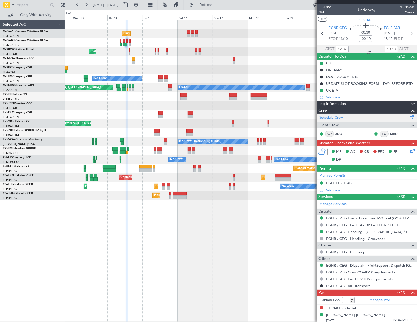
type input "+00:05"
type input "0"
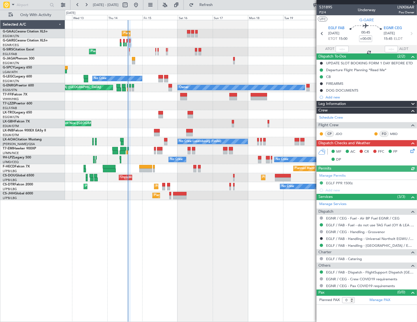
click at [341, 49] on div at bounding box center [341, 49] width 13 height 7
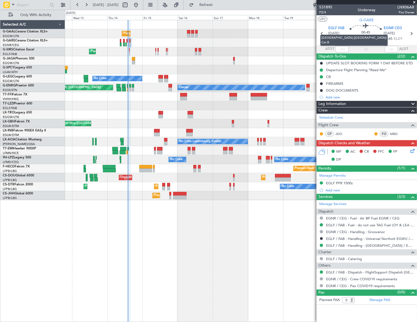
click at [344, 49] on mat-tooltip-component "[GEOGRAPHIC_DATA] ([GEOGRAPHIC_DATA]) Cat B" at bounding box center [353, 40] width 75 height 19
click at [344, 49] on input "text" at bounding box center [341, 49] width 13 height 7
click at [274, 50] on div "Planned Maint [GEOGRAPHIC_DATA] ([GEOGRAPHIC_DATA])" at bounding box center [240, 51] width 351 height 9
type input "14:03"
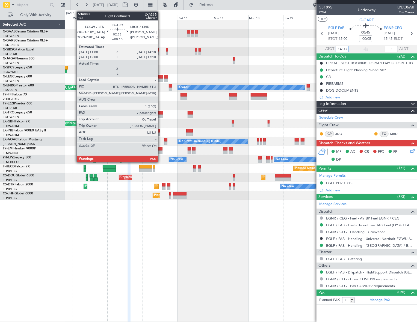
click at [160, 113] on div at bounding box center [160, 113] width 5 height 4
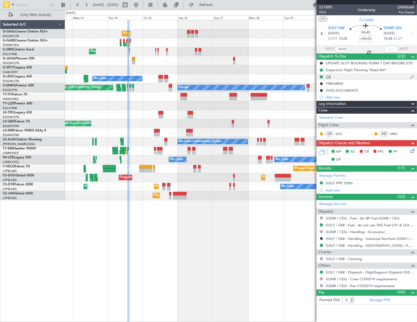
type input "+00:10"
type input "7"
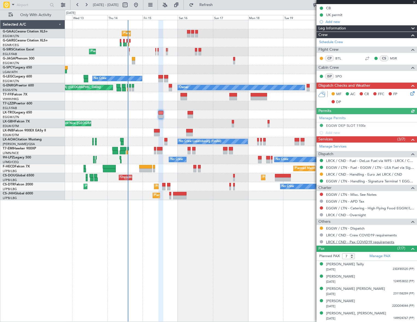
scroll to position [86, 0]
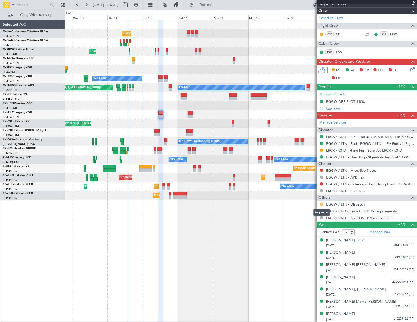
click at [321, 204] on button at bounding box center [320, 204] width 3 height 3
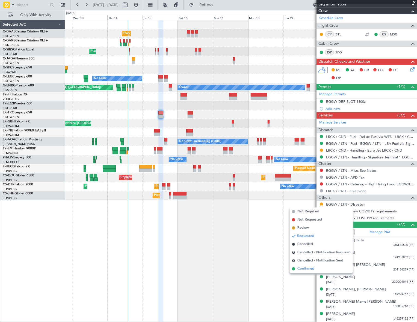
click at [308, 271] on span "Confirmed" at bounding box center [305, 268] width 17 height 5
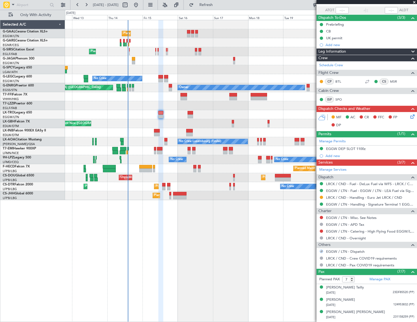
scroll to position [0, 0]
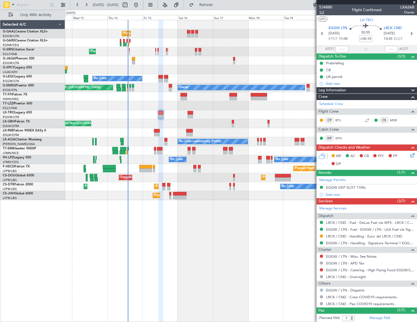
click at [321, 12] on span "1/2" at bounding box center [325, 12] width 13 height 5
click at [409, 156] on icon at bounding box center [411, 154] width 4 height 4
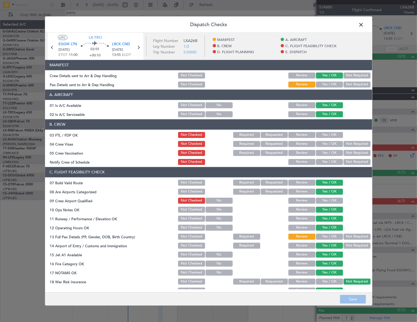
click at [326, 85] on button "Yes / OK" at bounding box center [329, 84] width 27 height 6
click at [326, 234] on button "Yes / OK" at bounding box center [329, 237] width 27 height 6
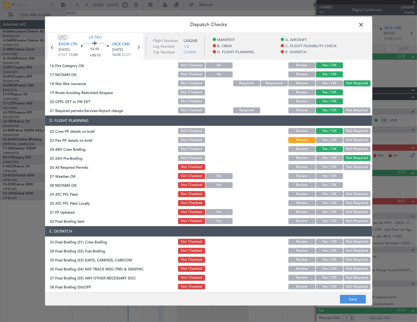
click at [325, 139] on button "Yes / OK" at bounding box center [329, 140] width 27 height 6
click at [355, 303] on button "Save" at bounding box center [353, 299] width 26 height 9
click at [364, 25] on span at bounding box center [364, 25] width 0 height 11
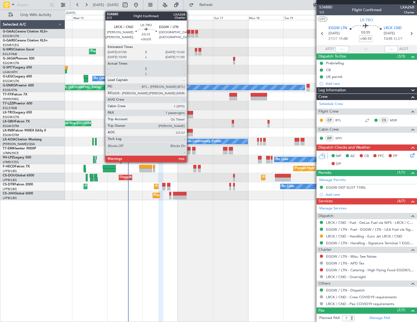
click at [189, 114] on div at bounding box center [189, 113] width 5 height 4
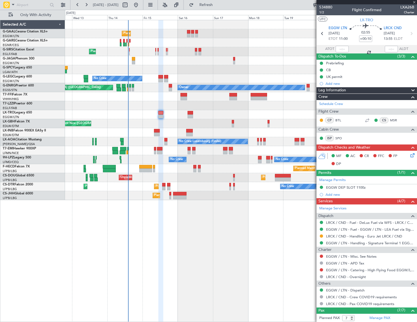
type input "+00:05"
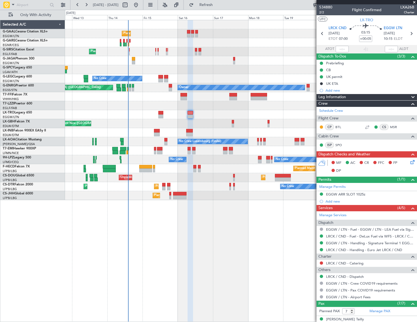
click at [409, 161] on icon at bounding box center [411, 161] width 4 height 4
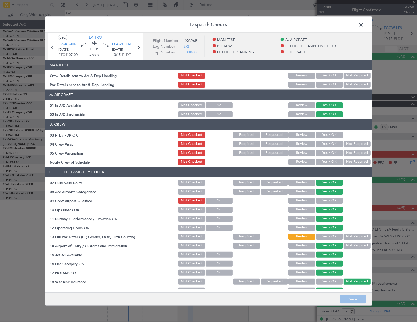
click at [330, 77] on button "Yes / OK" at bounding box center [329, 75] width 27 height 6
click at [331, 86] on button "Yes / OK" at bounding box center [329, 84] width 27 height 6
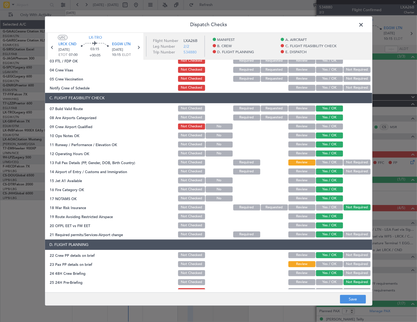
click at [331, 160] on button "Yes / OK" at bounding box center [329, 162] width 27 height 6
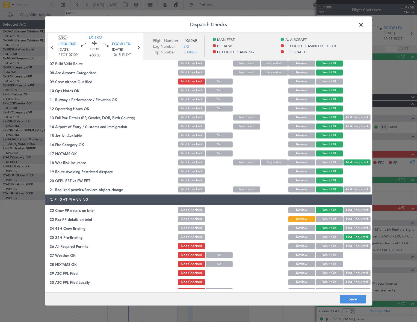
scroll to position [198, 0]
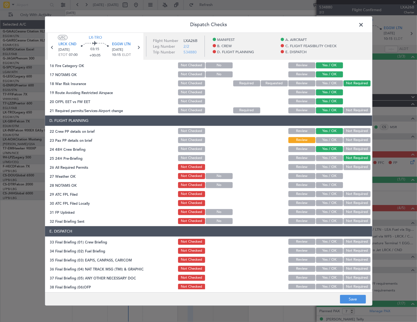
click at [331, 139] on button "Yes / OK" at bounding box center [329, 140] width 27 height 6
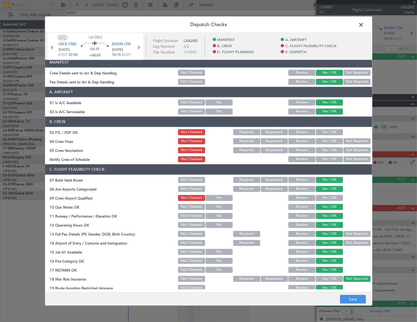
scroll to position [0, 0]
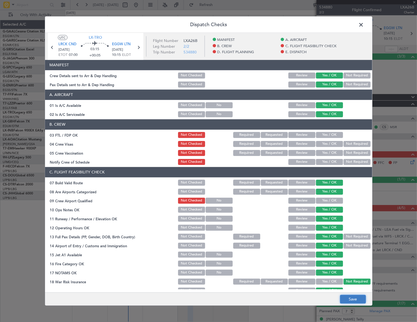
click at [358, 300] on button "Save" at bounding box center [353, 299] width 26 height 9
click at [365, 26] on header "Dispatch Checks" at bounding box center [208, 24] width 327 height 16
click at [364, 25] on span at bounding box center [364, 25] width 0 height 11
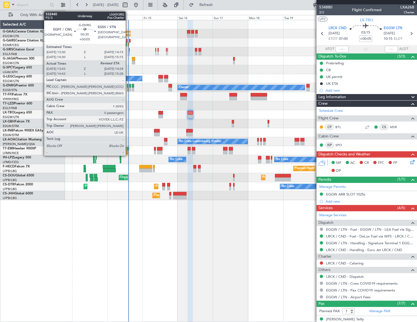
click at [128, 90] on div at bounding box center [127, 90] width 1 height 4
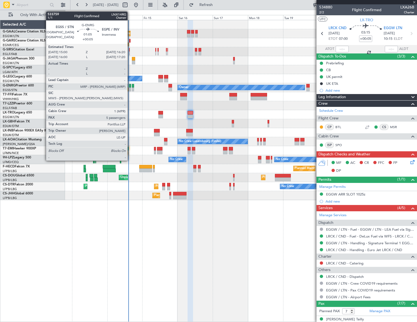
type input "13:43"
type input "0"
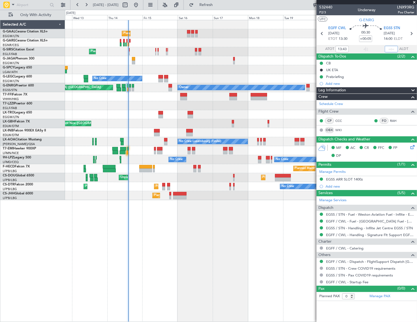
click at [393, 49] on input "text" at bounding box center [390, 49] width 13 height 7
drag, startPoint x: 395, startPoint y: 46, endPoint x: 393, endPoint y: 48, distance: 3.1
click at [395, 46] on input "text" at bounding box center [390, 49] width 13 height 7
type input "14:24"
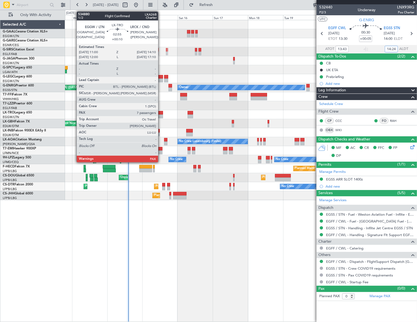
click at [160, 115] on div at bounding box center [160, 117] width 5 height 4
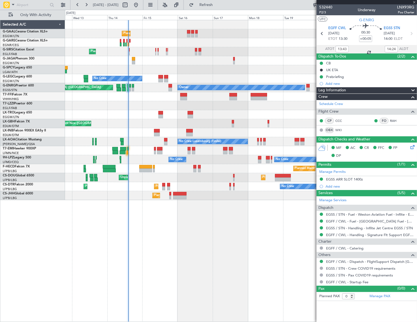
type input "+00:10"
type input "7"
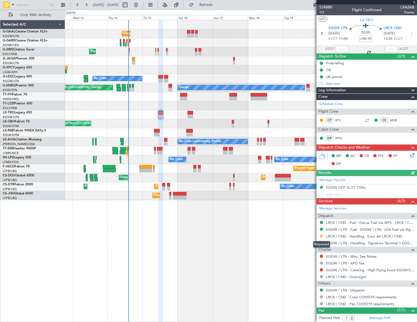
click at [321, 237] on button at bounding box center [320, 236] width 3 height 3
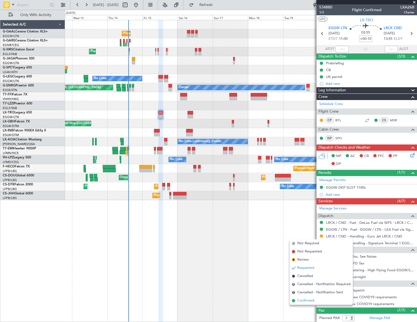
click at [299, 301] on span "Confirmed" at bounding box center [305, 300] width 17 height 5
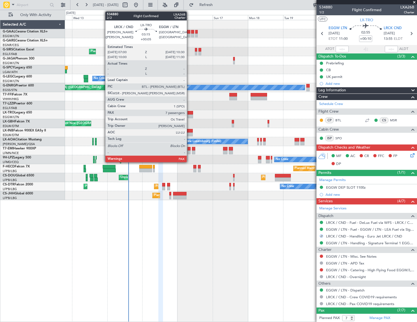
click at [189, 114] on div at bounding box center [189, 113] width 5 height 4
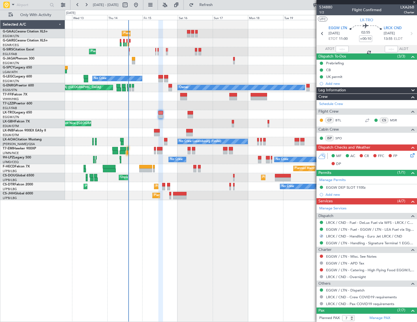
type input "+00:05"
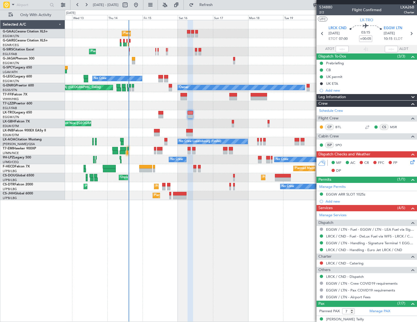
click at [18, 176] on div "Planned Maint Planned Maint [GEOGRAPHIC_DATA] ([GEOGRAPHIC_DATA]) No Crew A/C U…" at bounding box center [208, 166] width 417 height 312
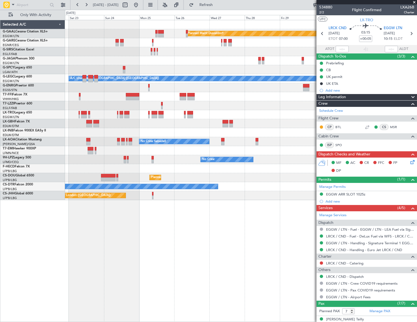
click at [75, 204] on div "Planned Maint Dusseldorf Planned Maint [GEOGRAPHIC_DATA] ([GEOGRAPHIC_DATA]) A/…" at bounding box center [240, 171] width 351 height 302
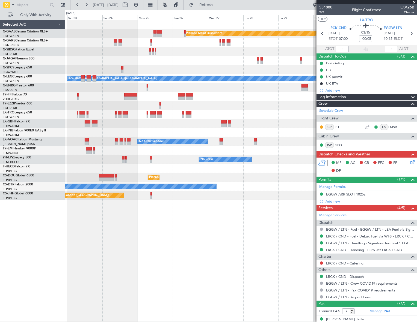
click at [33, 240] on div "Planned Maint Dusseldorf Planned Maint [GEOGRAPHIC_DATA] ([GEOGRAPHIC_DATA]) A/…" at bounding box center [208, 166] width 417 height 312
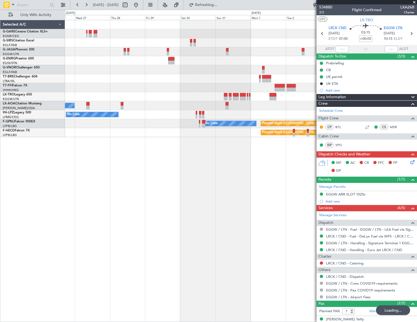
click at [152, 101] on div "Planned Maint [GEOGRAPHIC_DATA] ([GEOGRAPHIC_DATA]) Owner No Crew Sabadell No C…" at bounding box center [240, 78] width 351 height 117
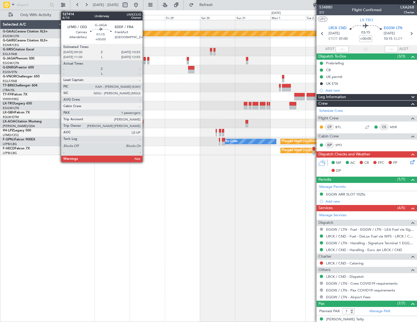
click at [145, 62] on div at bounding box center [144, 63] width 2 height 4
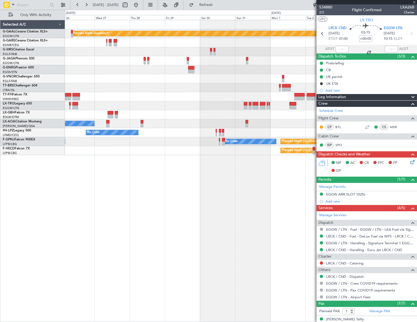
type input "1"
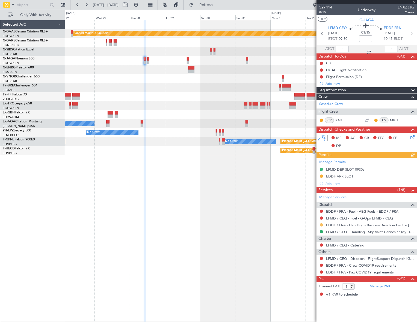
click at [321, 224] on button at bounding box center [320, 224] width 3 height 3
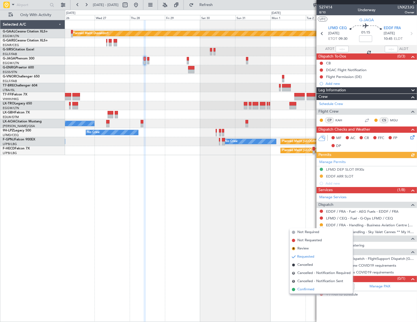
click at [300, 292] on span "Confirmed" at bounding box center [305, 289] width 17 height 5
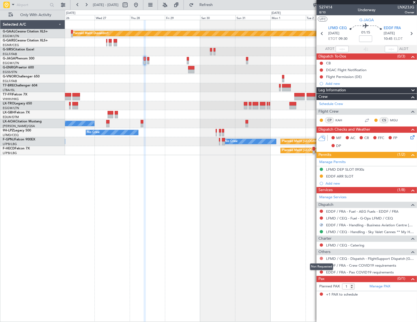
click at [322, 257] on button at bounding box center [320, 258] width 3 height 3
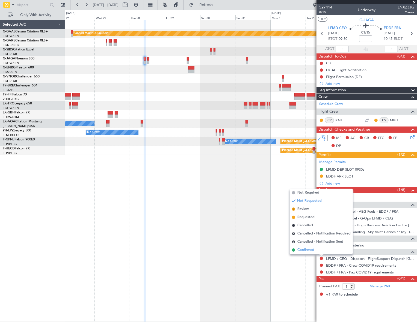
click at [308, 251] on span "Confirmed" at bounding box center [305, 249] width 17 height 5
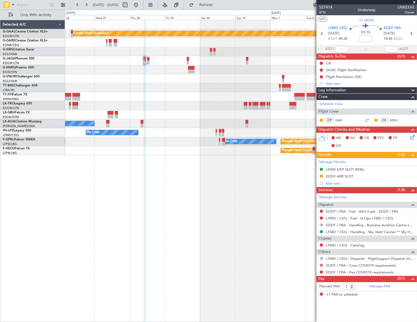
click at [321, 265] on button at bounding box center [320, 265] width 3 height 3
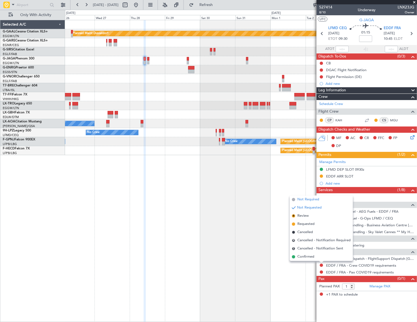
click at [309, 199] on span "Not Required" at bounding box center [308, 199] width 22 height 5
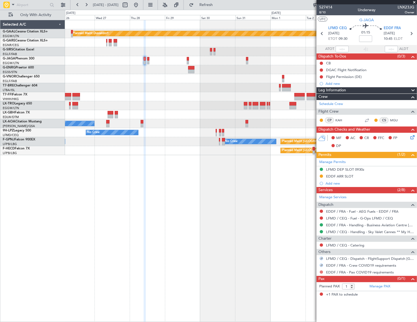
click at [320, 272] on button at bounding box center [320, 272] width 3 height 3
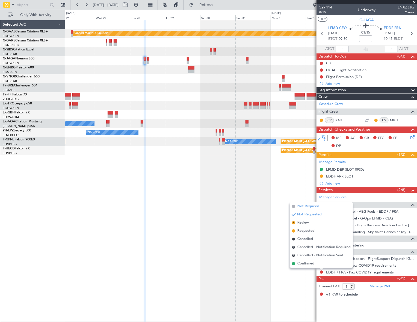
click at [313, 207] on span "Not Required" at bounding box center [308, 206] width 22 height 5
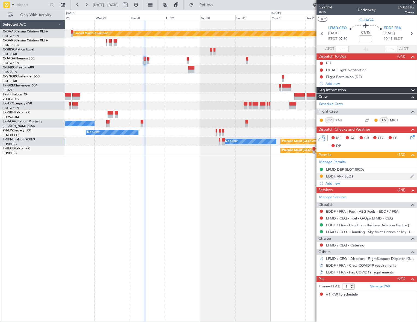
click at [337, 175] on div "EDDF ARR SLOT" at bounding box center [339, 176] width 27 height 5
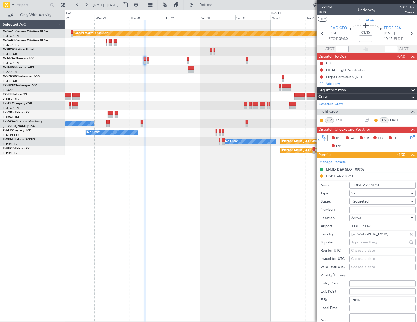
click at [357, 213] on input "Number:" at bounding box center [382, 210] width 66 height 7
paste input "EDDF1408255614"
type input "EDDF1408255614"
drag, startPoint x: 357, startPoint y: 213, endPoint x: 366, endPoint y: 202, distance: 14.4
click at [366, 202] on span "Requested" at bounding box center [359, 201] width 17 height 5
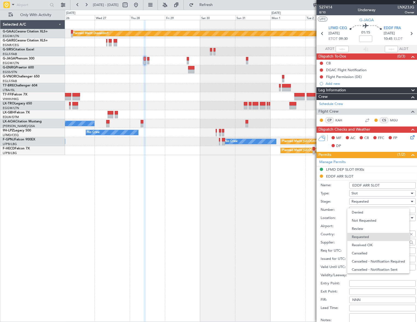
scroll to position [2, 0]
drag, startPoint x: 370, startPoint y: 243, endPoint x: 380, endPoint y: 204, distance: 40.4
click at [370, 243] on span "Received OK" at bounding box center [380, 243] width 58 height 8
click at [384, 186] on input "EDDF ARR SLOT" at bounding box center [382, 185] width 66 height 7
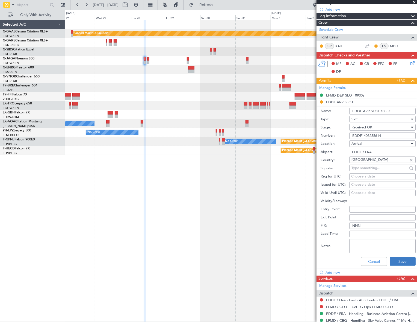
type input "EDDF ARR SLOT 1055Z"
click at [409, 263] on button "Save" at bounding box center [402, 261] width 26 height 9
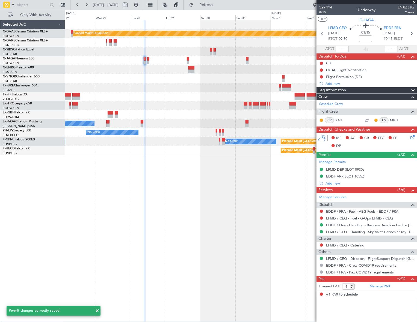
scroll to position [0, 0]
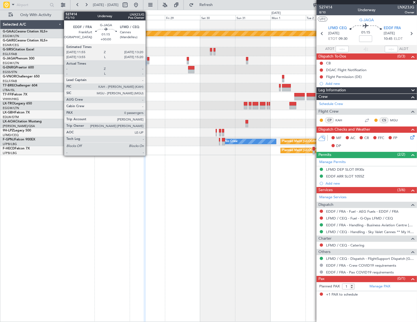
click at [148, 62] on div at bounding box center [148, 63] width 2 height 4
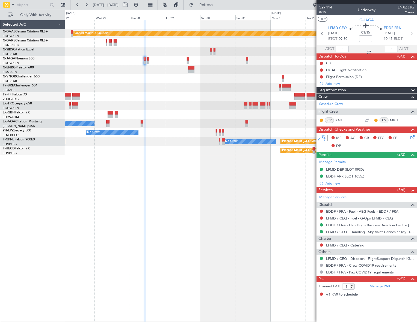
type input "0"
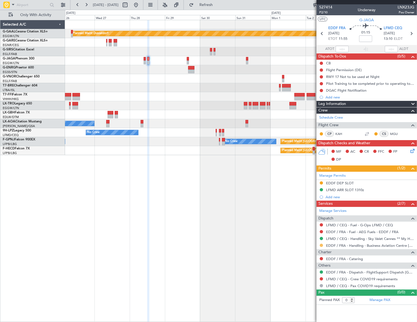
click at [321, 246] on button at bounding box center [320, 245] width 3 height 3
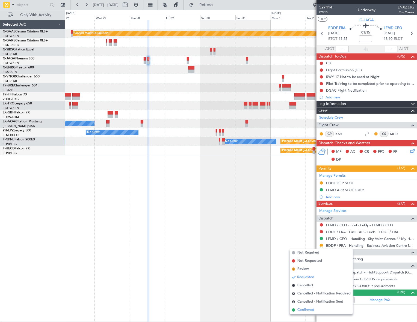
click at [307, 308] on span "Confirmed" at bounding box center [305, 309] width 17 height 5
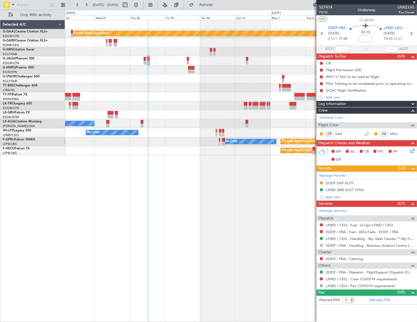
click at [320, 279] on button at bounding box center [320, 278] width 3 height 3
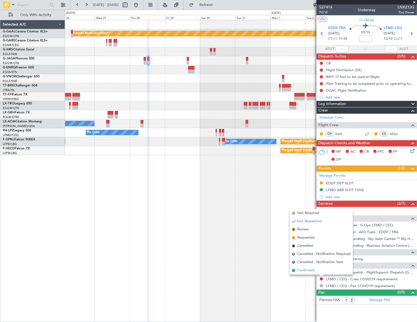
click at [305, 272] on span "Confirmed" at bounding box center [305, 270] width 17 height 5
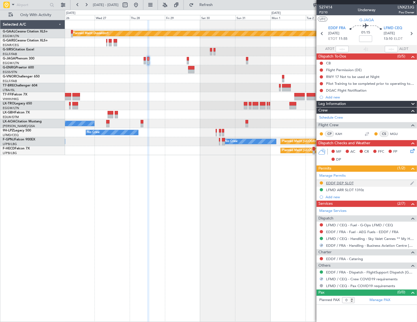
click at [333, 181] on div "EDDF DEP SLOT" at bounding box center [340, 183] width 28 height 5
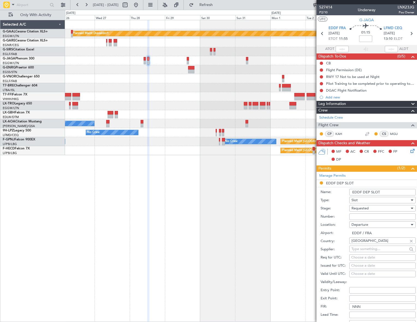
click at [355, 214] on input "Number:" at bounding box center [382, 217] width 66 height 7
paste input "EDDF1408255615"
type input "EDDF1408255615"
click at [367, 208] on span "Requested" at bounding box center [359, 208] width 17 height 5
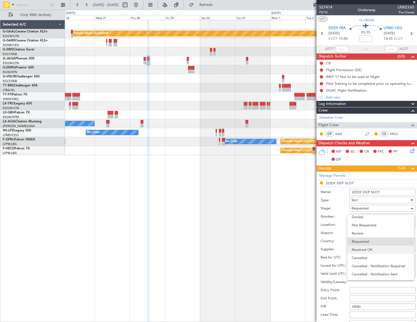
click at [372, 249] on span "Received OK" at bounding box center [380, 250] width 58 height 8
click at [385, 192] on input "EDDF DEP SLOT" at bounding box center [382, 192] width 66 height 7
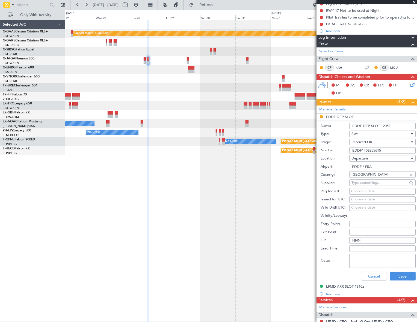
scroll to position [74, 0]
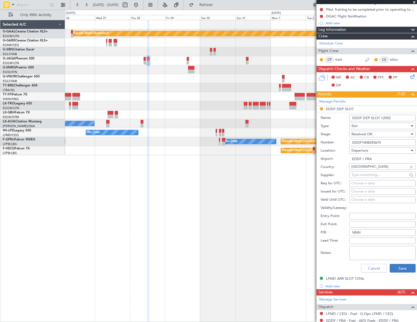
type input "EDDF DEP SLOT 1205Z"
click at [396, 267] on button "Save" at bounding box center [402, 268] width 26 height 9
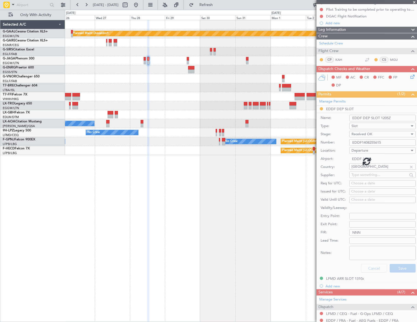
scroll to position [0, 0]
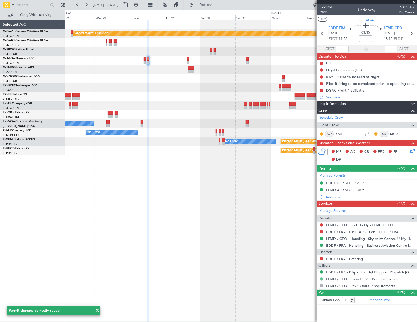
click at [322, 279] on button at bounding box center [320, 278] width 3 height 3
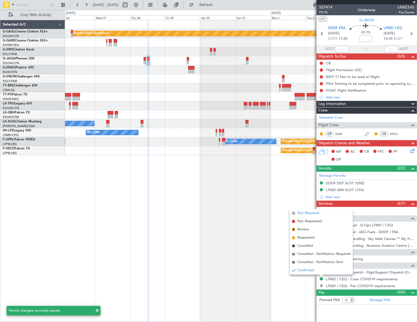
click at [305, 213] on span "Not Required" at bounding box center [308, 213] width 22 height 5
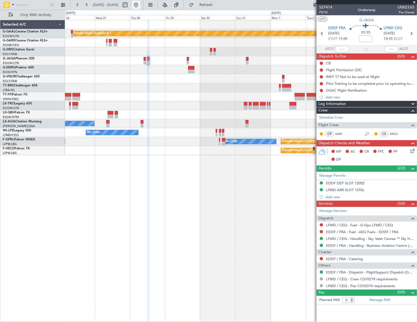
click at [140, 7] on button at bounding box center [135, 5] width 9 height 9
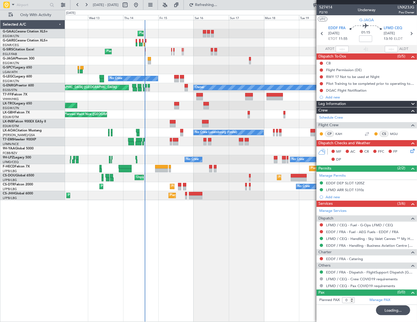
click at [67, 236] on div "Planned Maint Planned Maint [GEOGRAPHIC_DATA] ([GEOGRAPHIC_DATA]) No Crew A/C U…" at bounding box center [241, 171] width 352 height 302
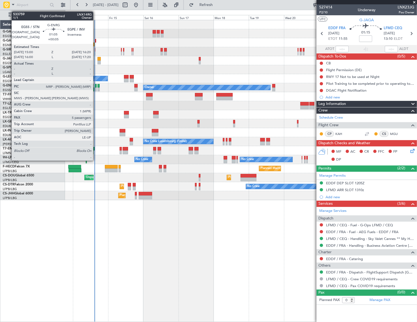
click at [95, 87] on div at bounding box center [96, 86] width 2 height 4
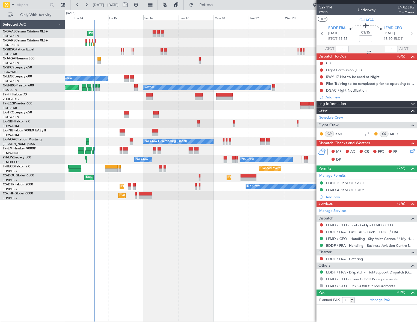
type input "+00:05"
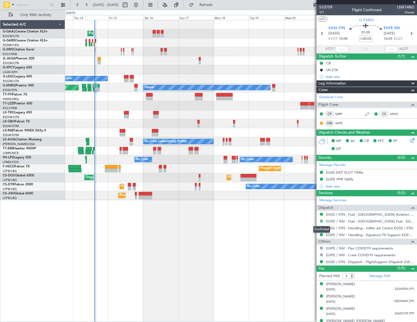
click at [321, 221] on button at bounding box center [320, 221] width 3 height 3
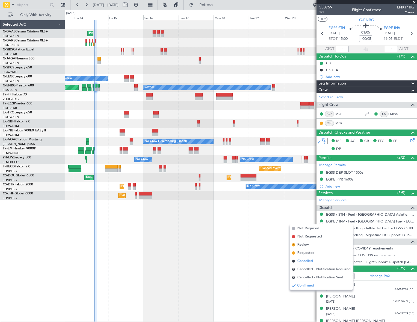
click at [306, 261] on span "Cancelled" at bounding box center [305, 261] width 16 height 5
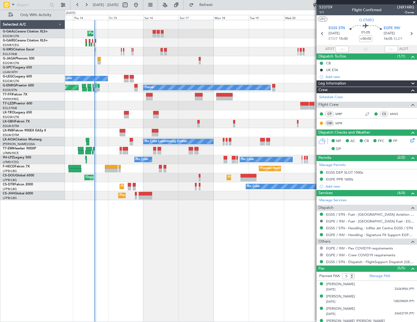
click at [322, 221] on button at bounding box center [320, 221] width 3 height 3
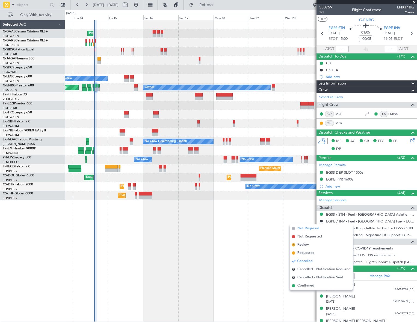
click at [309, 229] on span "Not Required" at bounding box center [308, 228] width 22 height 5
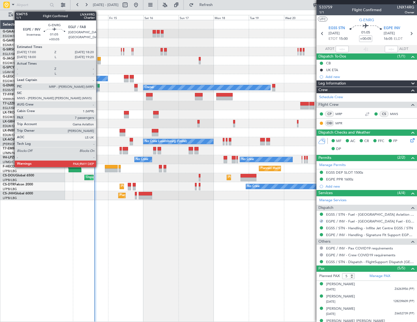
click at [98, 87] on div at bounding box center [98, 86] width 2 height 4
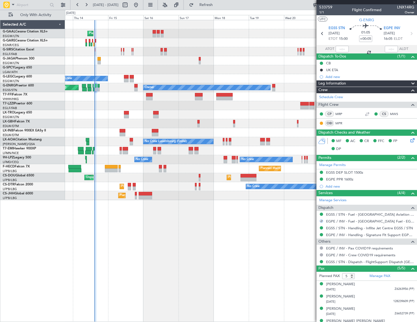
type input "7"
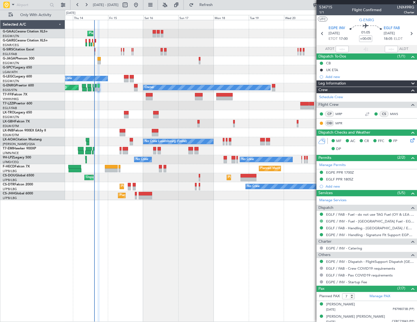
click at [321, 221] on button at bounding box center [320, 221] width 3 height 3
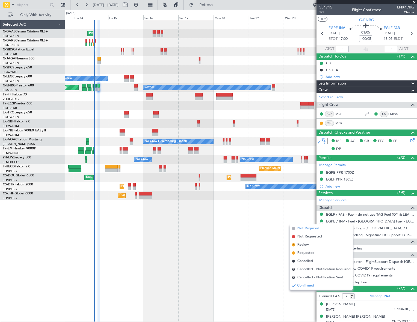
click at [307, 228] on span "Not Required" at bounding box center [308, 228] width 22 height 5
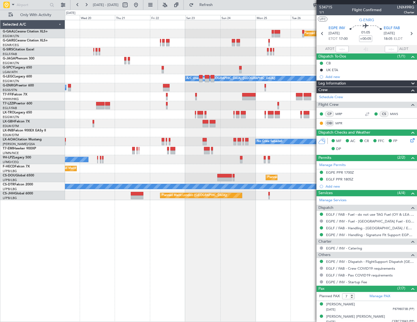
click at [22, 297] on div "Planned Maint Dusseldorf A/C Unavailable [GEOGRAPHIC_DATA] ([GEOGRAPHIC_DATA]) …" at bounding box center [208, 166] width 417 height 312
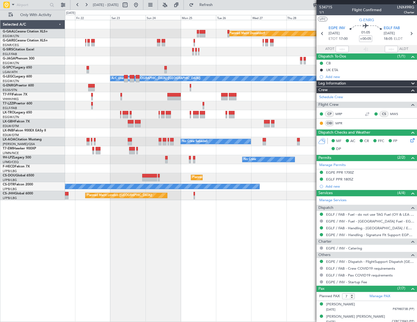
click at [95, 289] on div "Planned Maint Dusseldorf A/C Unavailable [GEOGRAPHIC_DATA] ([GEOGRAPHIC_DATA]) …" at bounding box center [241, 171] width 352 height 302
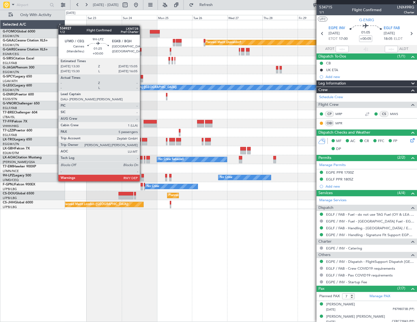
click at [142, 176] on div at bounding box center [142, 176] width 2 height 4
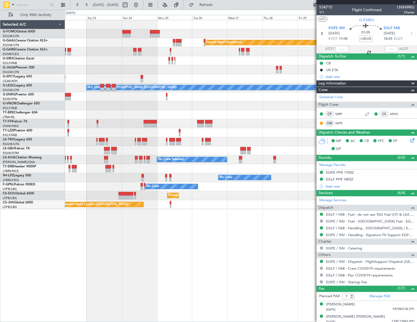
type input "5"
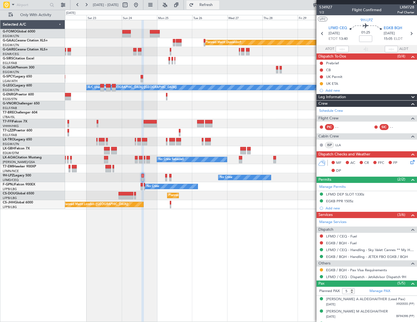
click at [217, 7] on span "Refresh" at bounding box center [206, 5] width 23 height 4
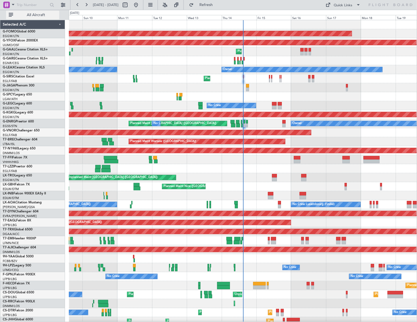
click at [26, 17] on span "All Aircraft" at bounding box center [35, 15] width 43 height 4
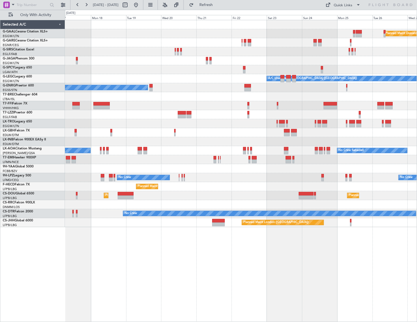
click at [60, 179] on div "Planned Maint Dusseldorf A/C Unavailable [GEOGRAPHIC_DATA] ([GEOGRAPHIC_DATA]) …" at bounding box center [208, 166] width 417 height 312
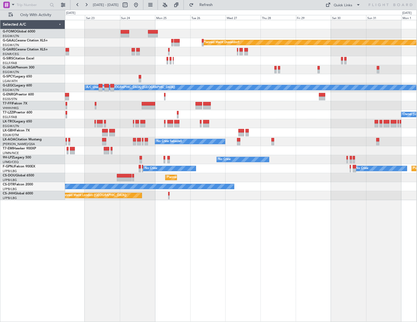
click at [175, 222] on div "Planned Maint Dusseldorf Planned Maint [GEOGRAPHIC_DATA] ([GEOGRAPHIC_DATA]) A/…" at bounding box center [240, 171] width 351 height 302
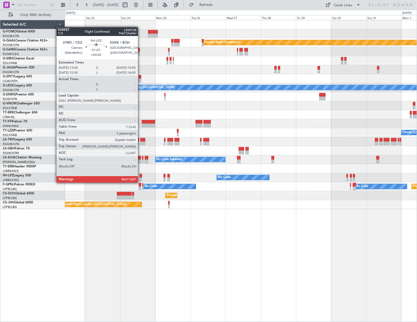
click at [140, 178] on div at bounding box center [140, 180] width 2 height 4
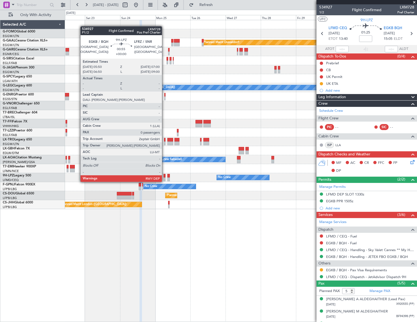
click at [164, 177] on div at bounding box center [164, 176] width 2 height 4
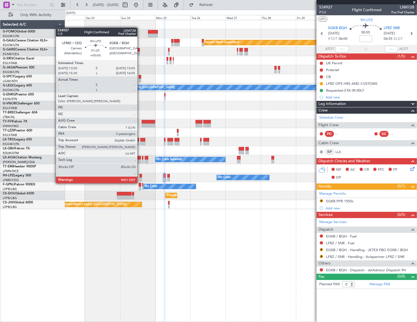
click at [140, 178] on div at bounding box center [140, 180] width 2 height 4
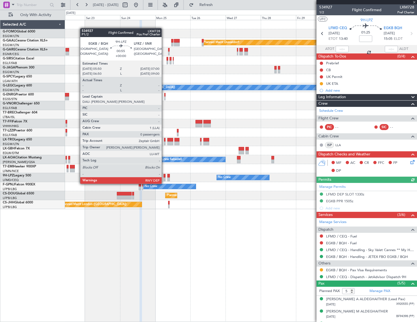
click at [164, 178] on div at bounding box center [164, 180] width 2 height 4
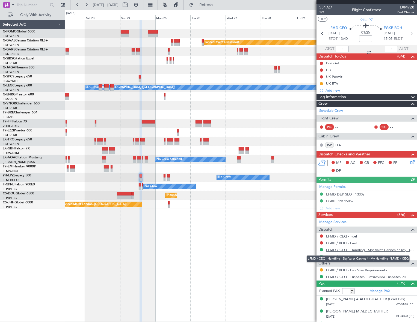
type input "0"
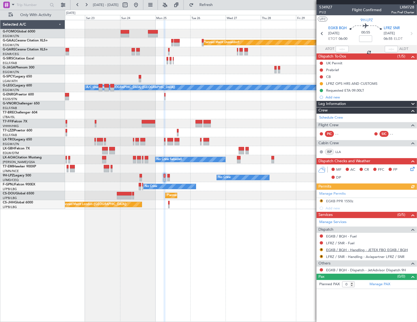
click at [366, 249] on link "EGKB / BQH - Handling - JETEX FBO EGKB / BQH" at bounding box center [367, 250] width 82 height 5
click at [341, 202] on div "EGKB PPR 1550z" at bounding box center [339, 201] width 27 height 5
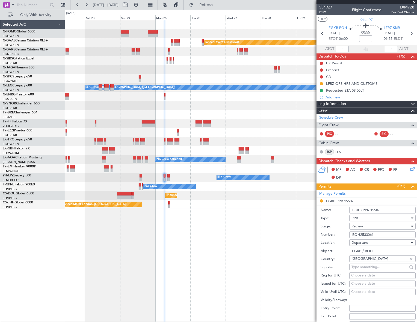
drag, startPoint x: 387, startPoint y: 208, endPoint x: 386, endPoint y: 210, distance: 3.0
click at [386, 210] on input "EGKB PPR 1550z" at bounding box center [382, 210] width 66 height 7
drag, startPoint x: 383, startPoint y: 210, endPoint x: 370, endPoint y: 208, distance: 13.5
click at [370, 208] on input "EGKB PPR 1550z" at bounding box center [382, 210] width 66 height 7
type input "EGKB PPR 0600z"
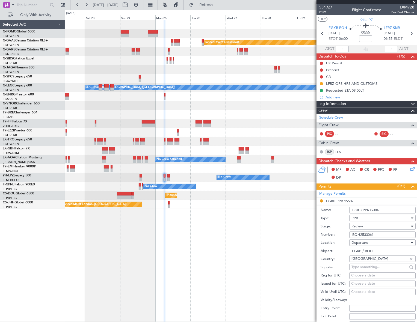
click at [384, 226] on div "Review" at bounding box center [380, 226] width 58 height 8
click at [376, 263] on span "Requested" at bounding box center [380, 262] width 58 height 8
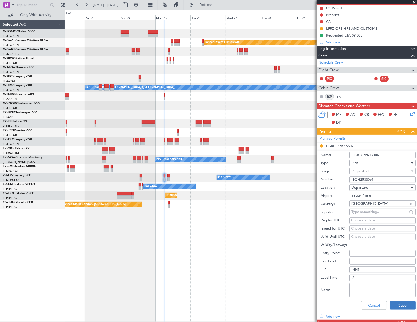
scroll to position [99, 0]
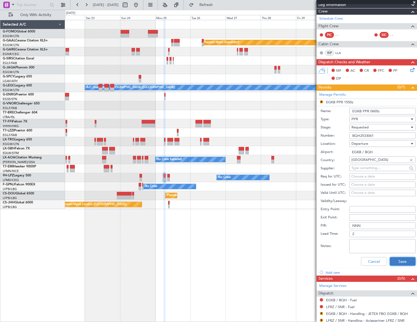
click at [394, 259] on button "Save" at bounding box center [402, 261] width 26 height 9
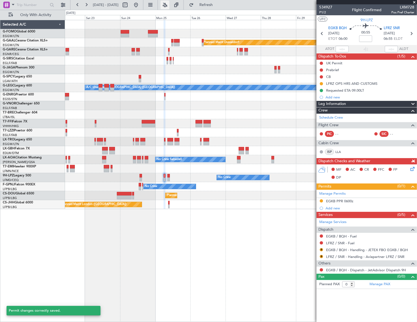
scroll to position [0, 0]
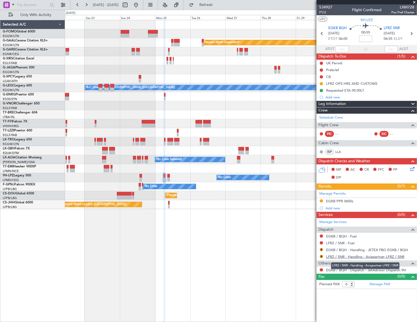
click at [370, 255] on link "LFRZ / SNR - Handling - Aviapartner LFRZ / SNR" at bounding box center [365, 257] width 78 height 5
click at [321, 270] on button at bounding box center [320, 269] width 3 height 3
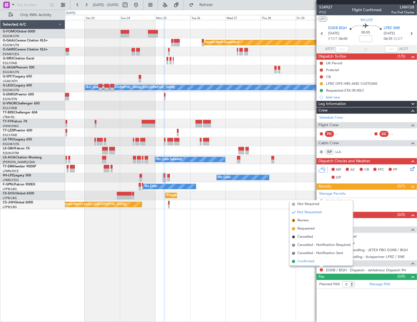
click at [300, 262] on span "Confirmed" at bounding box center [305, 261] width 17 height 5
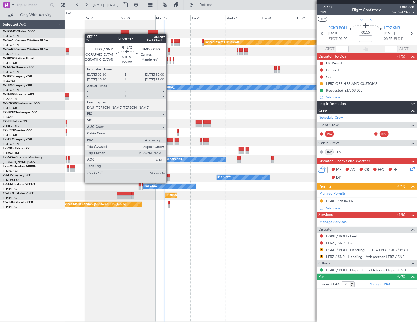
click at [169, 178] on div at bounding box center [168, 180] width 2 height 4
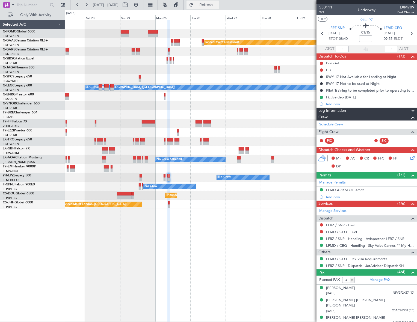
click at [217, 4] on span "Refresh" at bounding box center [206, 5] width 23 height 4
click at [346, 238] on link "LFRZ / SNR - Handling - Aviapartner LFRZ / SNR" at bounding box center [365, 239] width 78 height 5
click at [321, 189] on button at bounding box center [320, 189] width 3 height 3
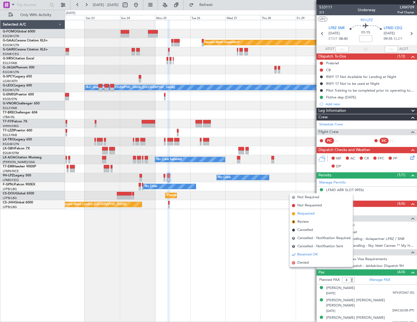
click at [302, 213] on span "Requested" at bounding box center [305, 213] width 17 height 5
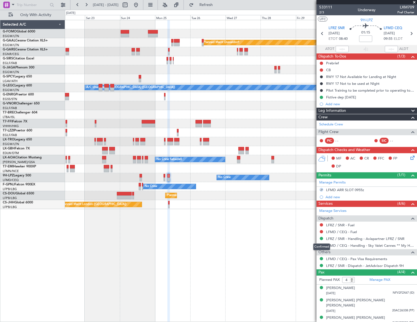
click at [320, 244] on div "Confirmed" at bounding box center [321, 247] width 17 height 7
click at [322, 246] on button at bounding box center [320, 245] width 3 height 3
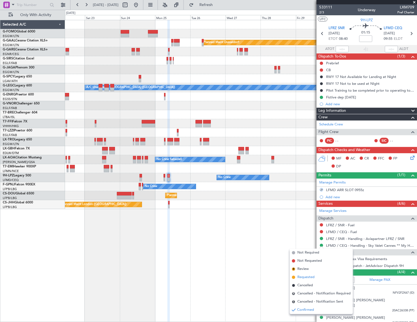
click at [306, 275] on span "Requested" at bounding box center [305, 277] width 17 height 5
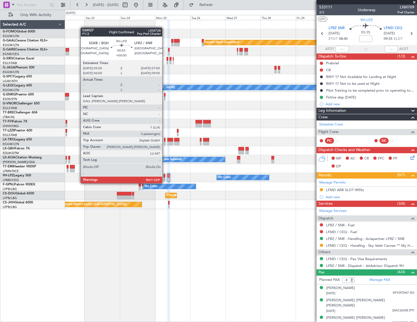
click at [165, 178] on div at bounding box center [164, 180] width 2 height 4
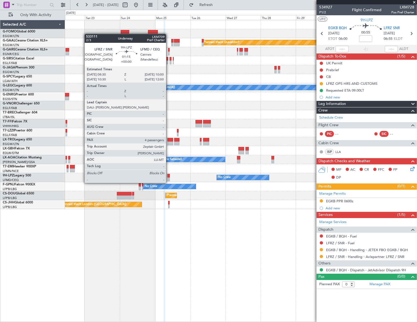
click at [168, 178] on div at bounding box center [168, 180] width 2 height 4
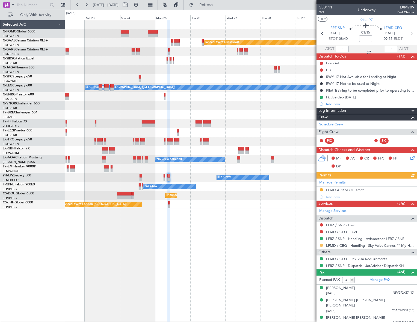
click at [321, 245] on button at bounding box center [320, 245] width 3 height 3
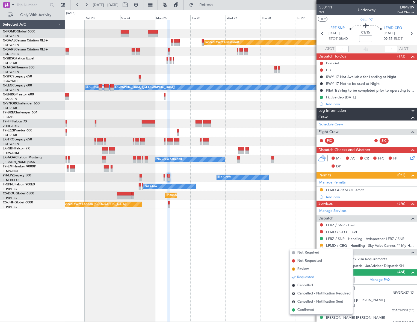
drag, startPoint x: 308, startPoint y: 311, endPoint x: 319, endPoint y: 273, distance: 39.5
click at [308, 310] on span "Confirmed" at bounding box center [305, 309] width 17 height 5
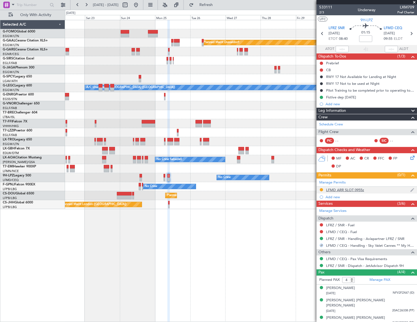
click at [348, 188] on div "LFMD ARR SLOT 0955z" at bounding box center [345, 190] width 38 height 5
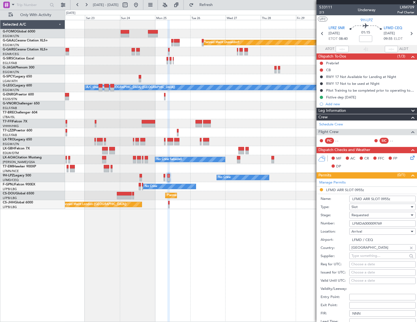
click at [379, 216] on div "Requested" at bounding box center [380, 215] width 58 height 8
click at [366, 255] on span "Received OK" at bounding box center [380, 257] width 58 height 8
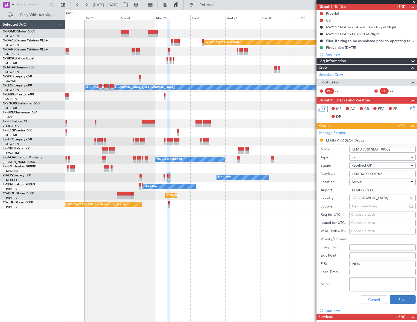
scroll to position [99, 0]
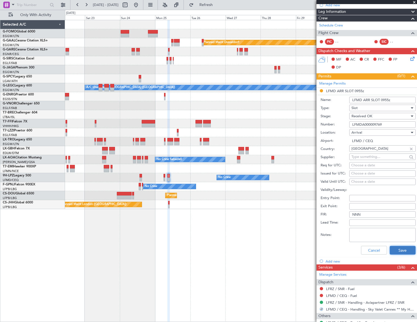
click at [399, 251] on button "Save" at bounding box center [402, 250] width 26 height 9
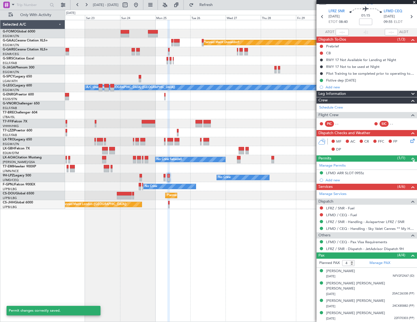
scroll to position [11, 0]
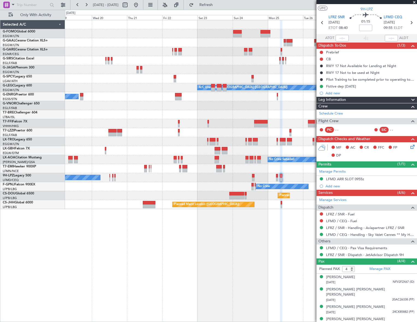
click at [255, 255] on div "Planned Maint Windsor Locks ([PERSON_NAME] Intl) Planned [GEOGRAPHIC_DATA] A/C …" at bounding box center [241, 171] width 352 height 302
click at [263, 255] on div "Planned Maint Windsor Locks ([PERSON_NAME] Intl) Planned [GEOGRAPHIC_DATA] A/C …" at bounding box center [240, 171] width 351 height 302
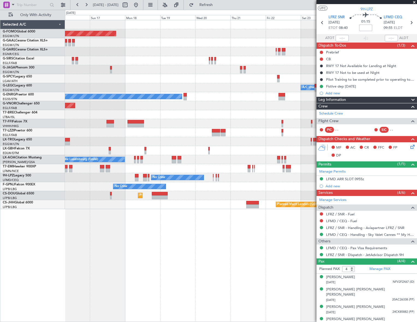
click at [261, 255] on div "Planned Maint Windsor Locks ([PERSON_NAME] Intl) Planned Maint Planned [GEOGRAP…" at bounding box center [241, 171] width 352 height 302
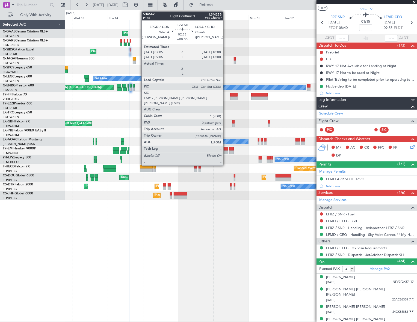
click at [225, 151] on div at bounding box center [225, 153] width 4 height 4
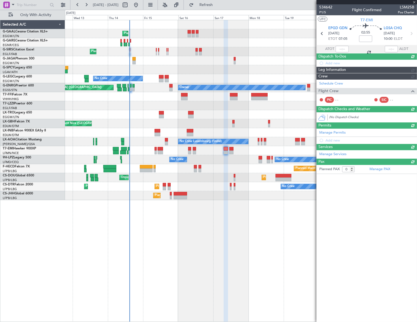
scroll to position [0, 0]
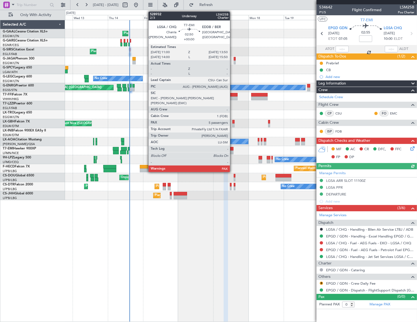
click at [232, 151] on div at bounding box center [231, 153] width 4 height 4
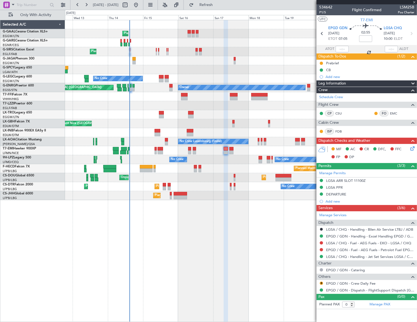
type input "5"
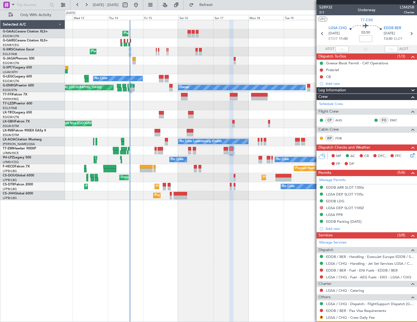
click at [232, 220] on div at bounding box center [231, 171] width 4 height 302
click at [29, 254] on div "Planned Maint Planned Maint [GEOGRAPHIC_DATA] ([GEOGRAPHIC_DATA]) No Crew A/C U…" at bounding box center [208, 166] width 417 height 312
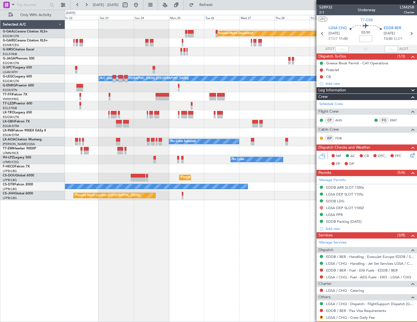
click at [60, 244] on div "Planned Maint Dusseldorf Planned Maint [GEOGRAPHIC_DATA] ([GEOGRAPHIC_DATA]) A/…" at bounding box center [208, 166] width 417 height 312
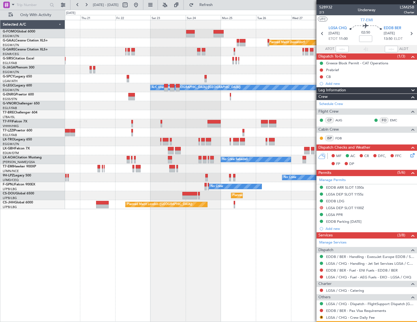
click at [241, 234] on div "Planned Maint Dusseldorf A/C Unavailable [GEOGRAPHIC_DATA] ([GEOGRAPHIC_DATA]) …" at bounding box center [240, 171] width 351 height 302
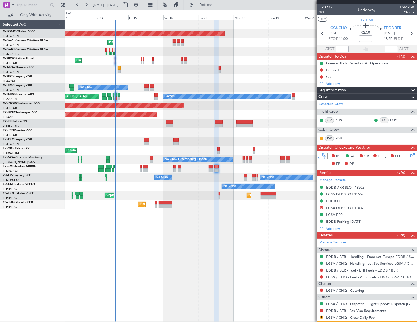
click at [274, 262] on div "Planned Maint Windsor Locks ([PERSON_NAME] Intl) Planned Maint Planned Maint [G…" at bounding box center [240, 171] width 351 height 302
click at [214, 271] on div at bounding box center [216, 171] width 4 height 302
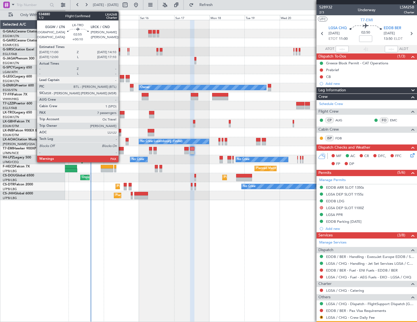
click at [121, 115] on div at bounding box center [122, 117] width 5 height 4
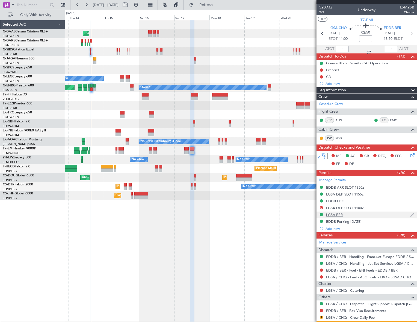
type input "+00:10"
type input "7"
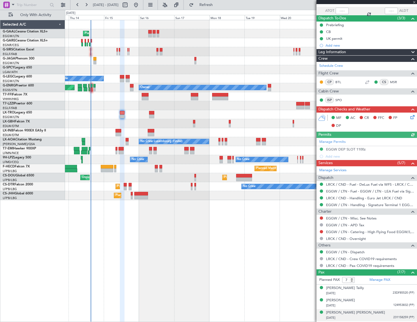
scroll to position [86, 0]
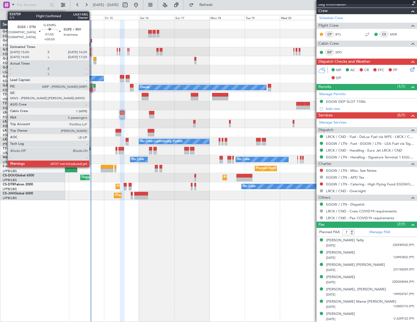
click at [92, 87] on div at bounding box center [91, 86] width 2 height 4
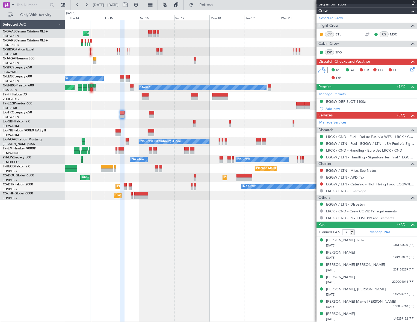
type input "+00:05"
type input "5"
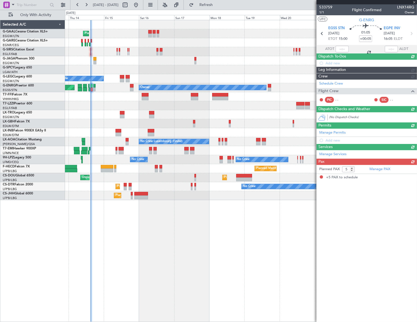
scroll to position [0, 0]
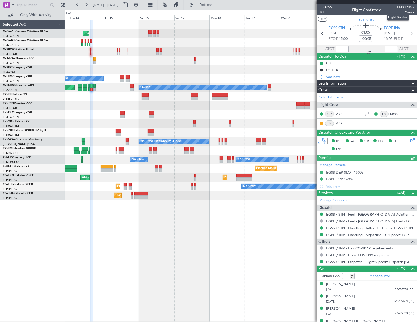
click at [397, 7] on span "LNX14RG" at bounding box center [405, 7] width 17 height 6
copy span "LNX14RG"
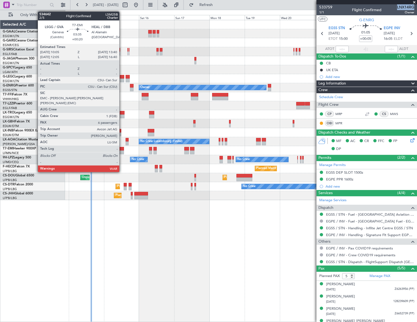
click at [122, 149] on div at bounding box center [120, 149] width 5 height 4
type input "+00:20"
type input "6"
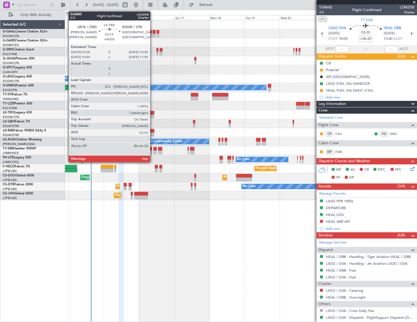
click at [153, 113] on div at bounding box center [151, 113] width 5 height 4
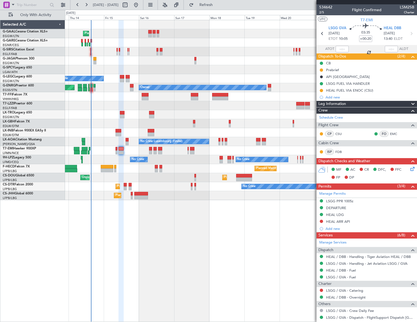
type input "+00:05"
type input "7"
